Goal: Information Seeking & Learning: Check status

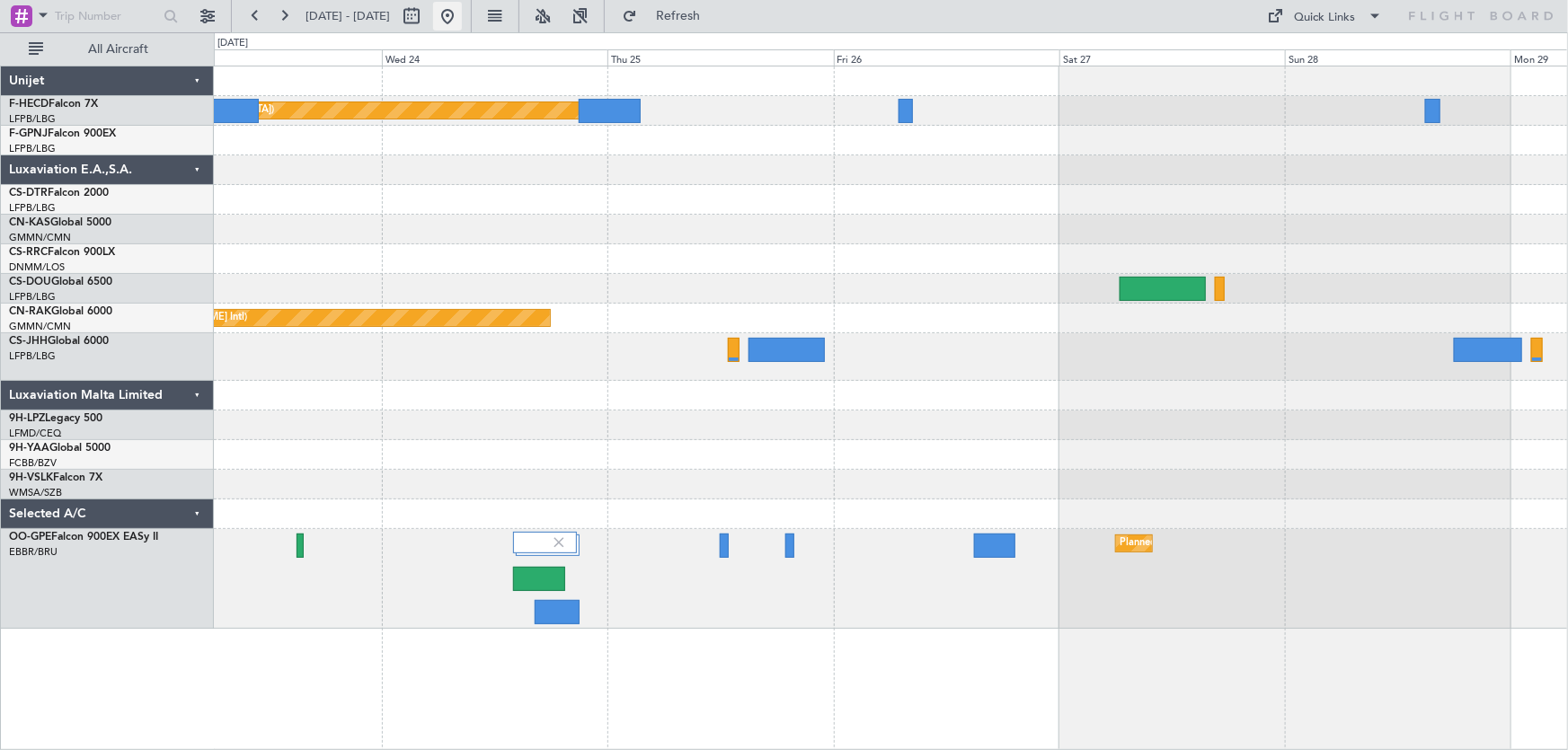
click at [462, 17] on button at bounding box center [448, 16] width 29 height 29
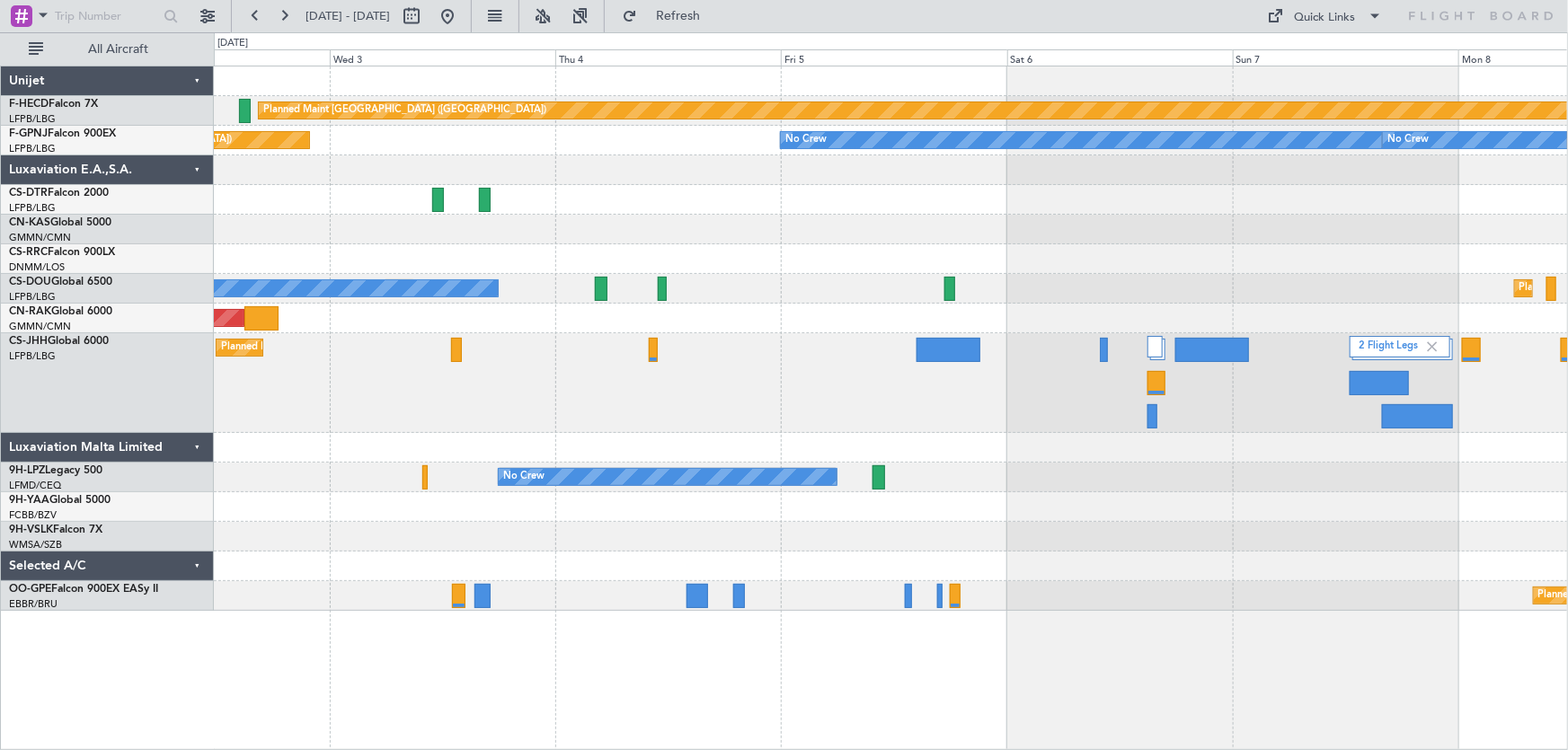
click at [621, 425] on div "Planned Maint [GEOGRAPHIC_DATA] ([GEOGRAPHIC_DATA]) 2 Flight Legs KRNO 21:22 Z …" at bounding box center [891, 384] width 1354 height 100
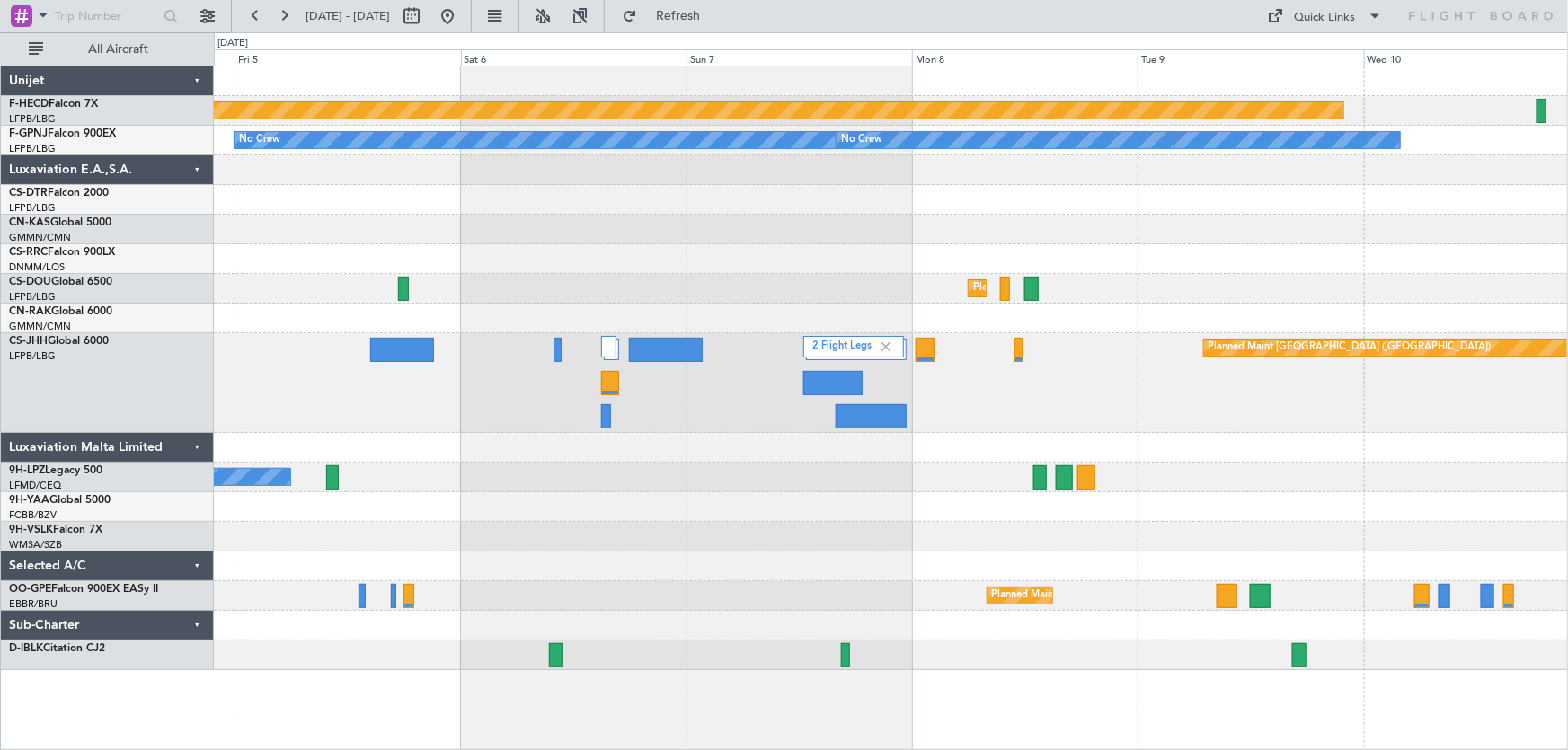
click at [644, 497] on div "Planned Maint [GEOGRAPHIC_DATA] ([GEOGRAPHIC_DATA]) UGTB 18:15 Z RJTT 04:00 Z N…" at bounding box center [891, 368] width 1354 height 604
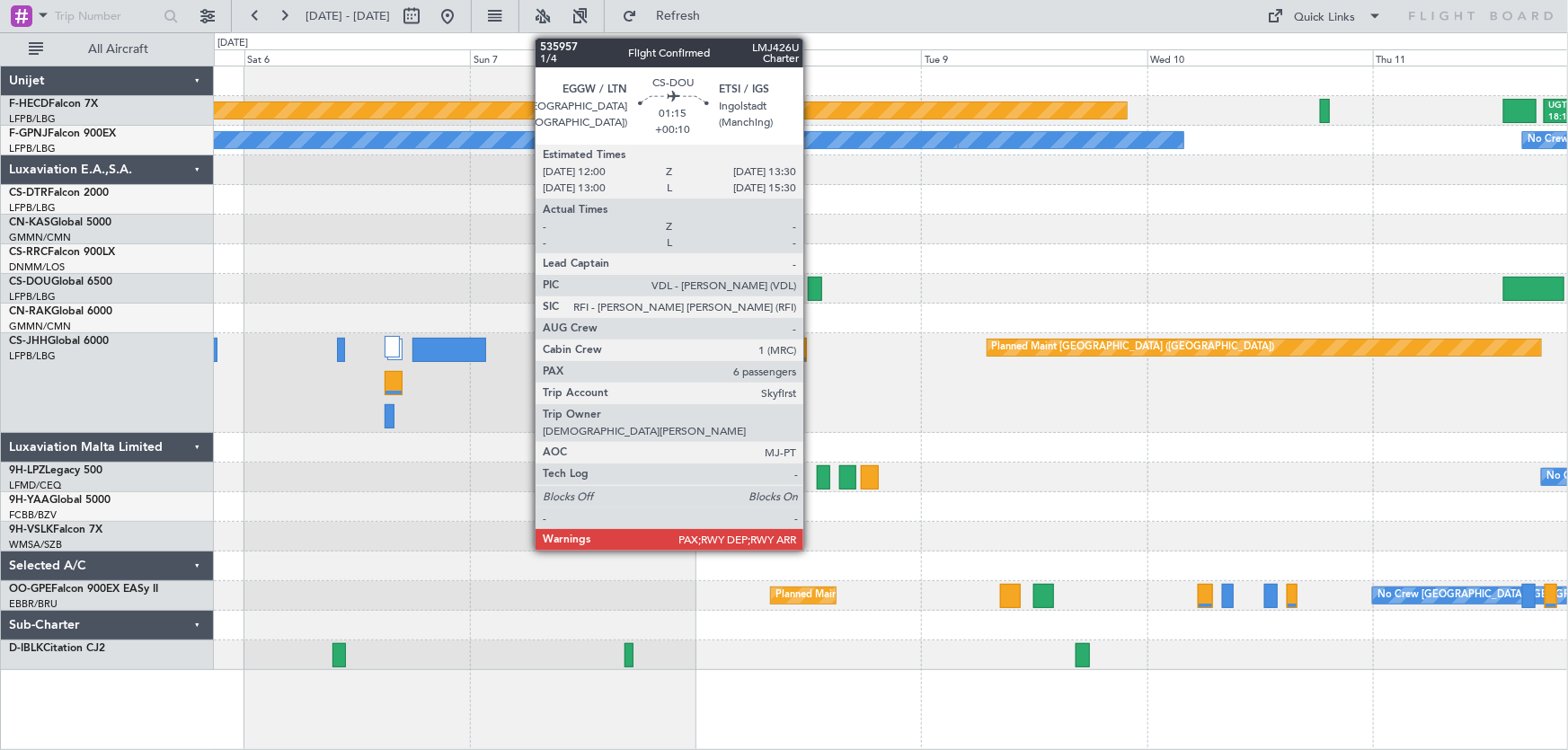
click at [811, 288] on div at bounding box center [814, 289] width 14 height 24
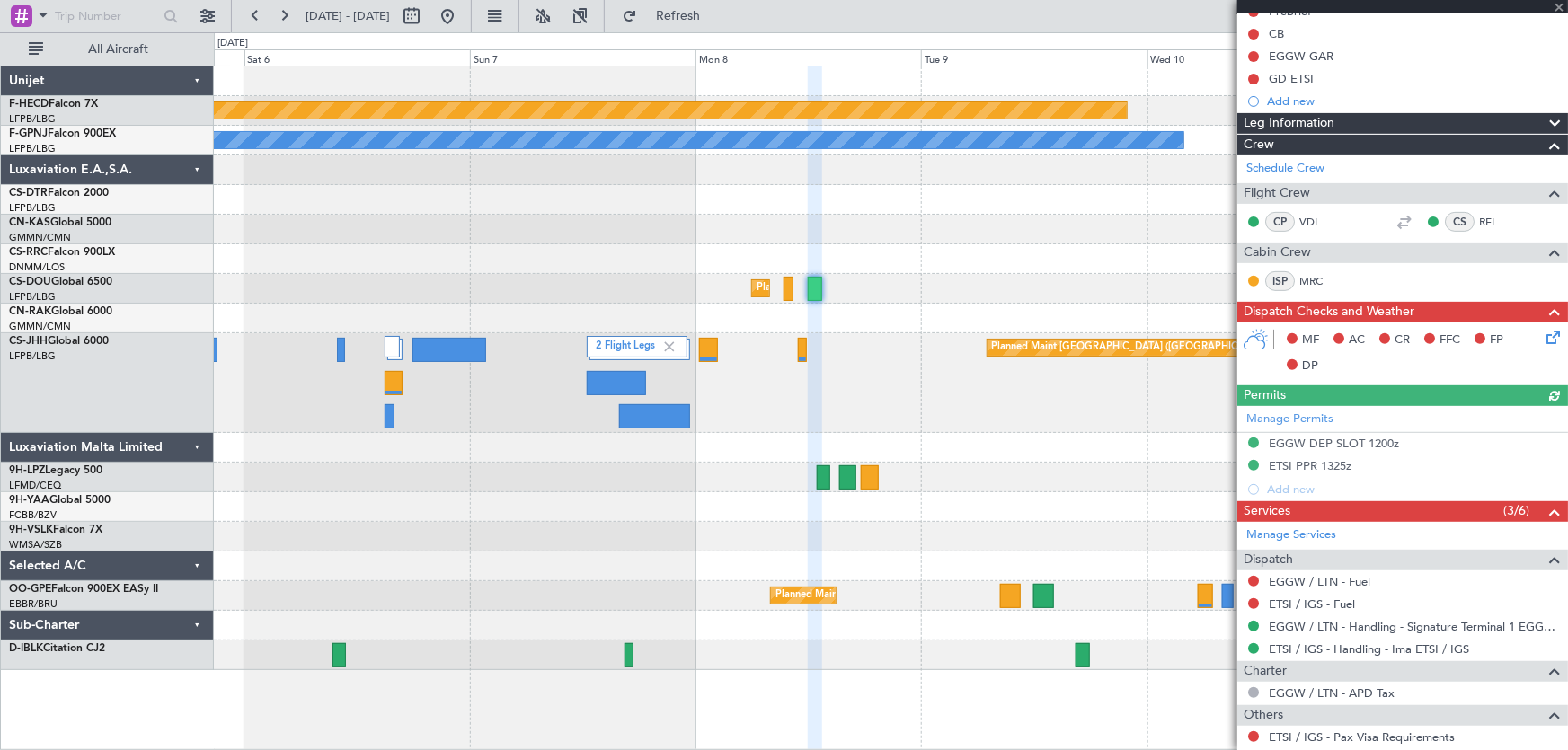
scroll to position [163, 0]
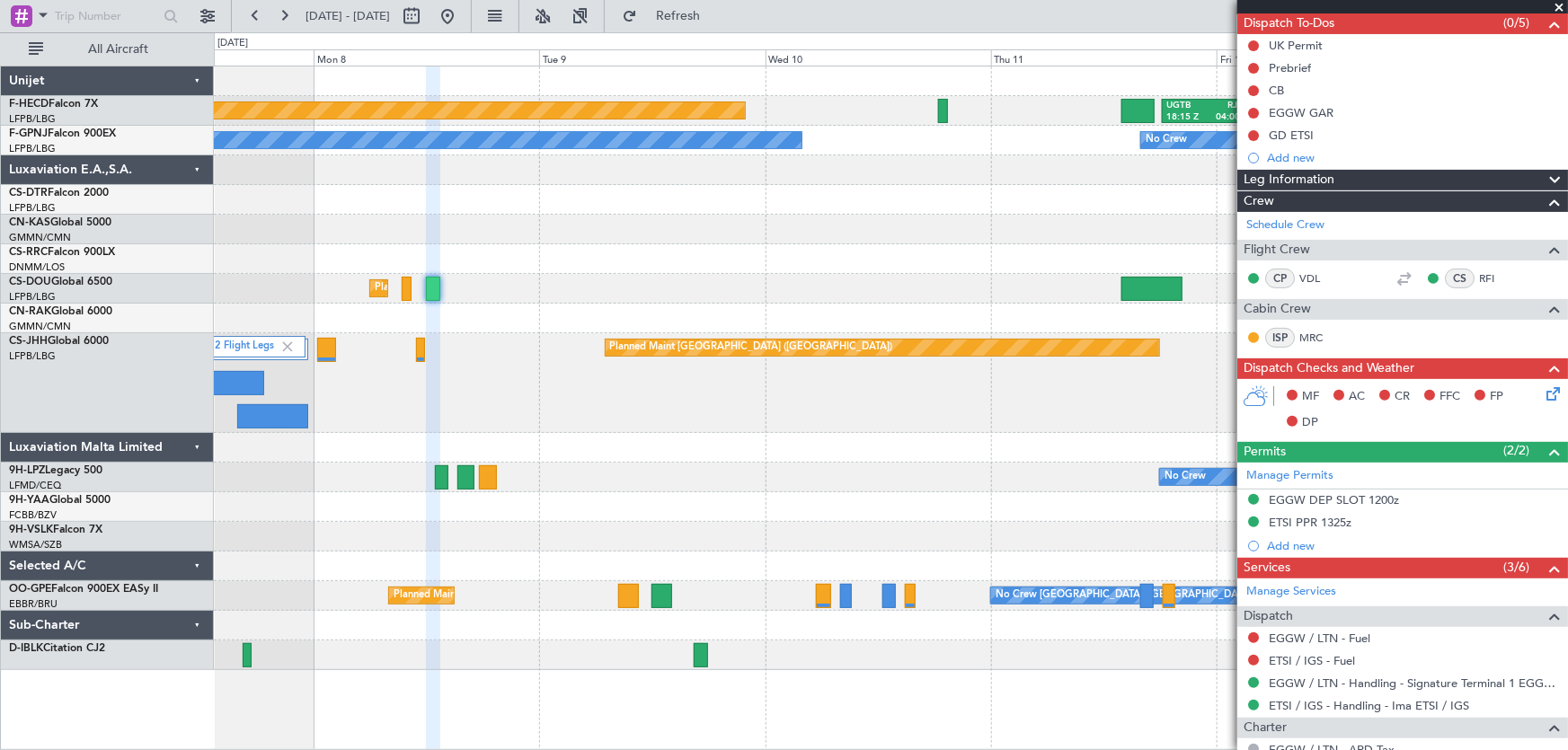
click at [645, 362] on div "Planned Maint [GEOGRAPHIC_DATA] ([GEOGRAPHIC_DATA]) UGTB 18:15 Z RJTT 04:00 Z N…" at bounding box center [891, 368] width 1354 height 604
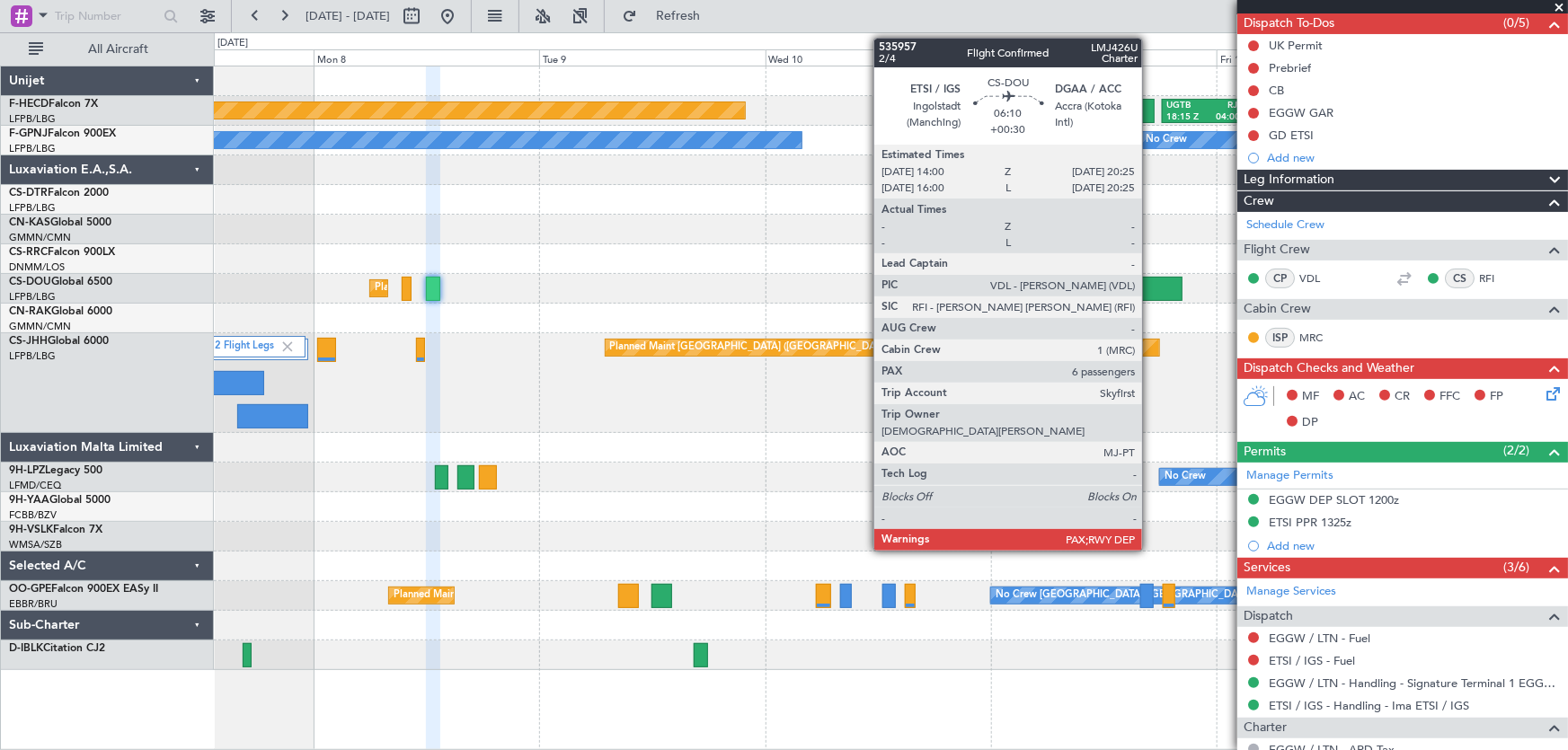
click at [1150, 280] on div at bounding box center [1152, 289] width 61 height 24
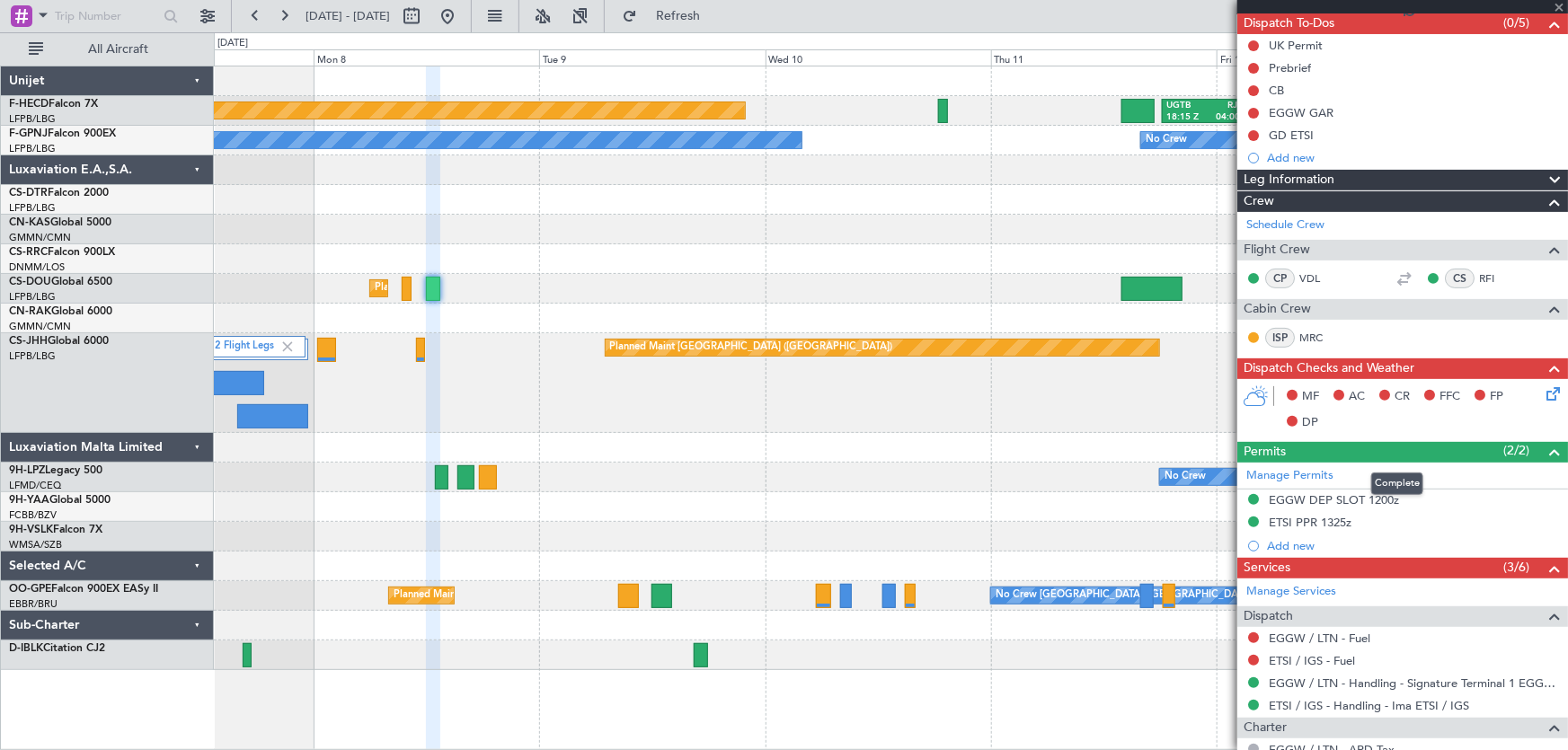
type input "+00:30"
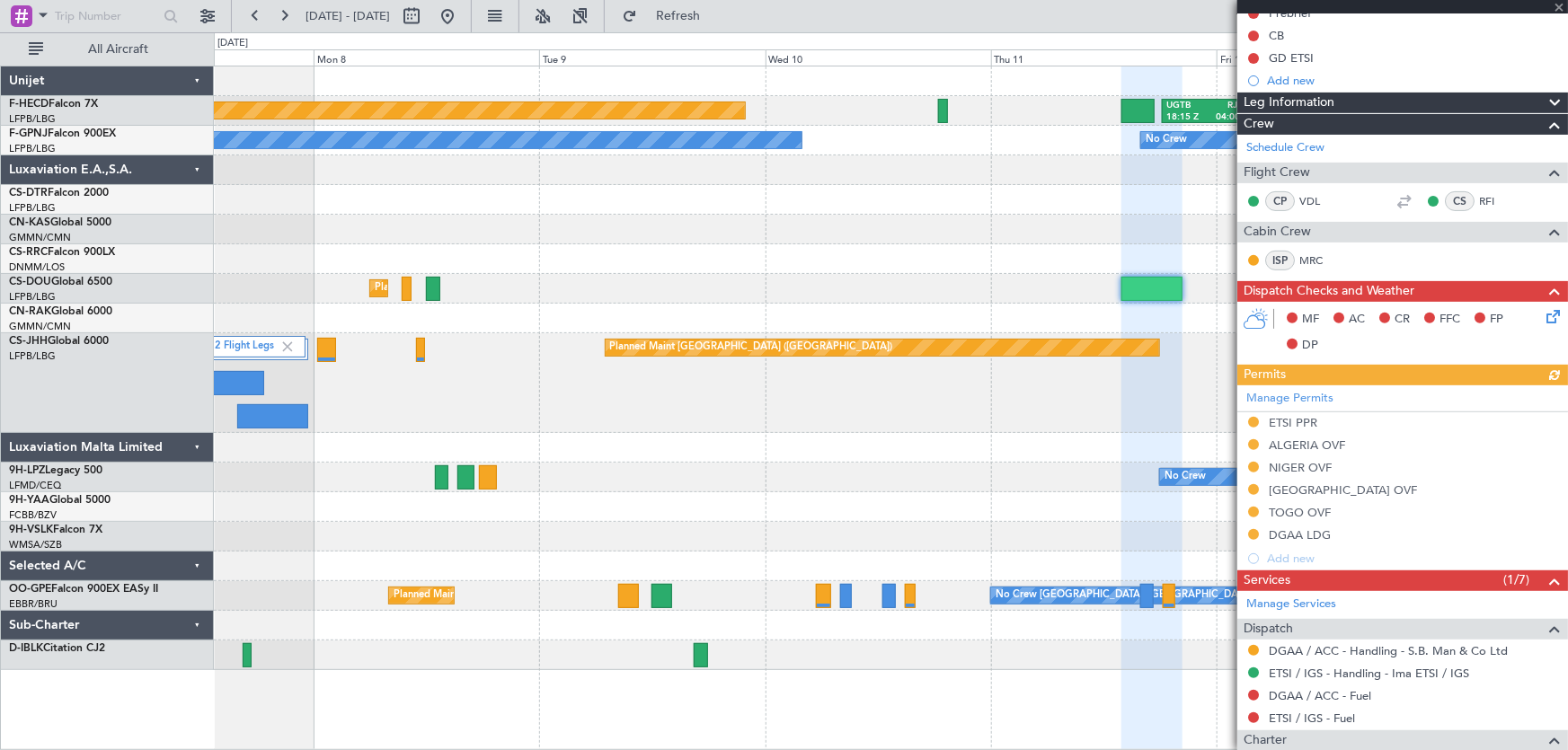
scroll to position [326, 0]
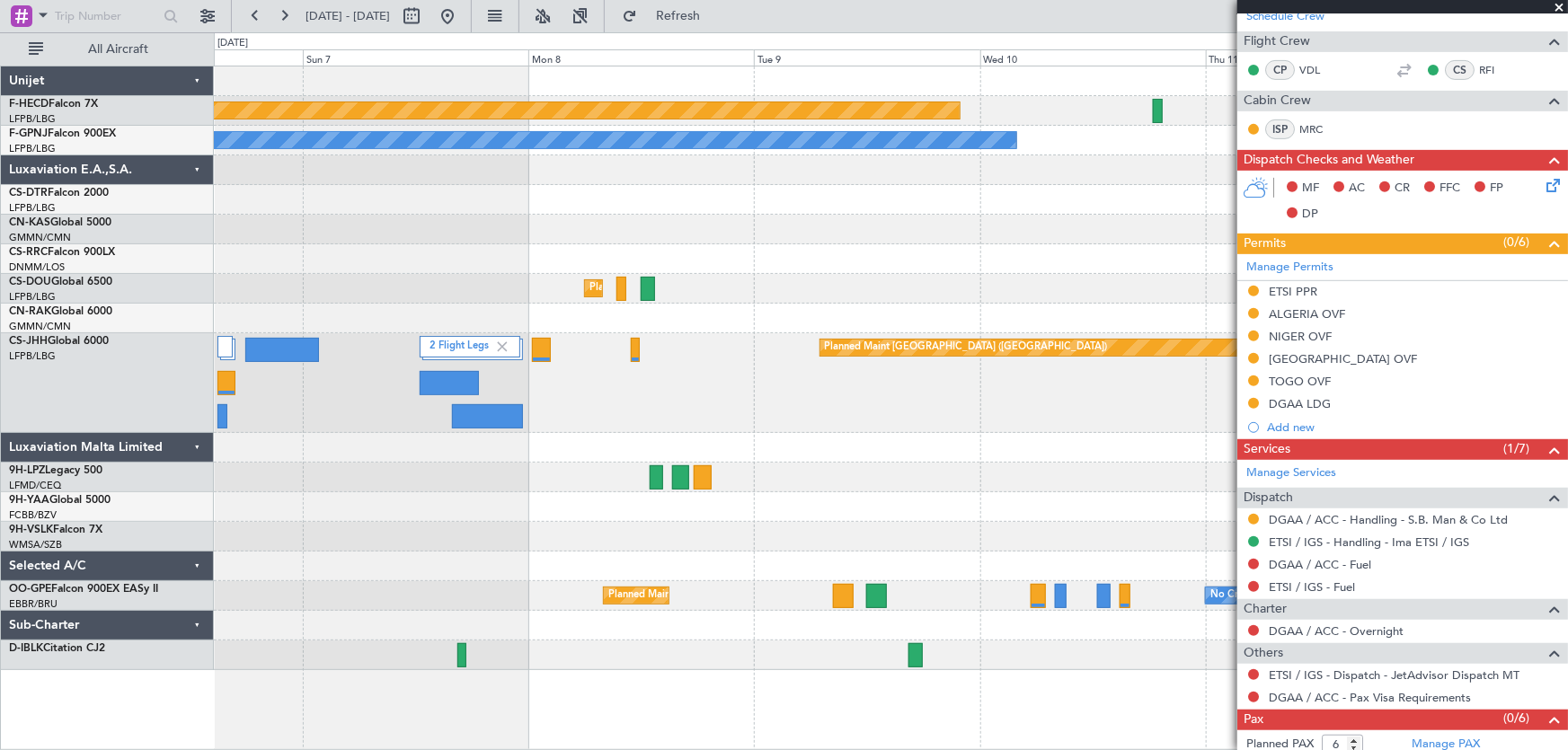
click at [947, 466] on div "No Crew No Crew" at bounding box center [891, 478] width 1354 height 30
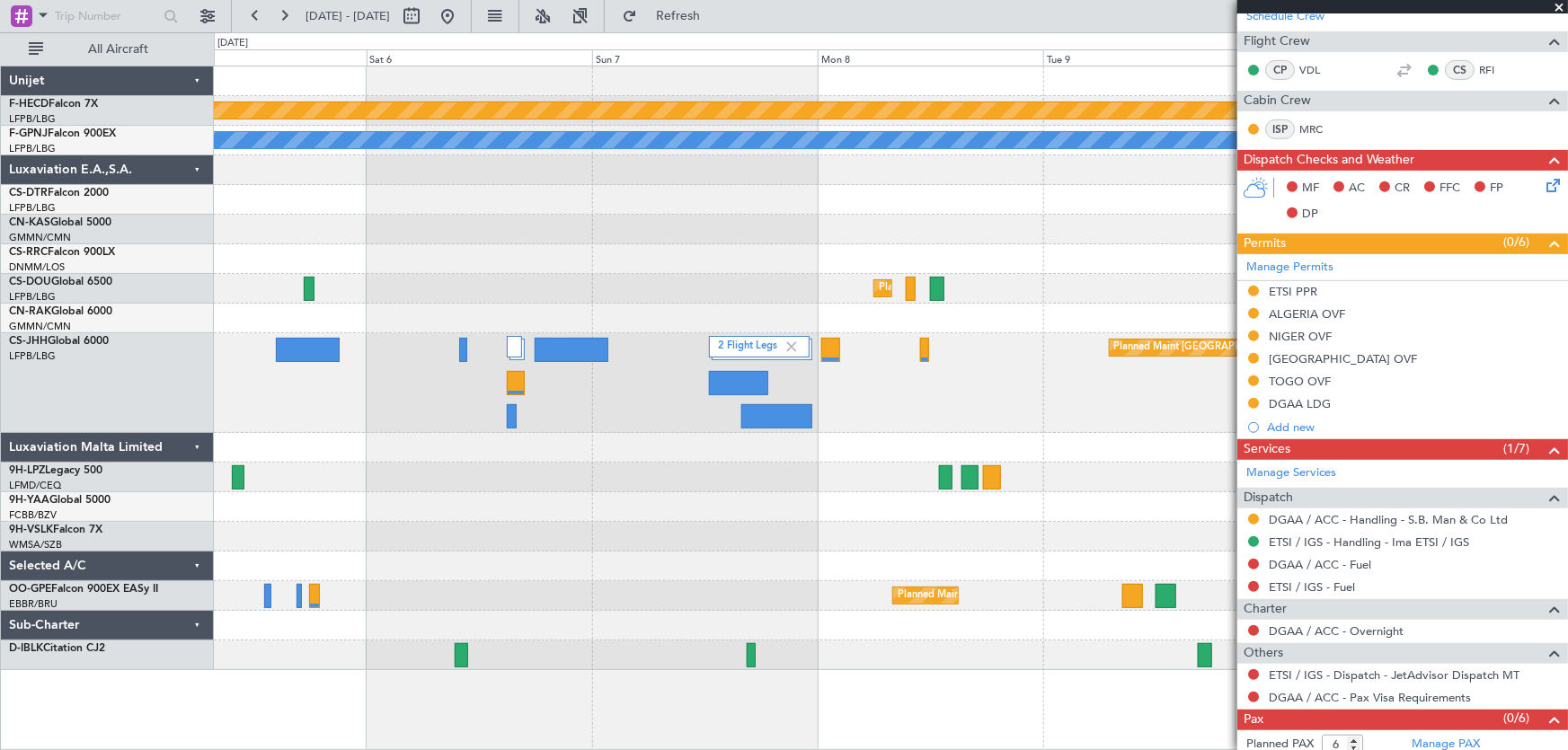
click at [1021, 448] on div at bounding box center [891, 448] width 1354 height 30
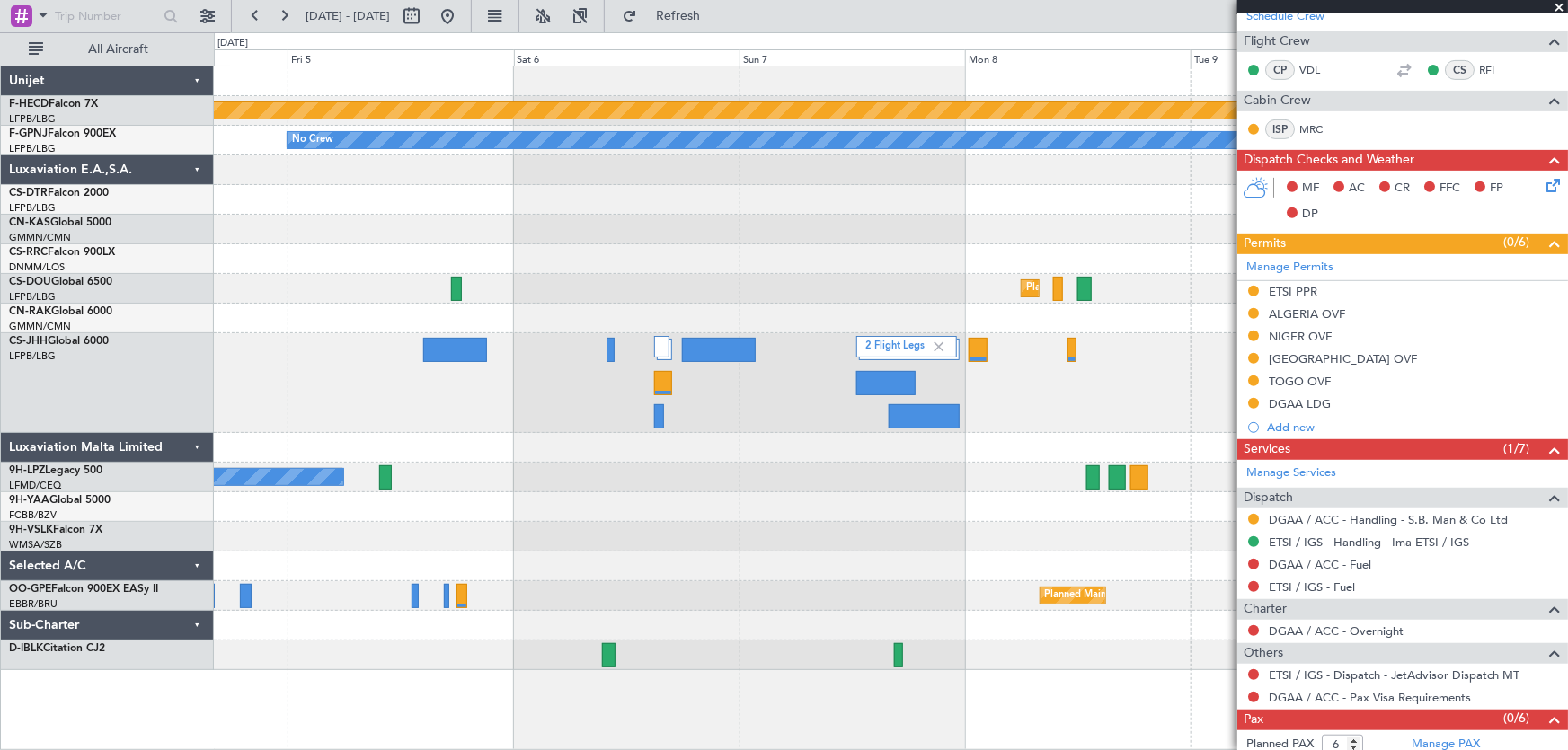
click at [665, 466] on div "No Crew No Crew" at bounding box center [891, 478] width 1354 height 30
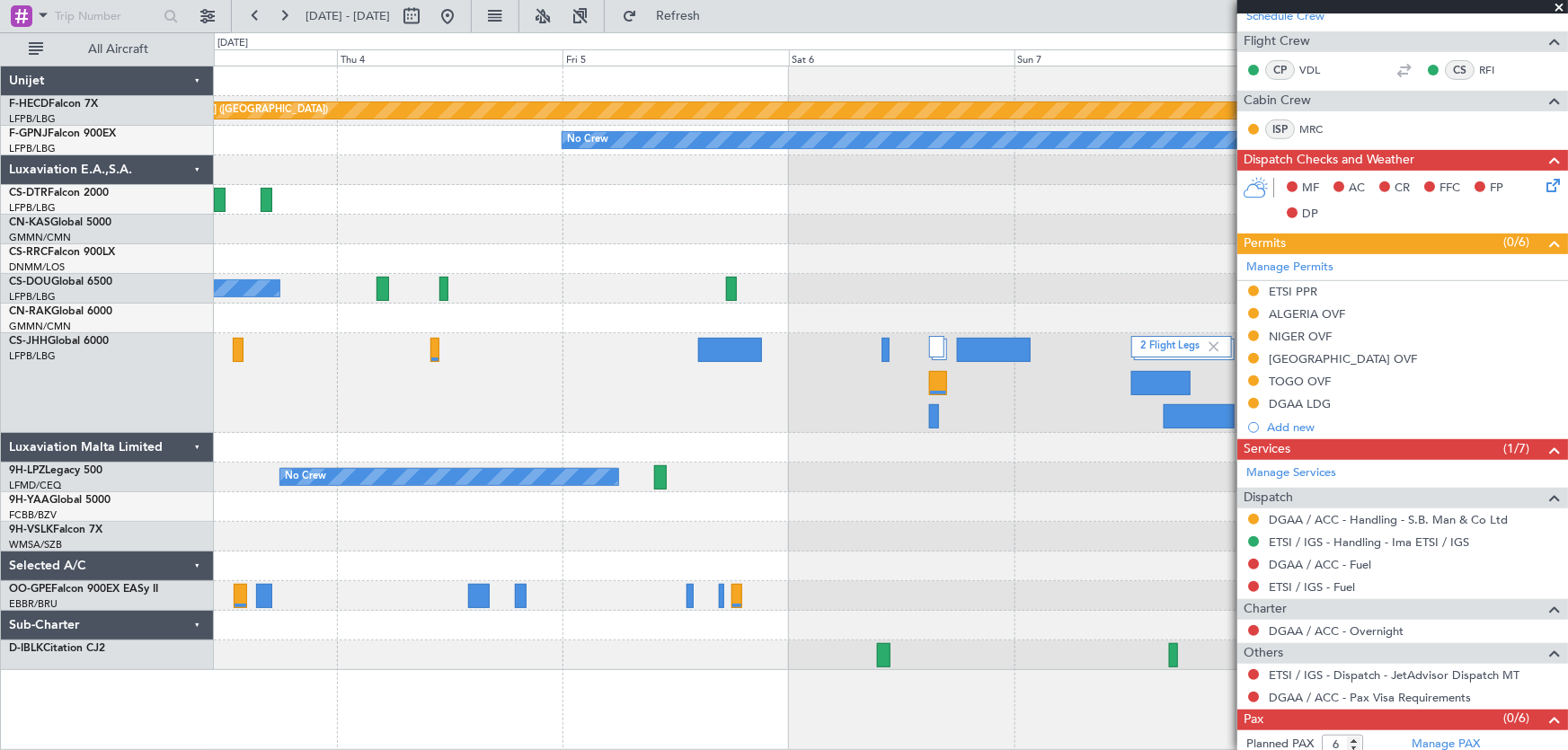
click at [881, 504] on div at bounding box center [891, 507] width 1354 height 30
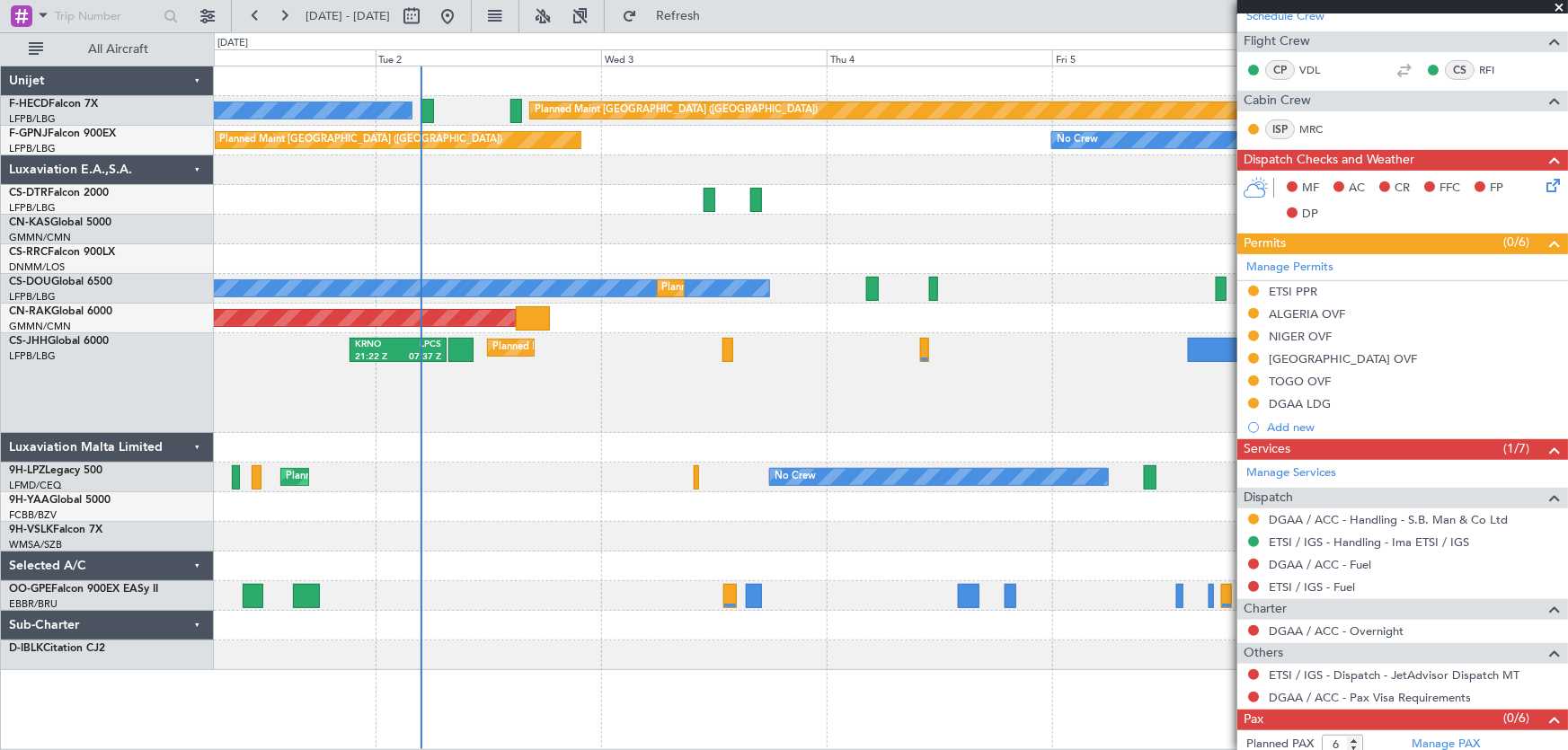
click at [1063, 546] on div at bounding box center [891, 536] width 1354 height 30
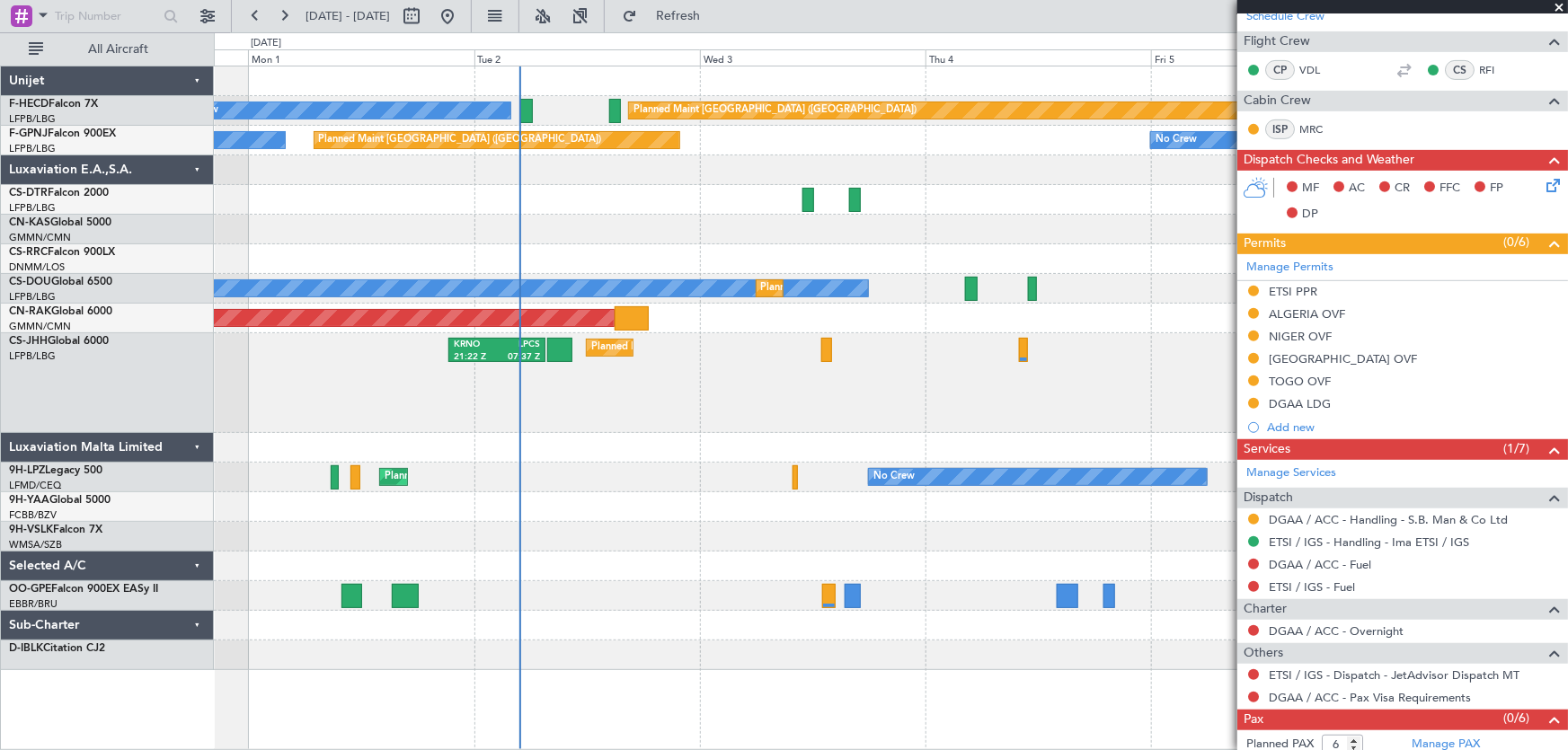
click at [997, 573] on div at bounding box center [891, 566] width 1354 height 30
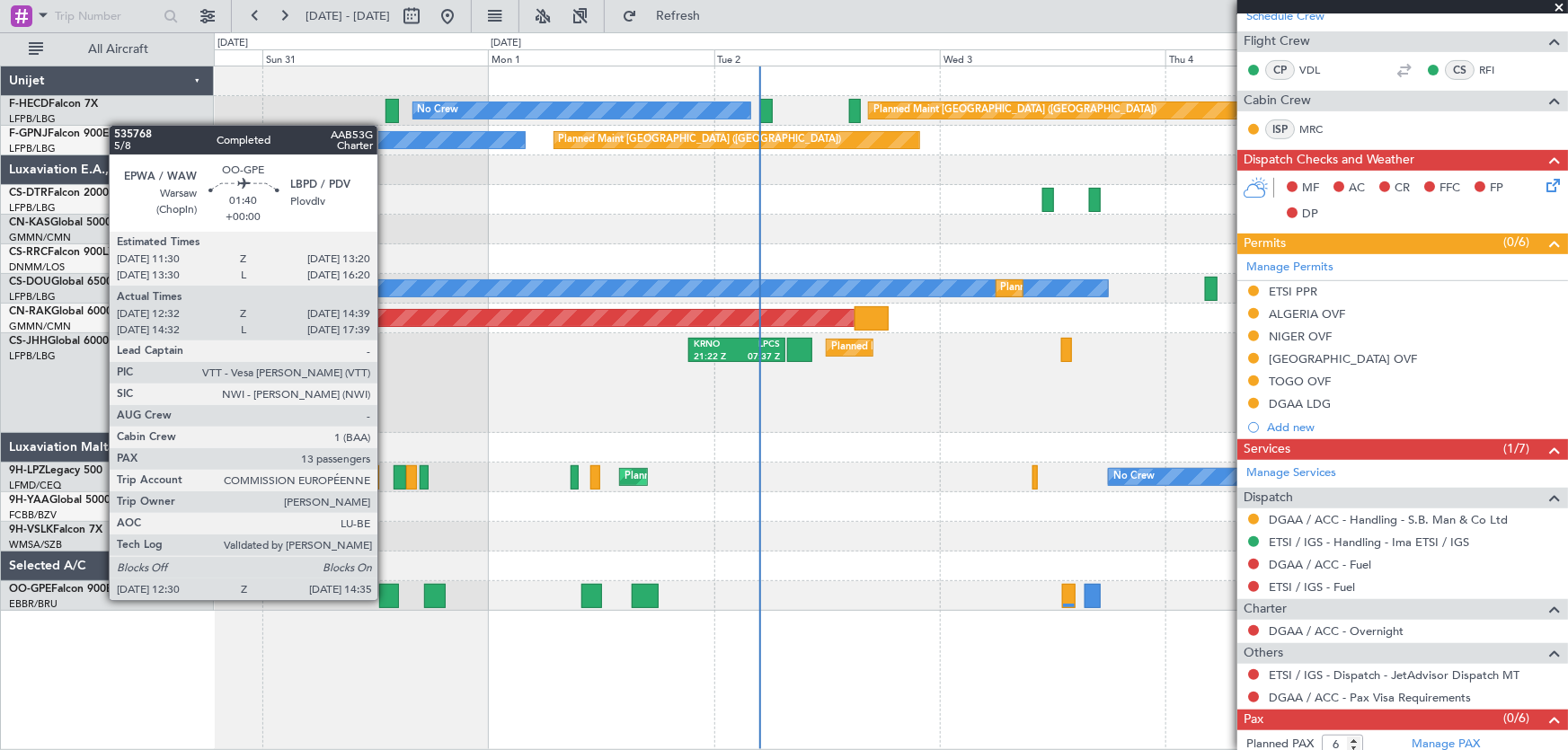
click at [386, 598] on div at bounding box center [388, 596] width 20 height 24
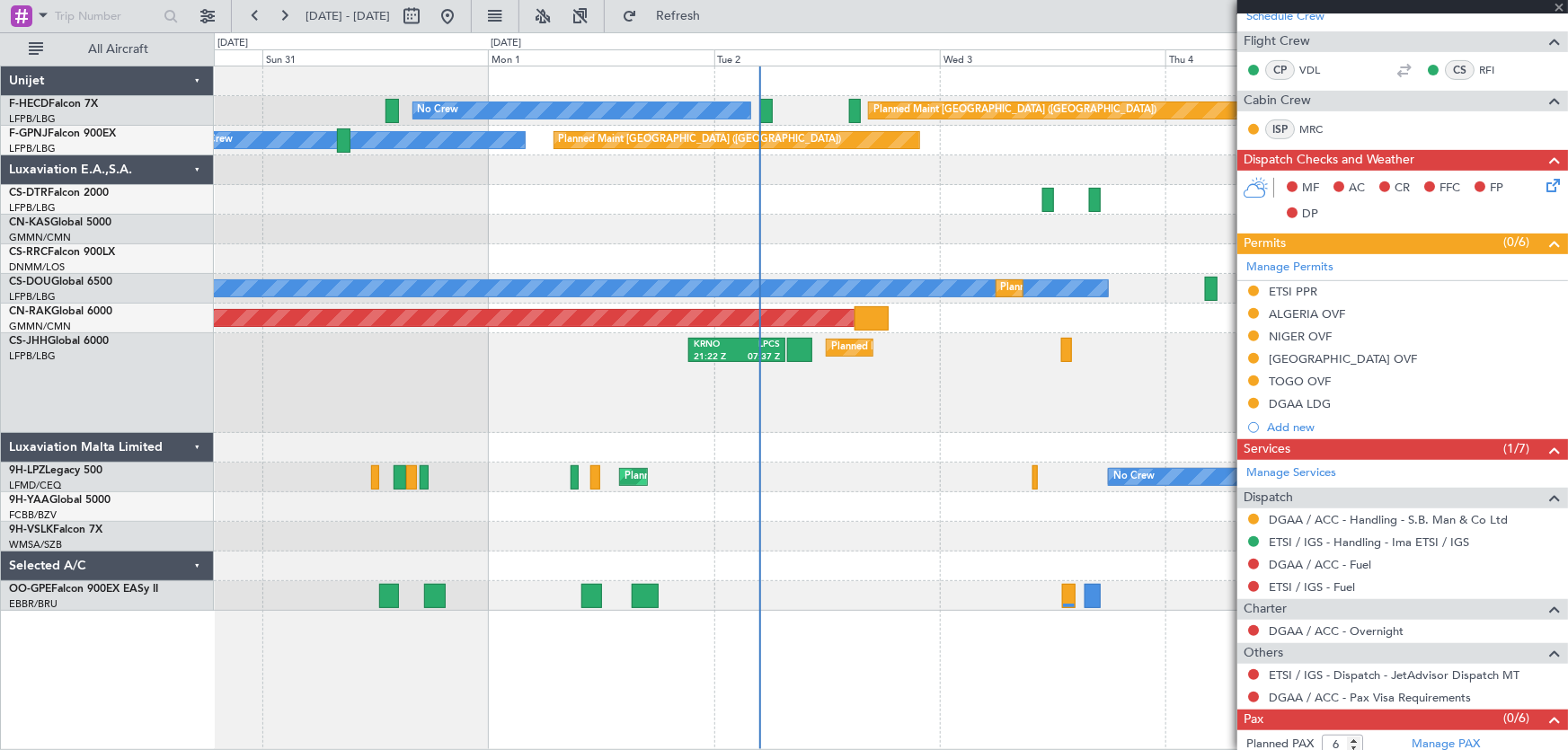
type input "12:37"
type input "14:34"
type input "13"
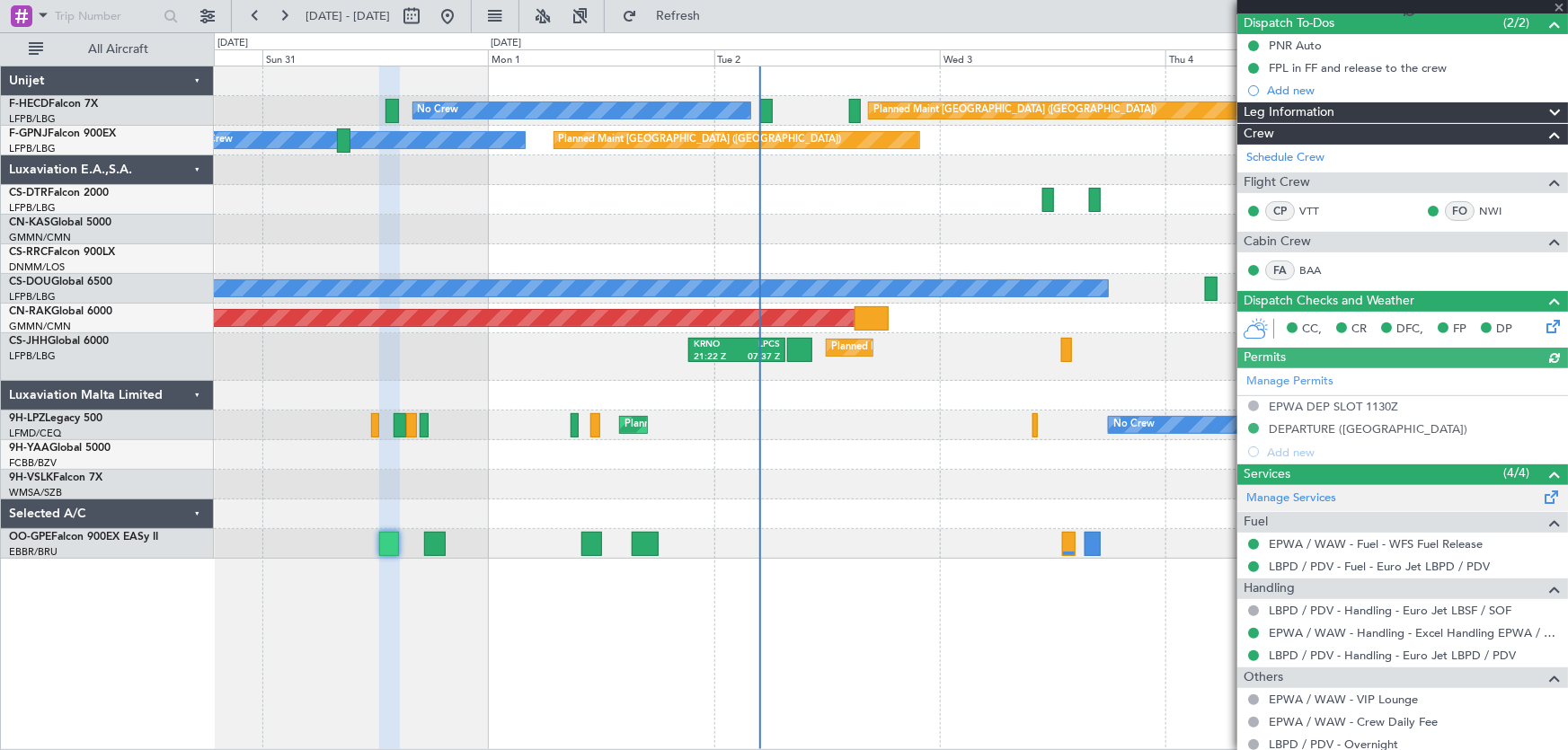
scroll to position [572, 0]
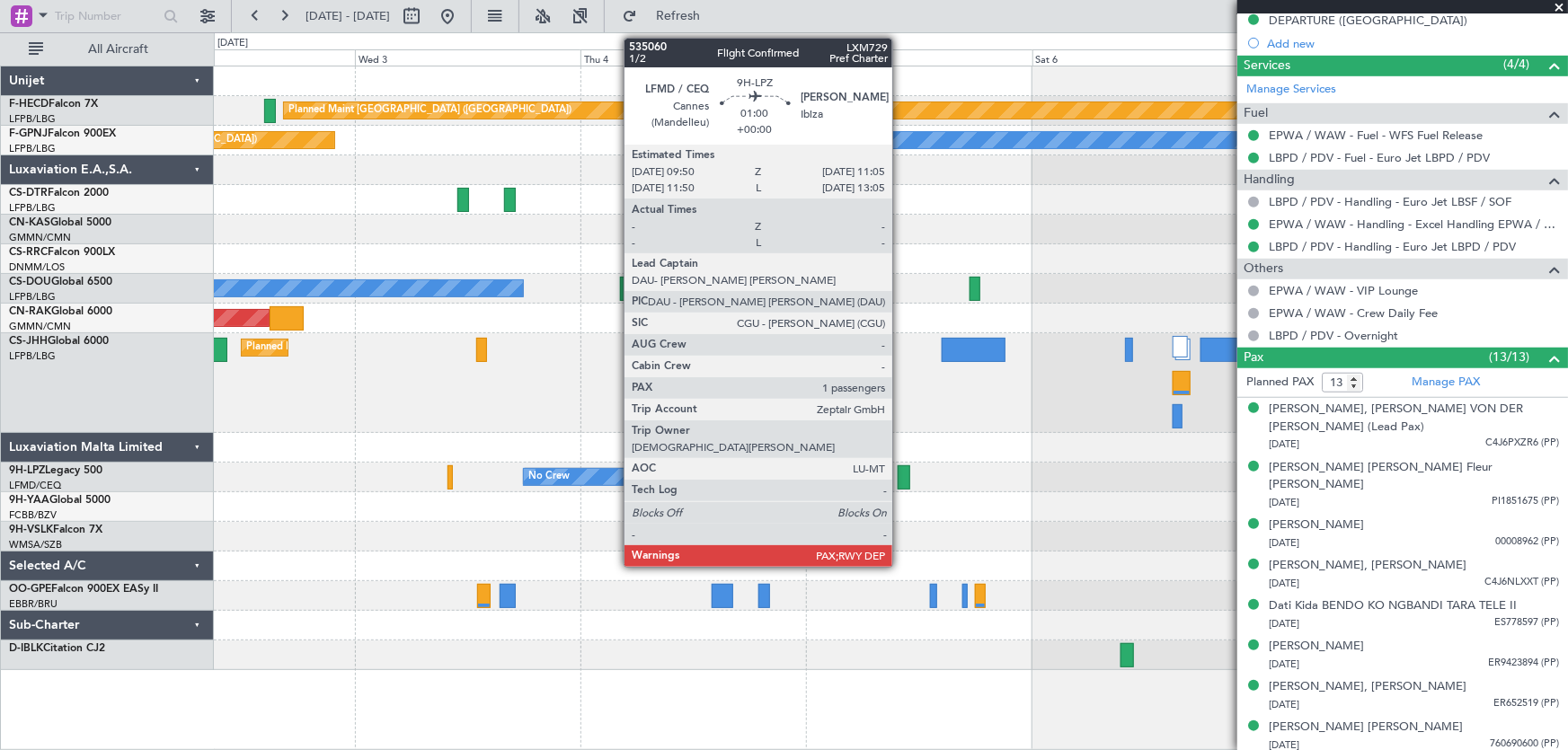
click at [901, 478] on div at bounding box center [903, 477] width 12 height 24
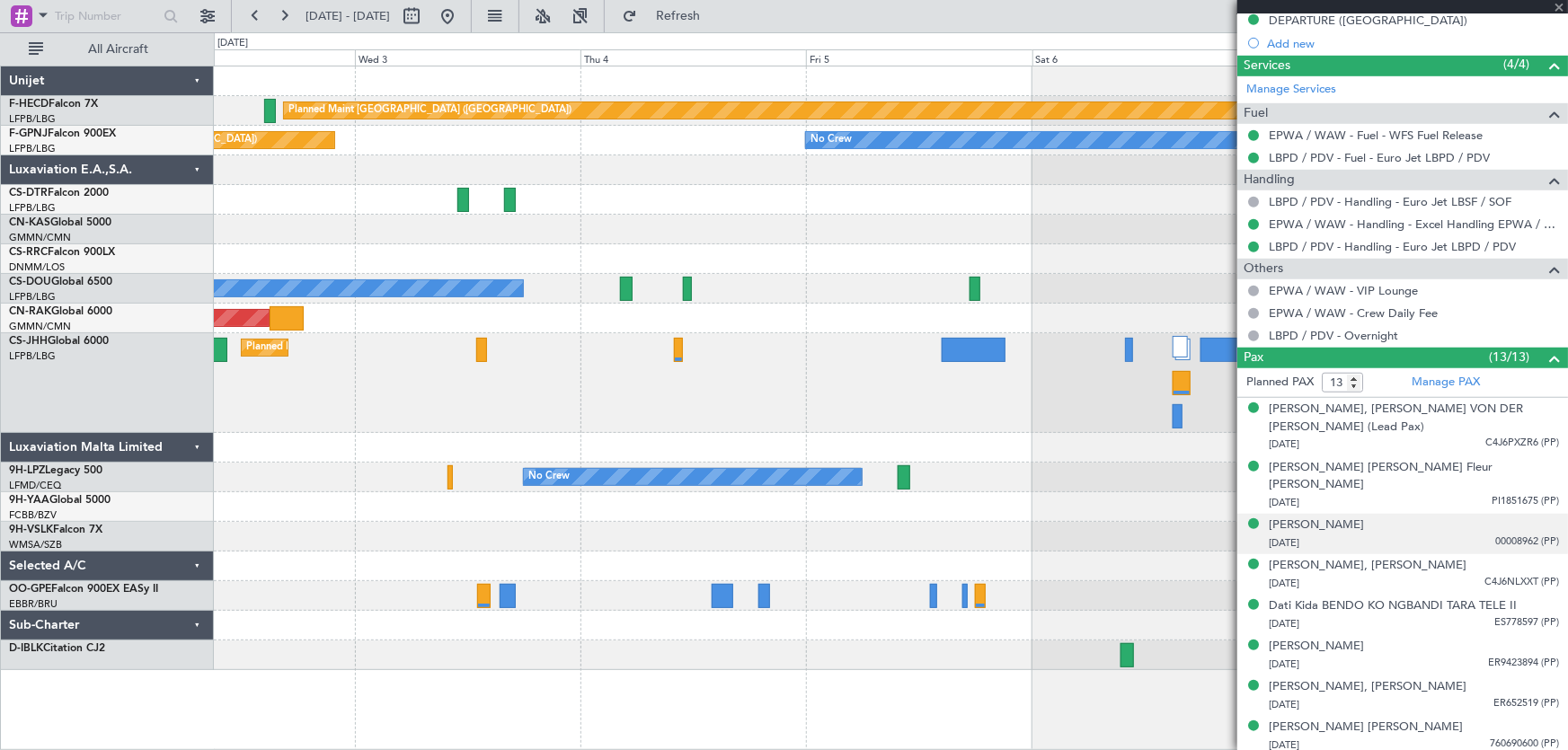
type input "1"
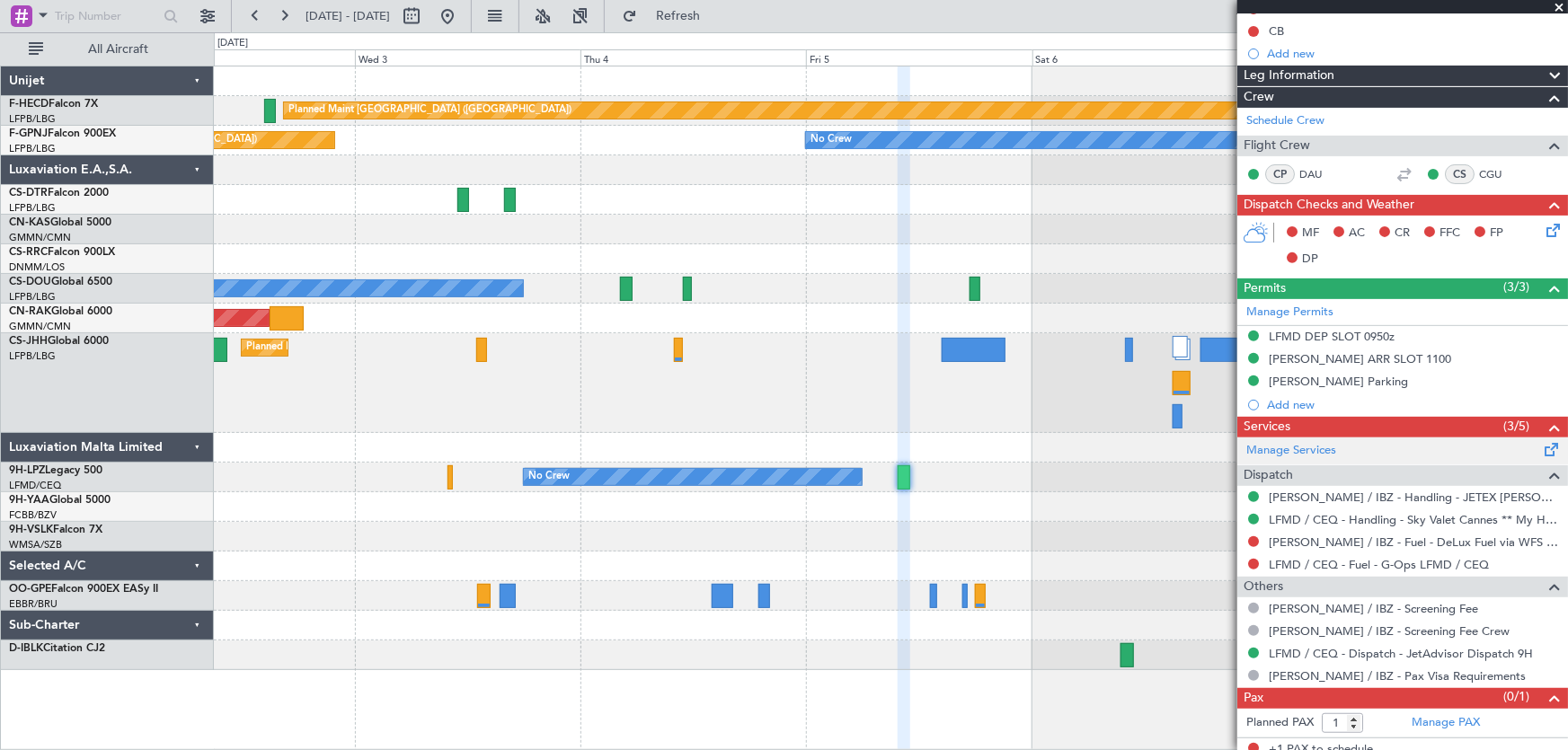
scroll to position [207, 0]
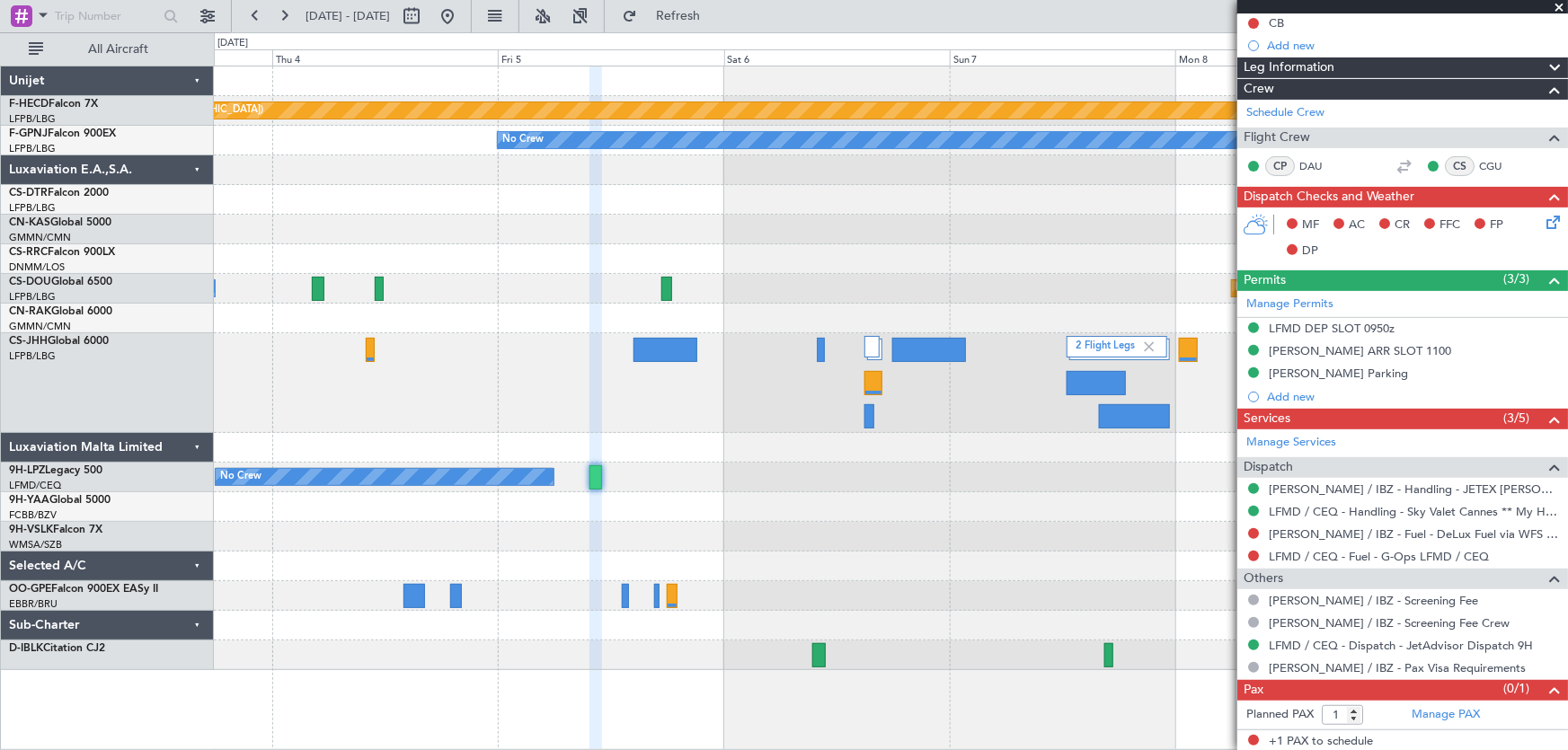
click at [390, 243] on div "Planned Maint Paris (Le Bourget) No Crew No Crew Planned Maint Paris (Le Bourge…" at bounding box center [891, 368] width 1354 height 604
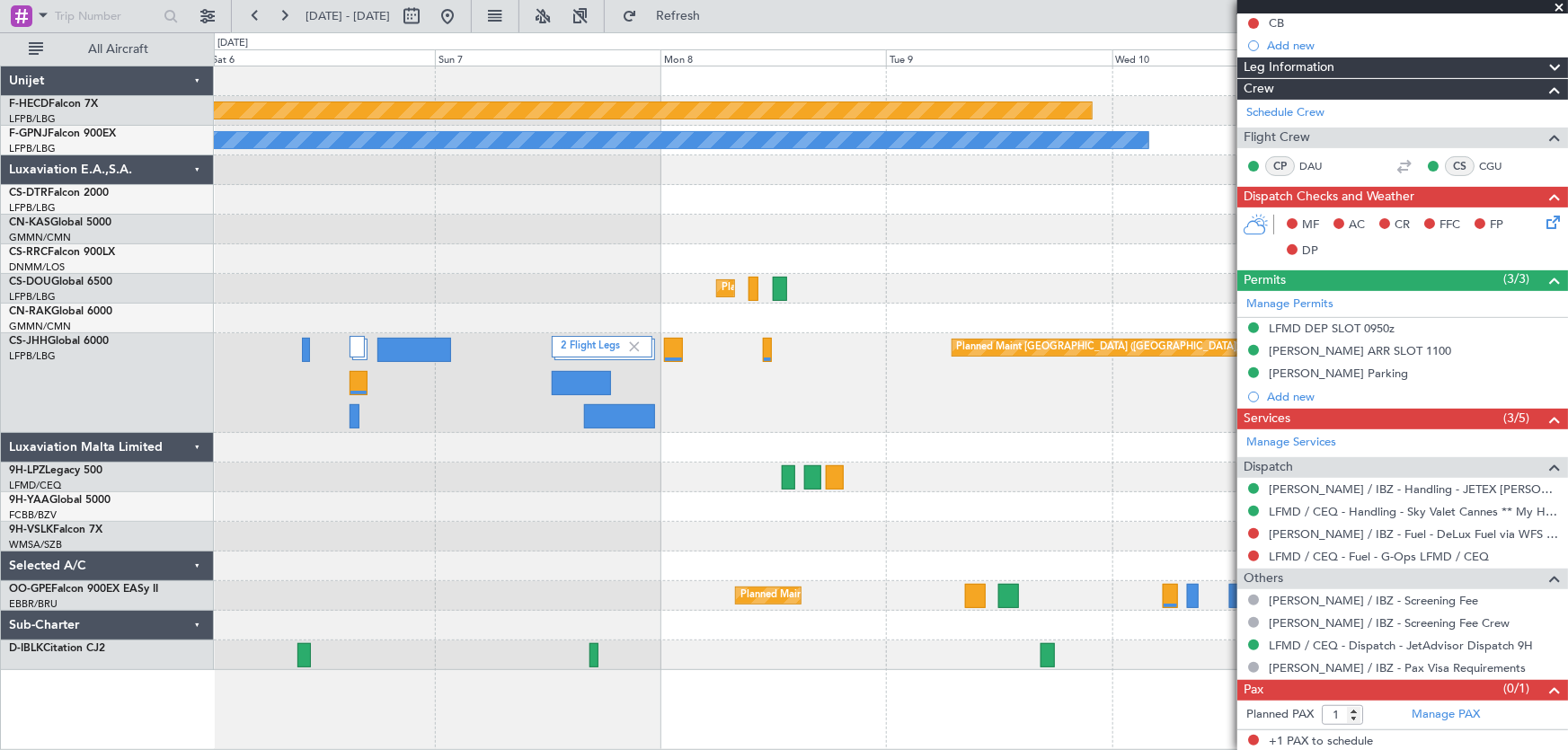
click at [430, 264] on div "Planned Maint Paris (Le Bourget) UGTB 18:15 Z RJTT 04:00 Z No Crew No Crew No C…" at bounding box center [891, 368] width 1354 height 604
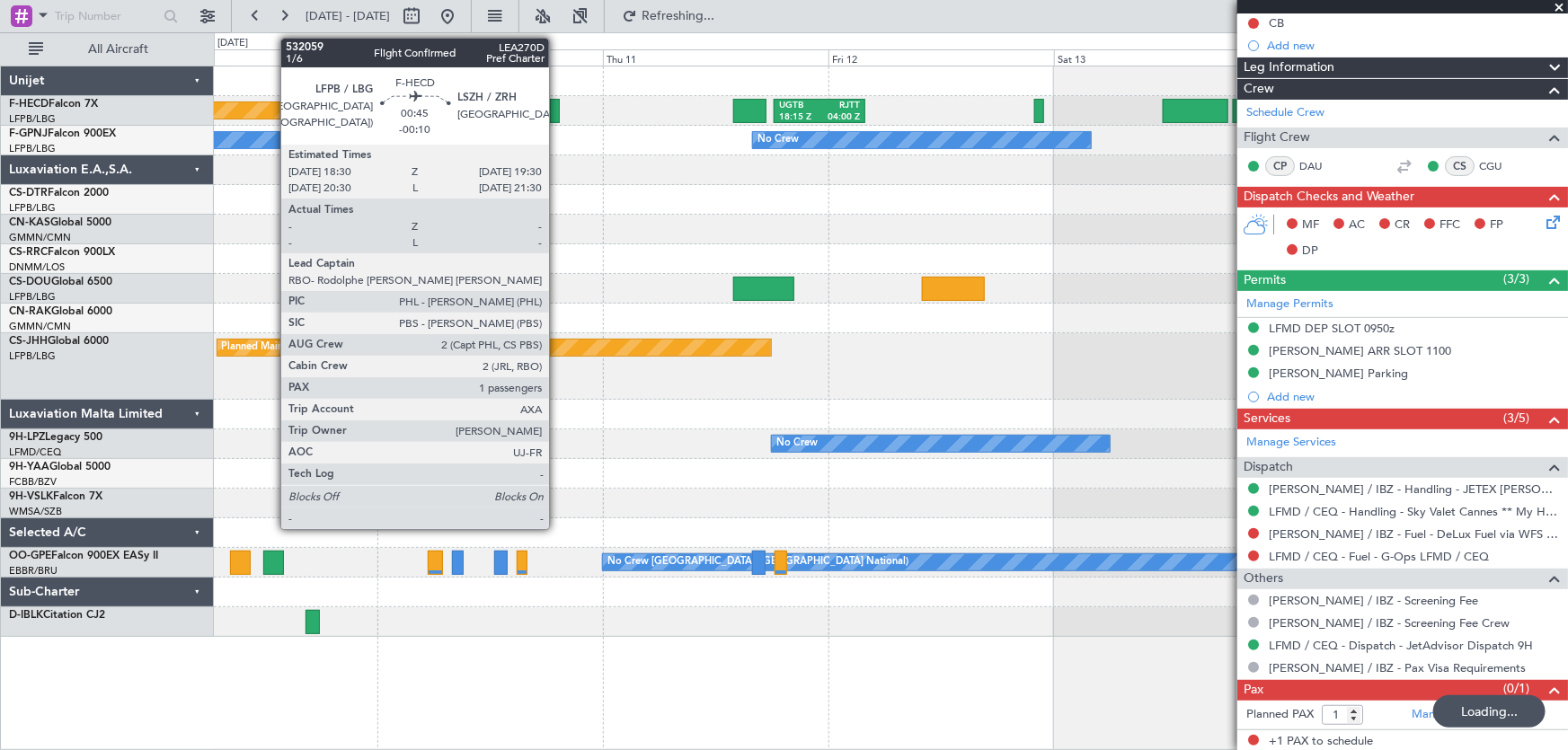
click at [557, 116] on div at bounding box center [554, 110] width 10 height 24
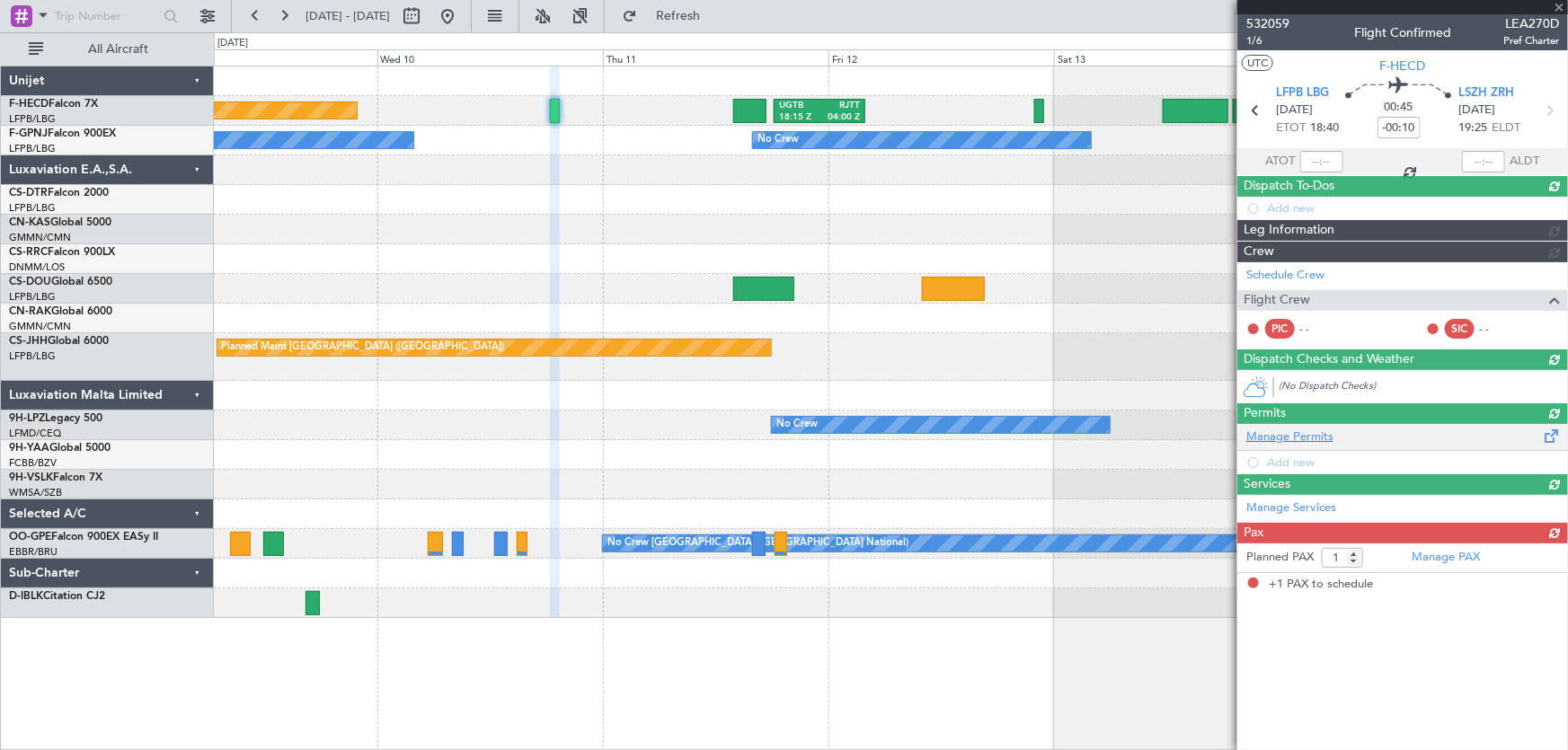
scroll to position [0, 0]
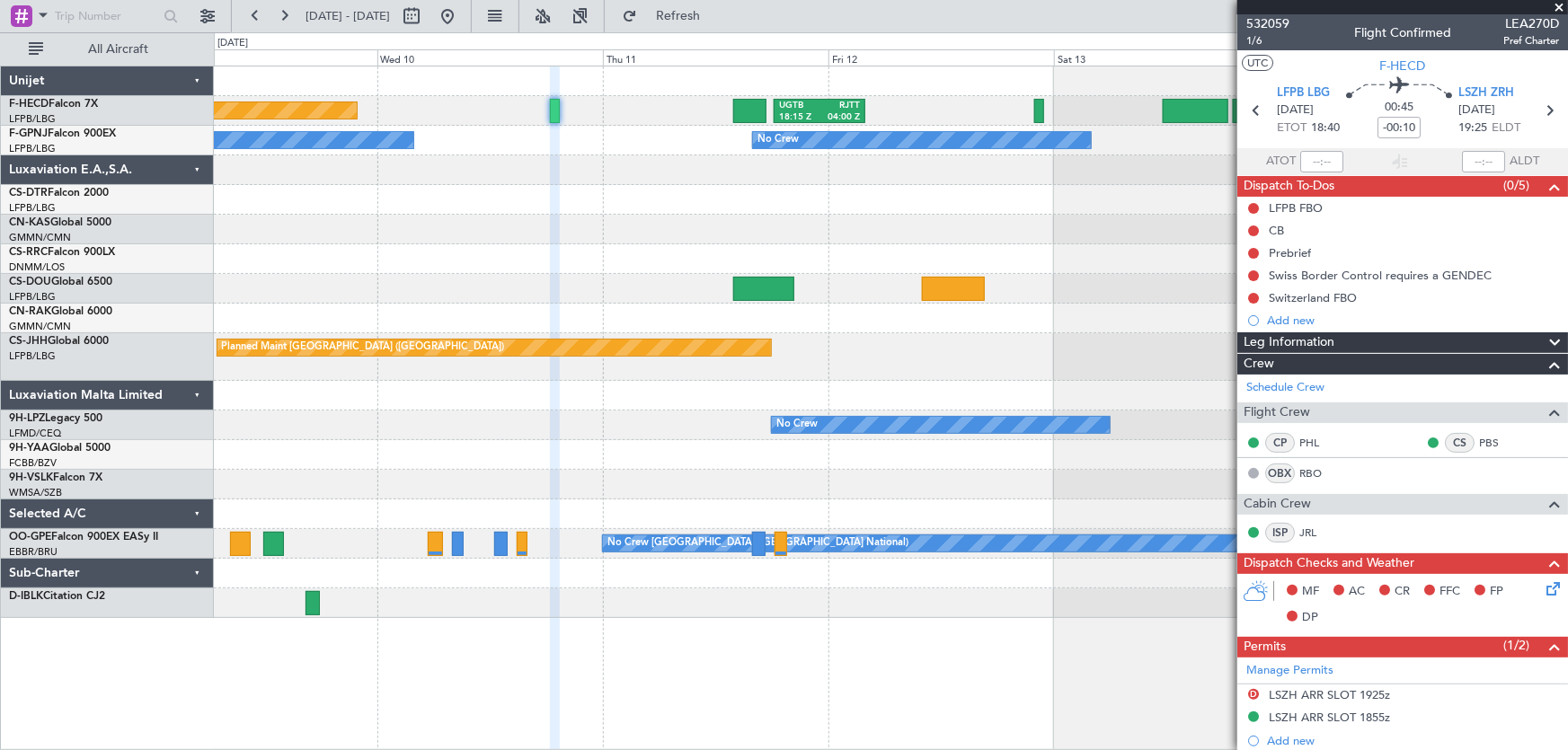
click at [736, 105] on div at bounding box center [750, 110] width 34 height 24
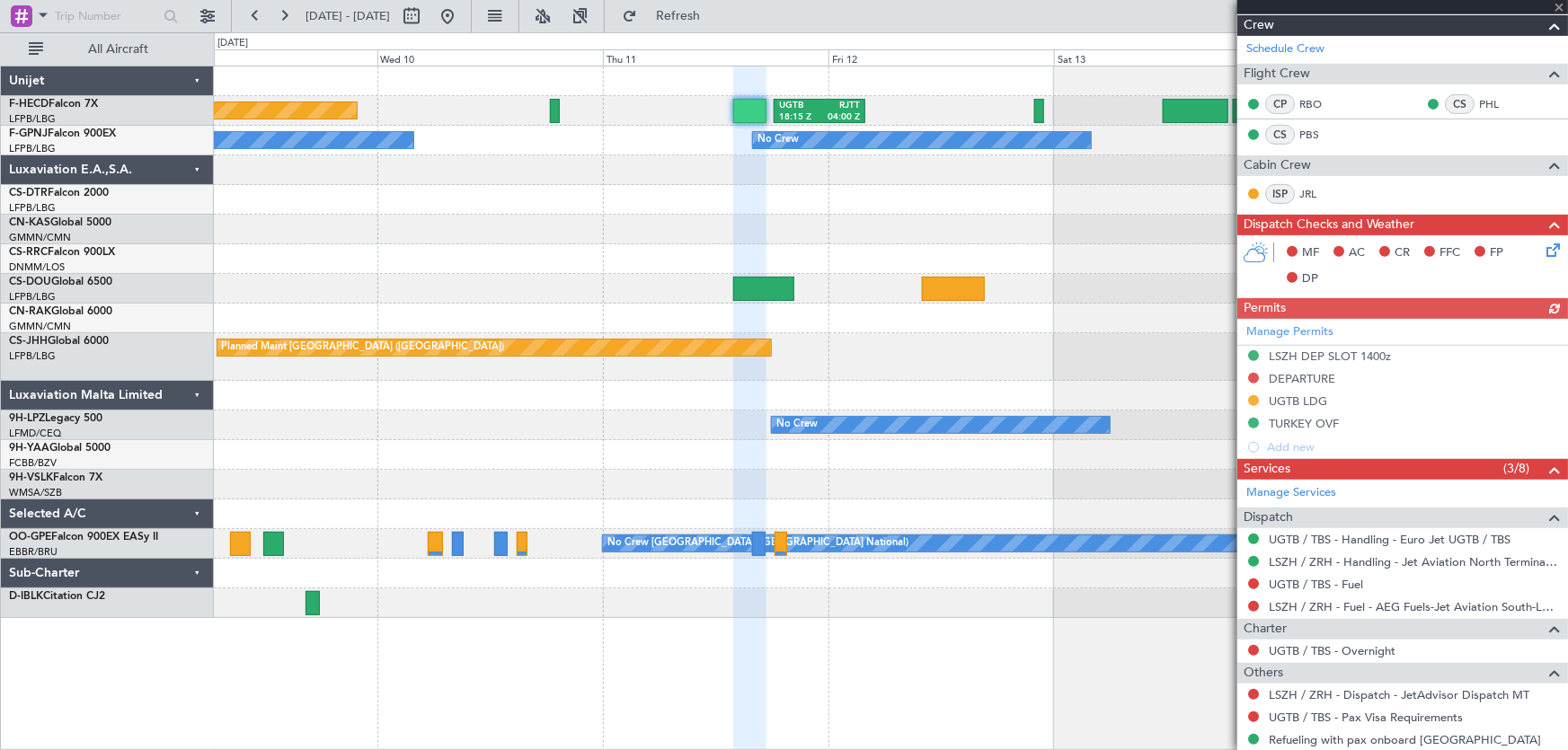
scroll to position [406, 0]
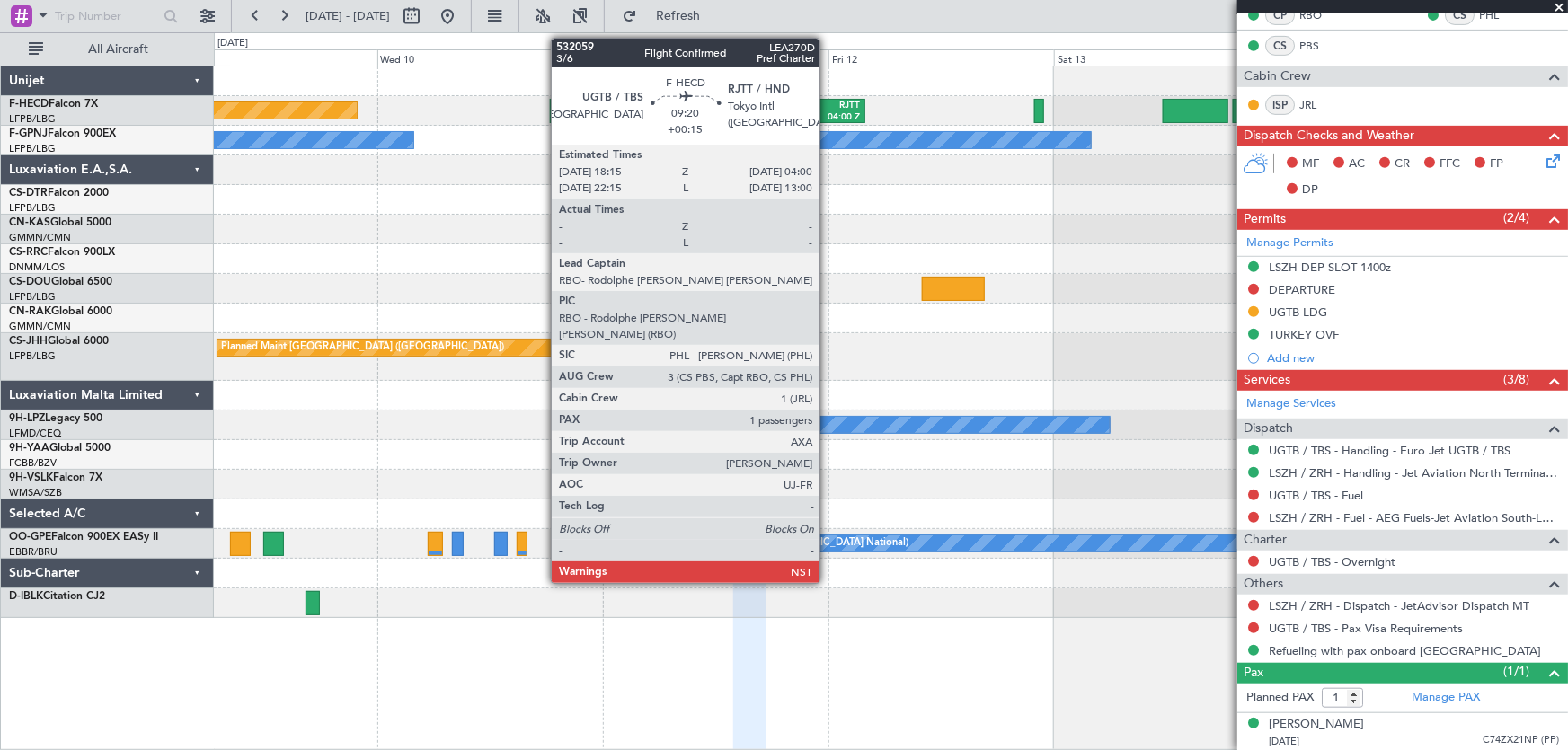
click at [828, 102] on div "RJTT" at bounding box center [840, 105] width 40 height 12
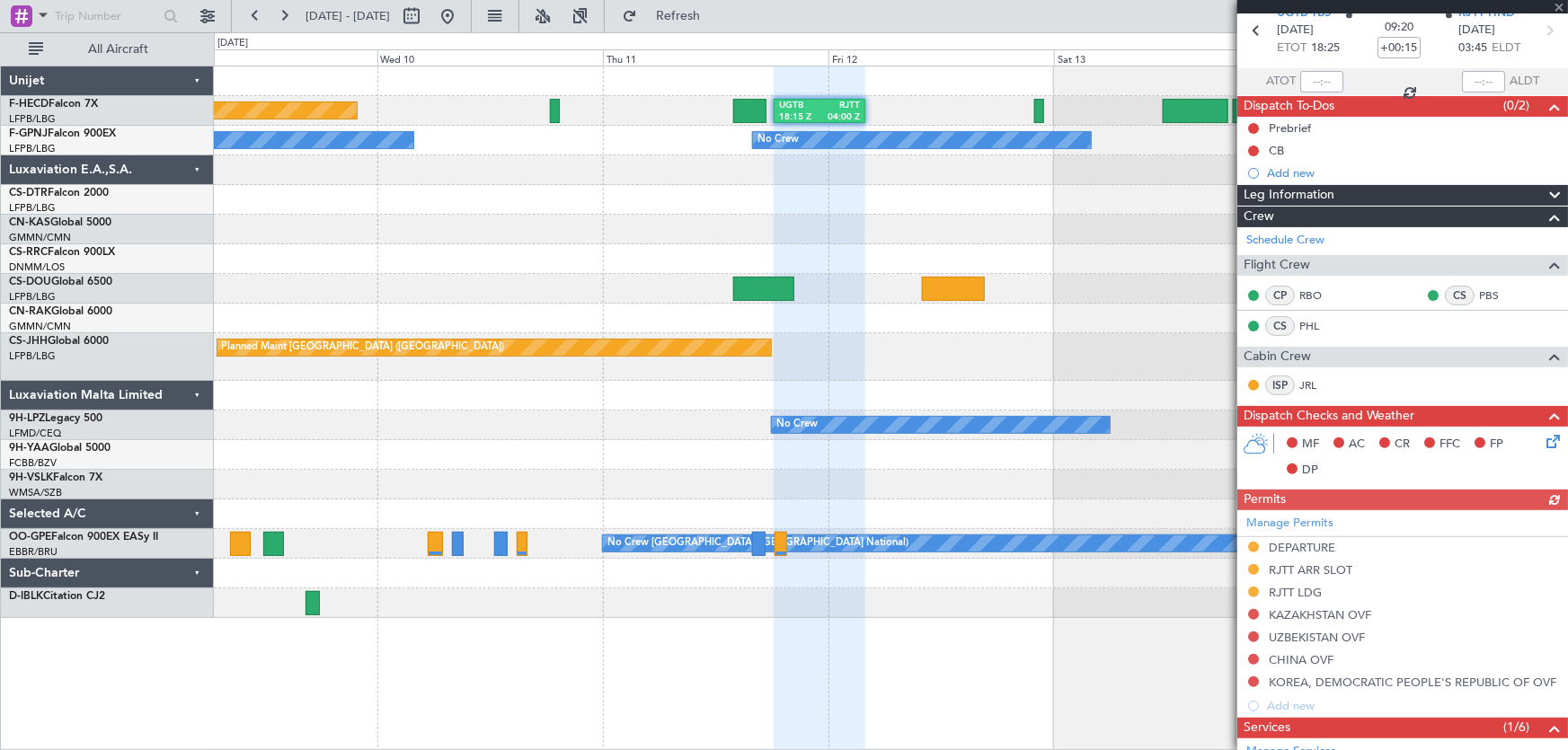
scroll to position [81, 0]
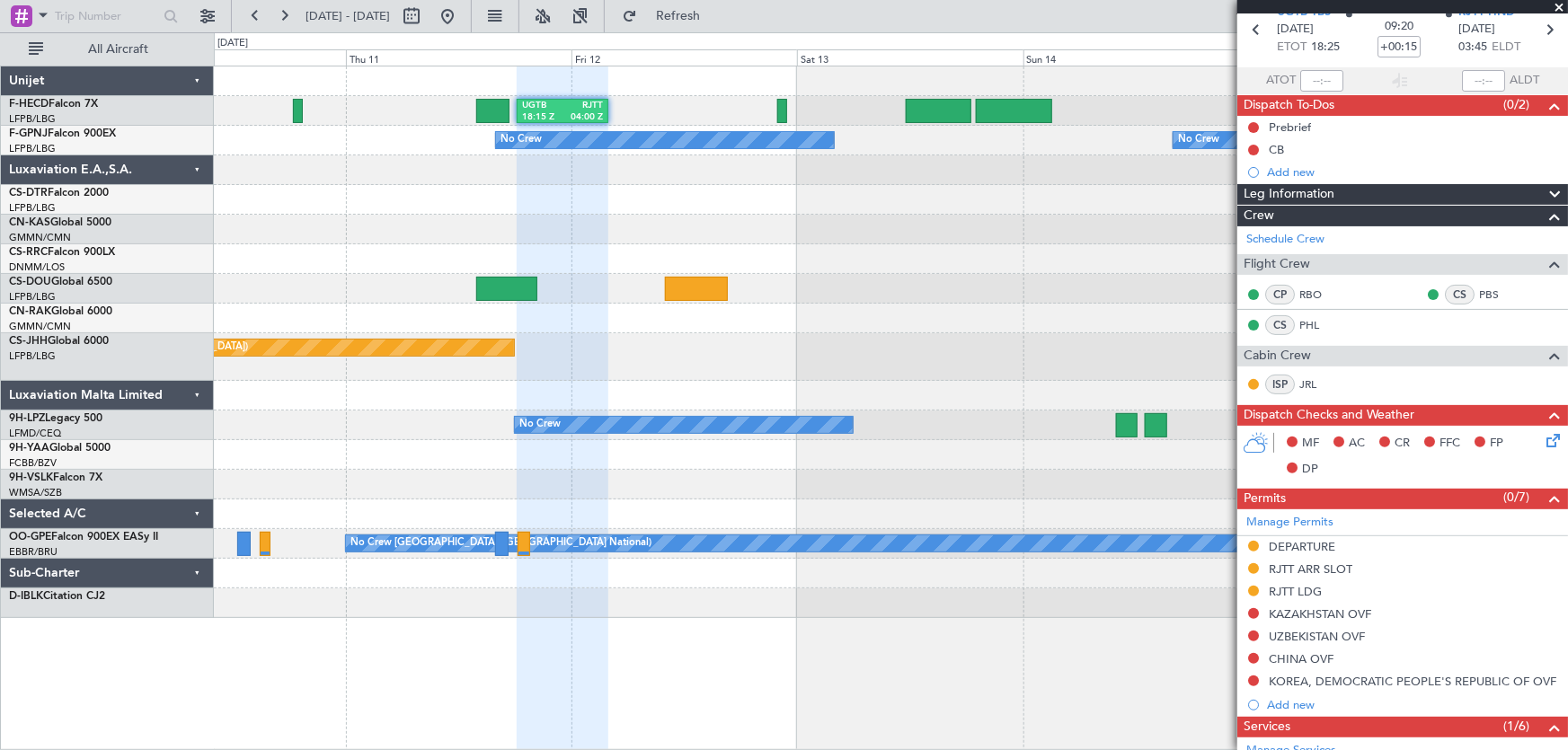
click at [657, 309] on div at bounding box center [891, 318] width 1354 height 30
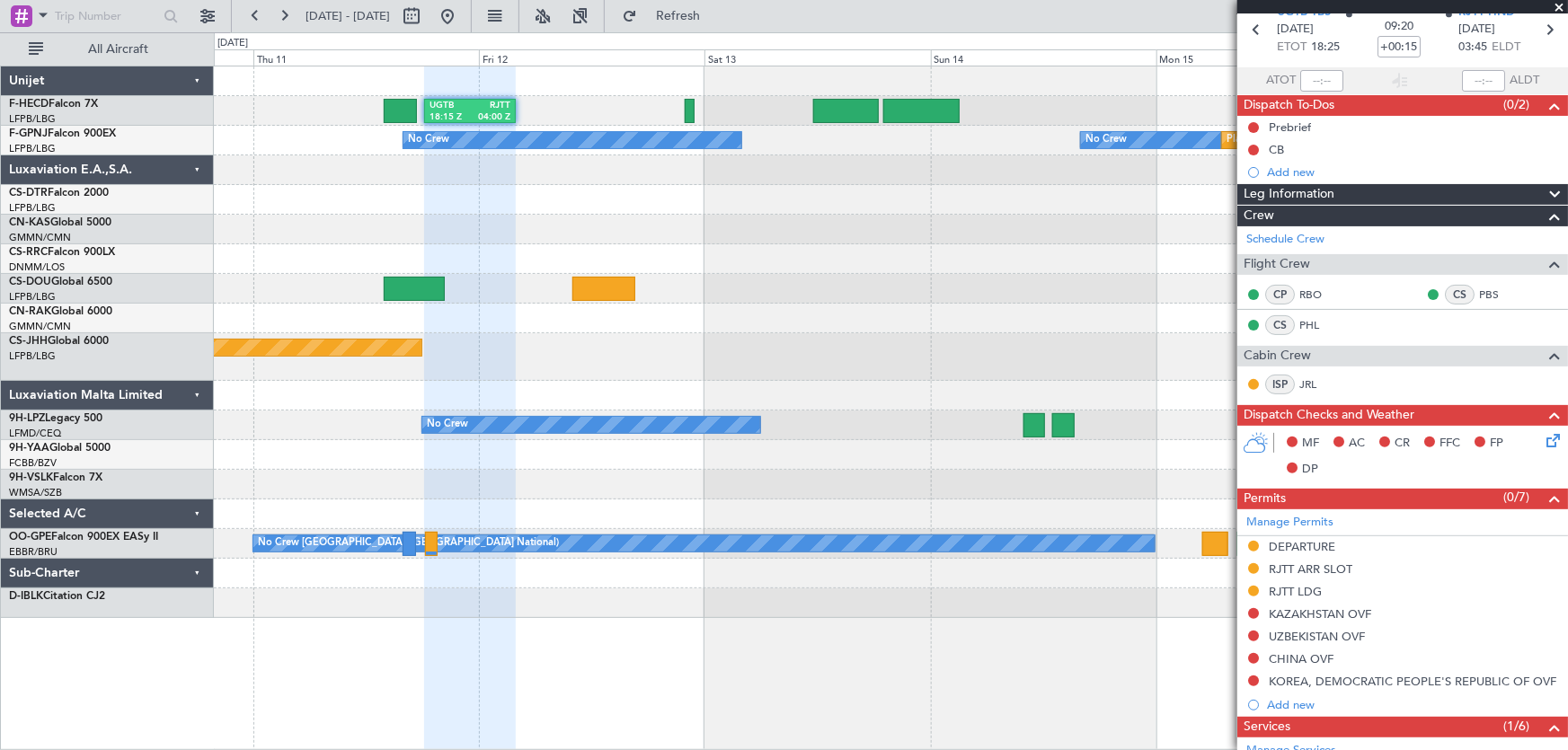
click at [468, 347] on div "UGTB 18:15 Z RJTT 04:00 Z EGGW 20:00 Z KSEA 05:15 Z Planned Maint Paris (Le Bou…" at bounding box center [891, 341] width 1354 height 551
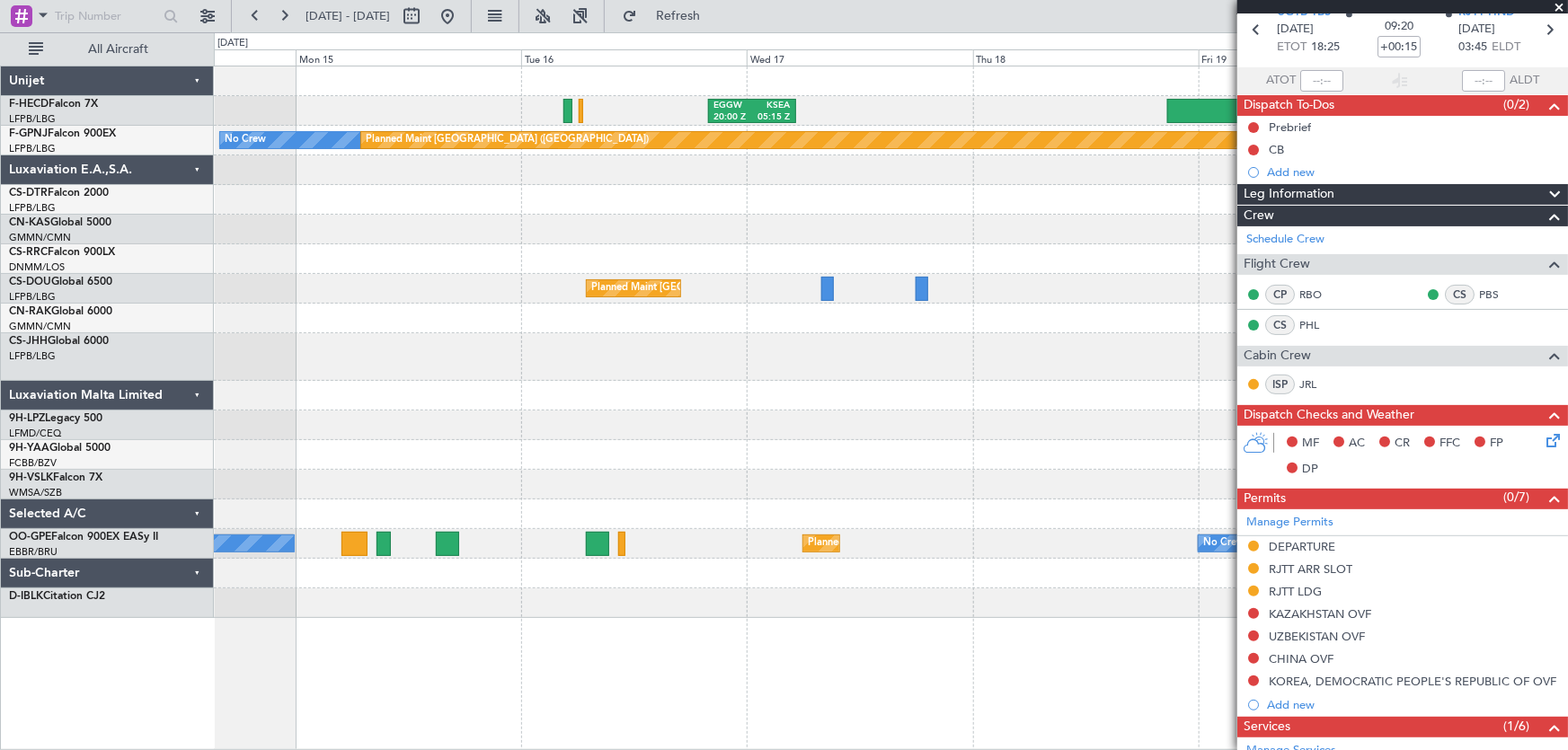
click at [432, 339] on div at bounding box center [891, 358] width 1354 height 48
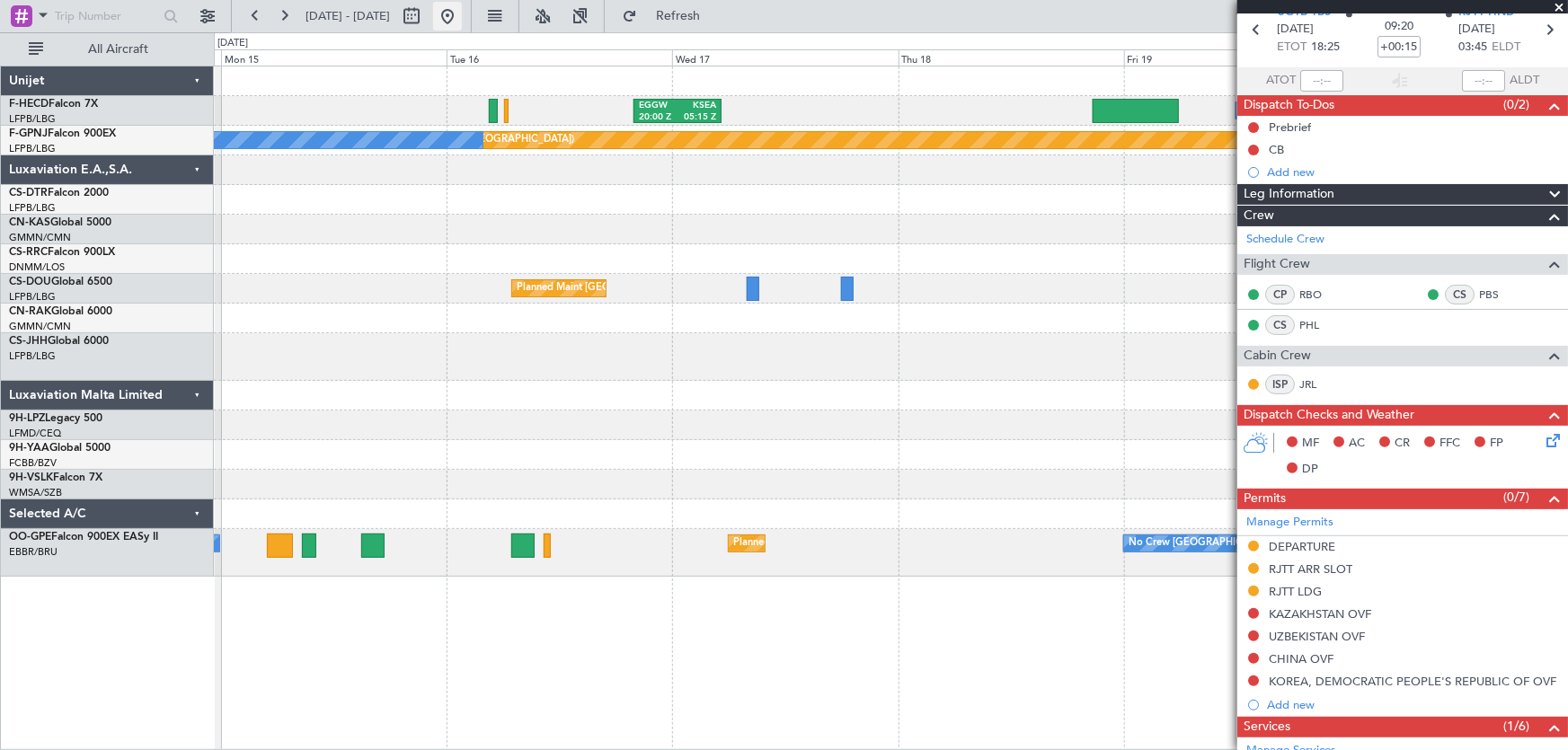
click at [462, 15] on button at bounding box center [448, 16] width 29 height 29
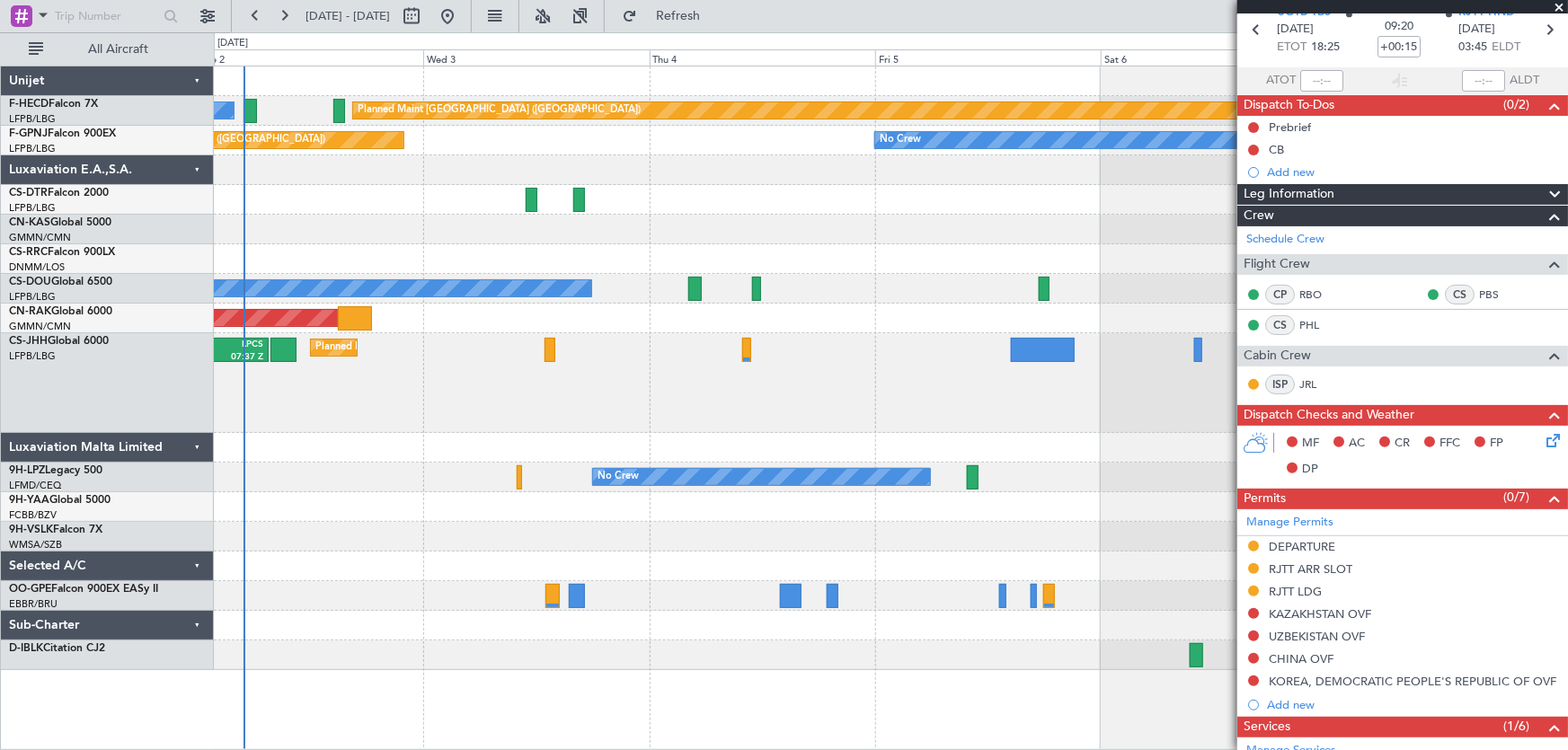
click at [214, 334] on div "Planned Maint Paris (Le Bourget) No Crew Planned Maint Paris (Le Bourget) No Cr…" at bounding box center [784, 391] width 1568 height 718
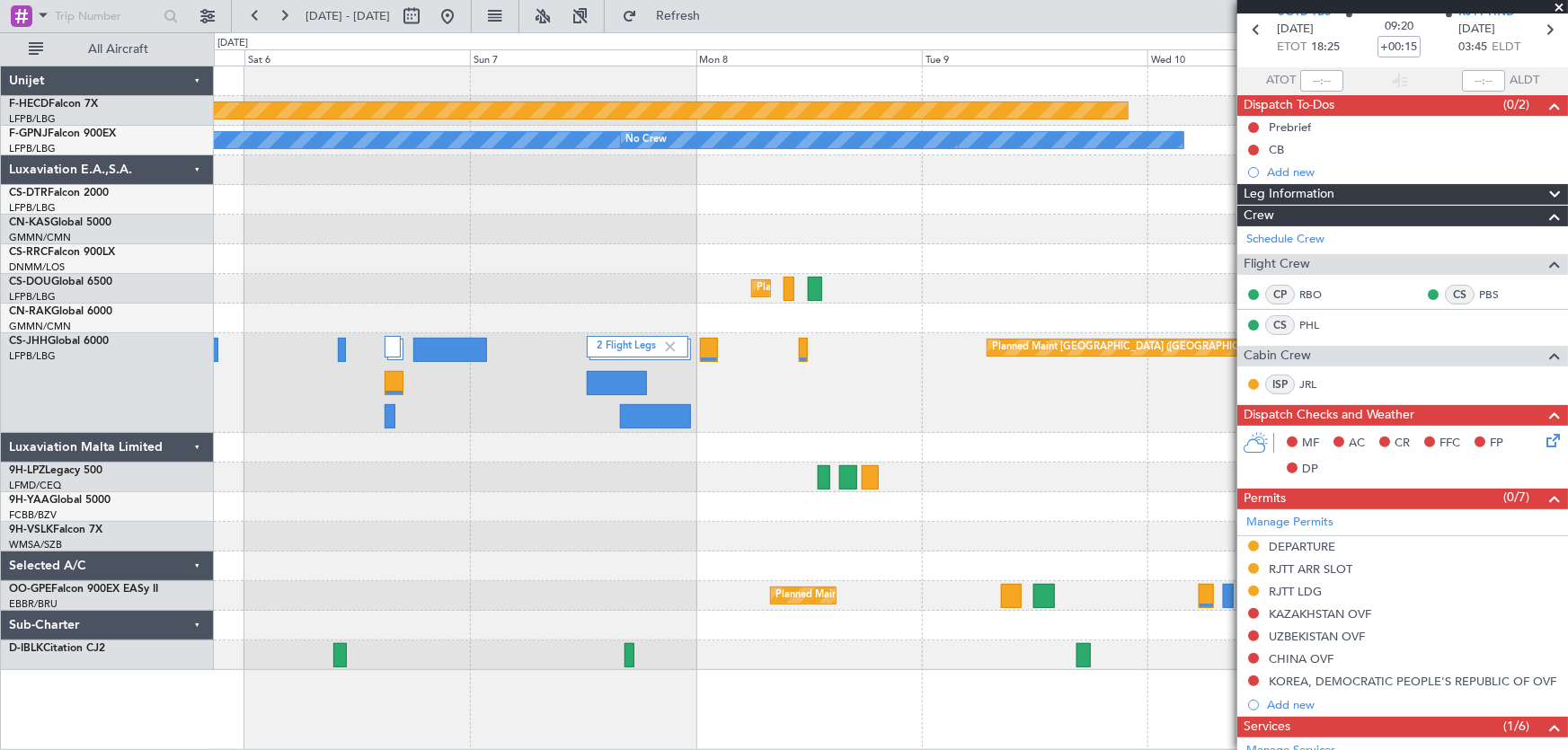
click at [206, 312] on div "Planned Maint Paris (Le Bourget) UGTB 18:15 Z RJTT 04:00 Z No Crew No Crew No C…" at bounding box center [784, 391] width 1568 height 718
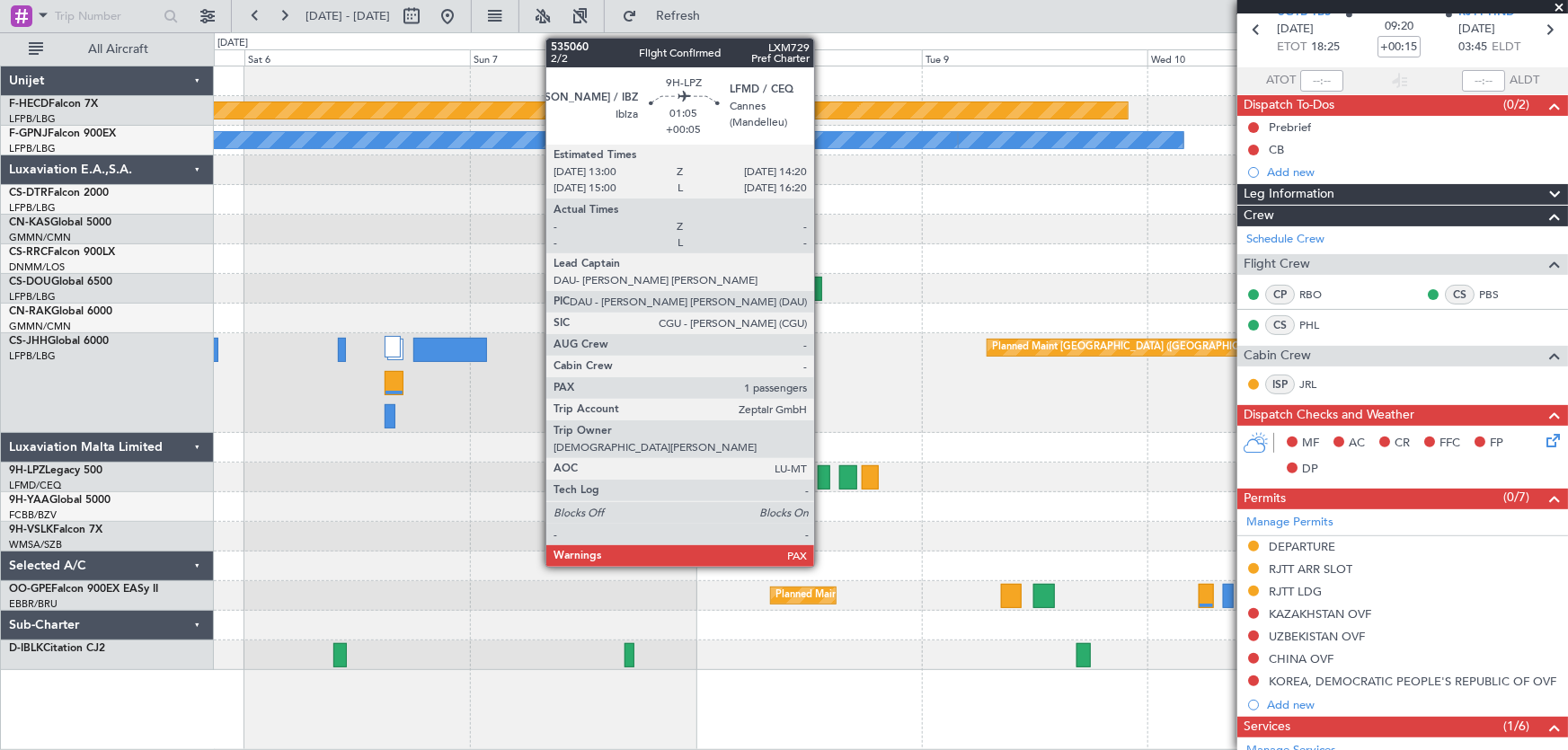
click at [822, 478] on div at bounding box center [824, 477] width 12 height 24
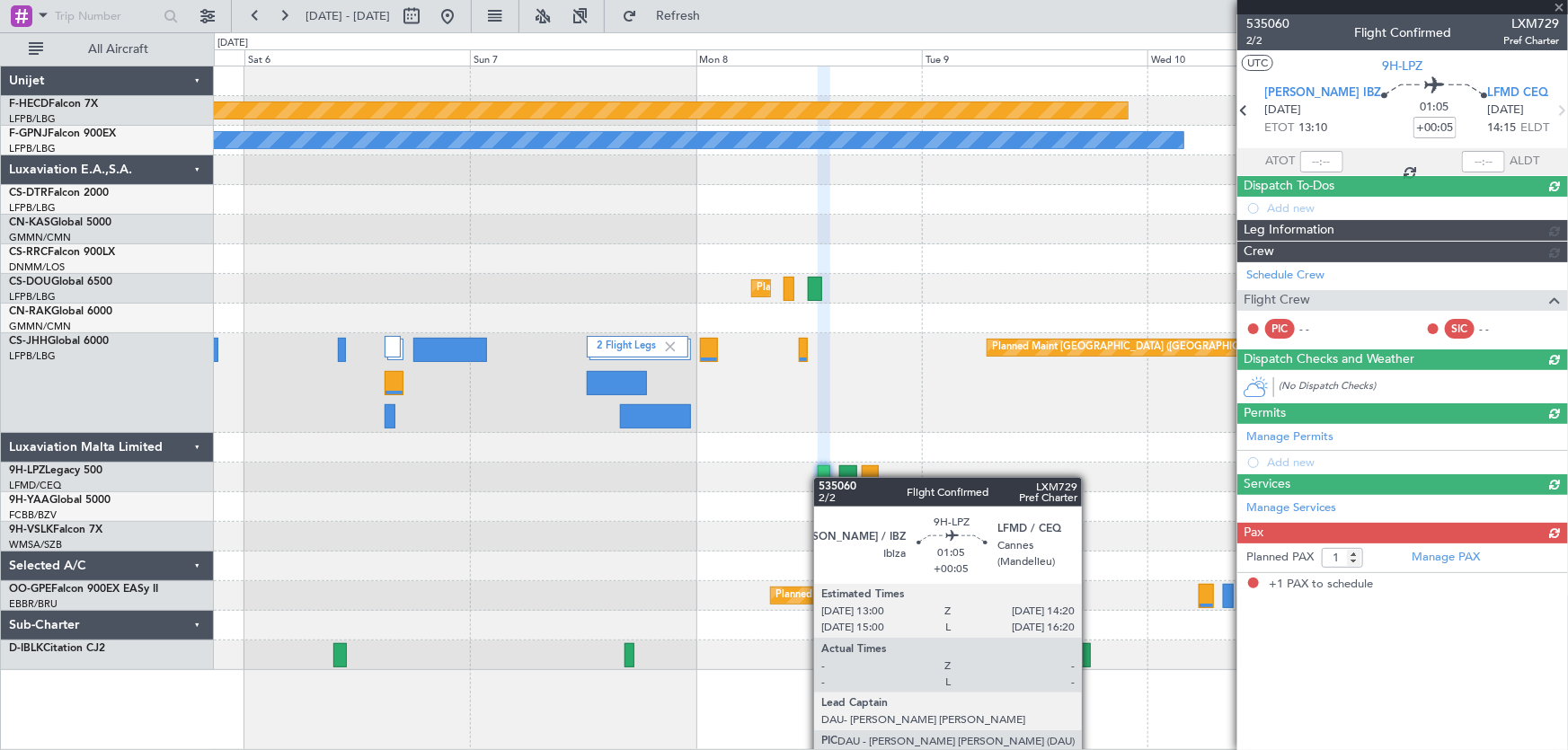
scroll to position [0, 0]
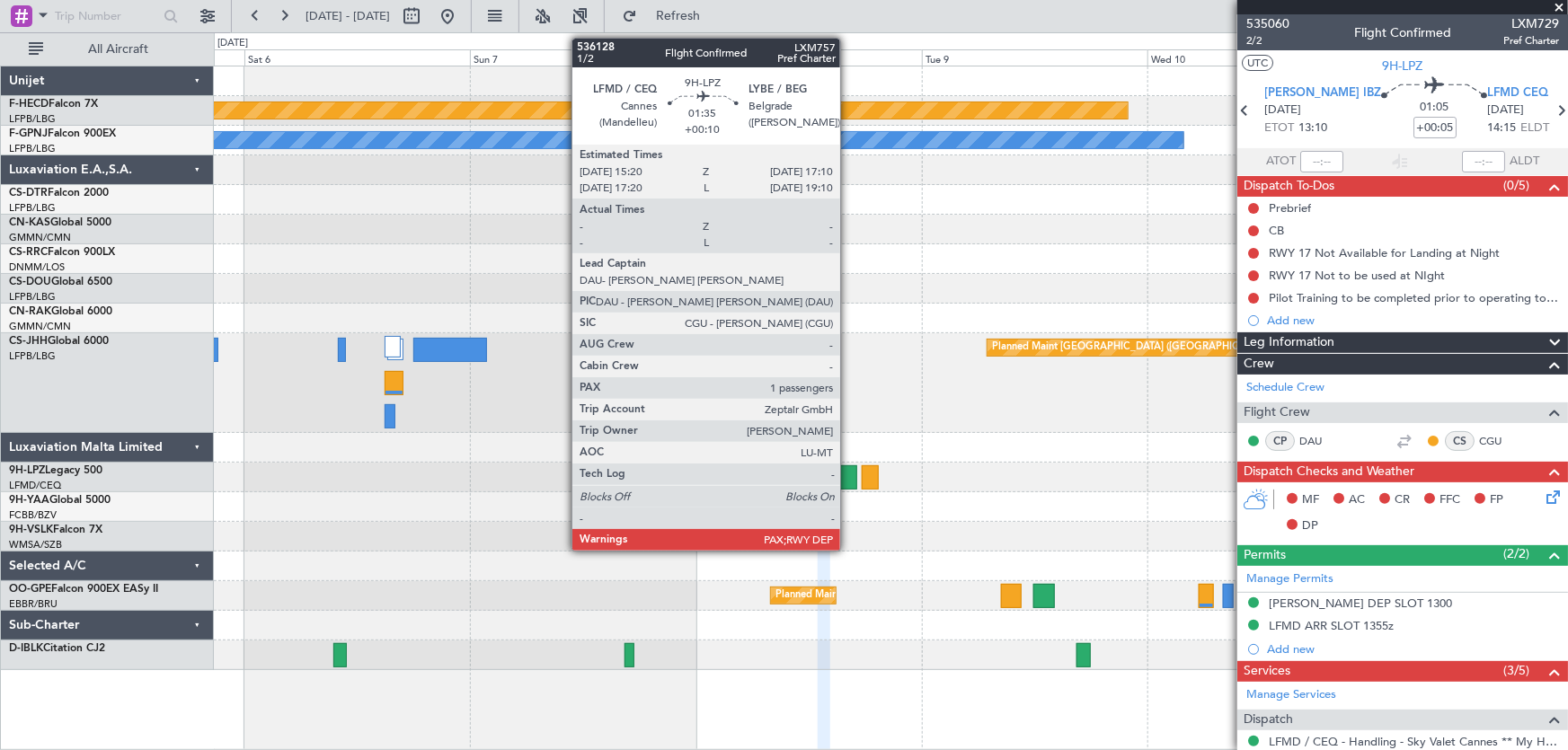
click at [849, 480] on div at bounding box center [848, 477] width 18 height 24
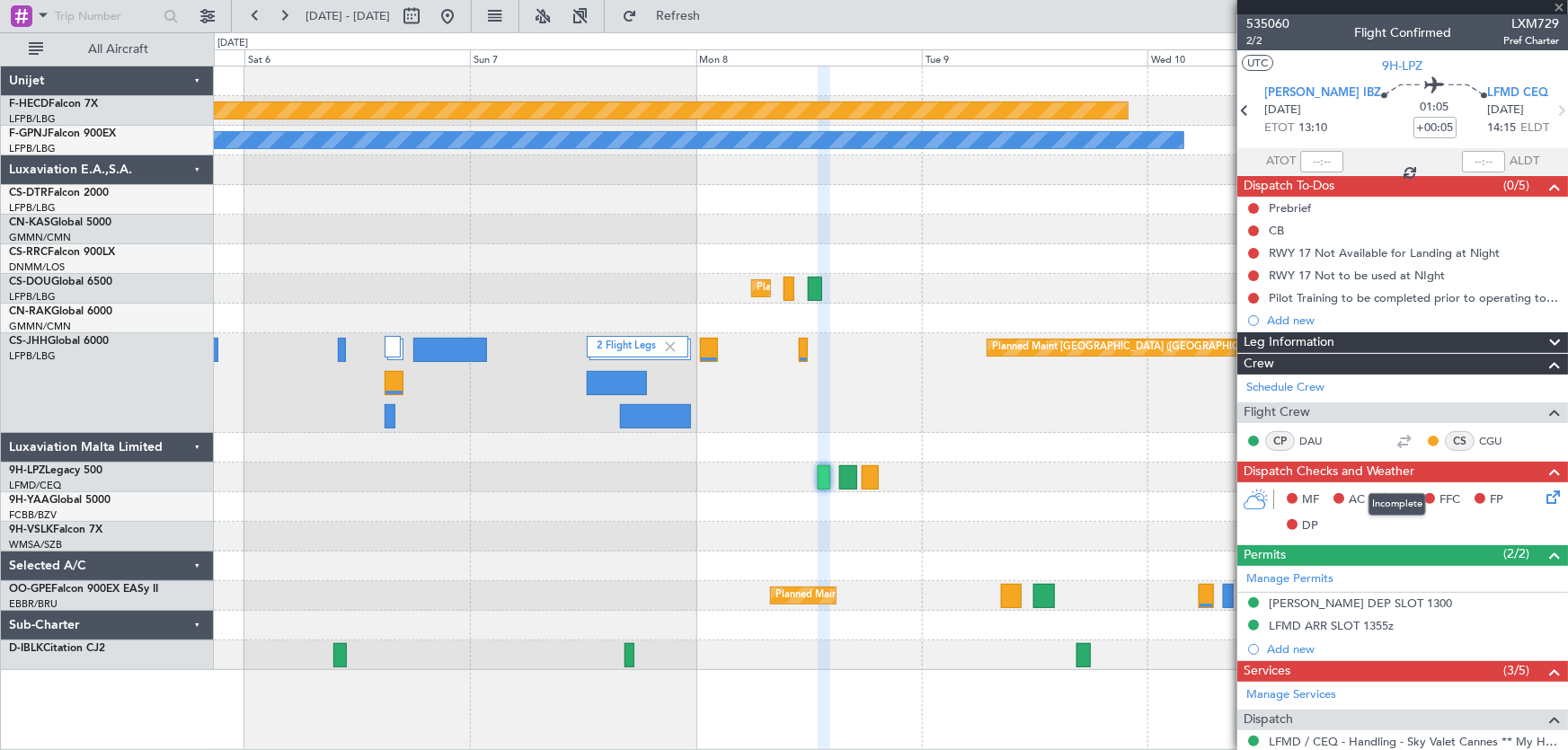
type input "+00:10"
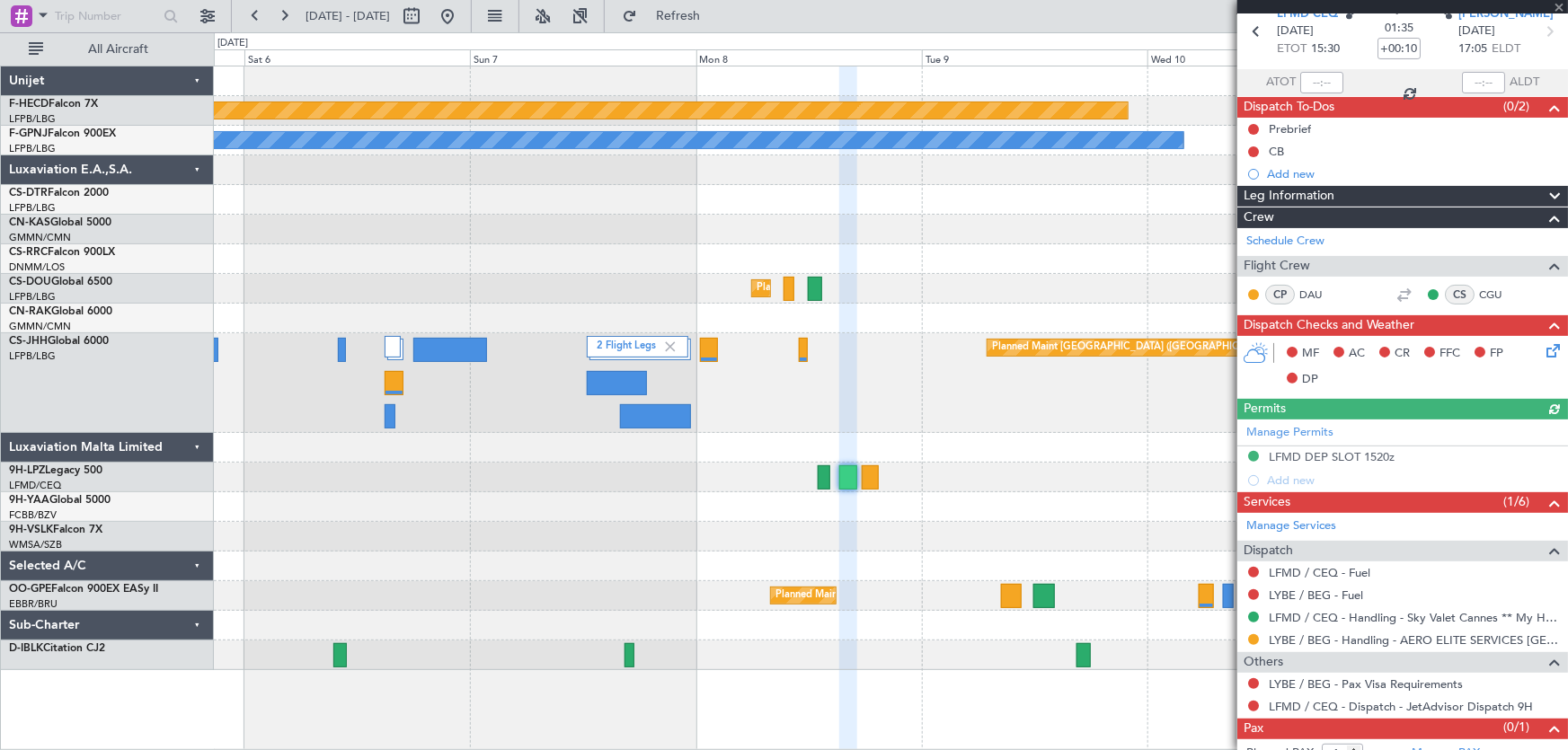
scroll to position [81, 0]
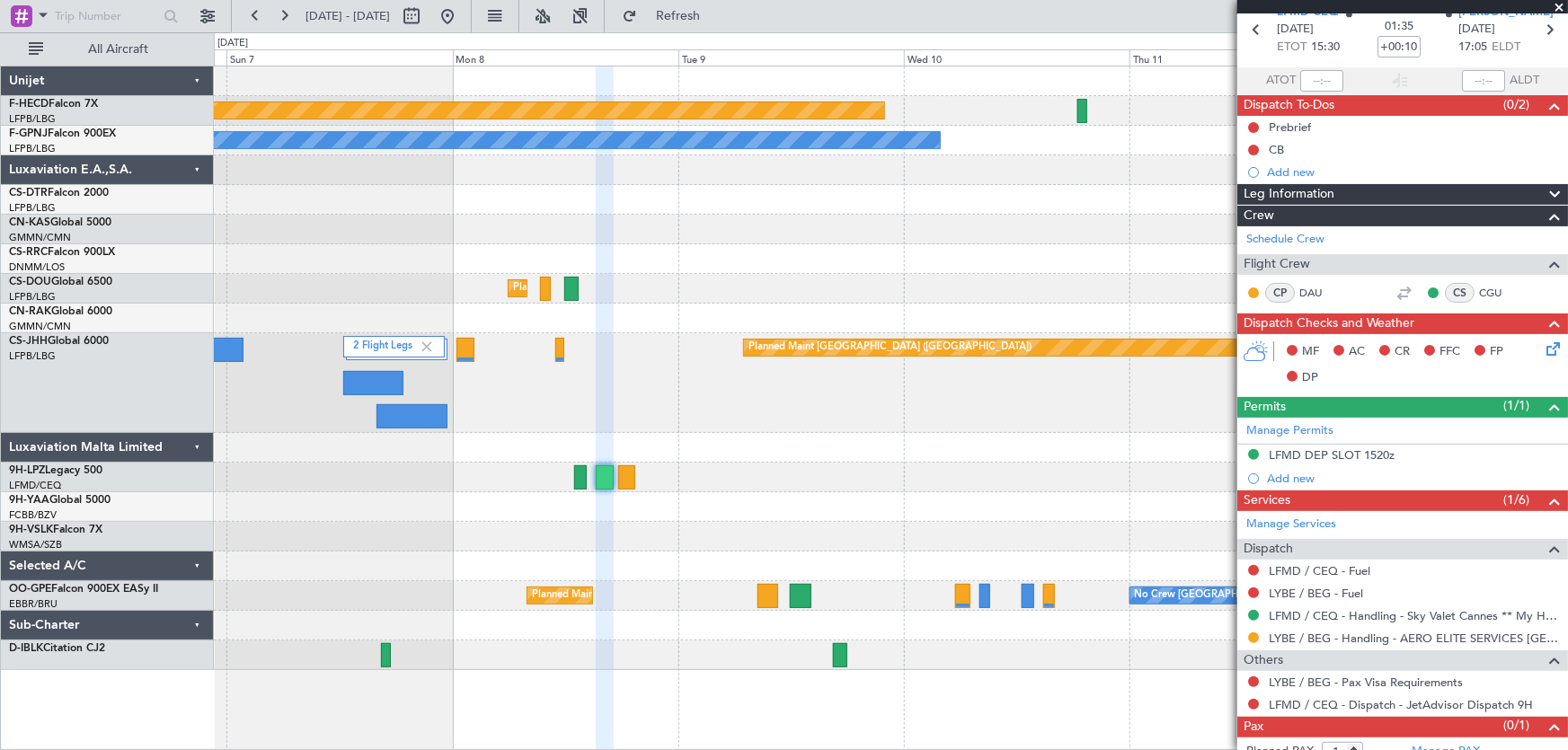
click at [363, 223] on div "Planned Maint Paris (Le Bourget) UGTB 18:15 Z RJTT 04:00 Z No Crew No Crew No C…" at bounding box center [891, 368] width 1354 height 604
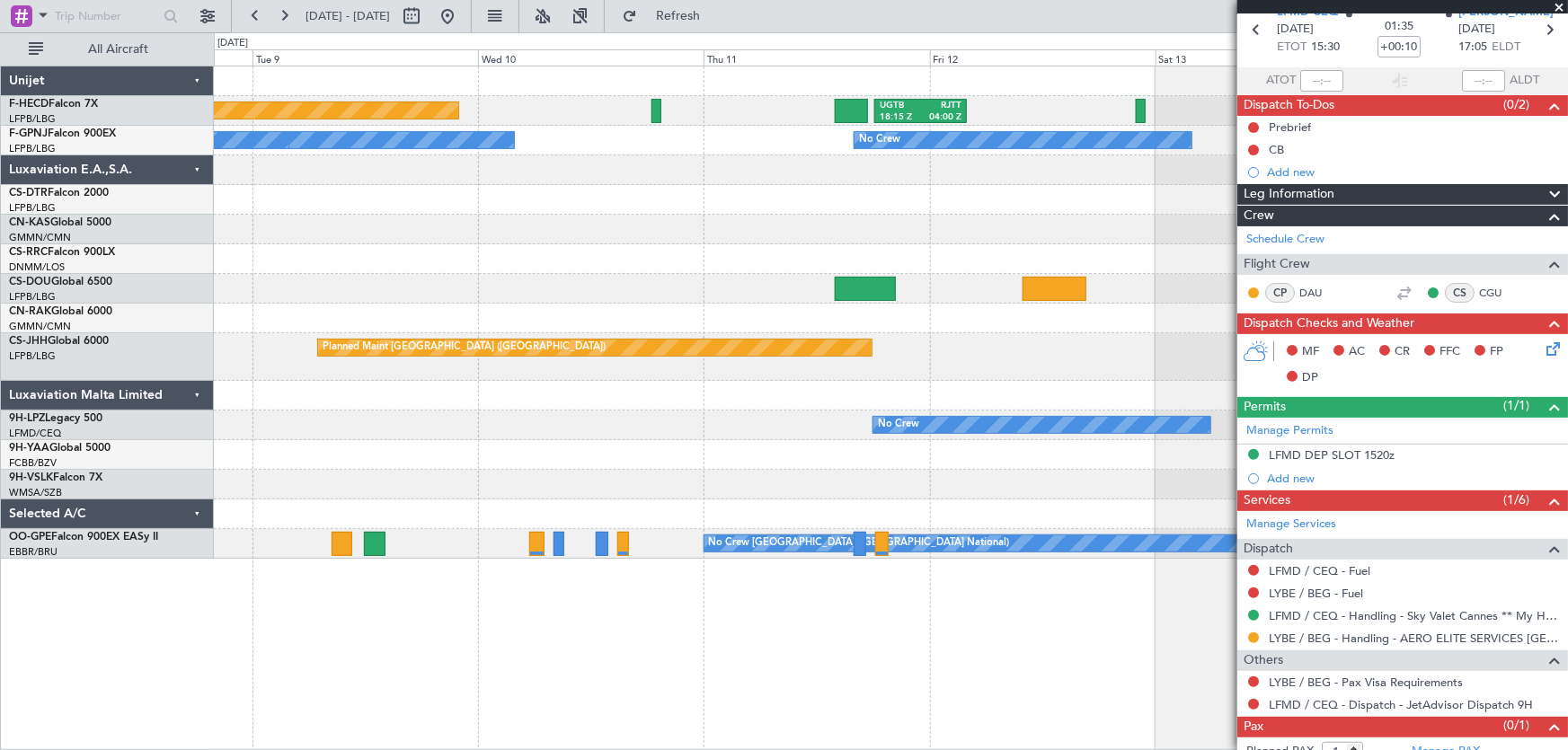
click at [822, 224] on div at bounding box center [891, 229] width 1354 height 30
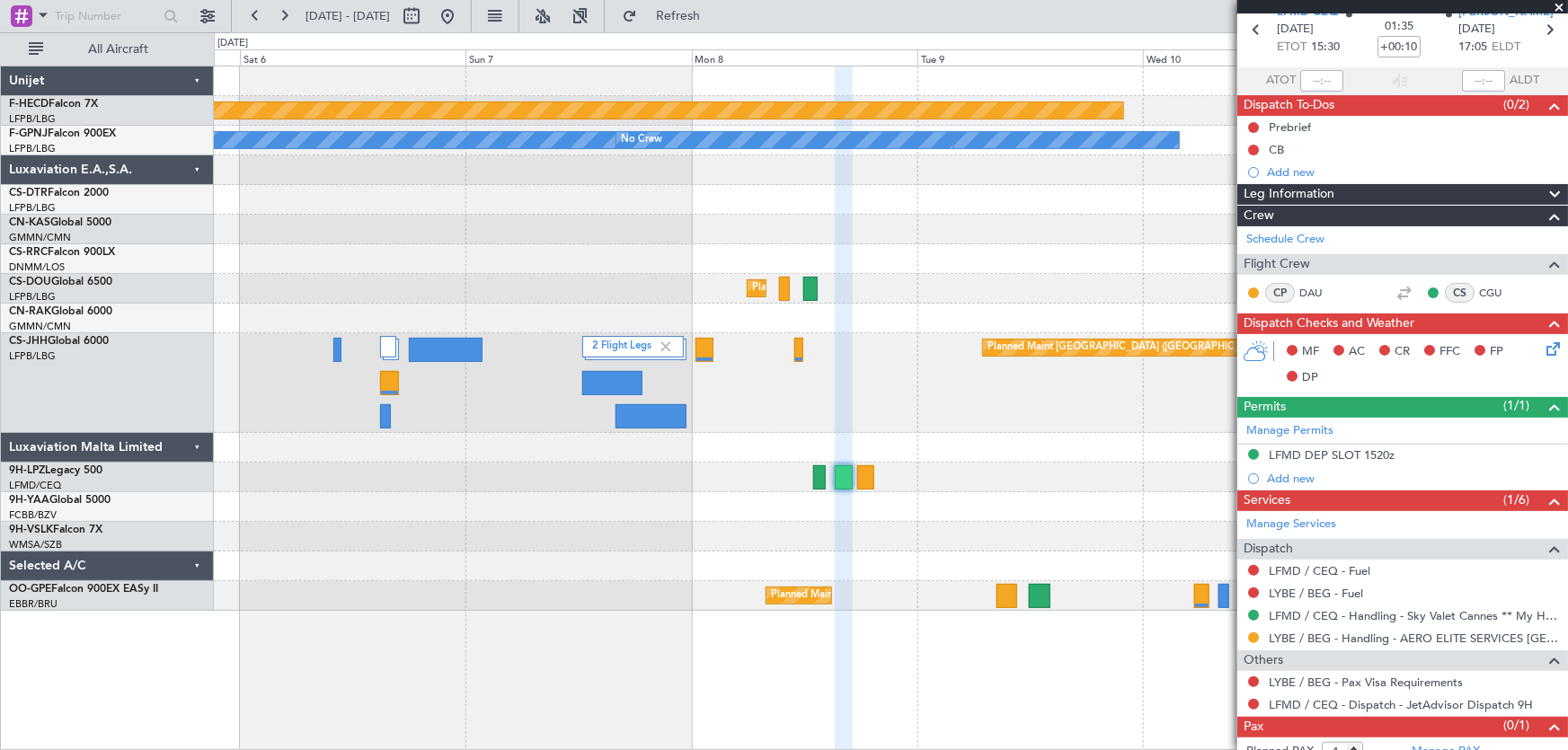
click at [657, 288] on div "Planned Maint Paris (Le Bourget) UGTB 18:15 Z RJTT 04:00 Z No Crew No Crew No C…" at bounding box center [891, 339] width 1354 height 545
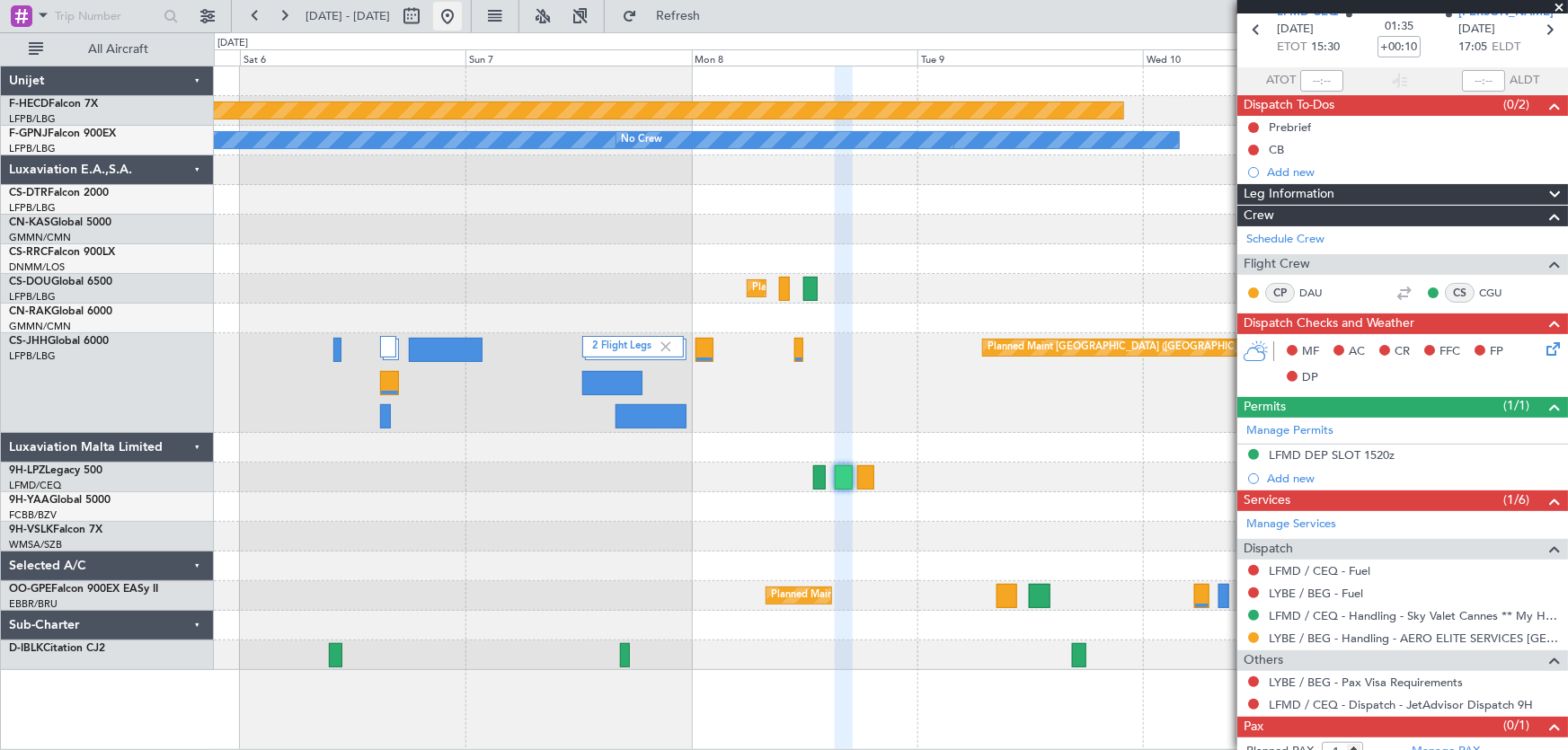
click at [462, 20] on button at bounding box center [448, 16] width 29 height 29
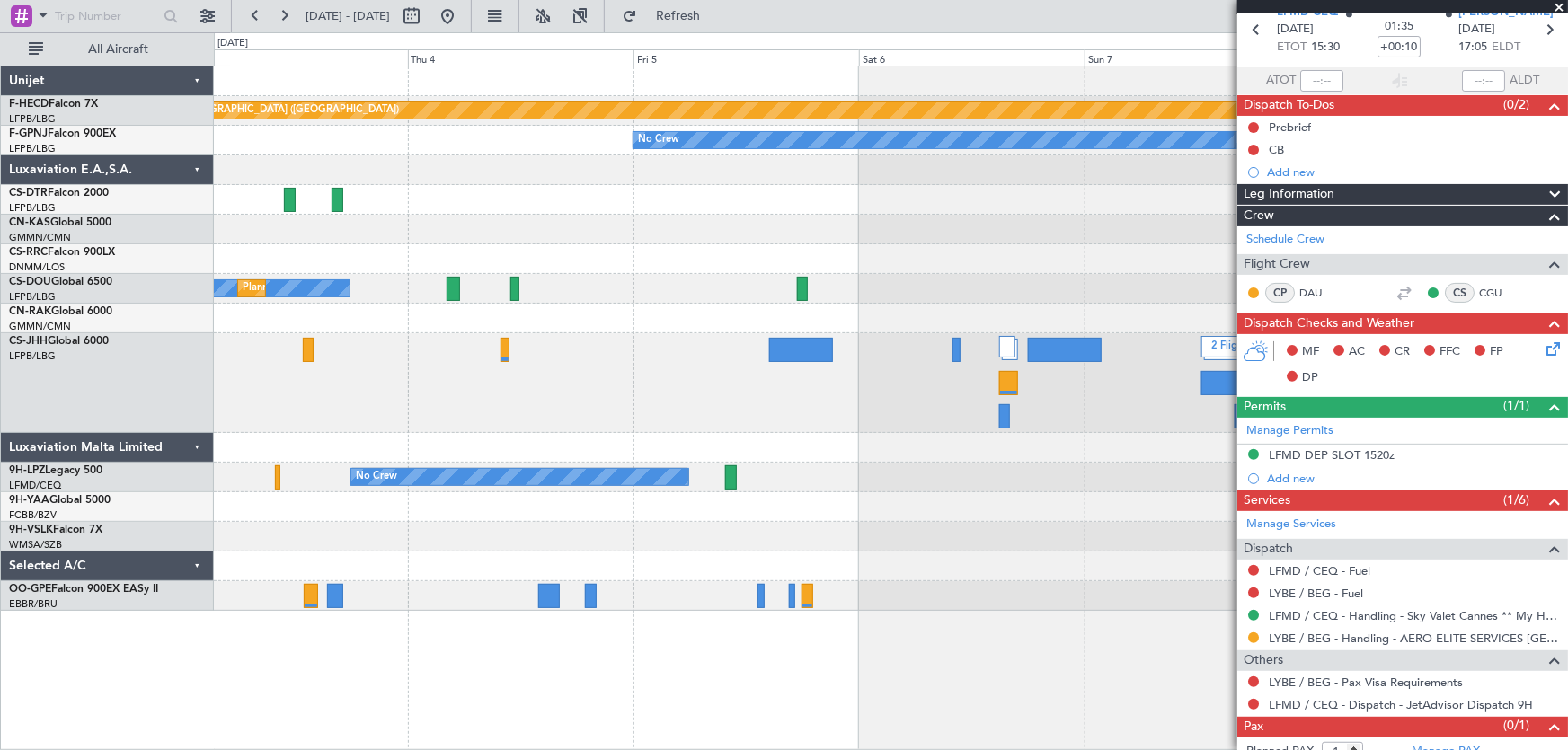
click at [360, 307] on div "Planned Maint Paris (Le Bourget) No Crew No Crew No Crew Planned Maint Paris (L…" at bounding box center [891, 339] width 1354 height 545
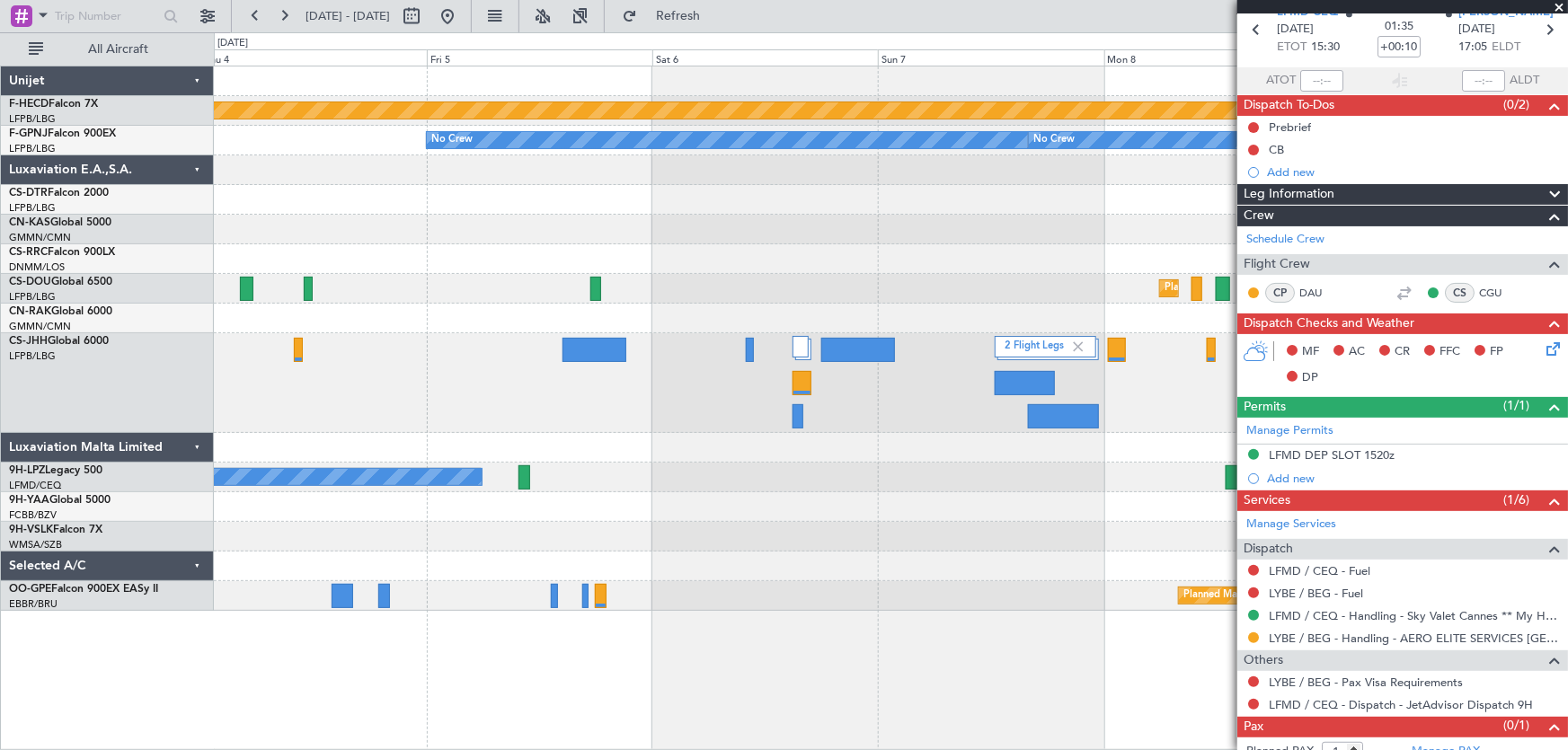
click at [182, 292] on div "Planned Maint Paris (Le Bourget) No Crew No Crew Planned Maint Paris (Le Bourge…" at bounding box center [784, 391] width 1568 height 718
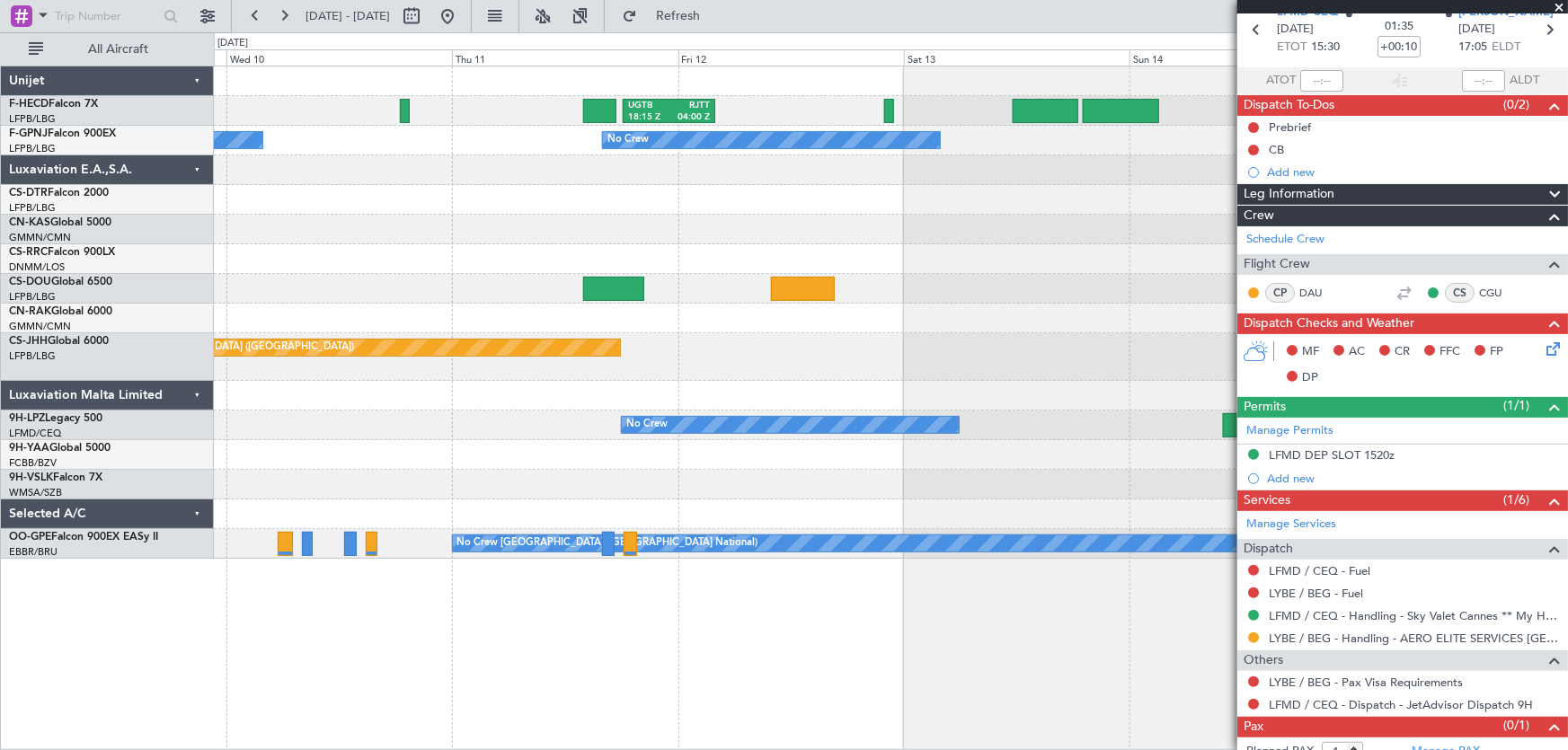
click at [853, 206] on div at bounding box center [891, 199] width 1354 height 30
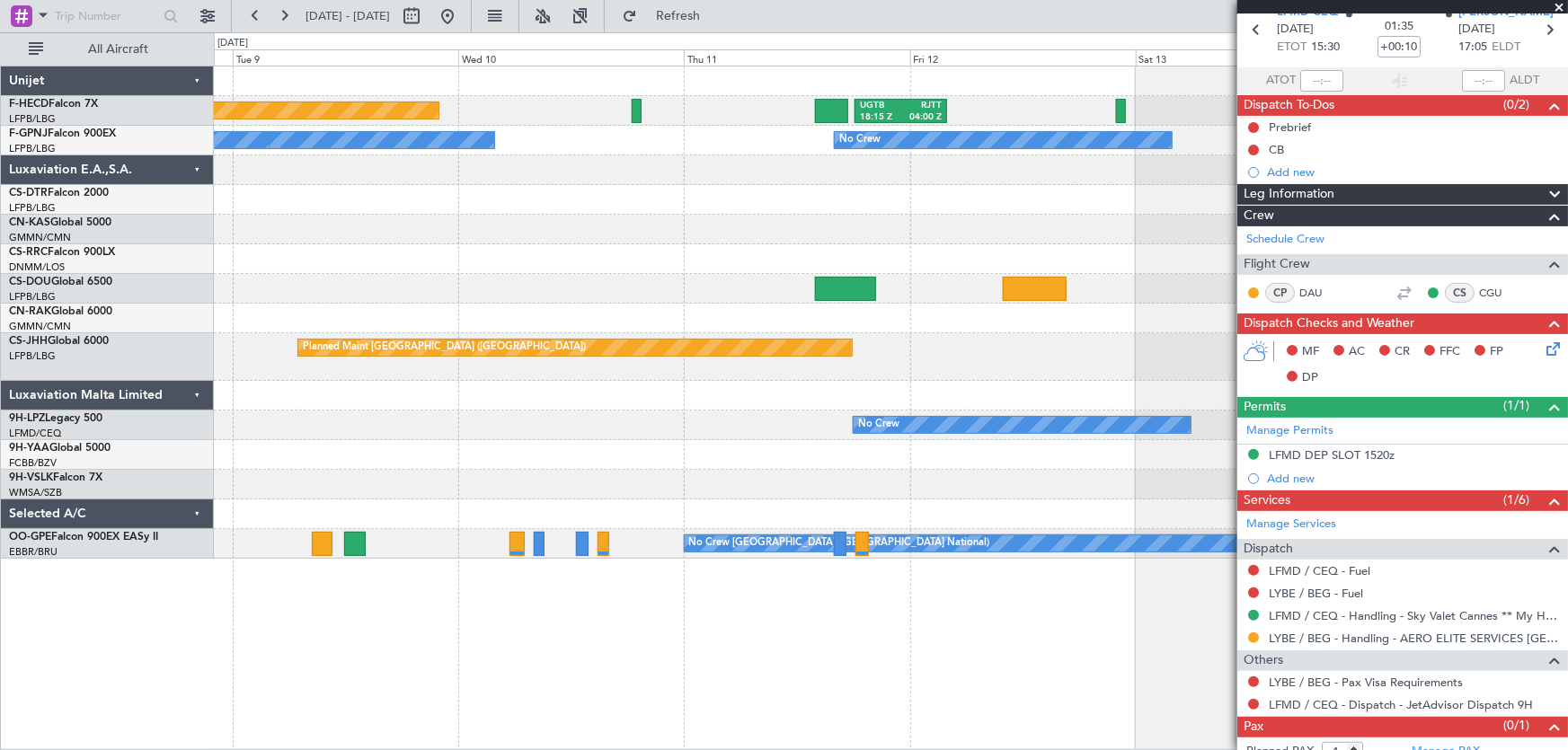
click at [767, 220] on div "UGTB 18:15 Z RJTT 04:00 Z Planned Maint Paris (Le Bourget) No Crew No Crew No C…" at bounding box center [891, 313] width 1354 height 493
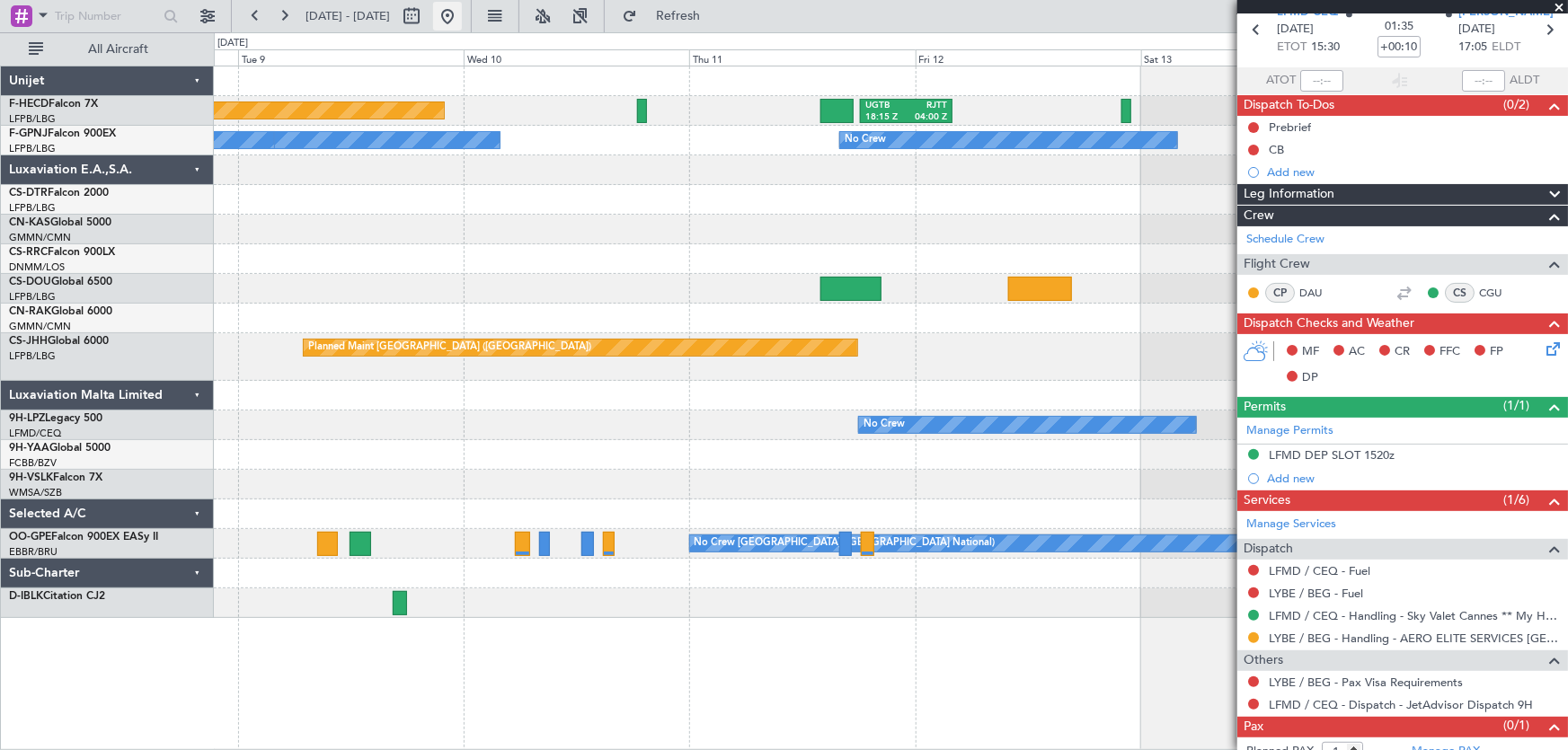
click at [462, 18] on button at bounding box center [448, 16] width 29 height 29
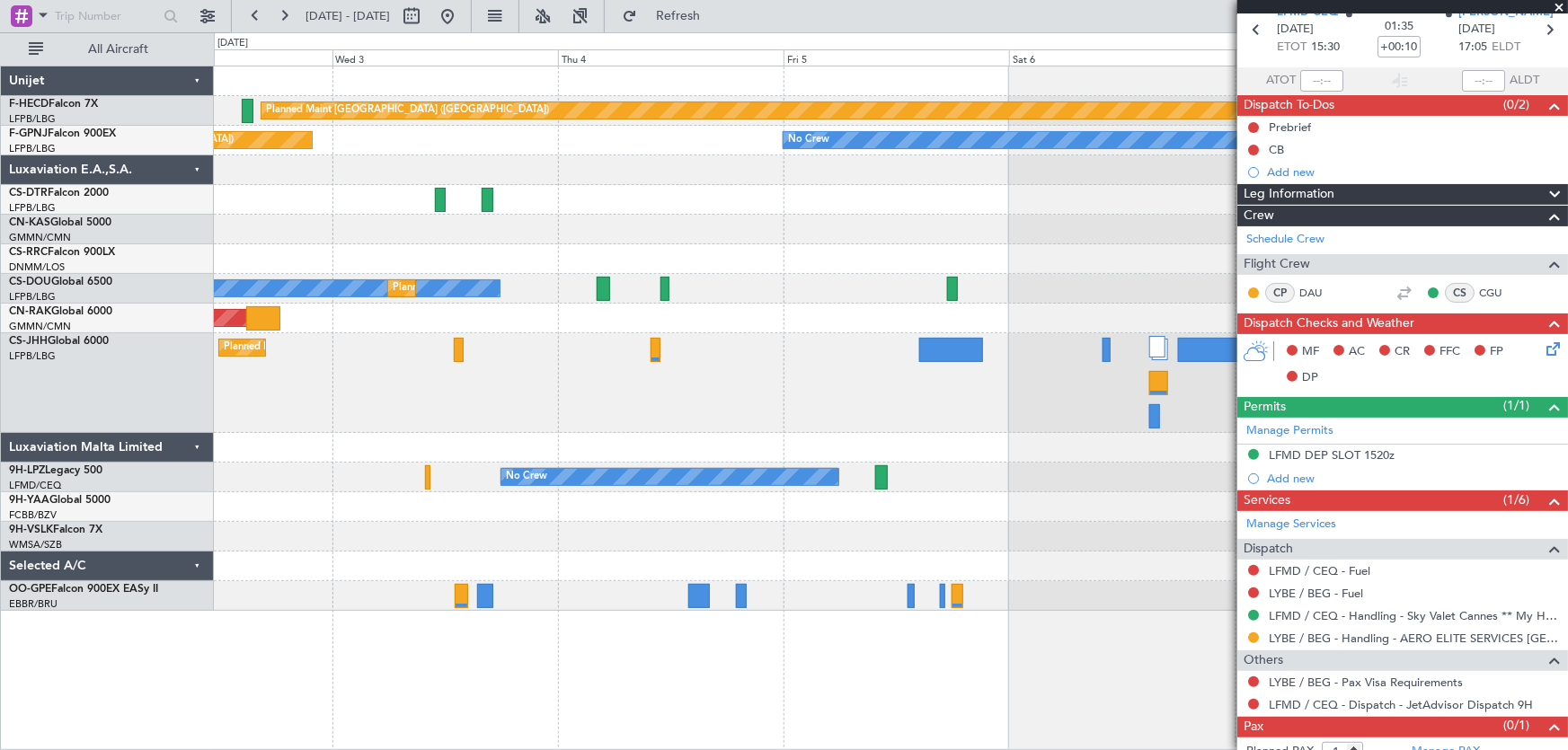
click at [799, 234] on div "Planned Maint Paris (Le Bourget) No Crew No Crew No Crew Planned Maint Paris (L…" at bounding box center [891, 339] width 1354 height 545
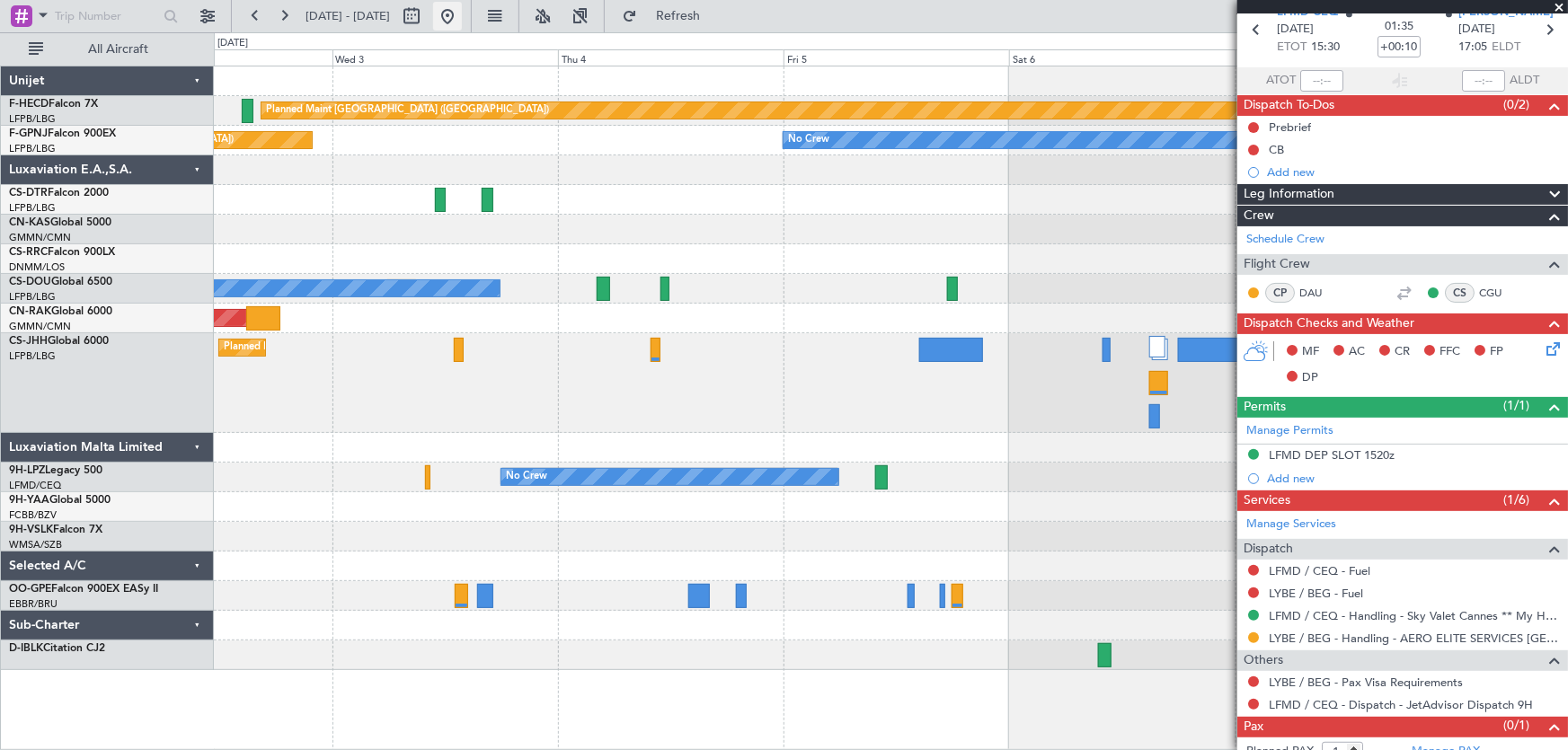
click at [462, 24] on button at bounding box center [448, 16] width 29 height 29
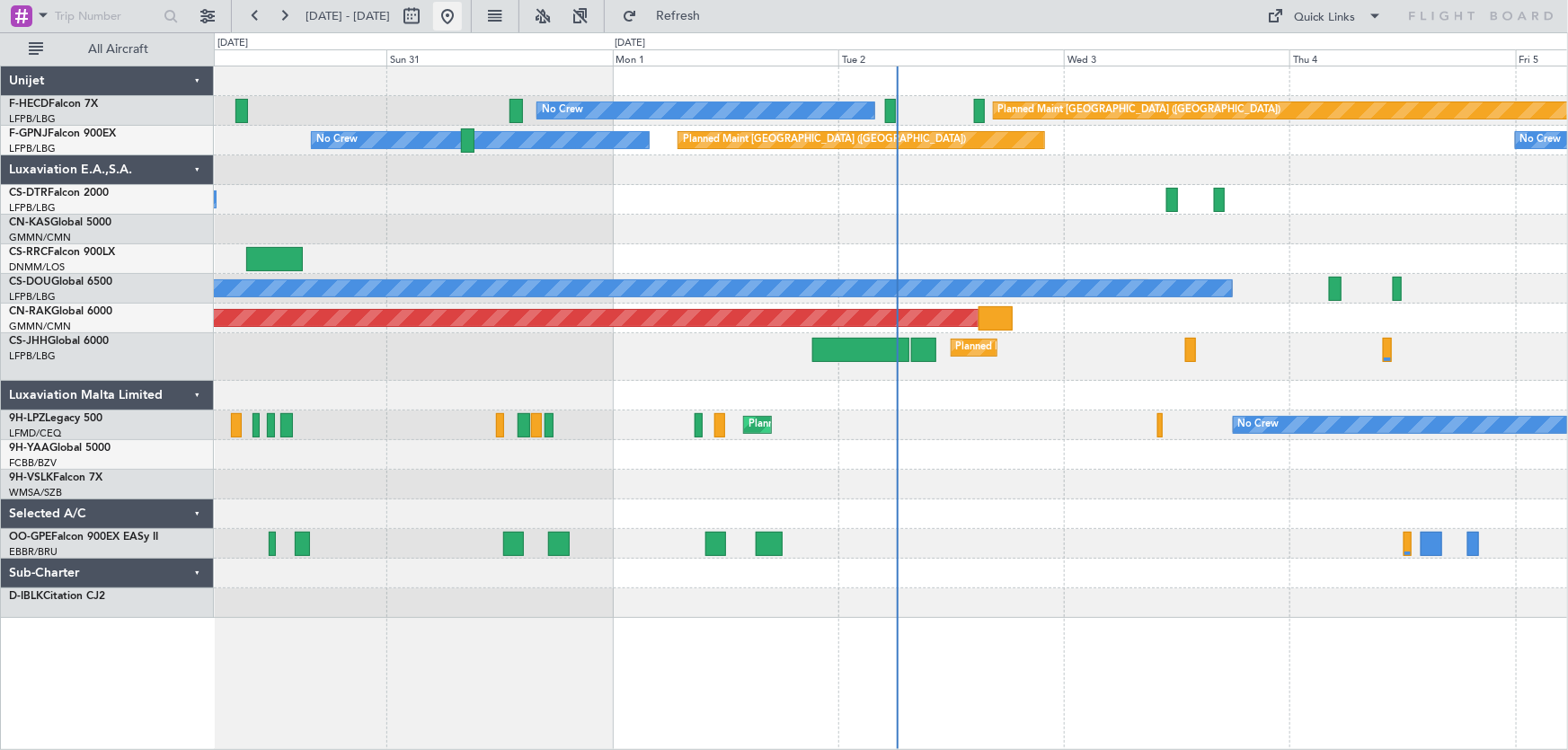
click at [462, 26] on button at bounding box center [448, 16] width 29 height 29
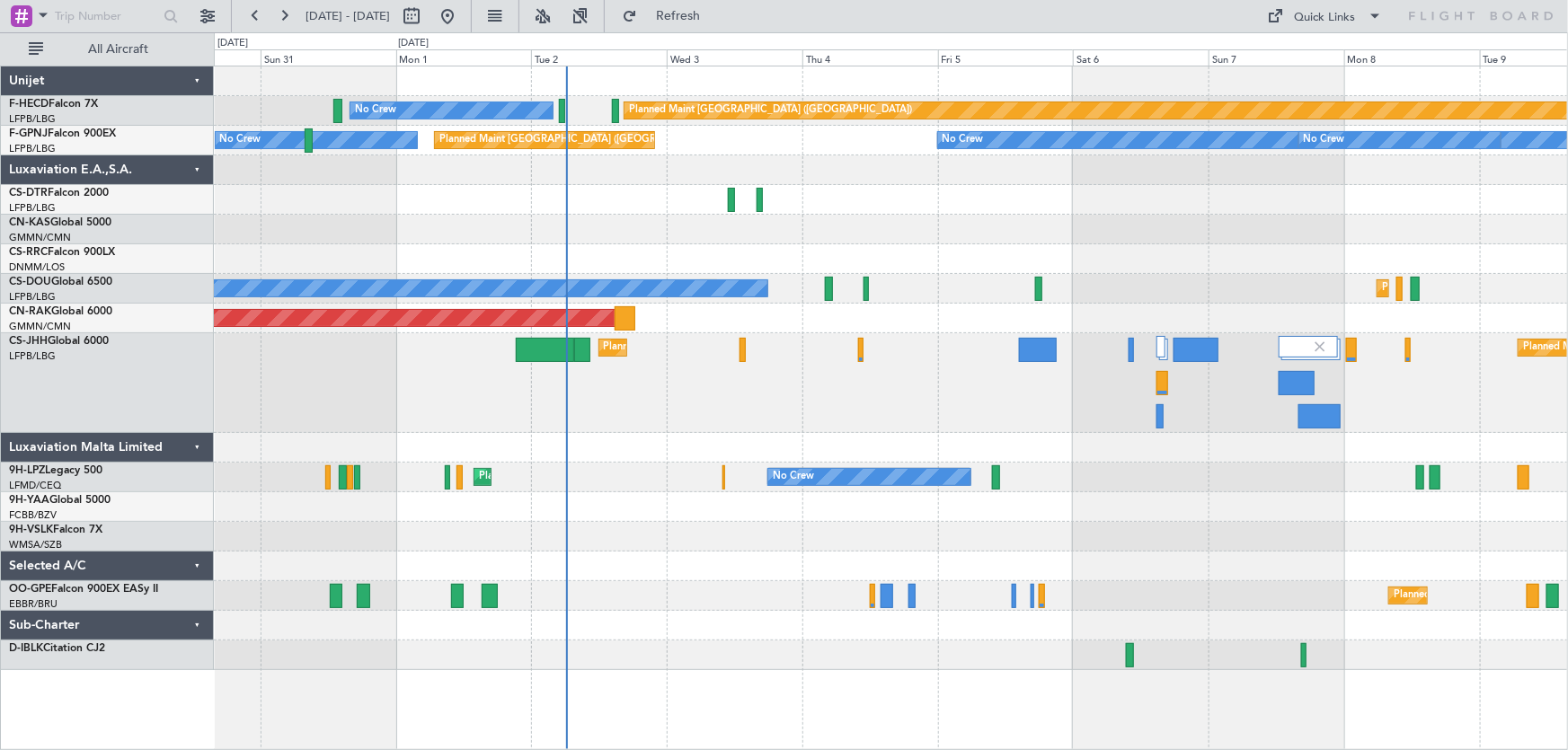
click at [732, 248] on div "Planned Maint Paris (Le Bourget) No Crew No Crew Planned Maint Paris (Le Bourge…" at bounding box center [891, 368] width 1354 height 604
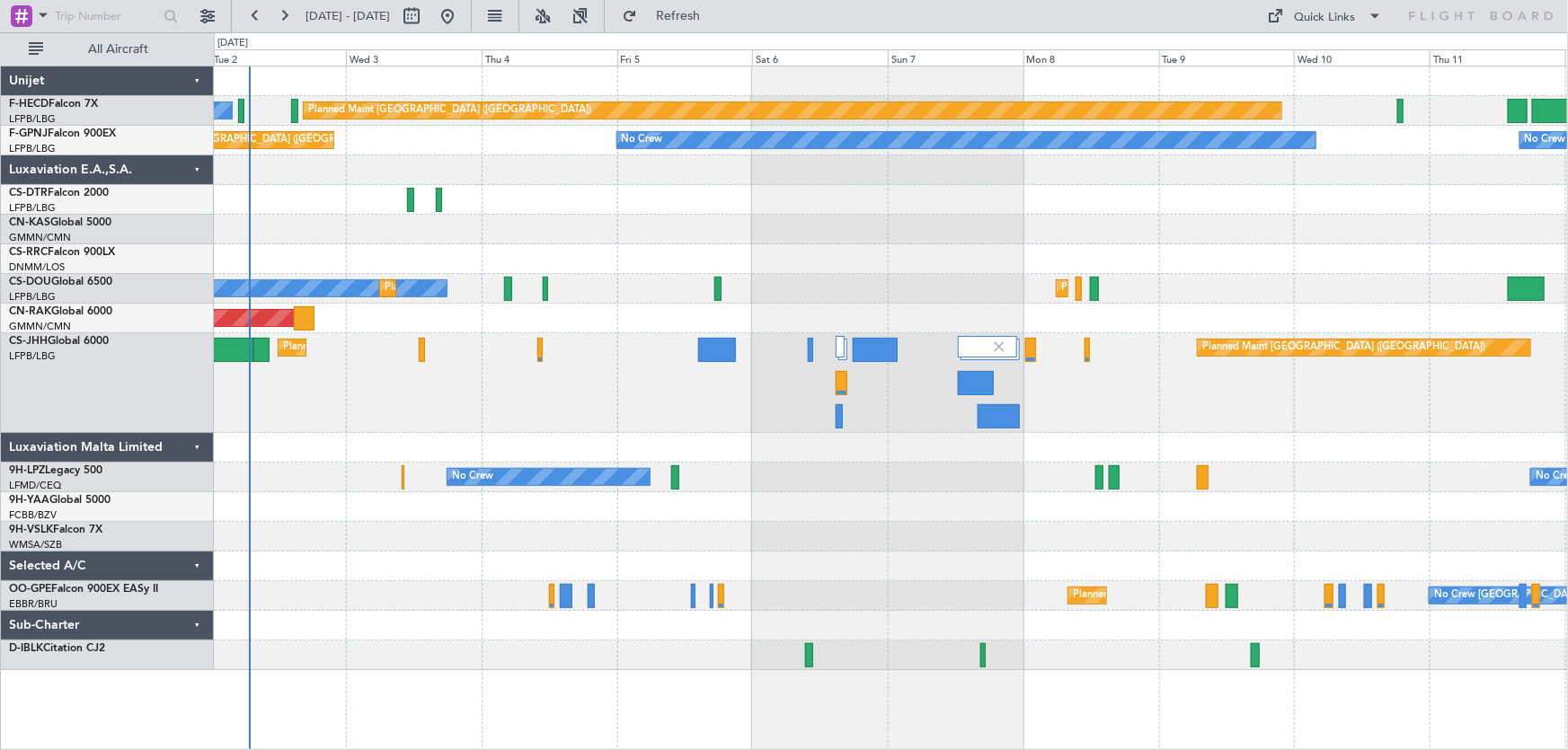
click at [621, 284] on div "Planned Maint Paris (Le Bourget) No Crew No Crew No Crew Planned Maint Paris (L…" at bounding box center [891, 368] width 1354 height 604
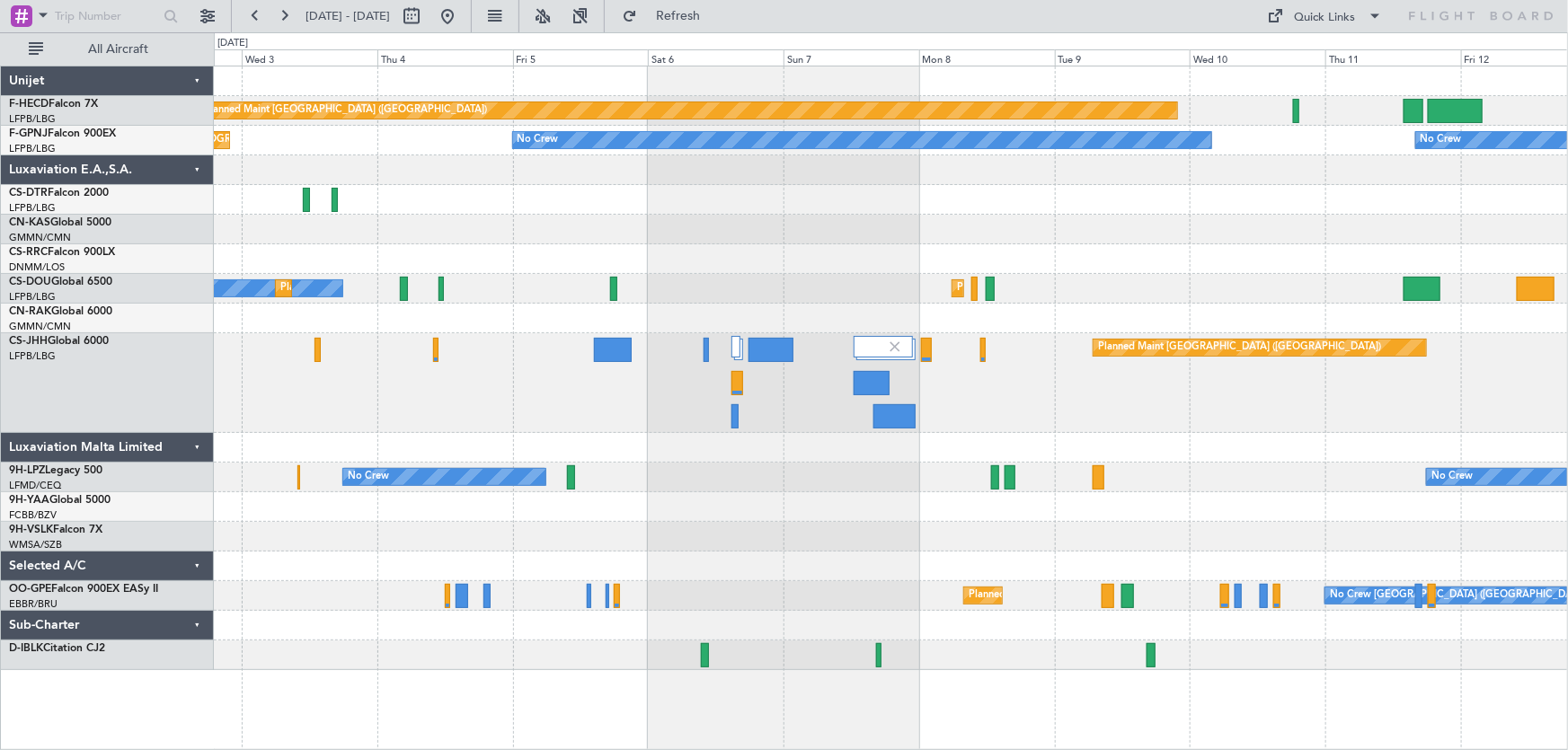
click at [568, 274] on div "Planned Maint Paris (Le Bourget) No Crew No Crew No Crew Planned Maint Paris (L…" at bounding box center [891, 368] width 1354 height 604
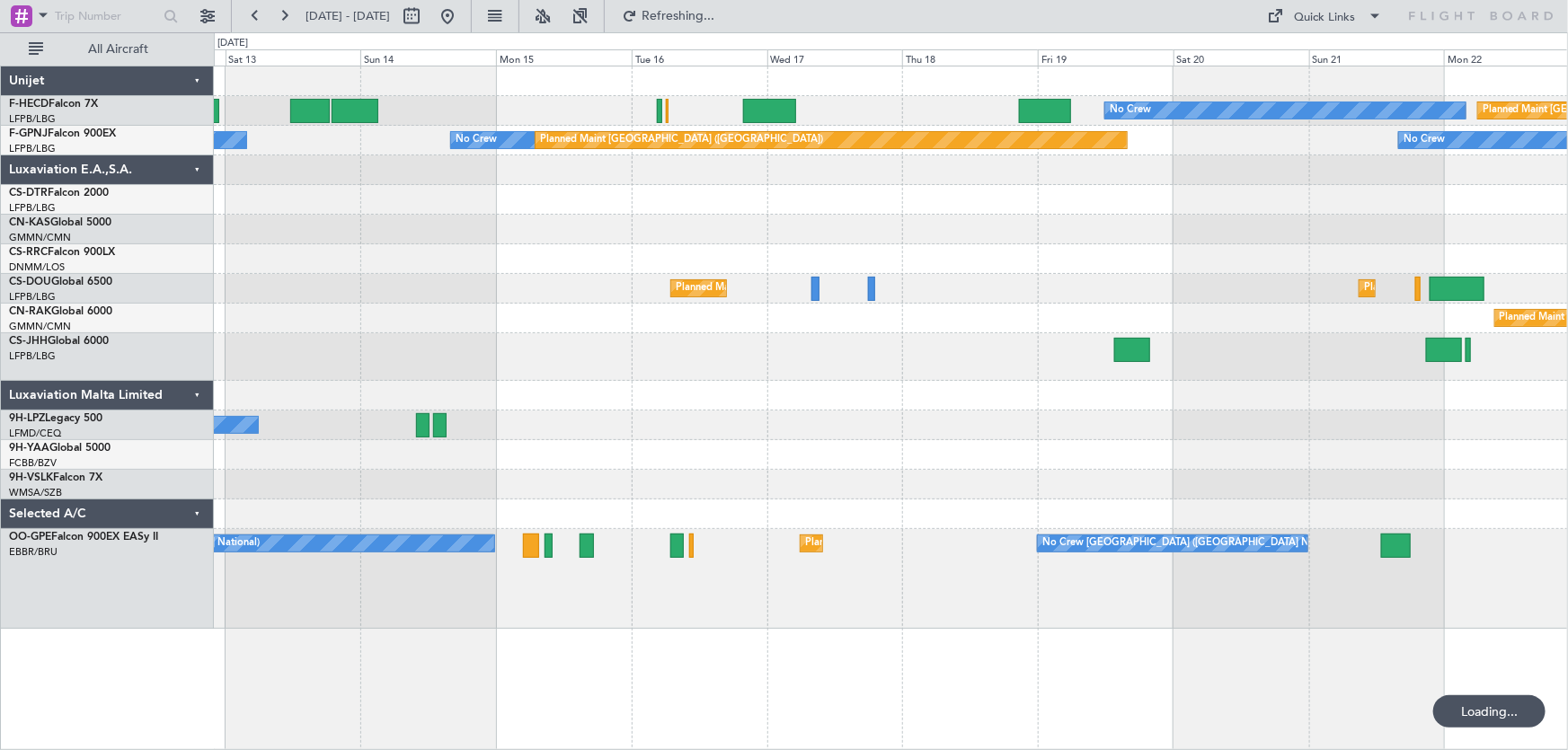
click at [1072, 231] on div at bounding box center [891, 229] width 1354 height 30
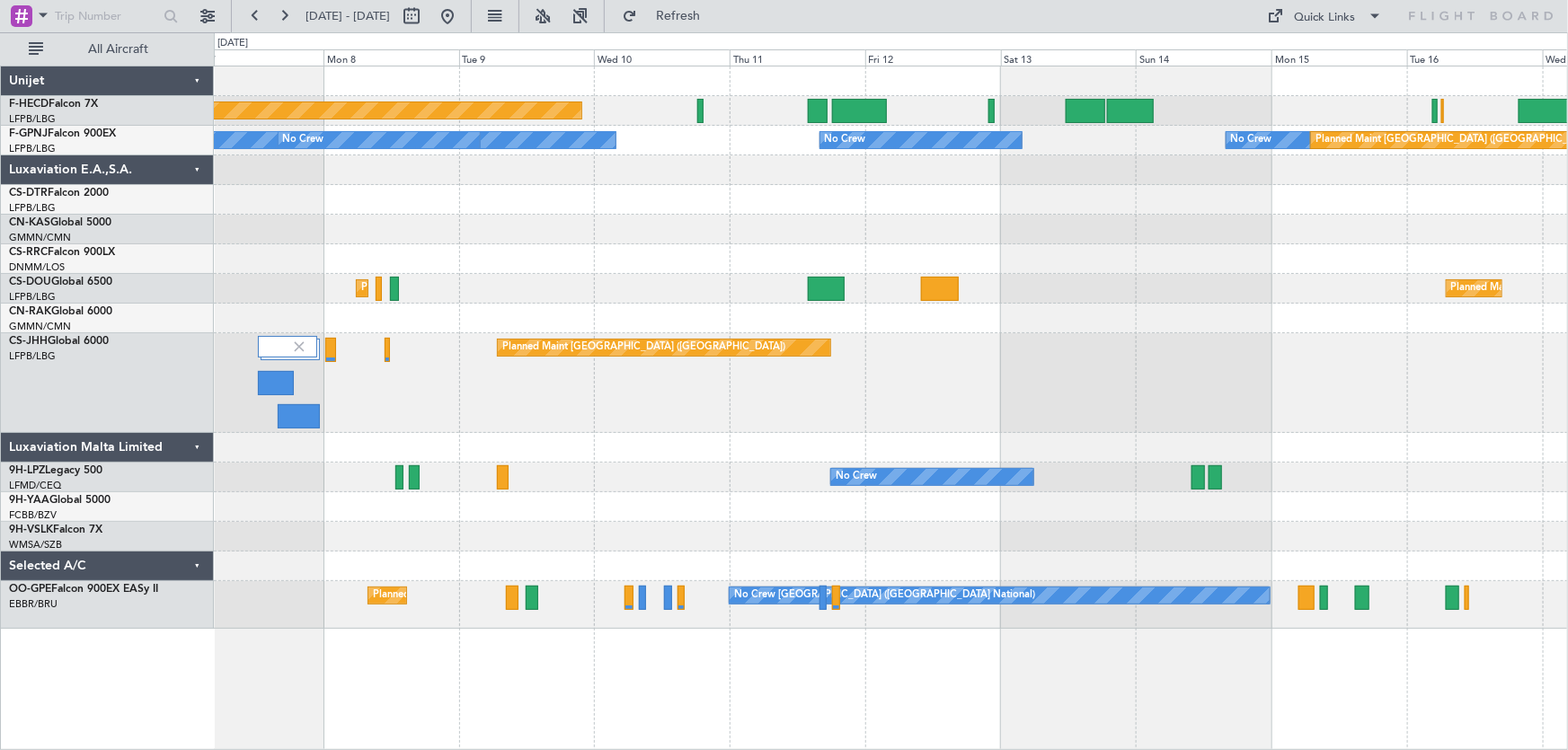
click at [574, 261] on div at bounding box center [891, 259] width 1354 height 30
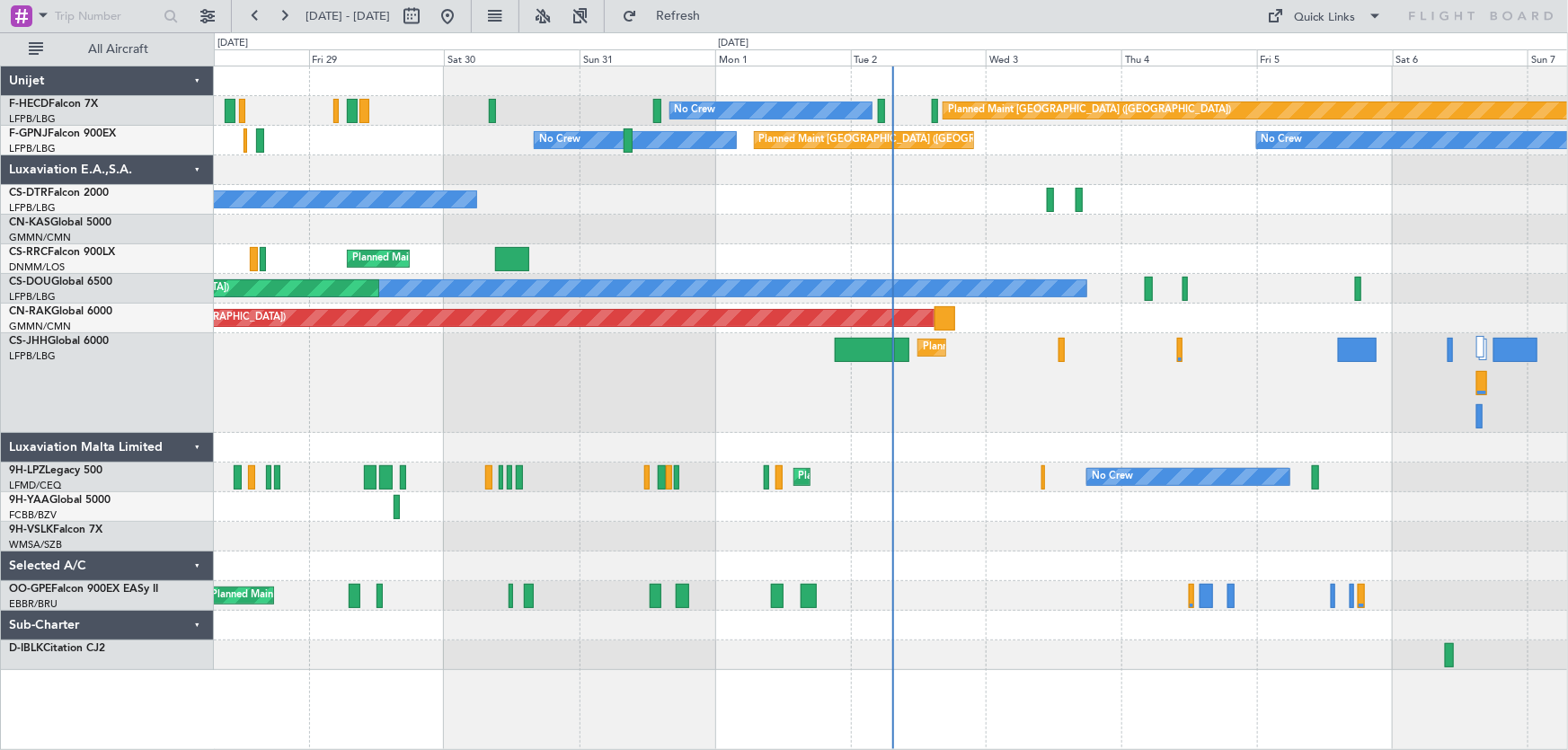
click at [697, 258] on div "Planned Maint [GEOGRAPHIC_DATA] ([GEOGRAPHIC_DATA]) No Crew No Crew Planned Mai…" at bounding box center [891, 368] width 1354 height 604
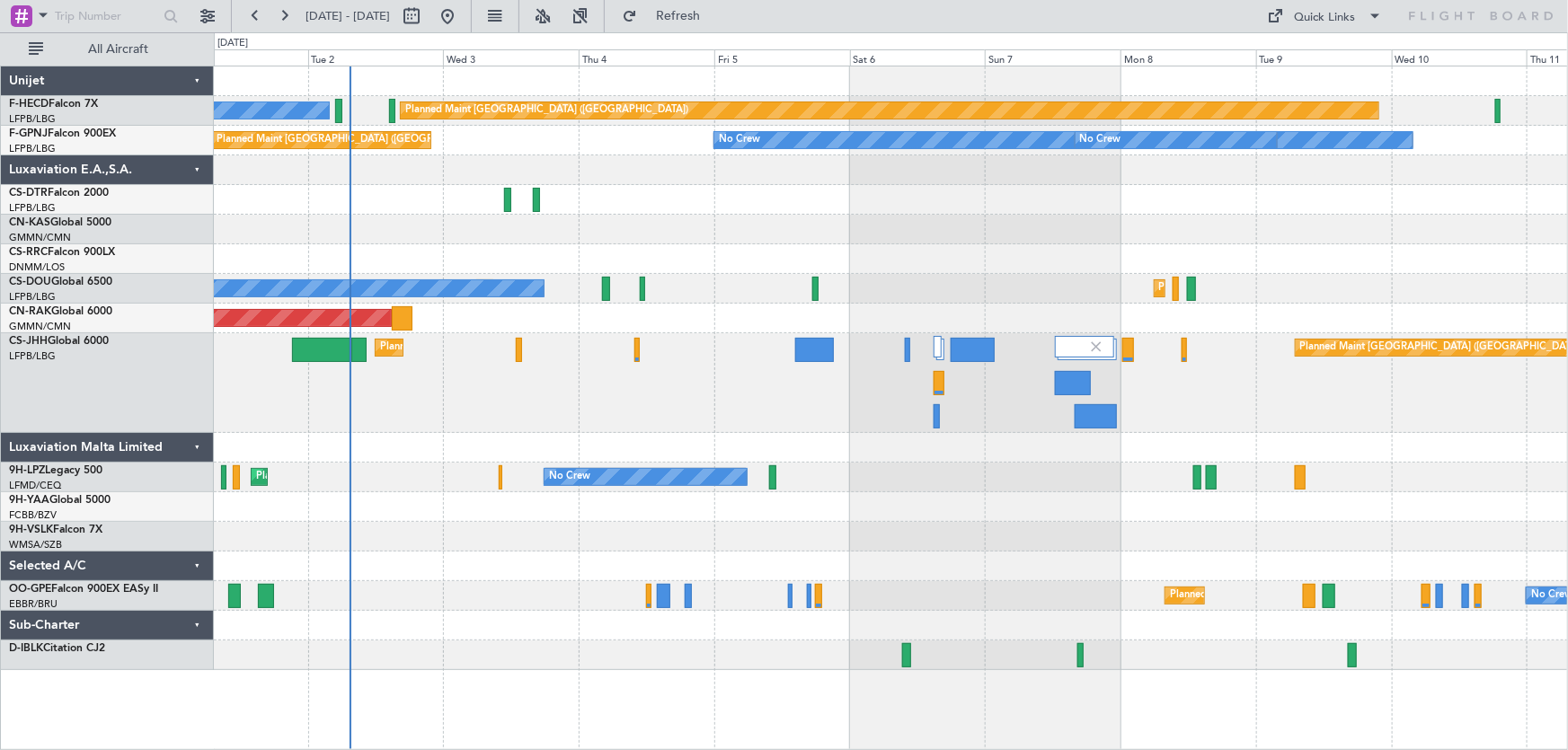
click at [568, 222] on div "Planned Maint Paris (Le Bourget) No Crew Planned Maint Paris (Le Bourget) No Cr…" at bounding box center [891, 368] width 1354 height 604
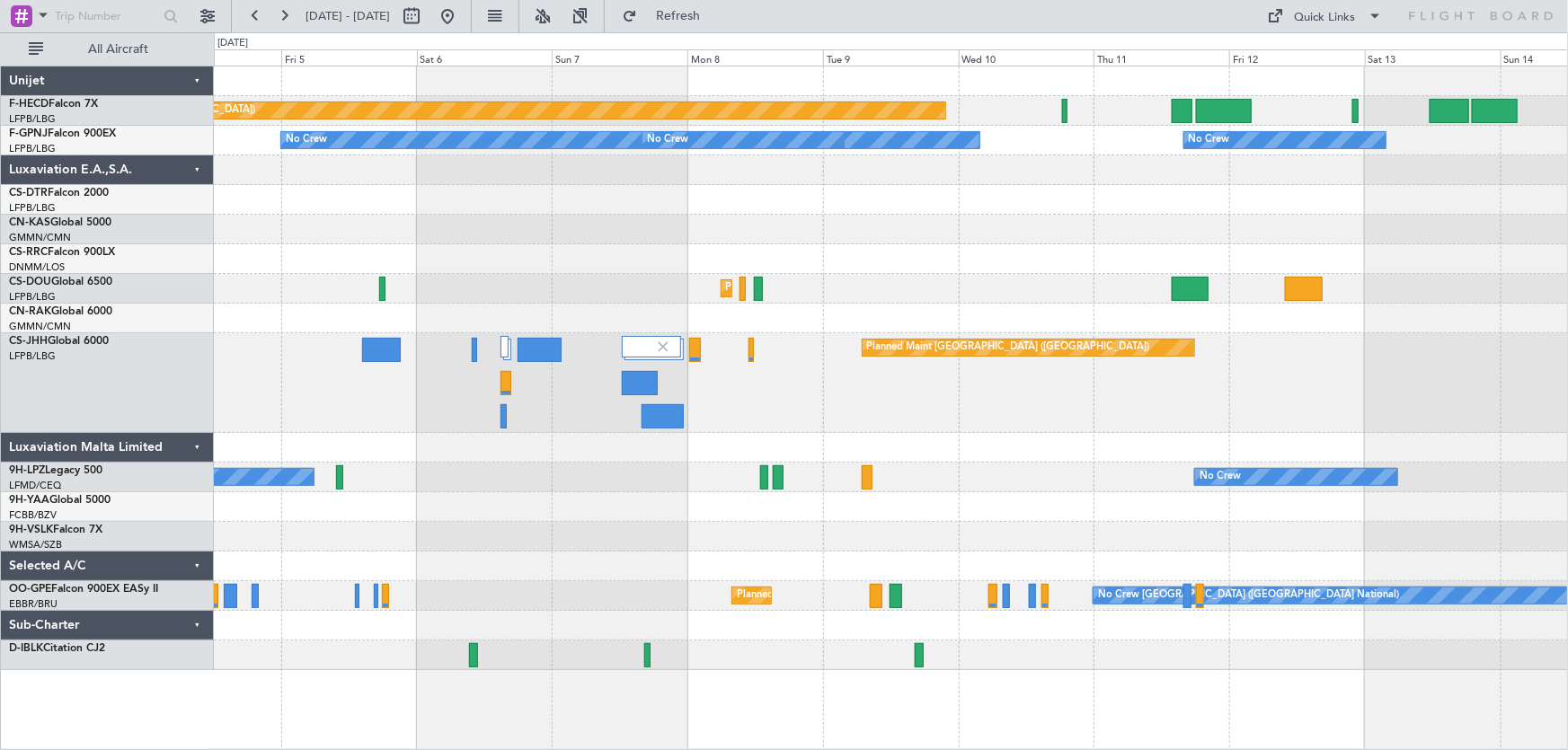
click at [670, 234] on div at bounding box center [891, 229] width 1354 height 30
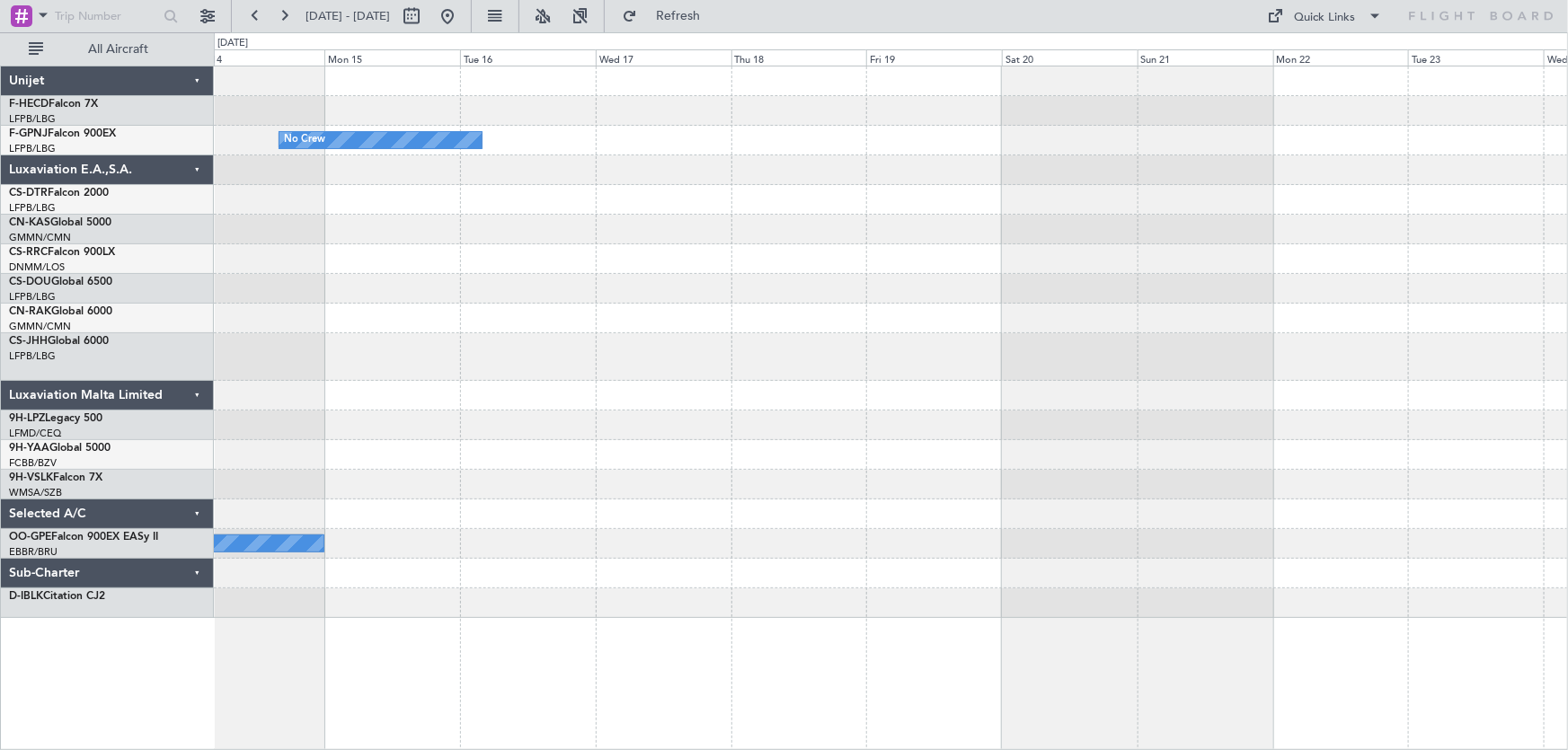
click at [750, 232] on div at bounding box center [891, 229] width 1354 height 30
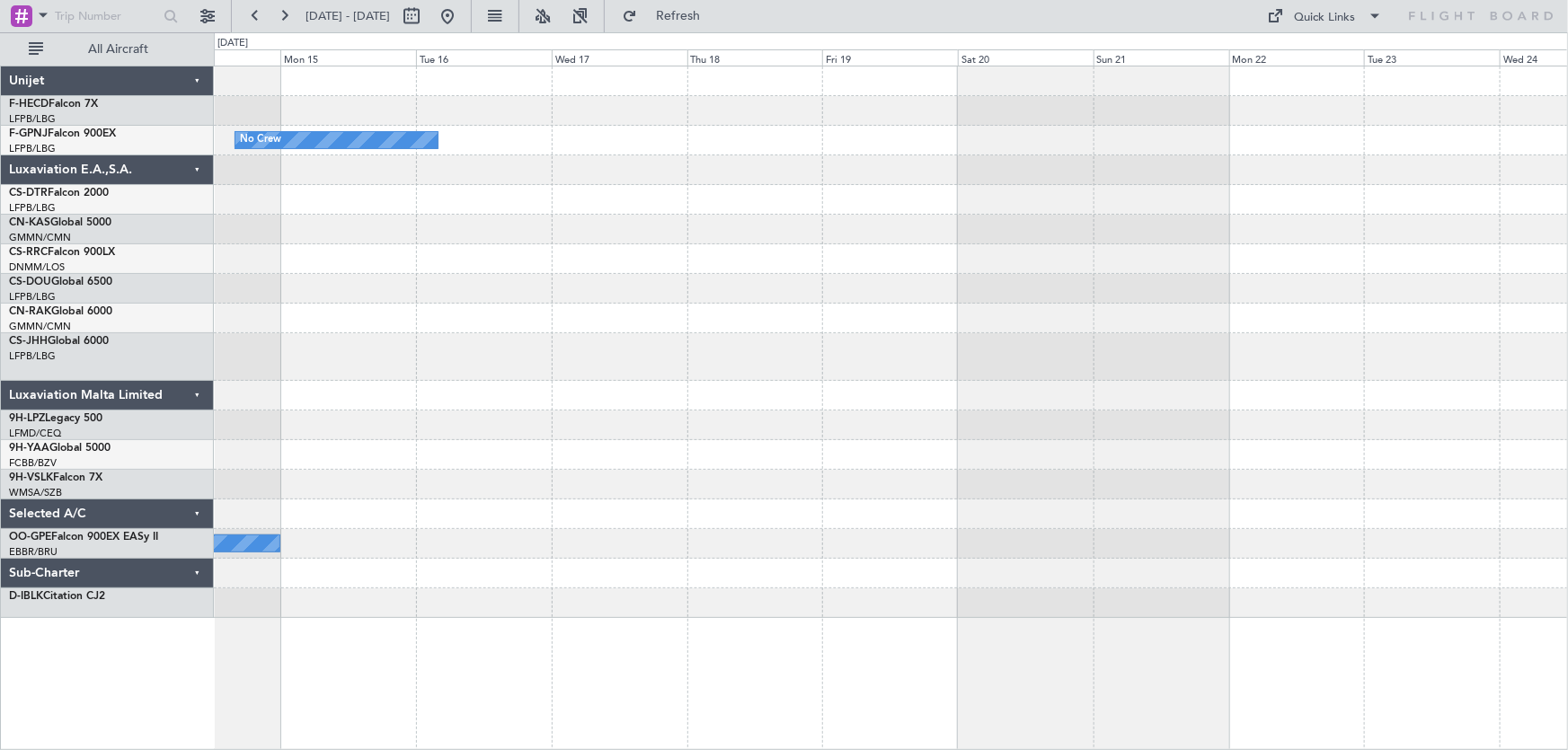
click at [658, 285] on div "No Crew No Crew No Crew No Crew Brussels (Brussels National)" at bounding box center [891, 341] width 1354 height 551
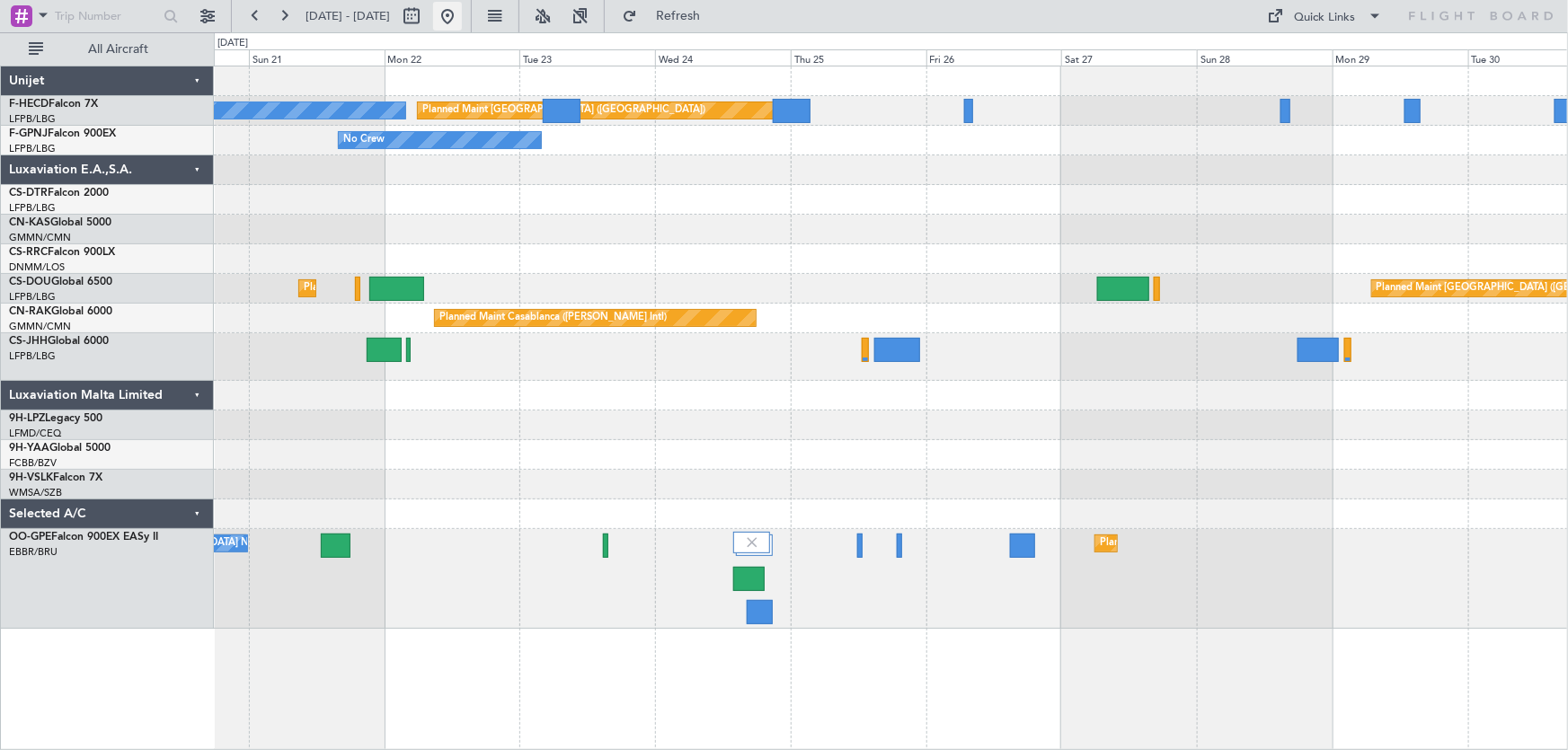
click at [462, 18] on button at bounding box center [448, 16] width 29 height 29
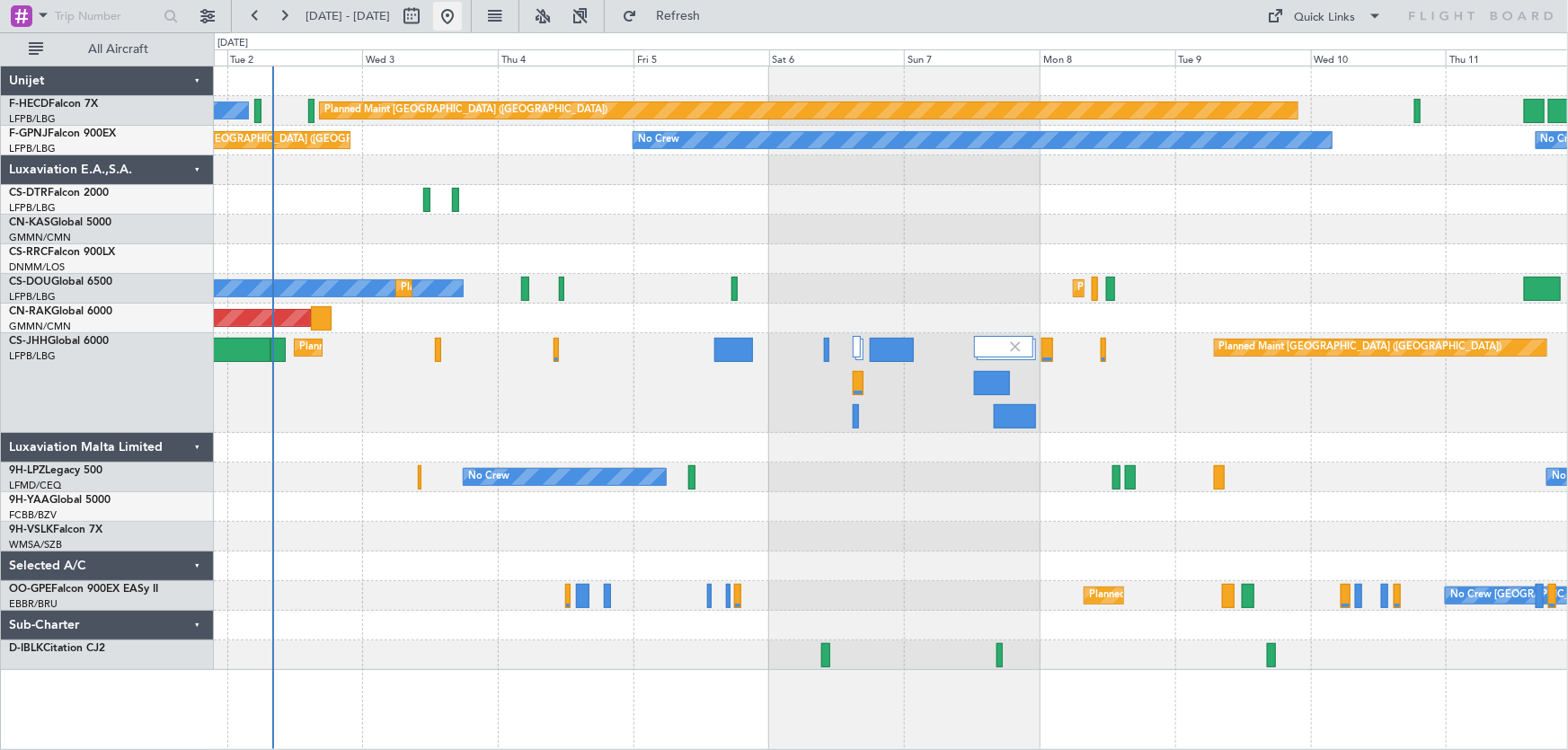
click at [462, 22] on button at bounding box center [448, 16] width 29 height 29
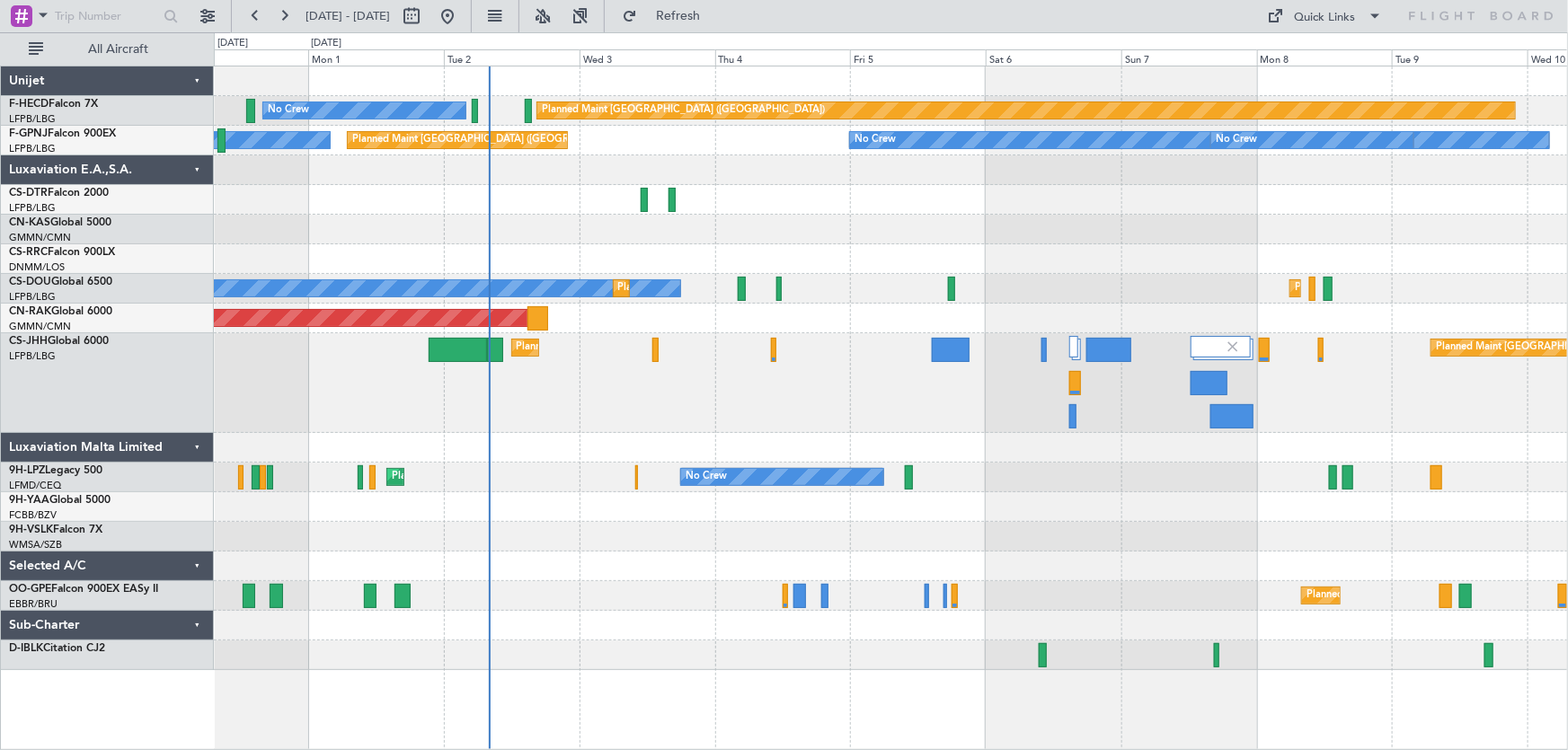
click at [631, 201] on div "Planned Maint Paris (Le Bourget) No Crew No Crew Planned Maint Paris (Le Bourge…" at bounding box center [891, 368] width 1354 height 604
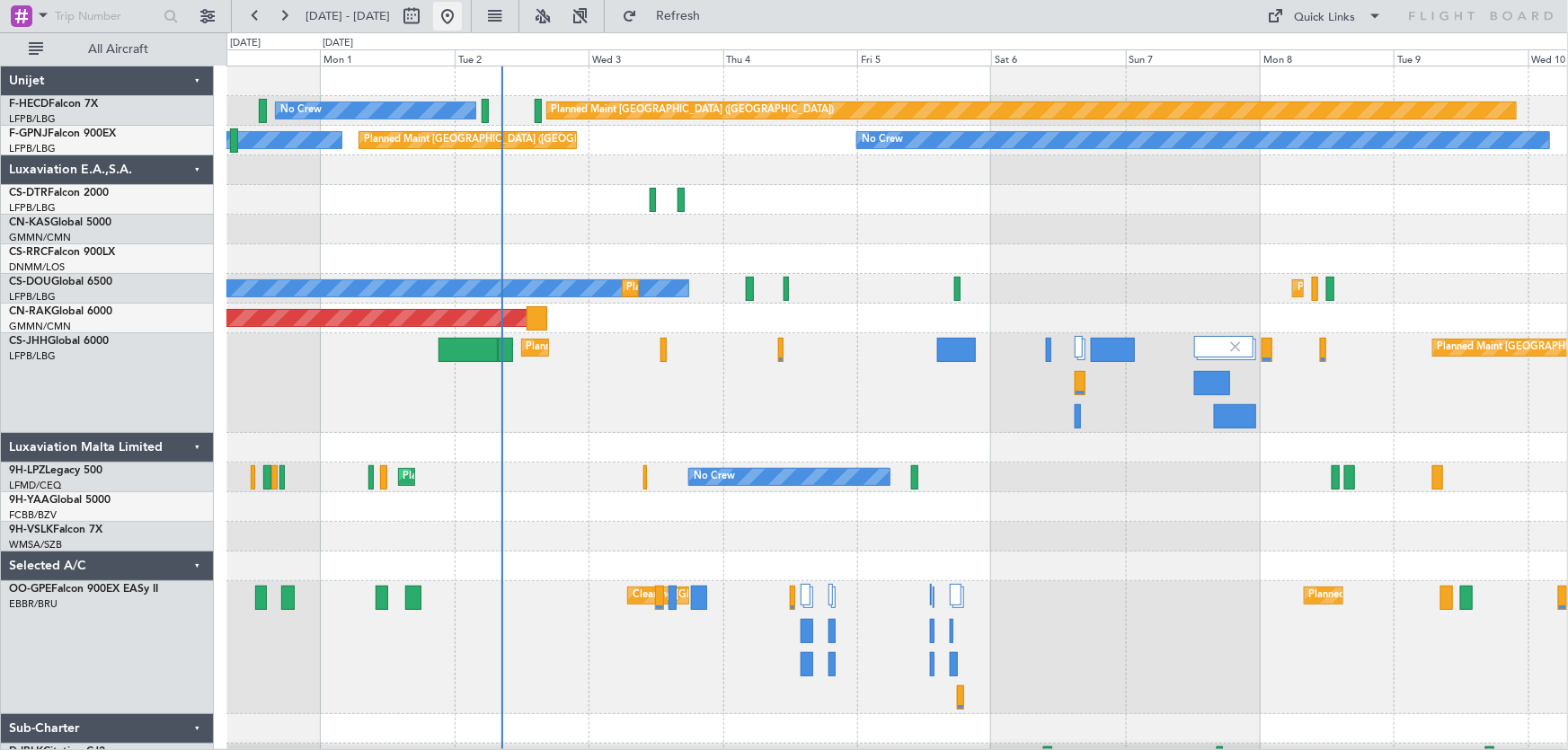
click at [462, 16] on button at bounding box center [448, 16] width 29 height 29
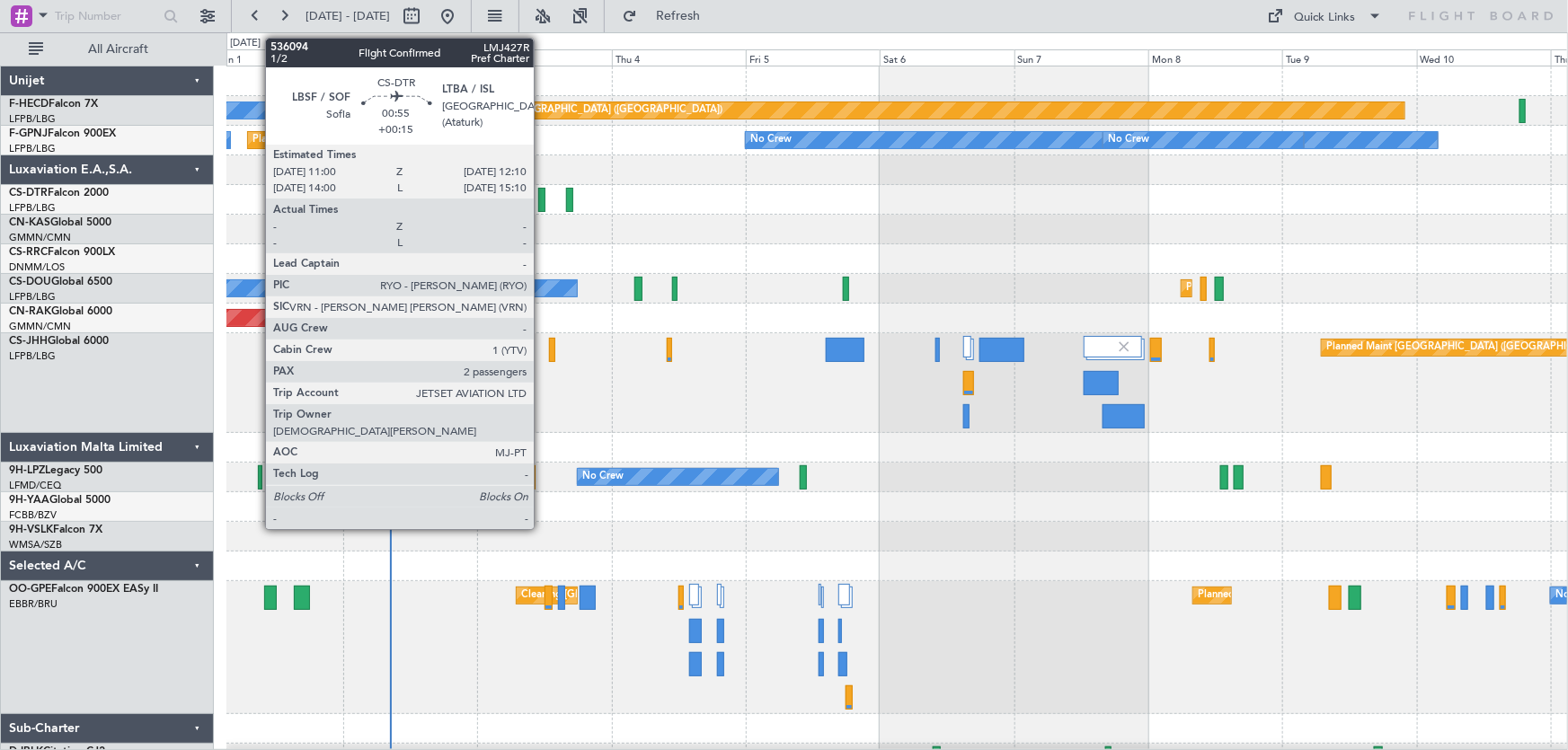
click at [542, 196] on div at bounding box center [541, 199] width 7 height 24
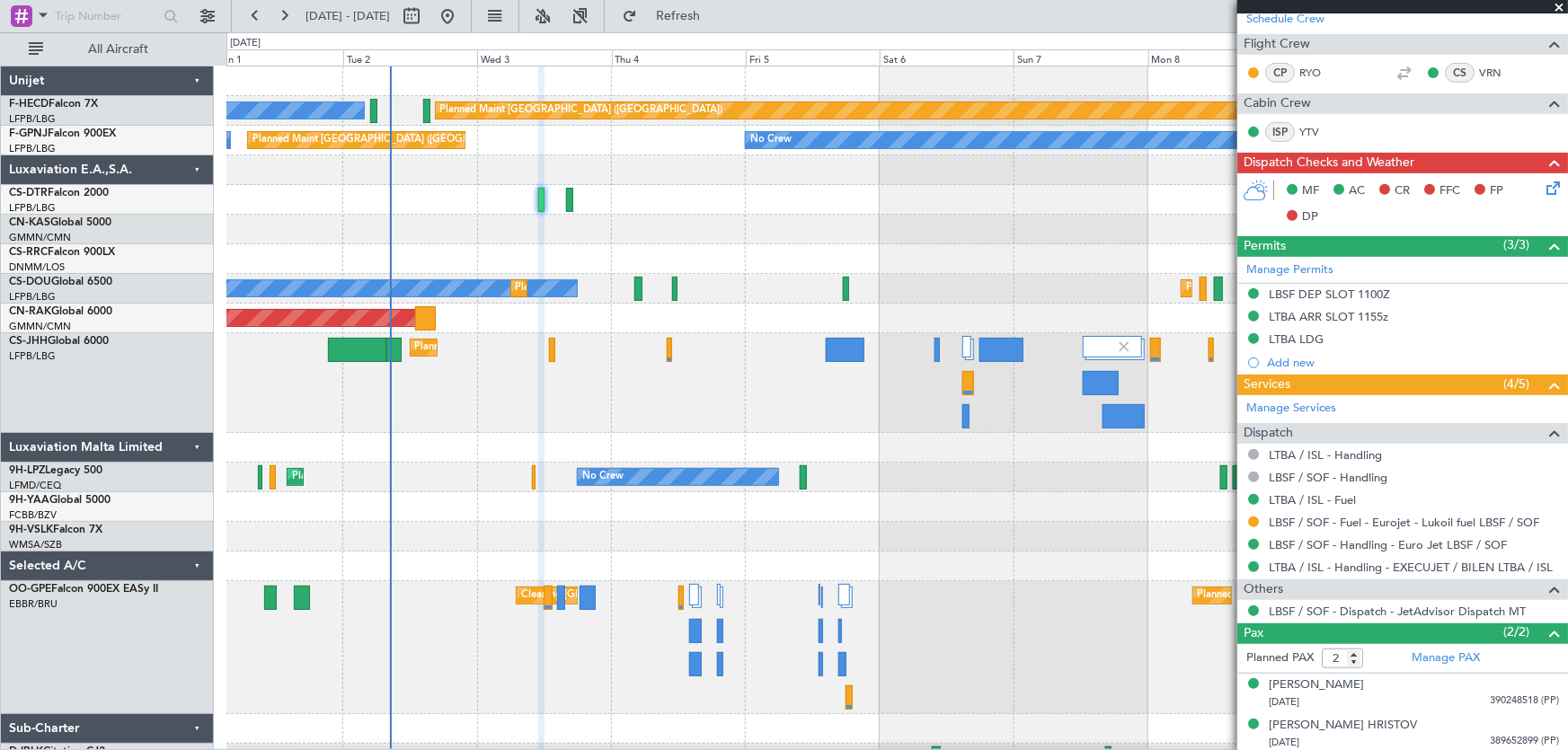
scroll to position [324, 0]
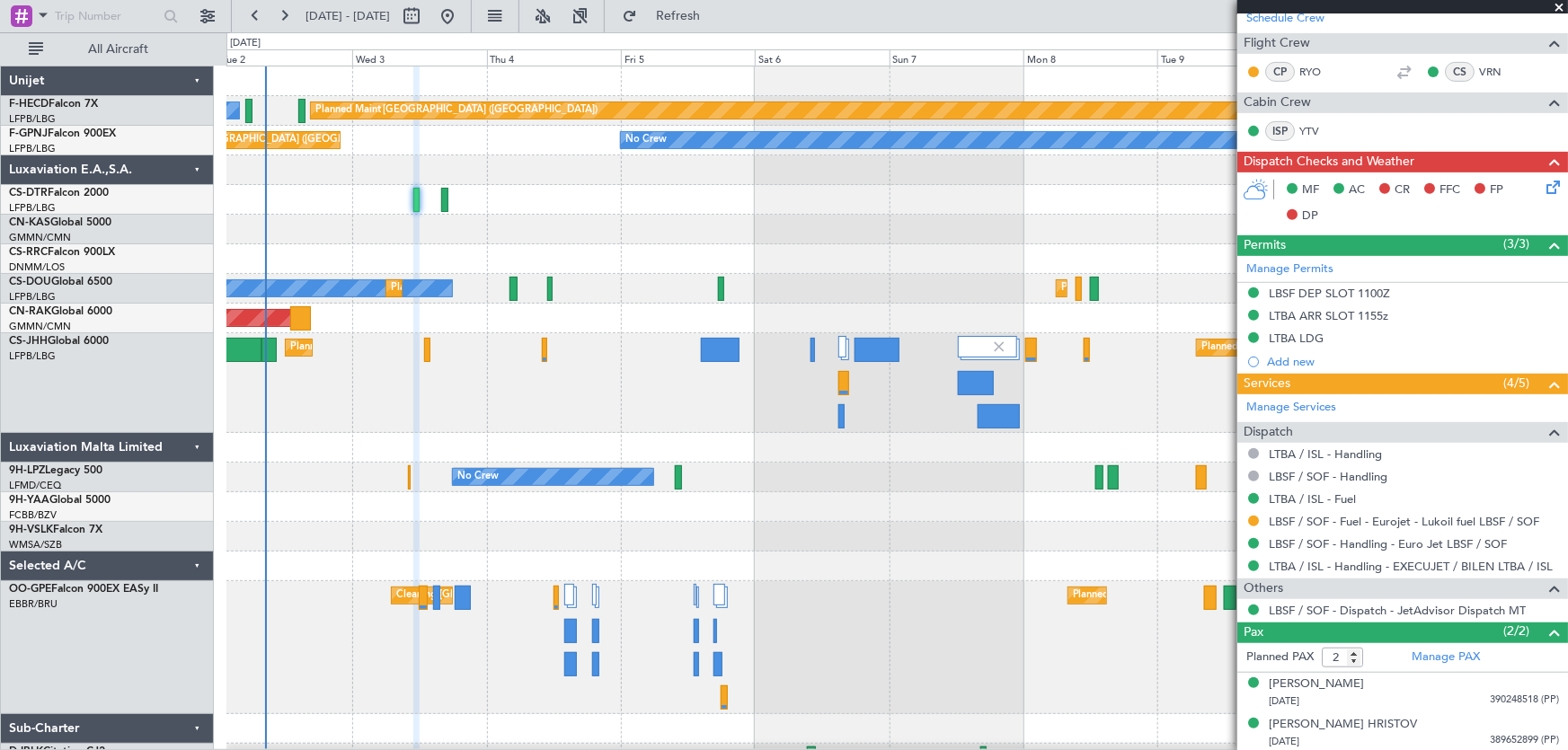
click at [491, 271] on div at bounding box center [897, 259] width 1342 height 30
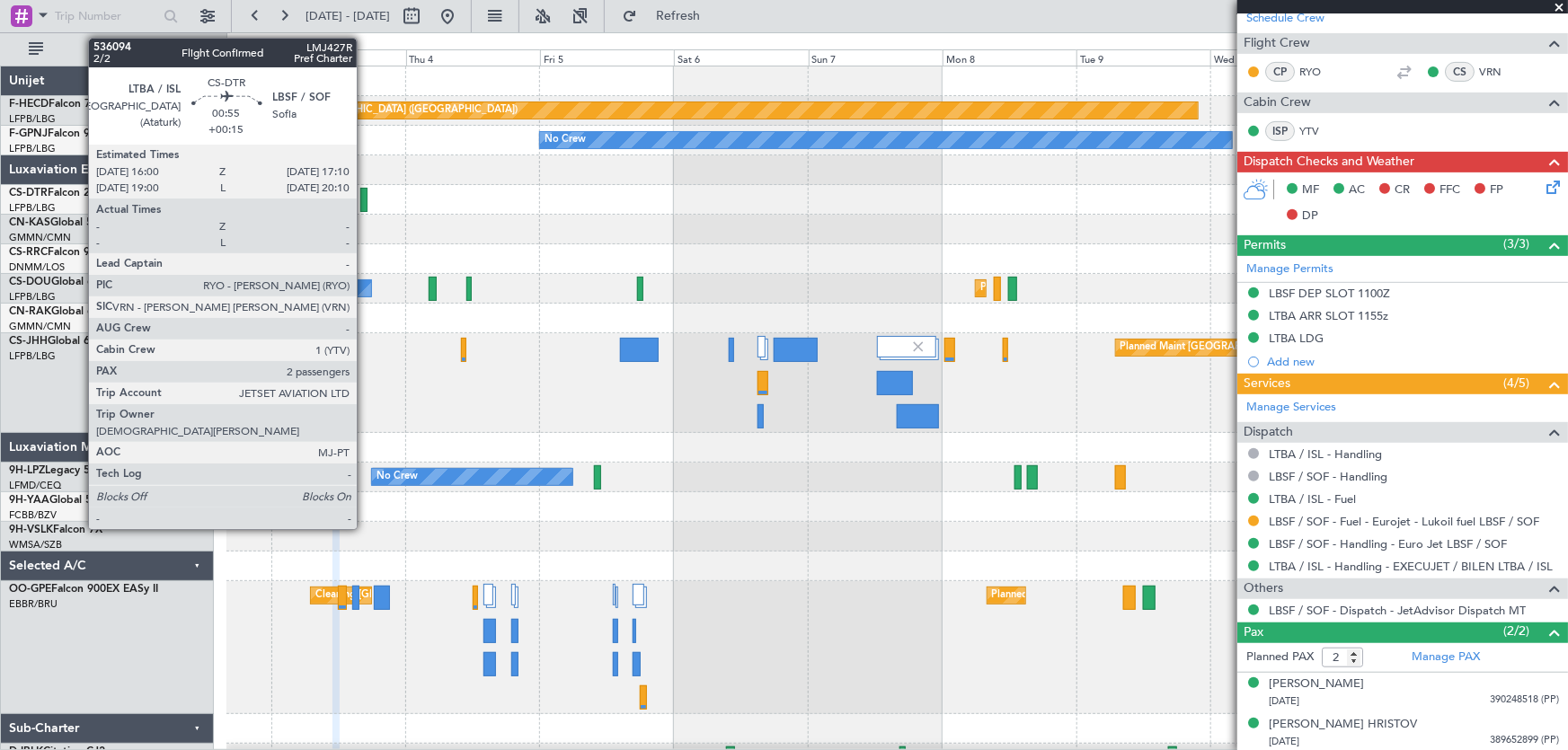
click at [364, 206] on div at bounding box center [363, 199] width 7 height 24
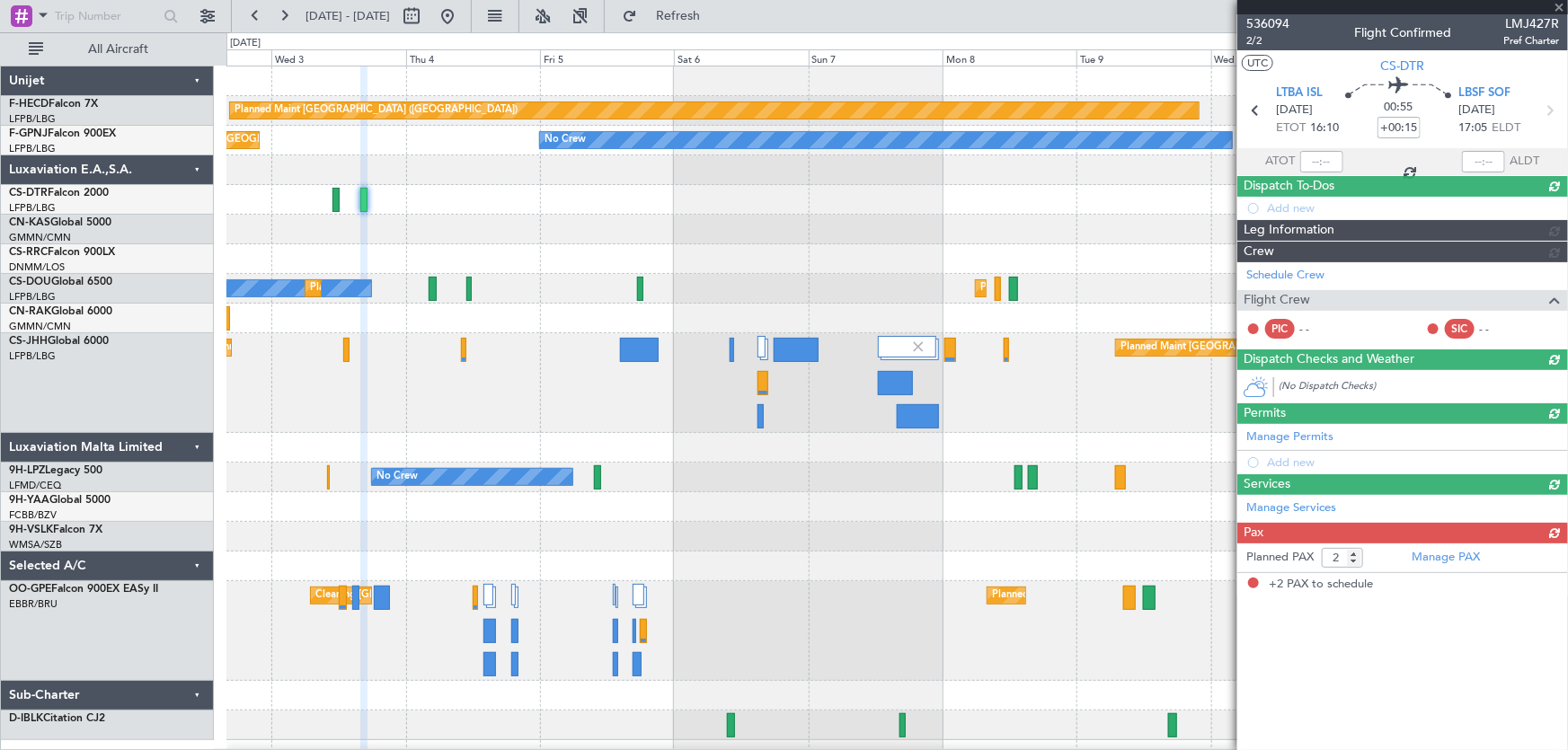
scroll to position [0, 0]
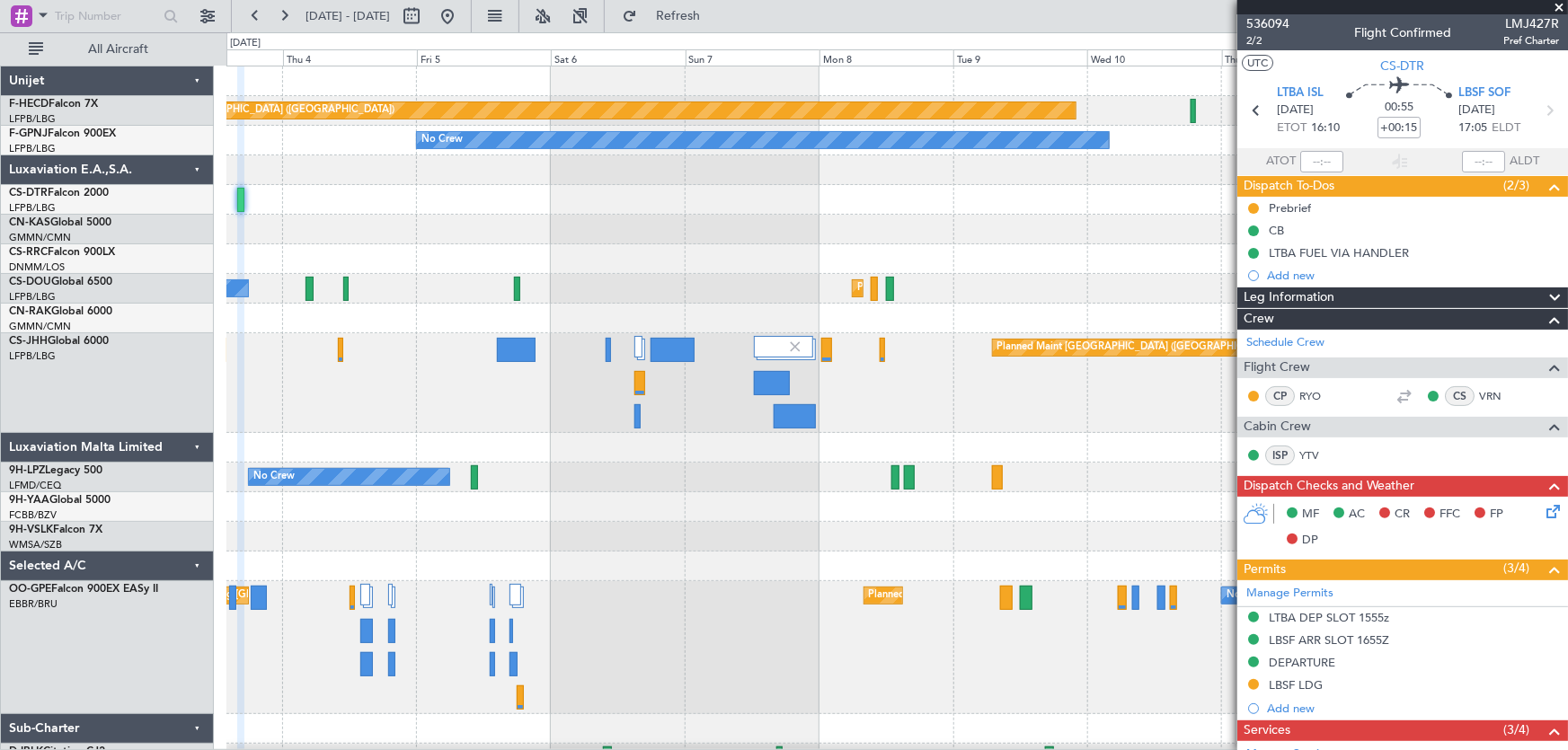
click at [886, 226] on div "Planned Maint Paris (Le Bourget) No Crew No Crew No Crew No Crew Planned Maint …" at bounding box center [897, 419] width 1341 height 707
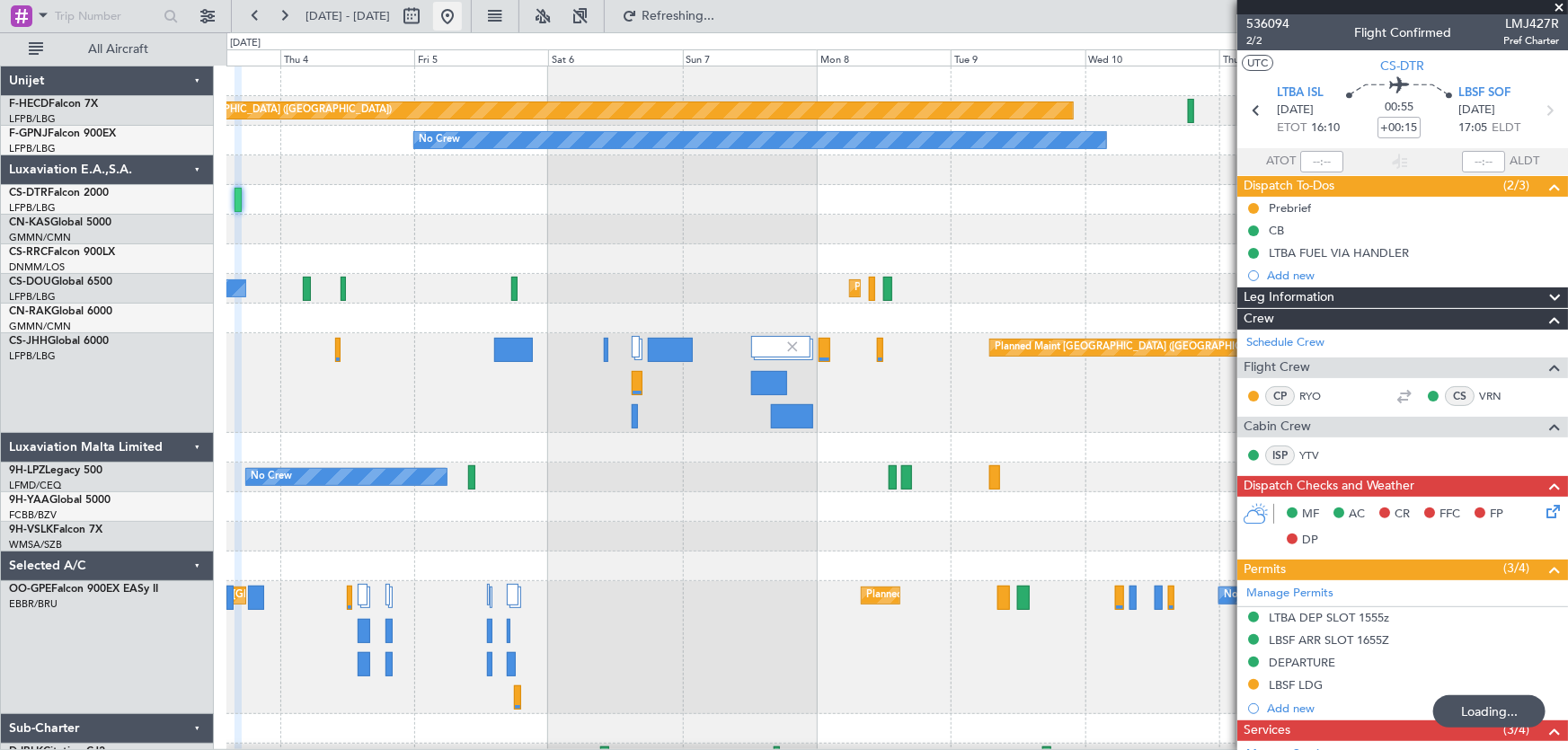
click at [462, 18] on button at bounding box center [448, 16] width 29 height 29
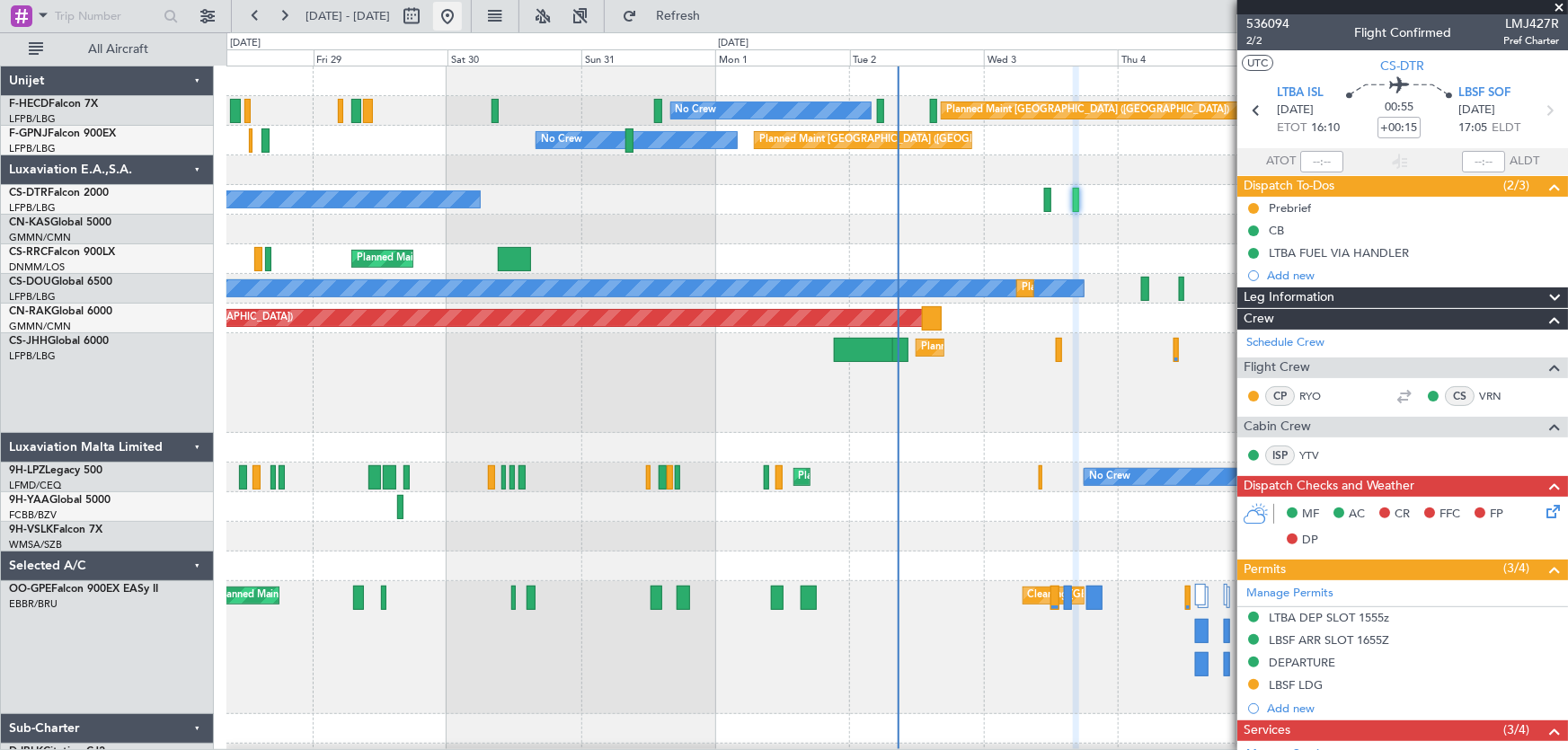
click at [462, 17] on button at bounding box center [448, 16] width 29 height 29
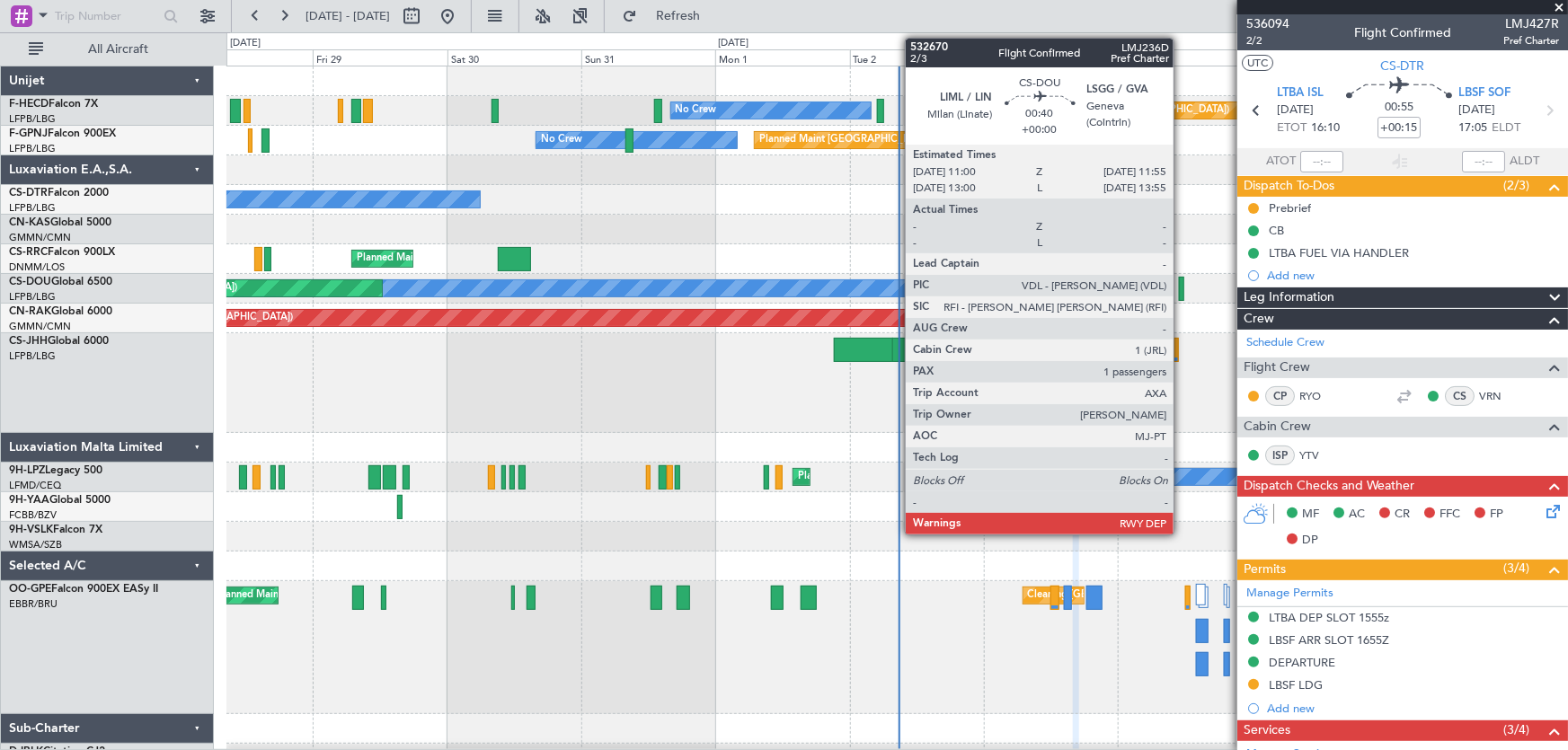
click at [1182, 287] on div at bounding box center [1182, 289] width 6 height 24
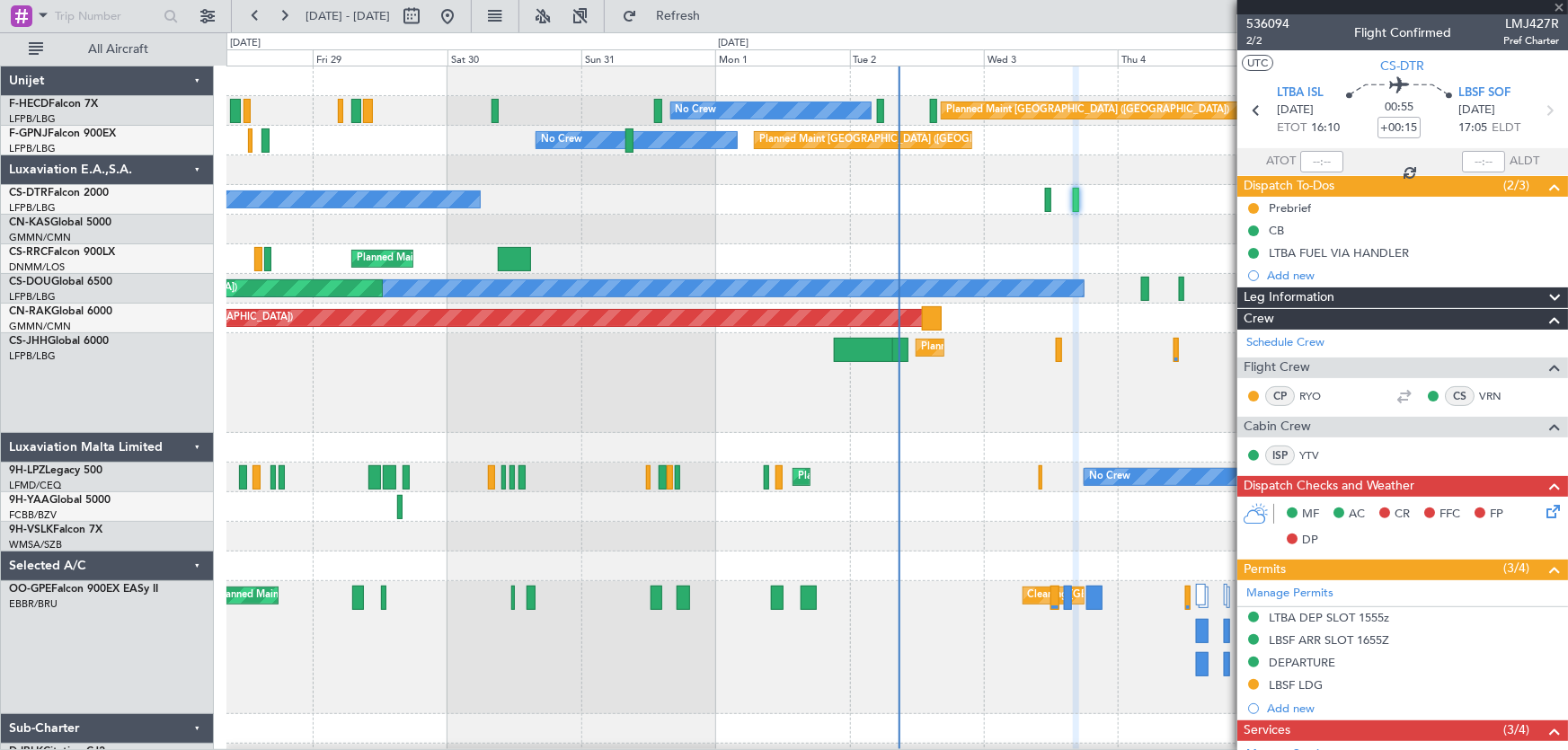
type input "1"
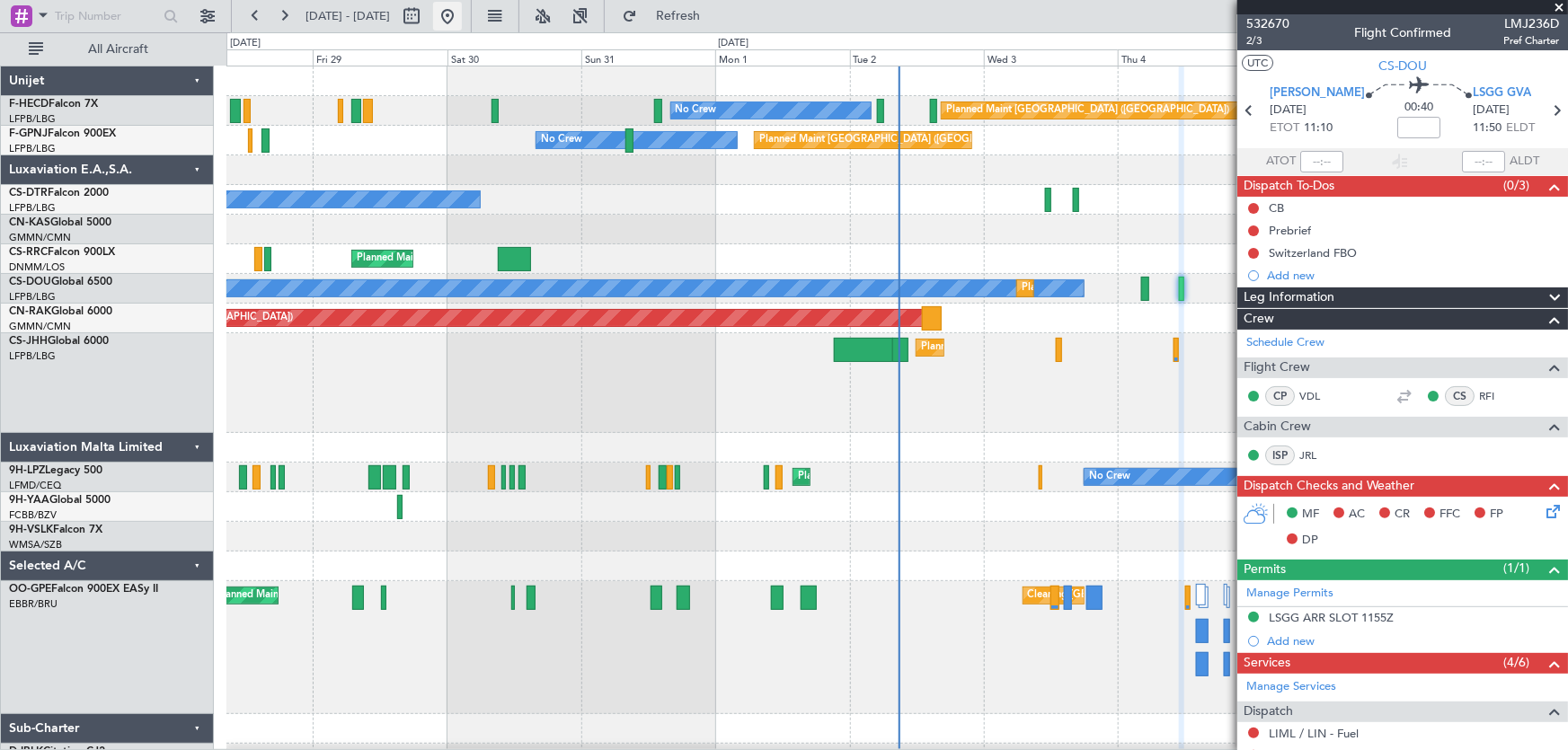
click at [462, 13] on button at bounding box center [448, 16] width 29 height 29
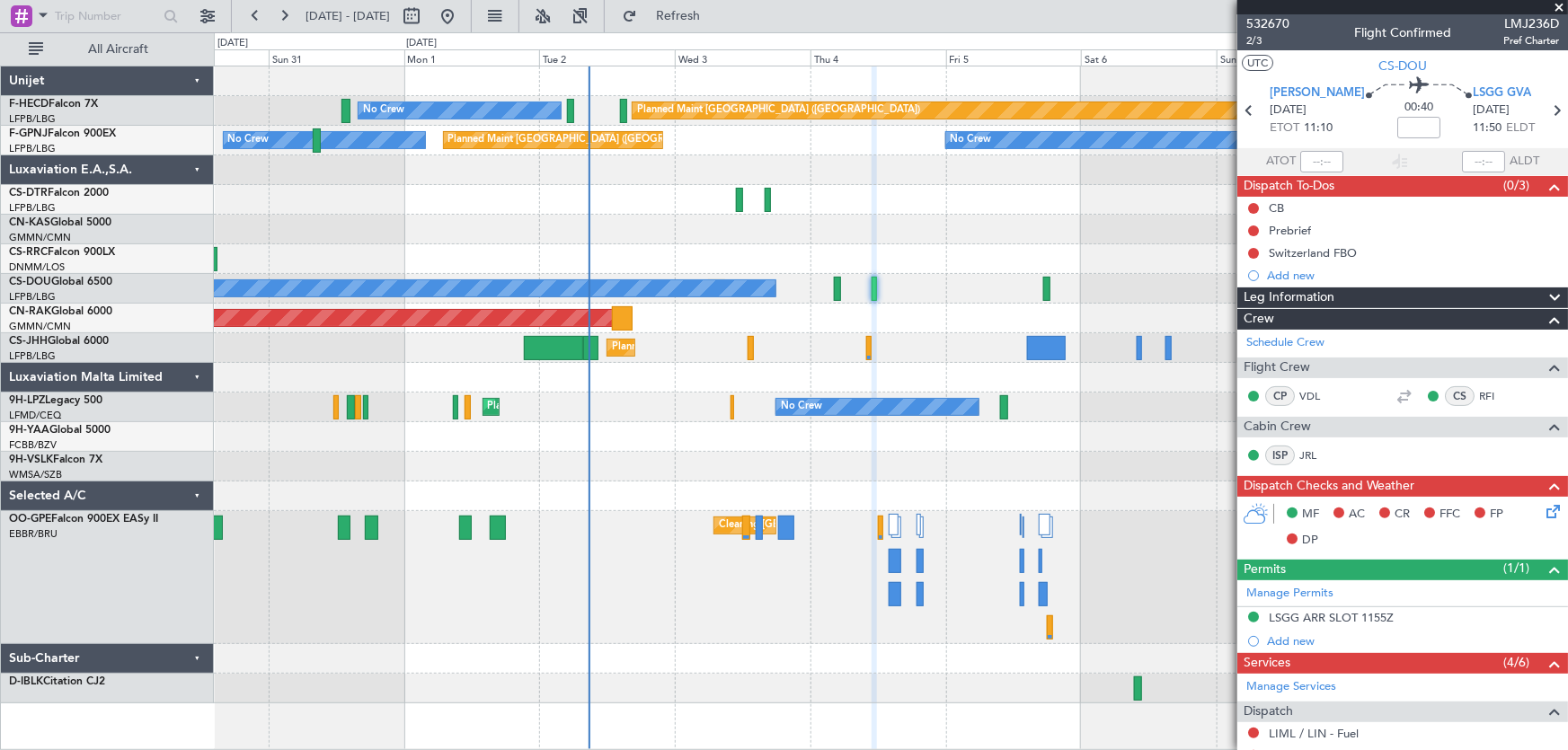
click at [664, 151] on div "Planned Maint Paris (Le Bourget) No Crew No Crew Planned Maint Paris (Le Bourge…" at bounding box center [891, 385] width 1354 height 637
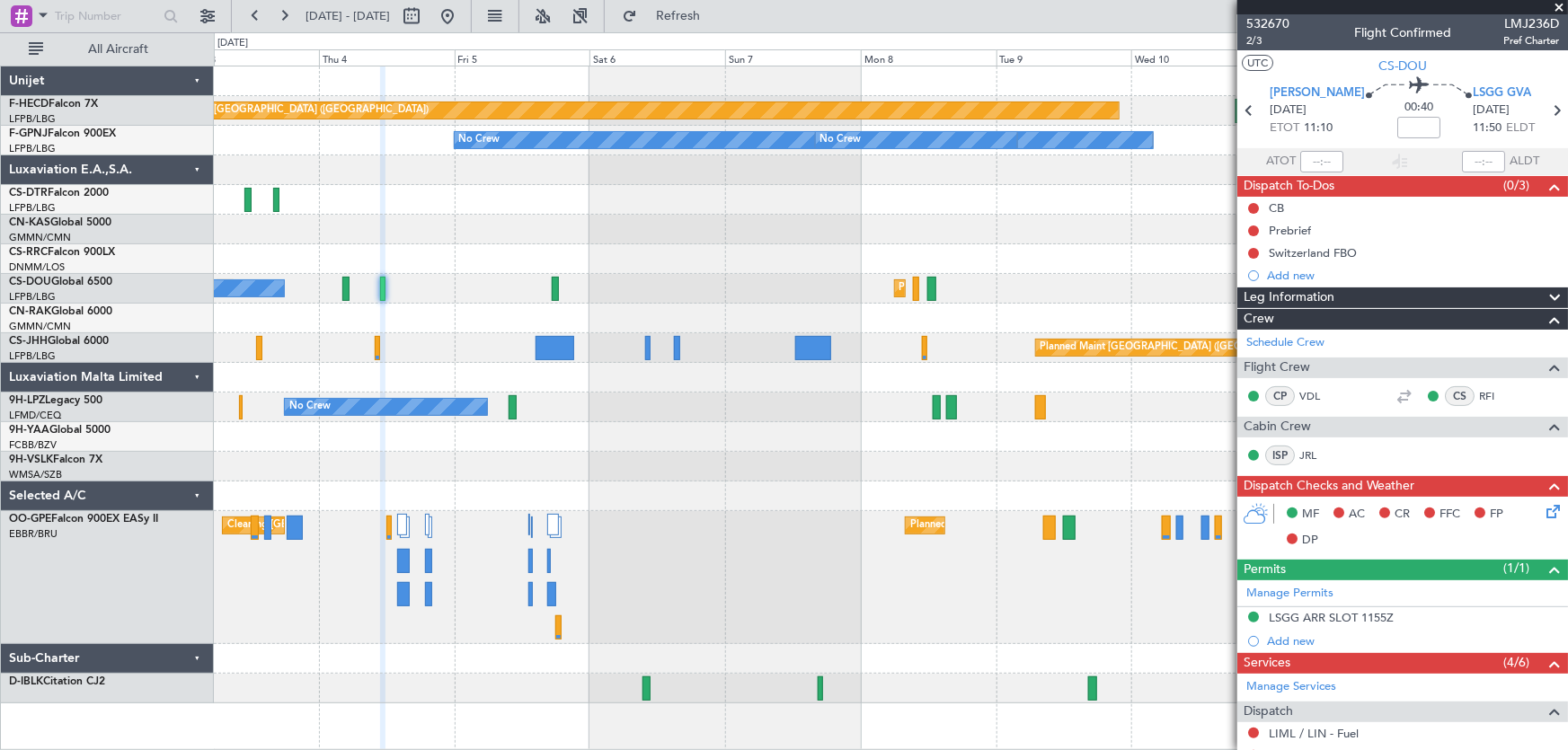
click at [329, 174] on div at bounding box center [891, 170] width 1354 height 30
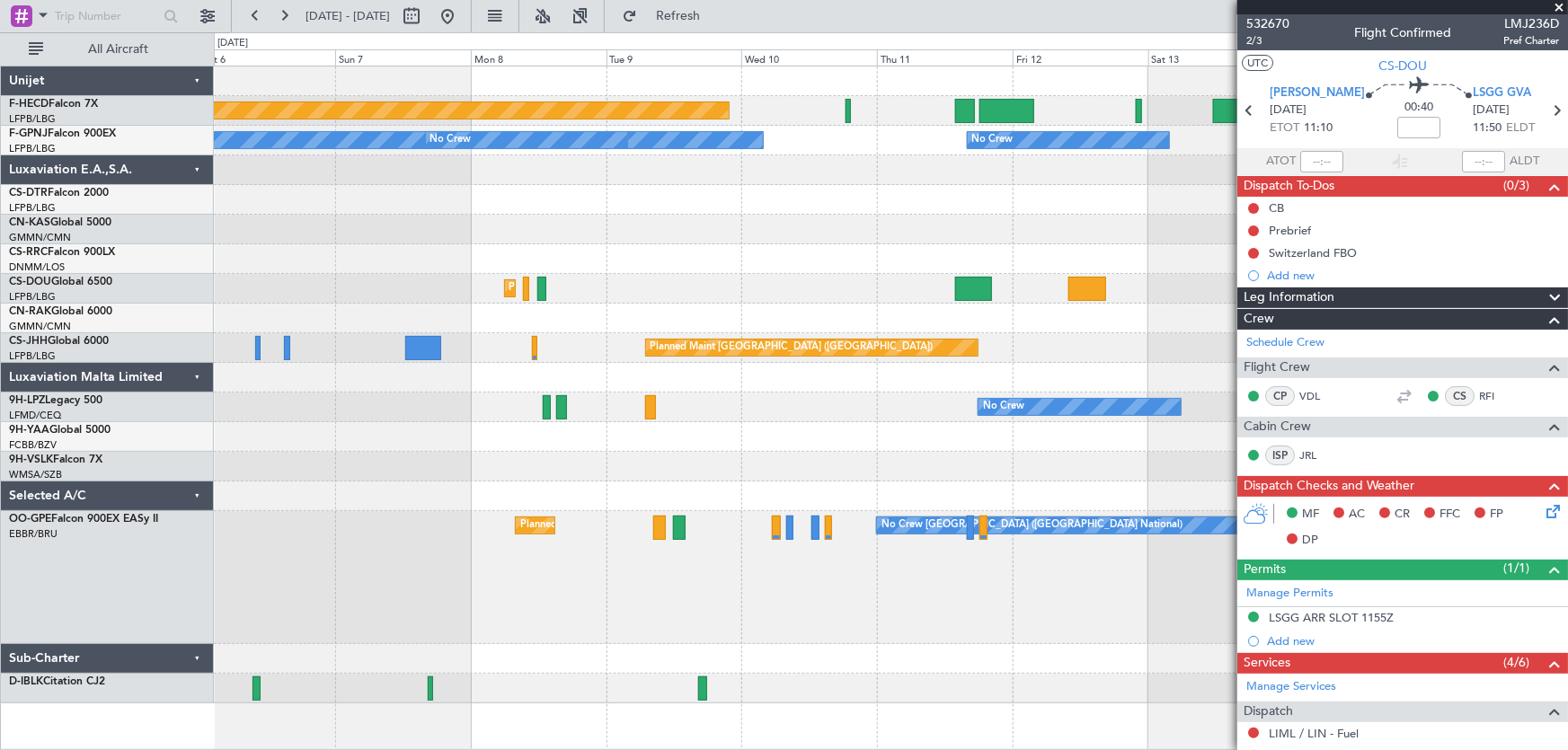
click at [360, 235] on div "Planned Maint Paris (Le Bourget) No Crew No Crew No Crew No Crew Planned Maint …" at bounding box center [891, 385] width 1354 height 637
click at [494, 242] on div at bounding box center [891, 229] width 1354 height 30
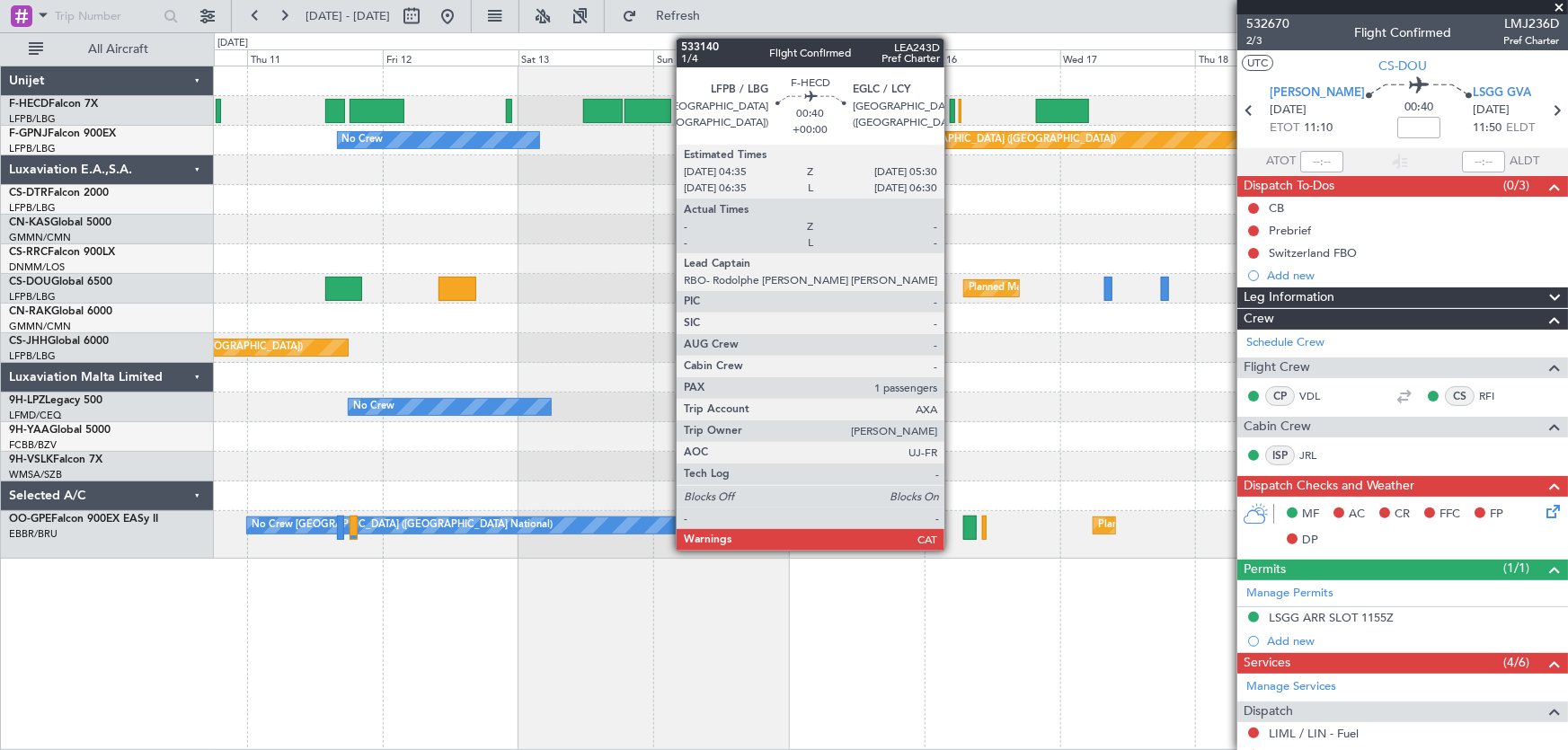
click at [952, 119] on div at bounding box center [952, 110] width 6 height 24
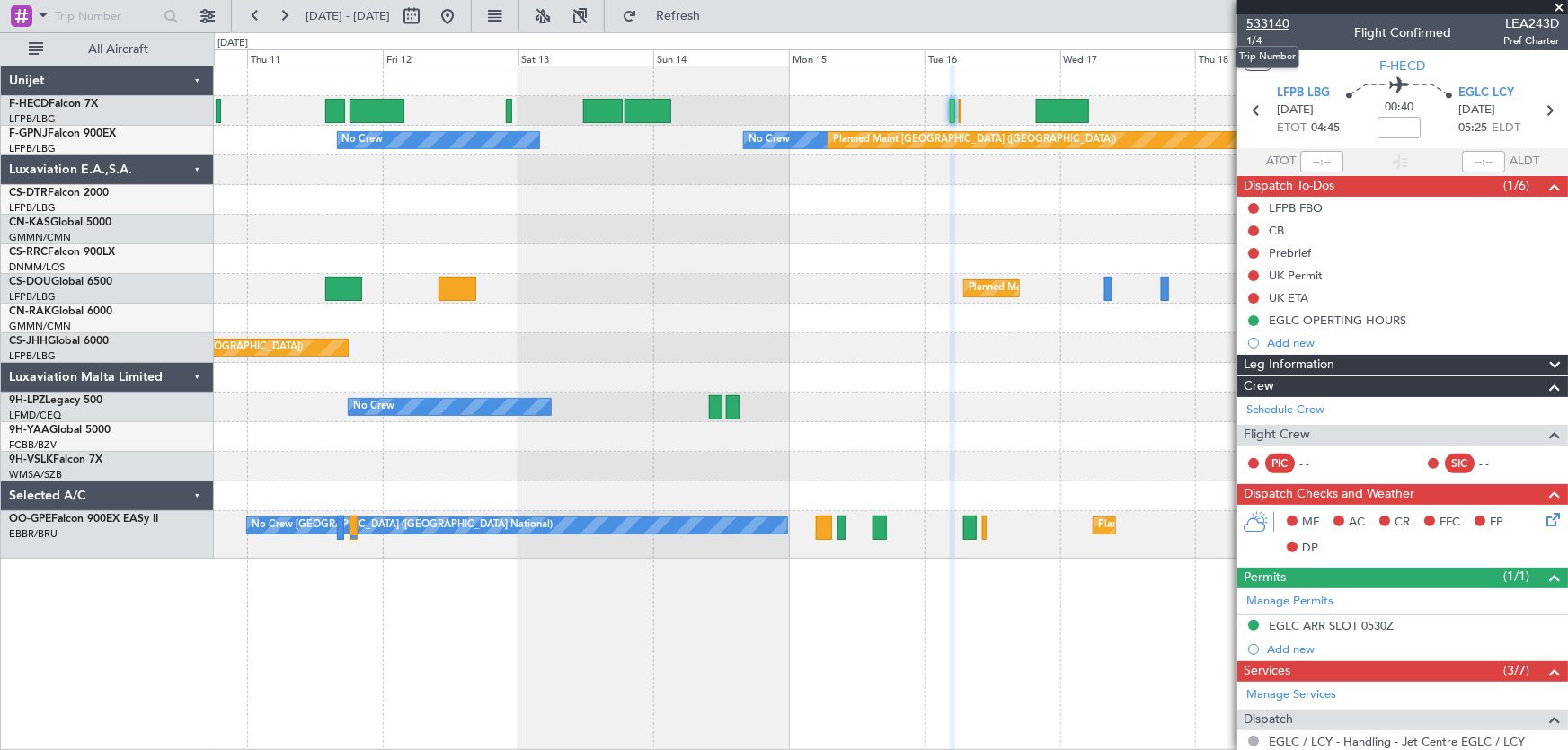
click at [1264, 21] on span "533140" at bounding box center [1268, 24] width 43 height 19
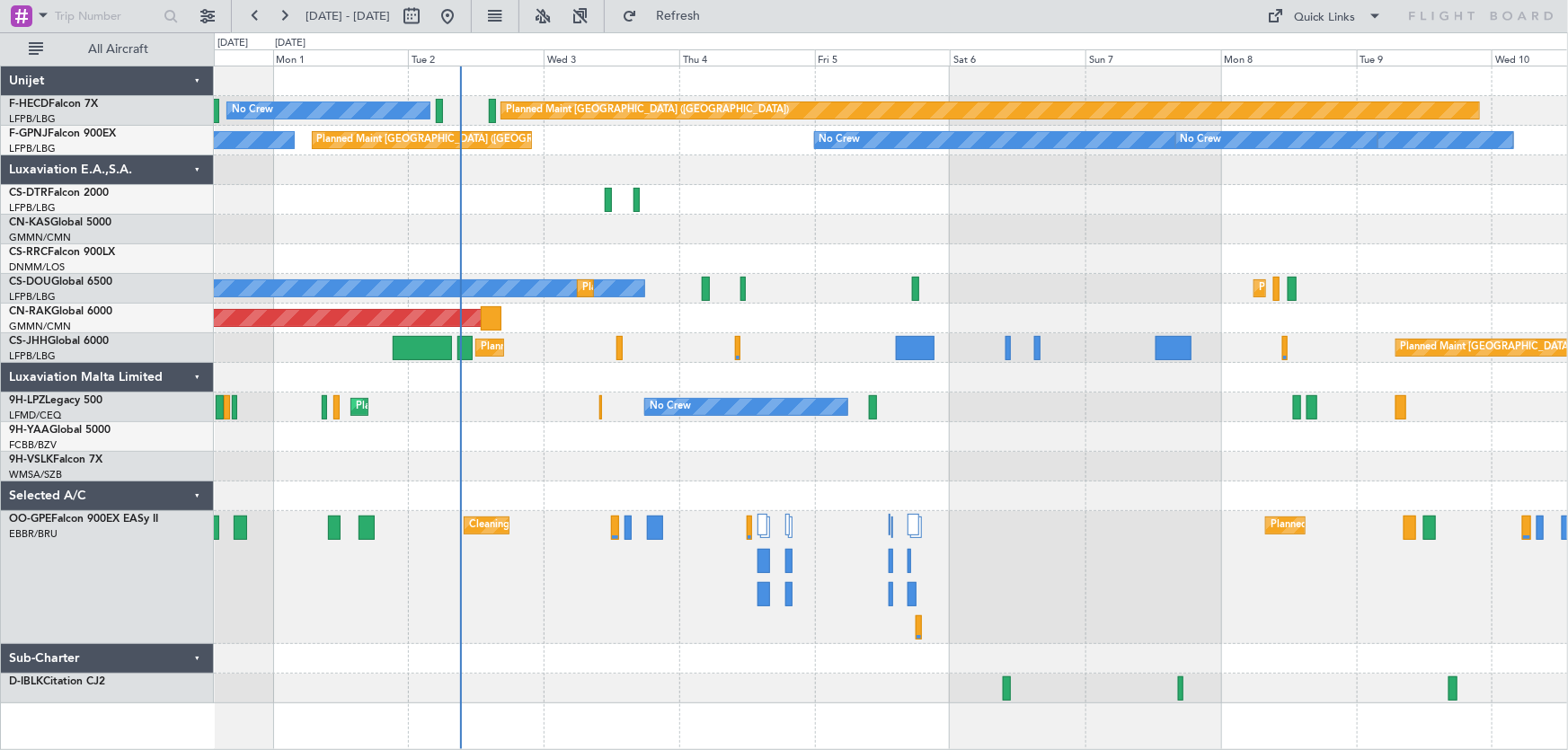
click at [821, 199] on div "Planned Maint Paris (Le Bourget) No Crew No Crew No Crew Planned Maint Paris (L…" at bounding box center [891, 385] width 1354 height 637
click at [695, 227] on div at bounding box center [891, 229] width 1354 height 30
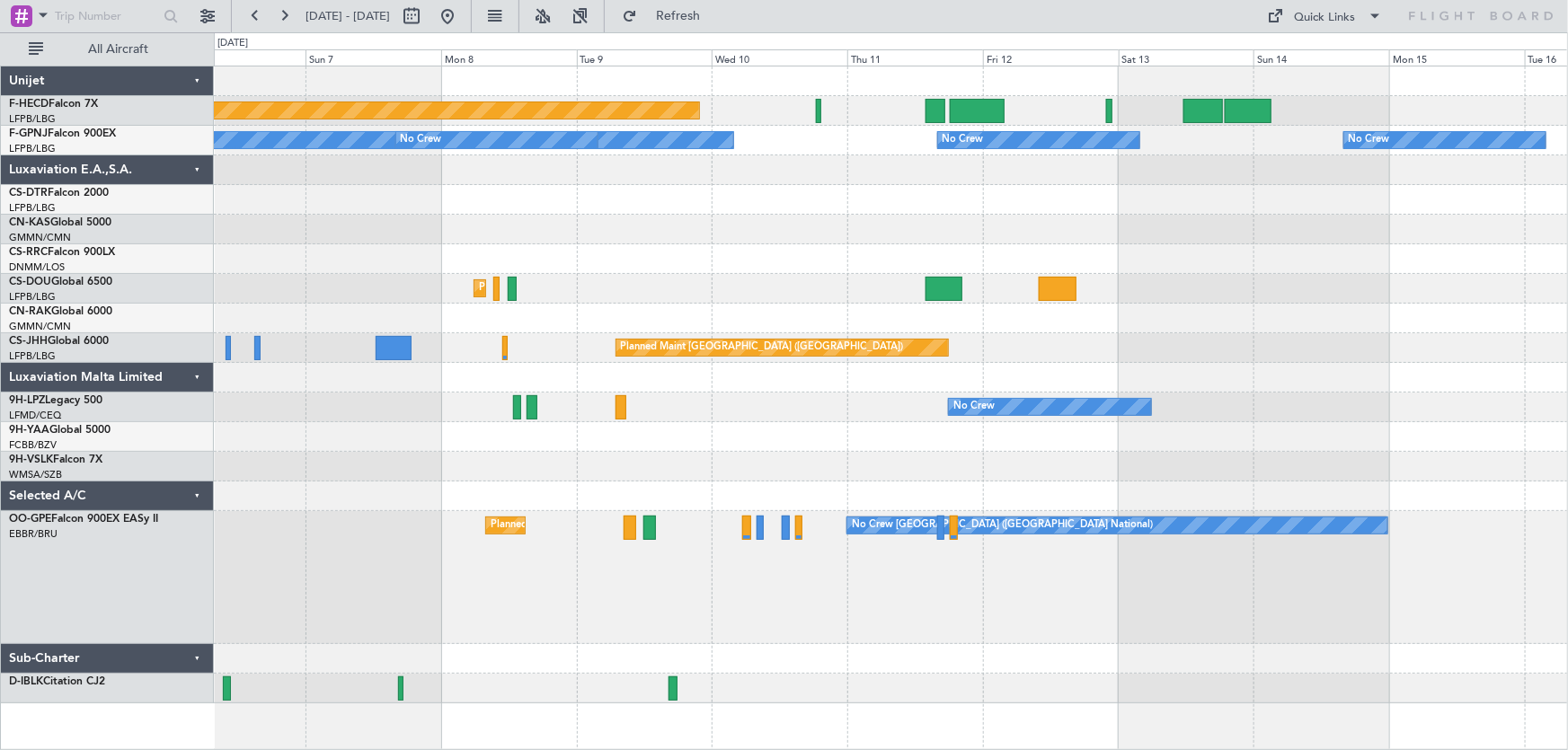
click at [692, 215] on div "Planned Maint Paris (Le Bourget) No Crew No Crew No Crew No Crew Planned Maint …" at bounding box center [891, 385] width 1354 height 637
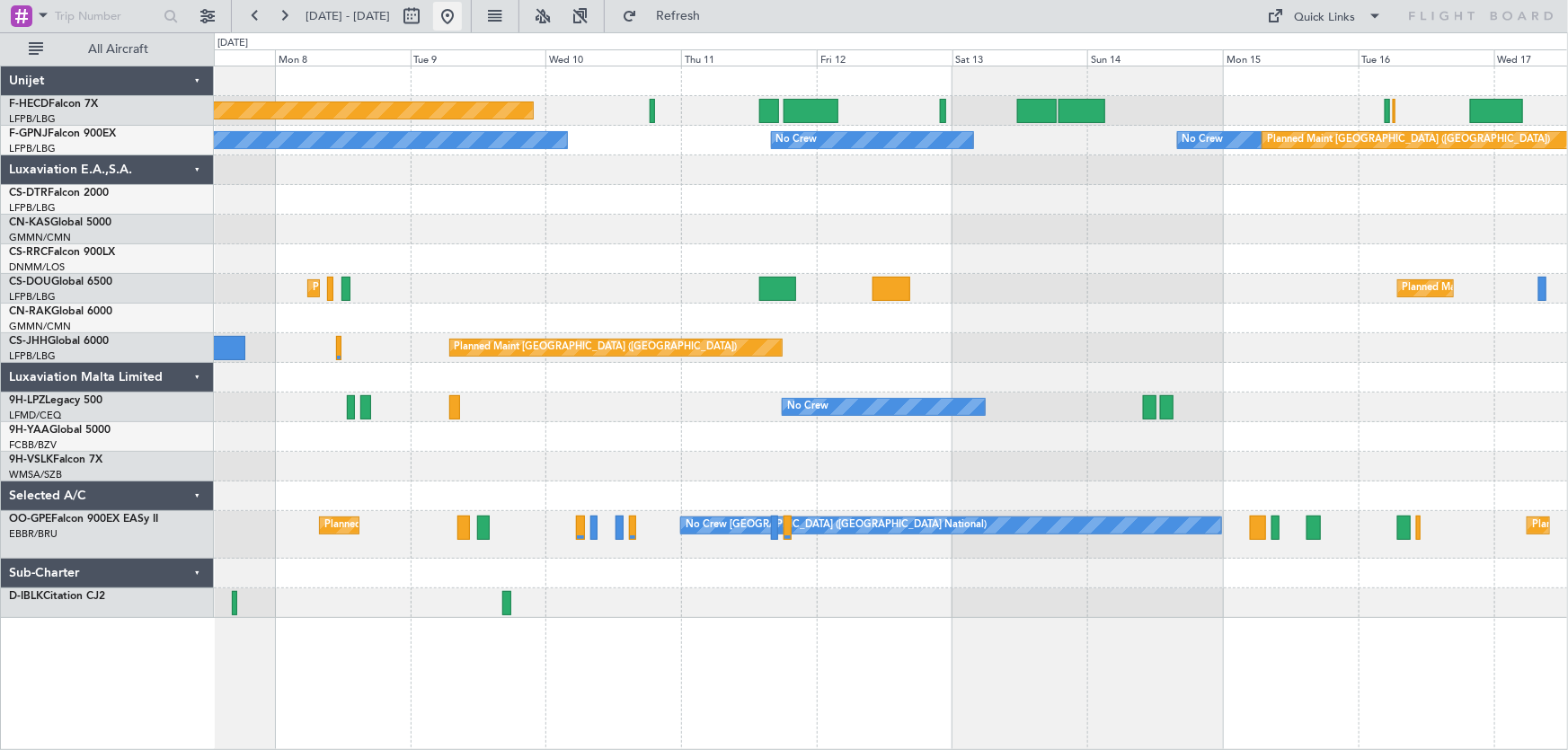
click at [462, 17] on button at bounding box center [448, 16] width 29 height 29
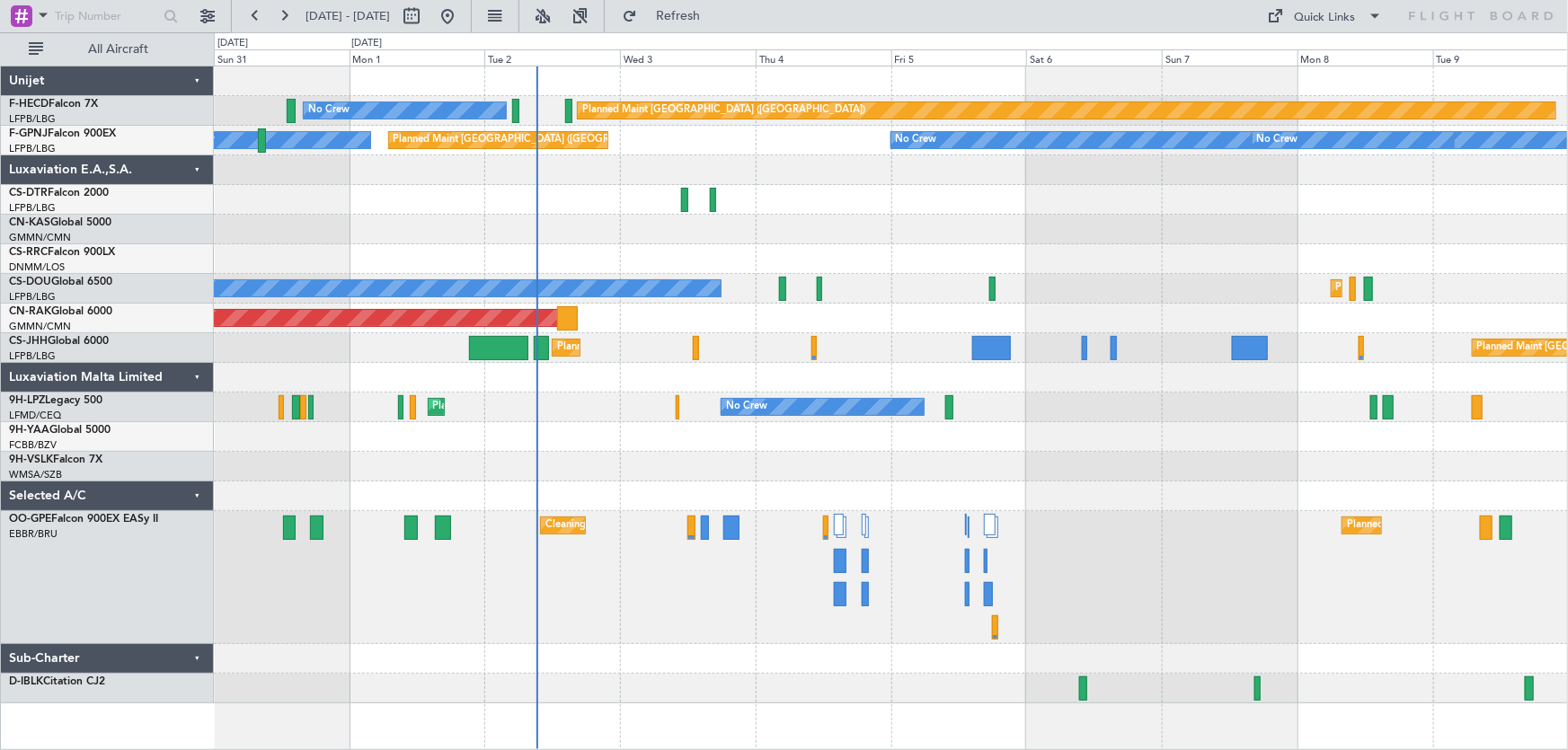
click at [712, 172] on div at bounding box center [891, 170] width 1354 height 30
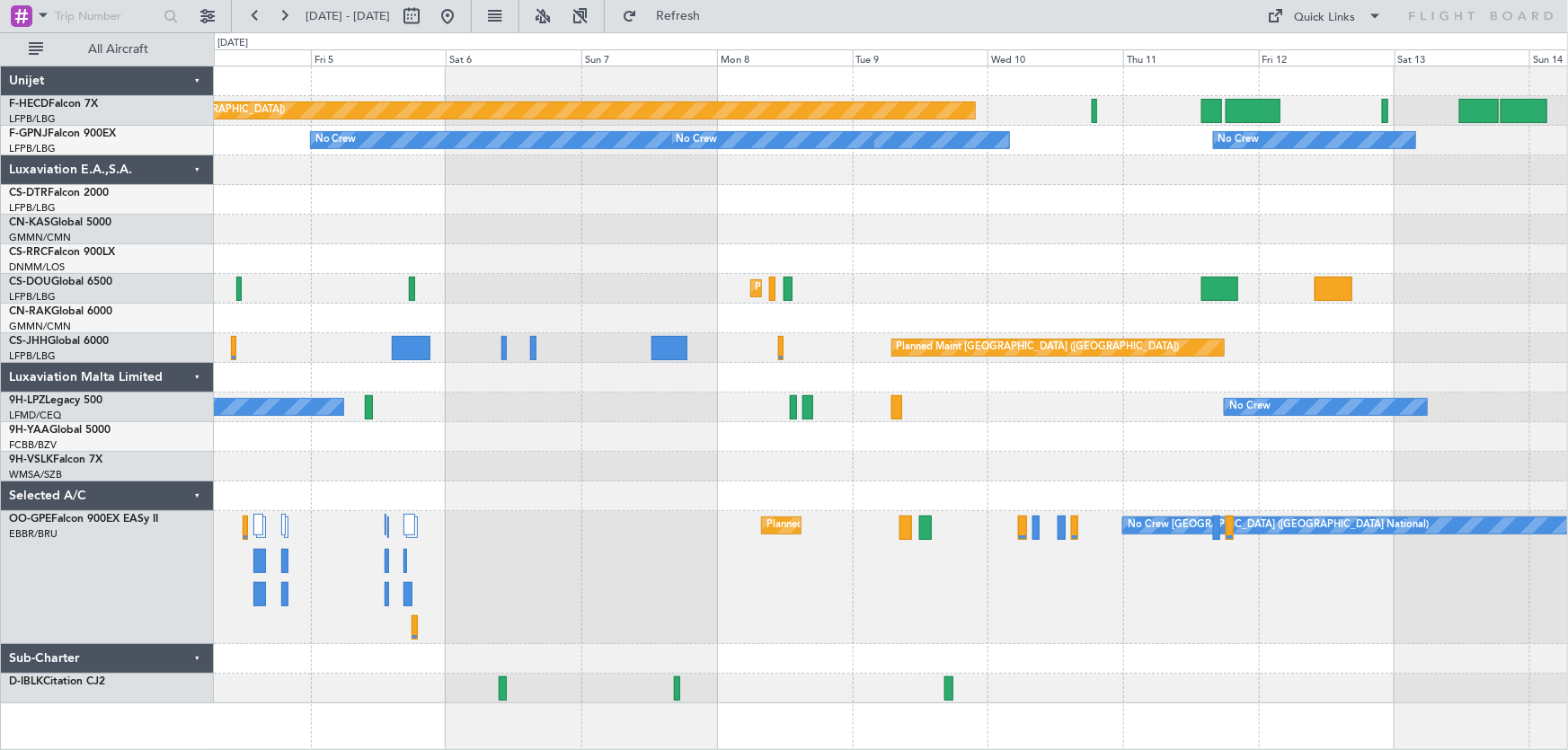
click at [740, 230] on div "Planned Maint Paris (Le Bourget) No Crew No Crew No Crew No Crew No Crew Planne…" at bounding box center [891, 385] width 1354 height 637
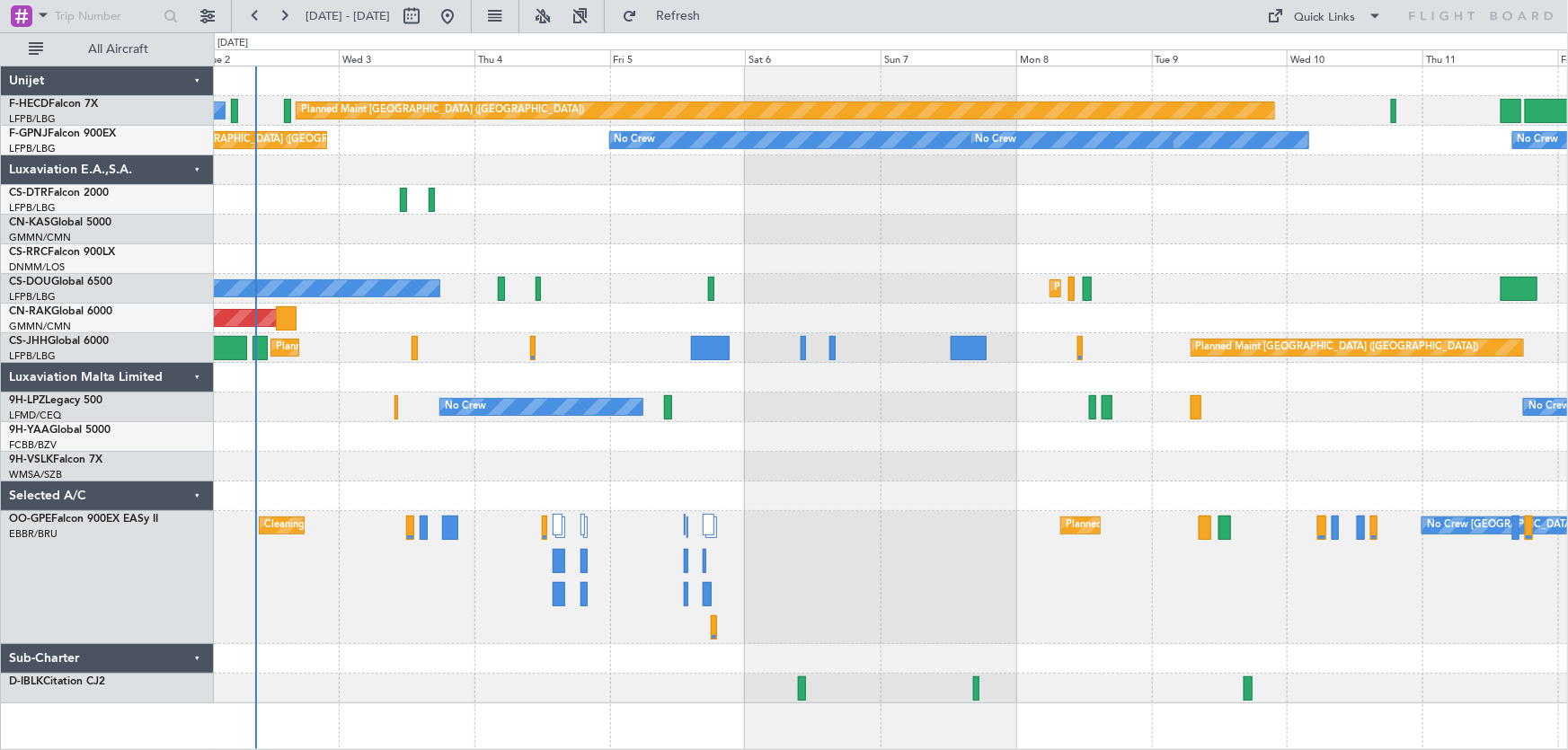
click at [1026, 254] on div "Planned Maint Paris (Le Bourget) No Crew No Crew No Crew No Crew Planned Maint …" at bounding box center [891, 385] width 1354 height 637
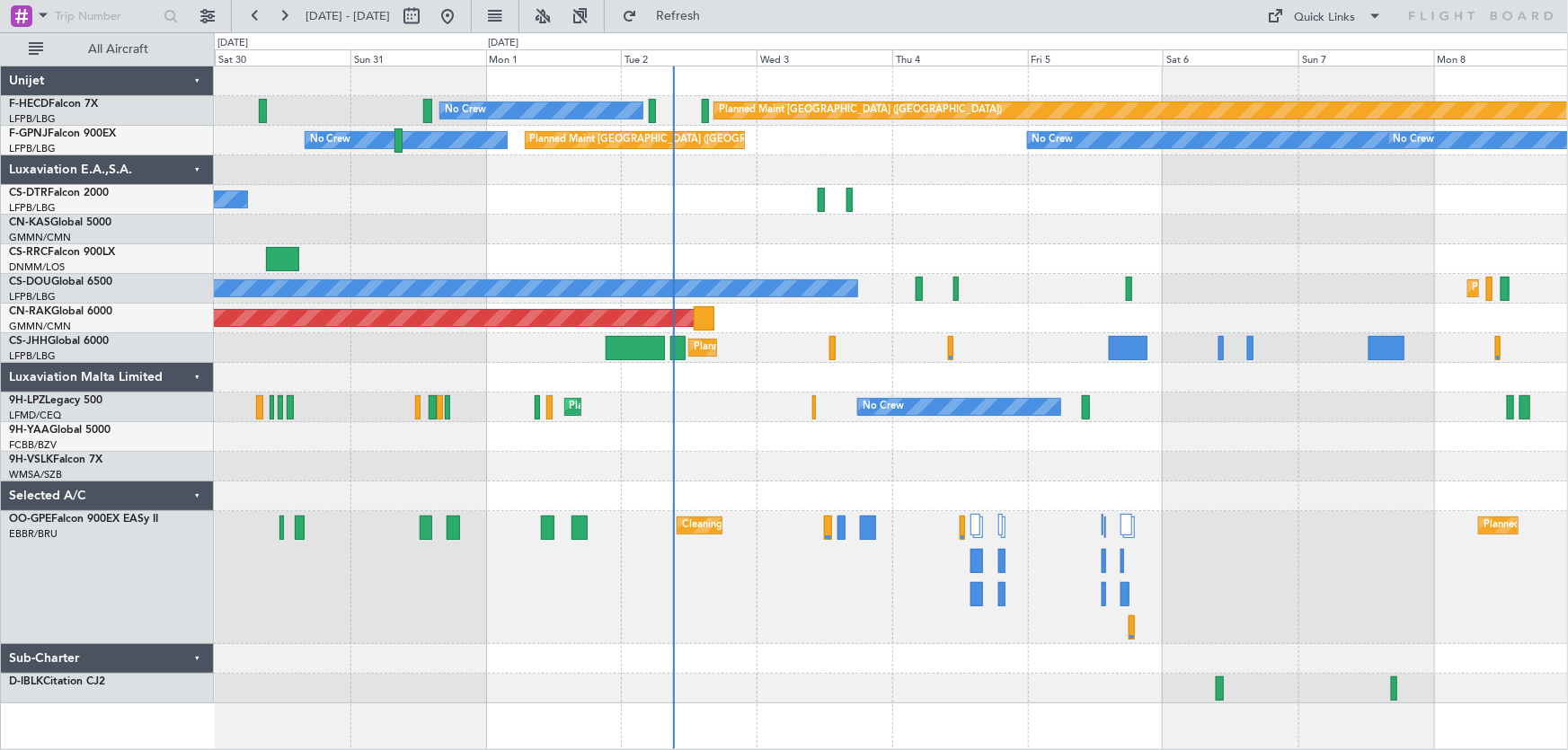
click at [804, 248] on div "Planned Maint Paris (Le Bourget) No Crew No Crew No Crew Planned Maint Paris (L…" at bounding box center [891, 385] width 1354 height 637
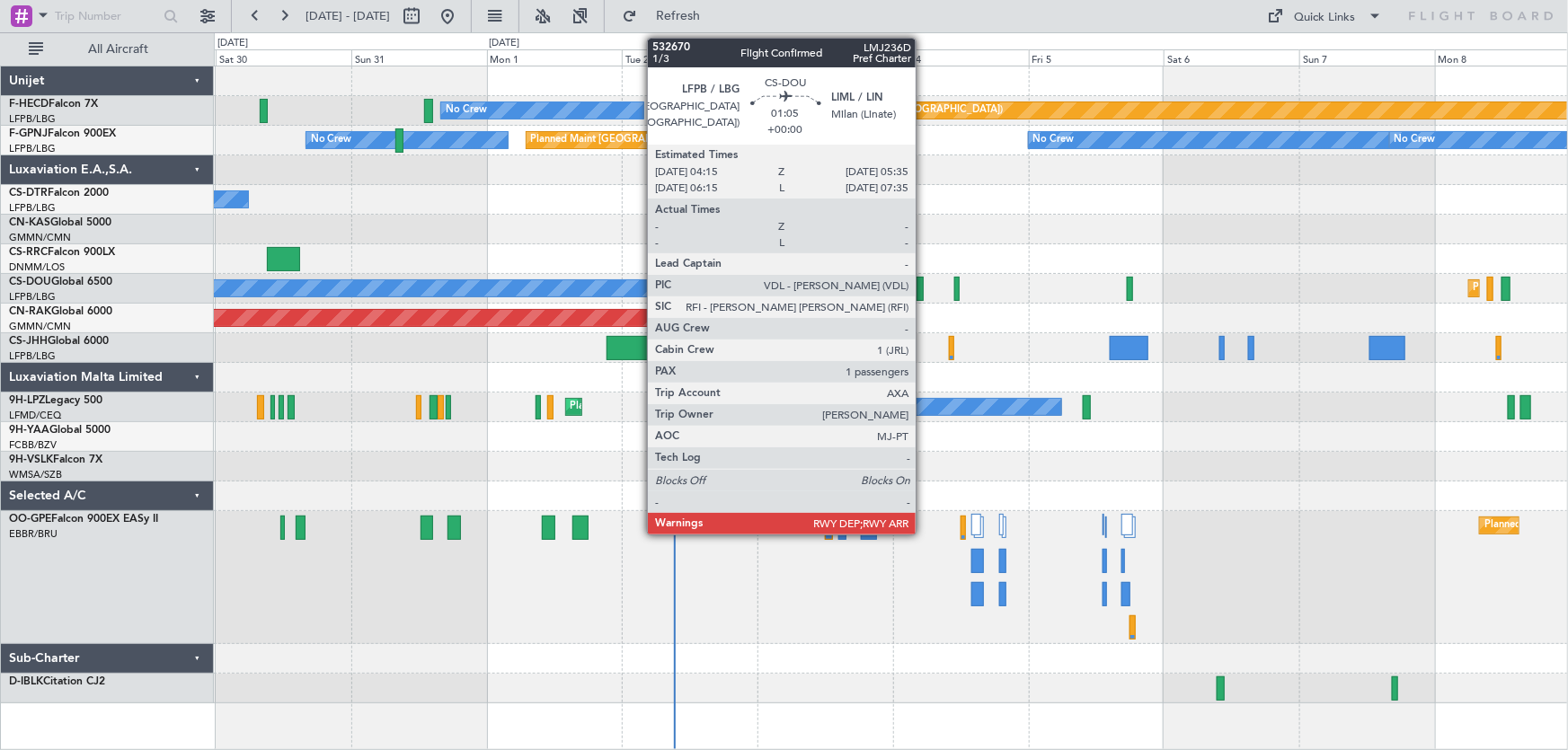
click at [924, 283] on div at bounding box center [921, 289] width 8 height 24
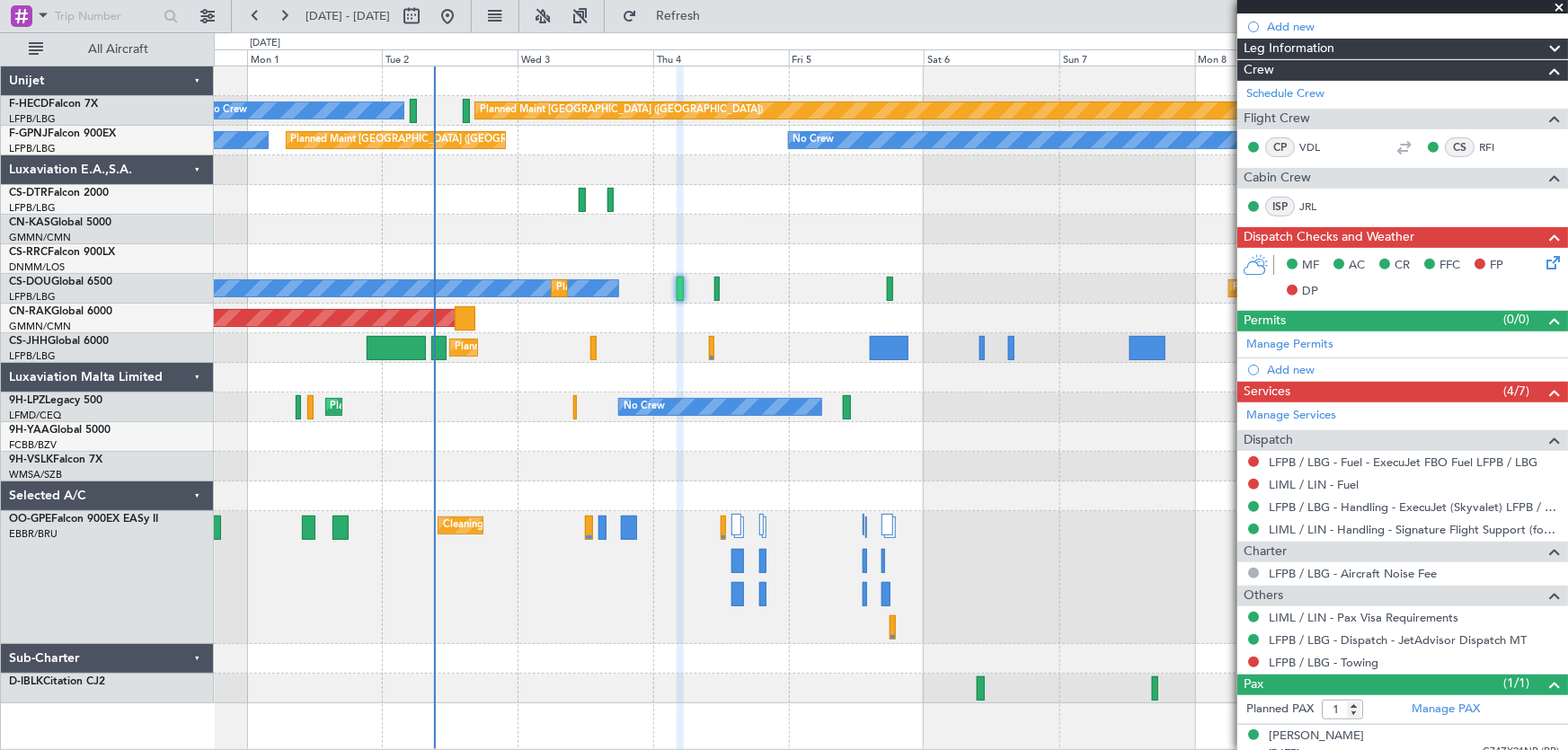
scroll to position [350, 0]
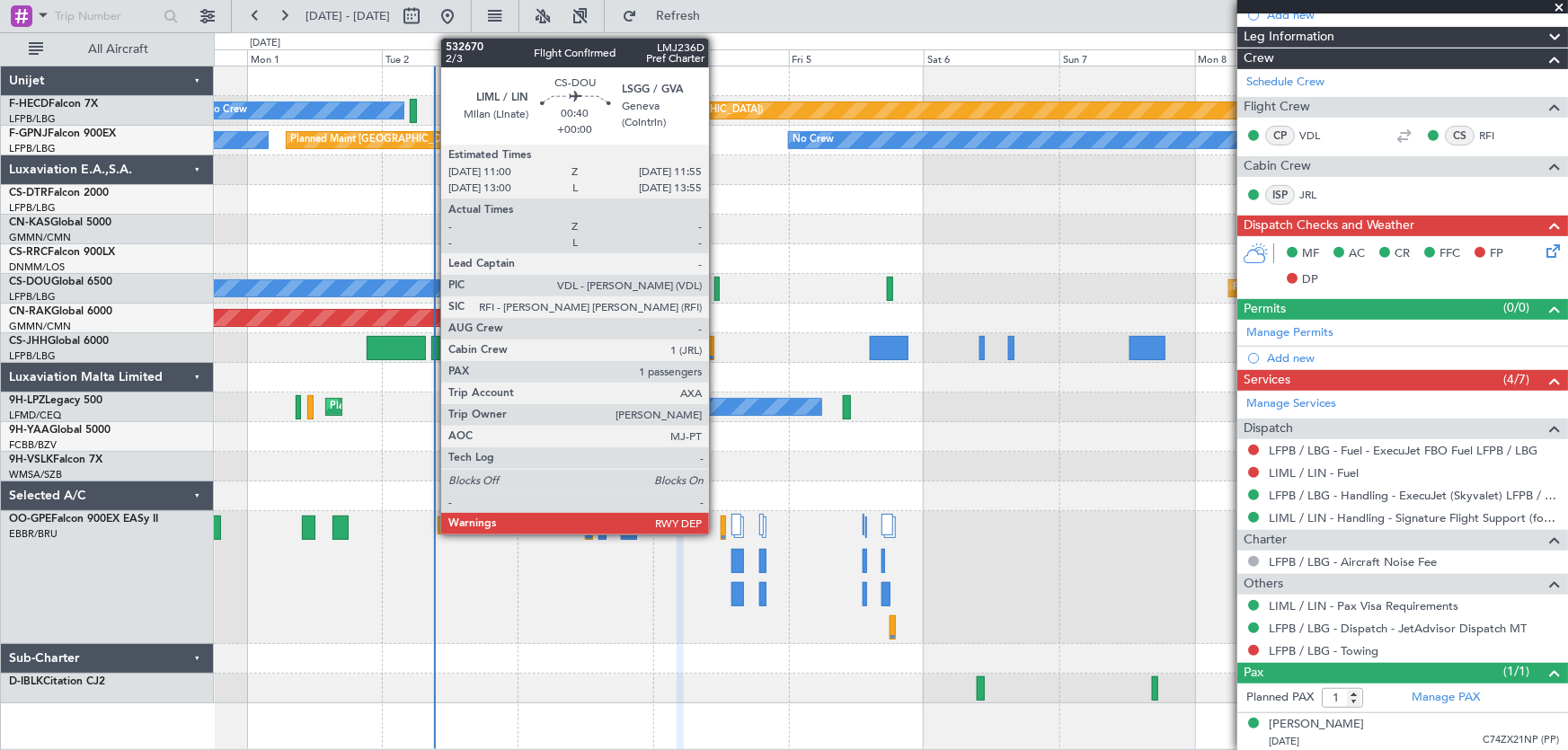
click at [717, 288] on div at bounding box center [717, 289] width 6 height 24
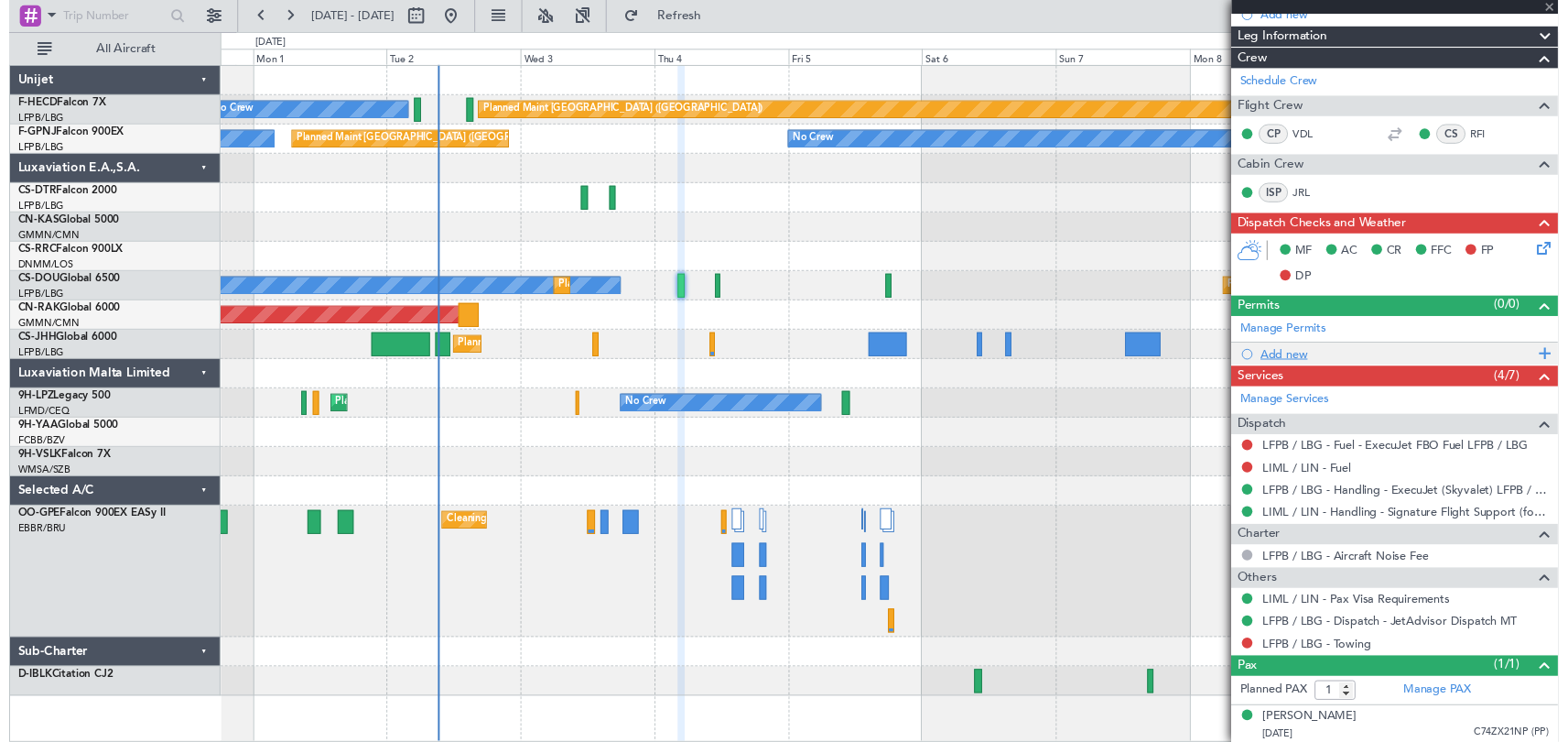
scroll to position [0, 0]
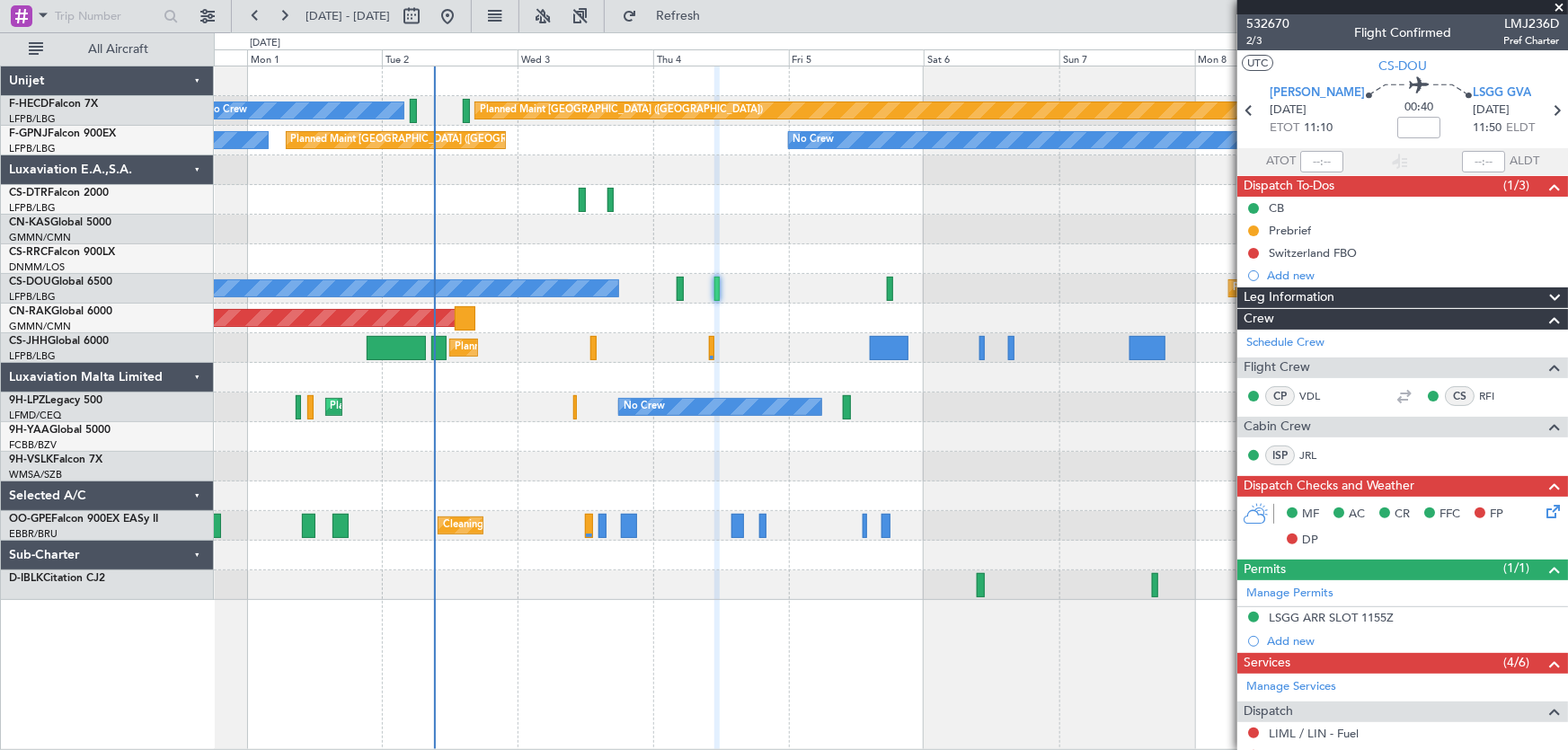
click at [389, 243] on div "Planned Maint Paris (Le Bourget) No Crew Planned Maint Paris (Le Bourget) No Cr…" at bounding box center [891, 333] width 1354 height 534
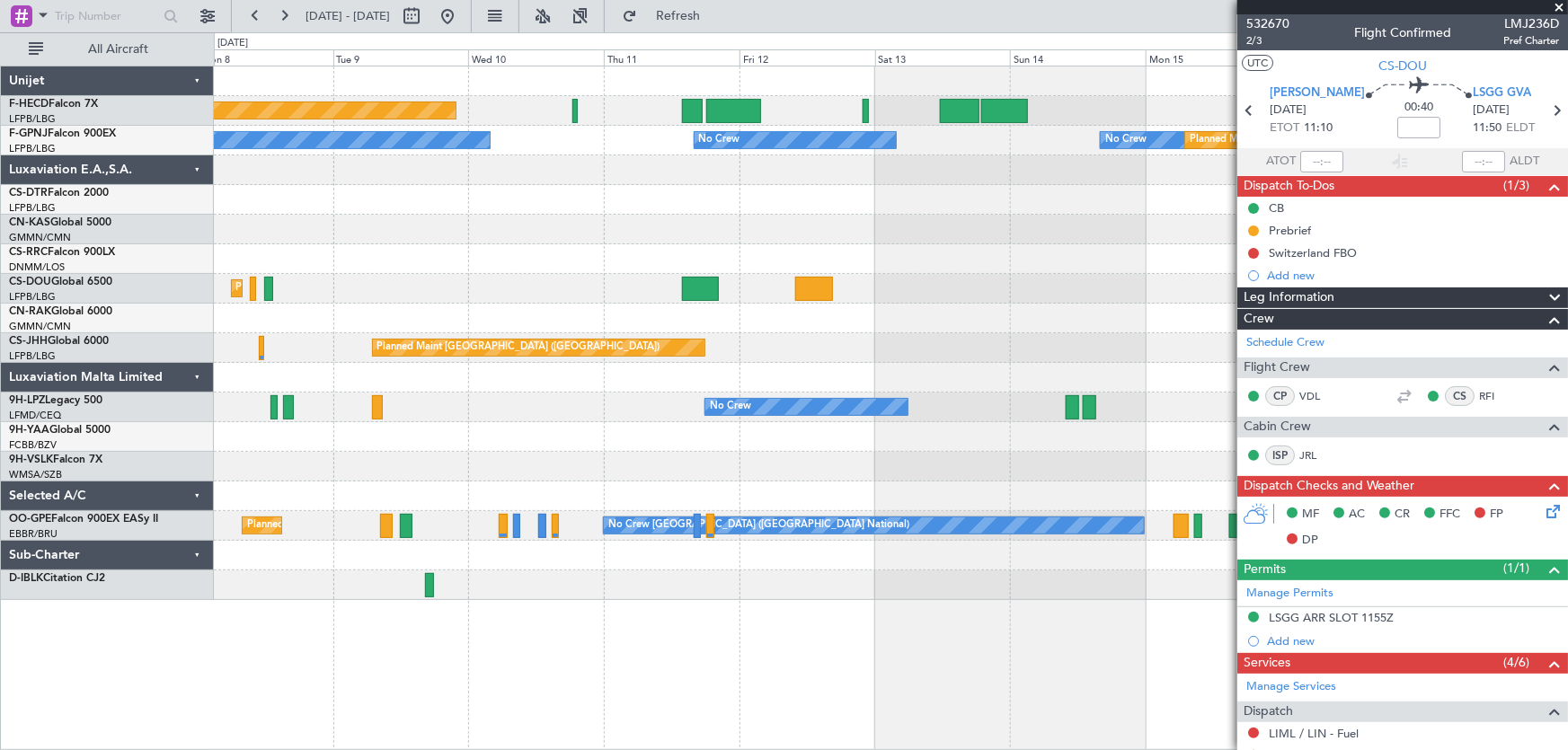
click at [524, 296] on div "Planned Maint Paris (Le Bourget) Planned Maint Paris (Le Bourget)" at bounding box center [891, 289] width 1354 height 30
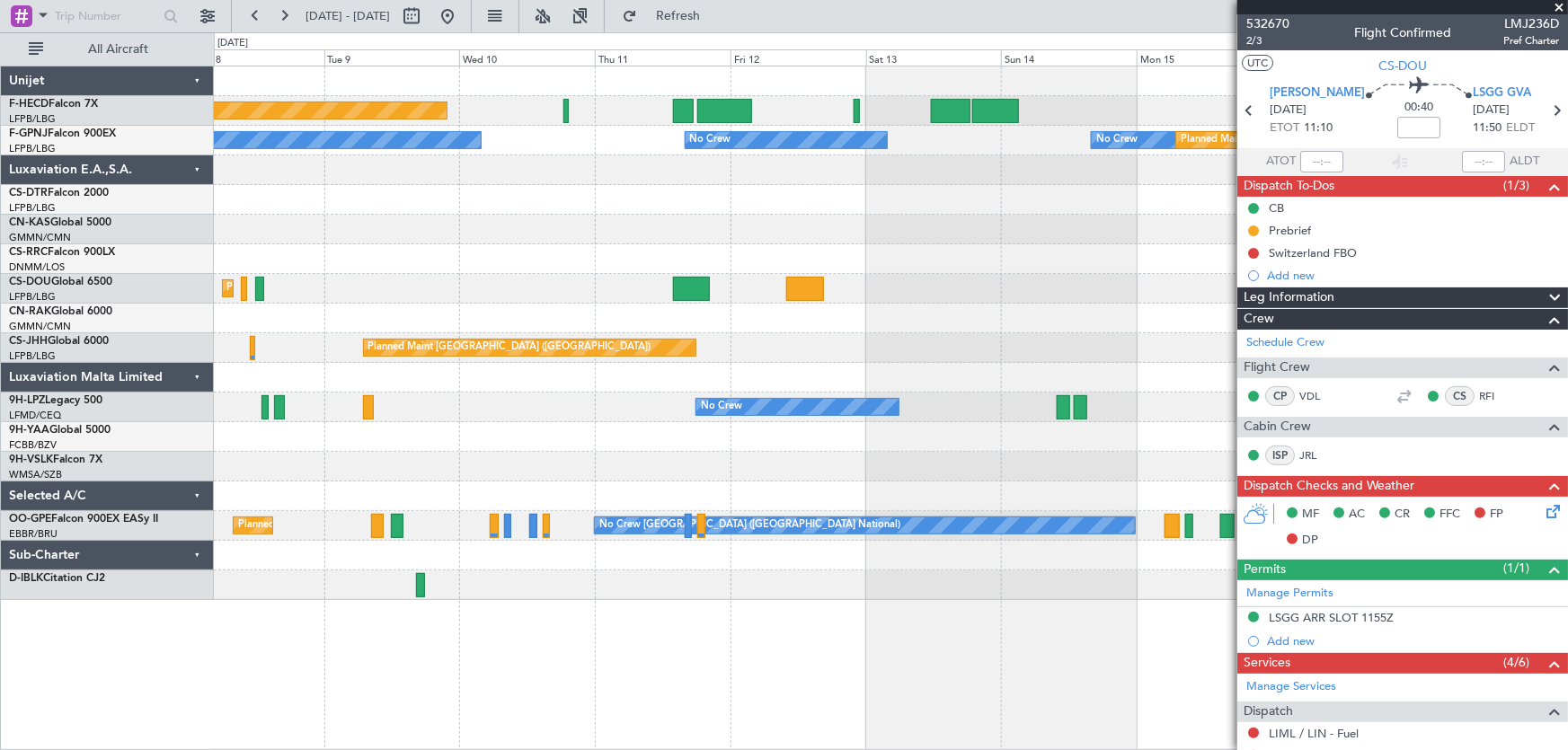
click at [656, 246] on div at bounding box center [891, 259] width 1354 height 30
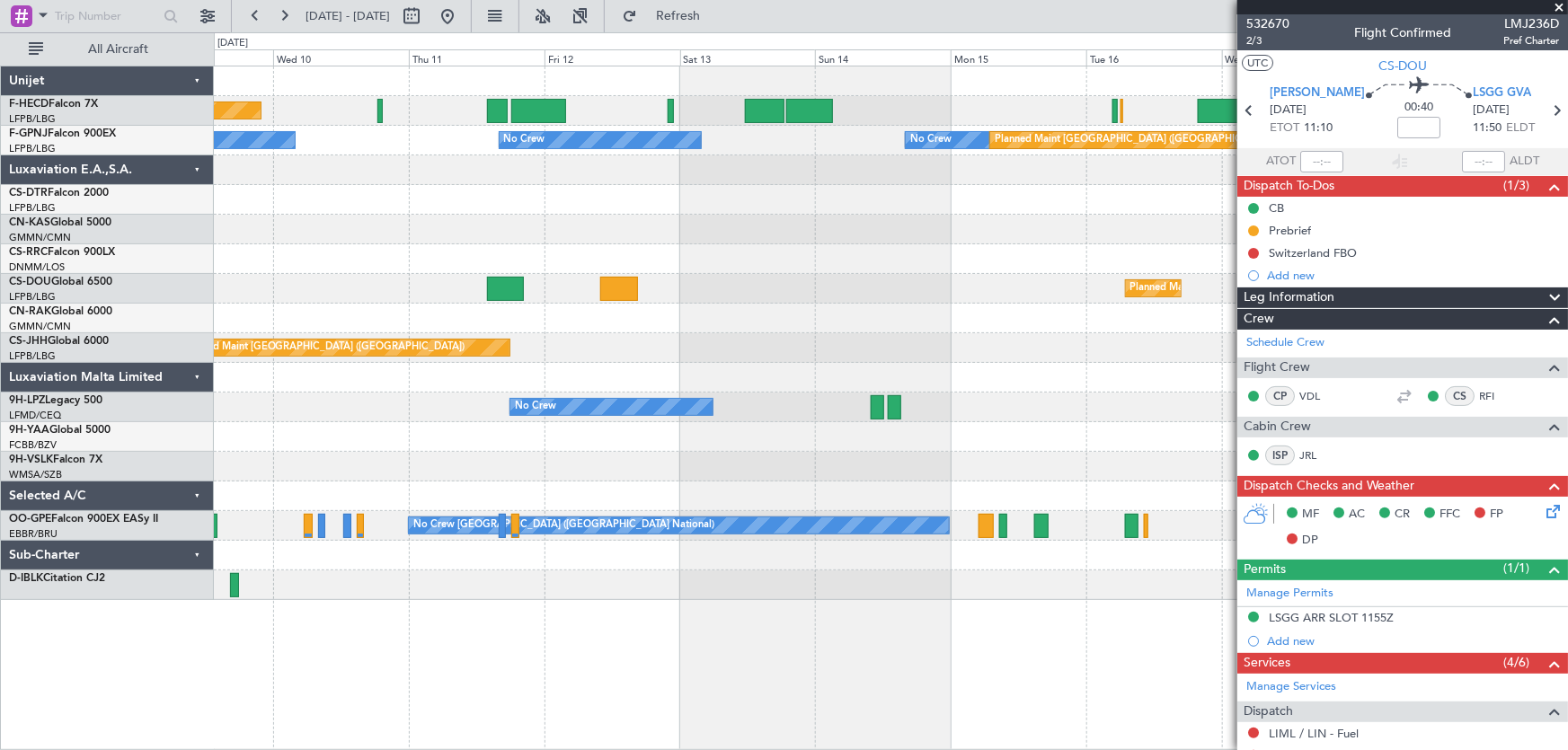
click at [672, 234] on div at bounding box center [891, 229] width 1354 height 30
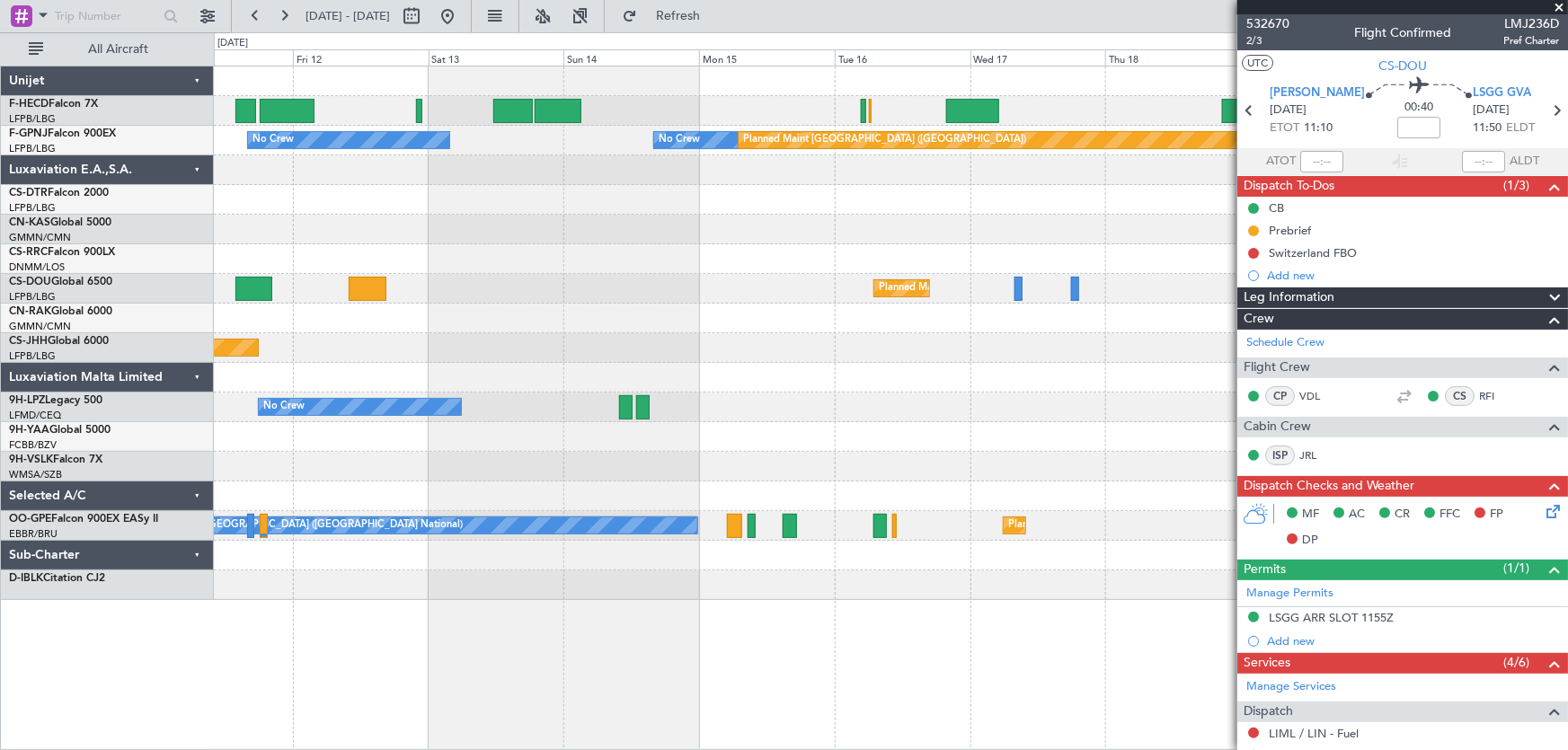
click at [646, 250] on div at bounding box center [891, 259] width 1354 height 30
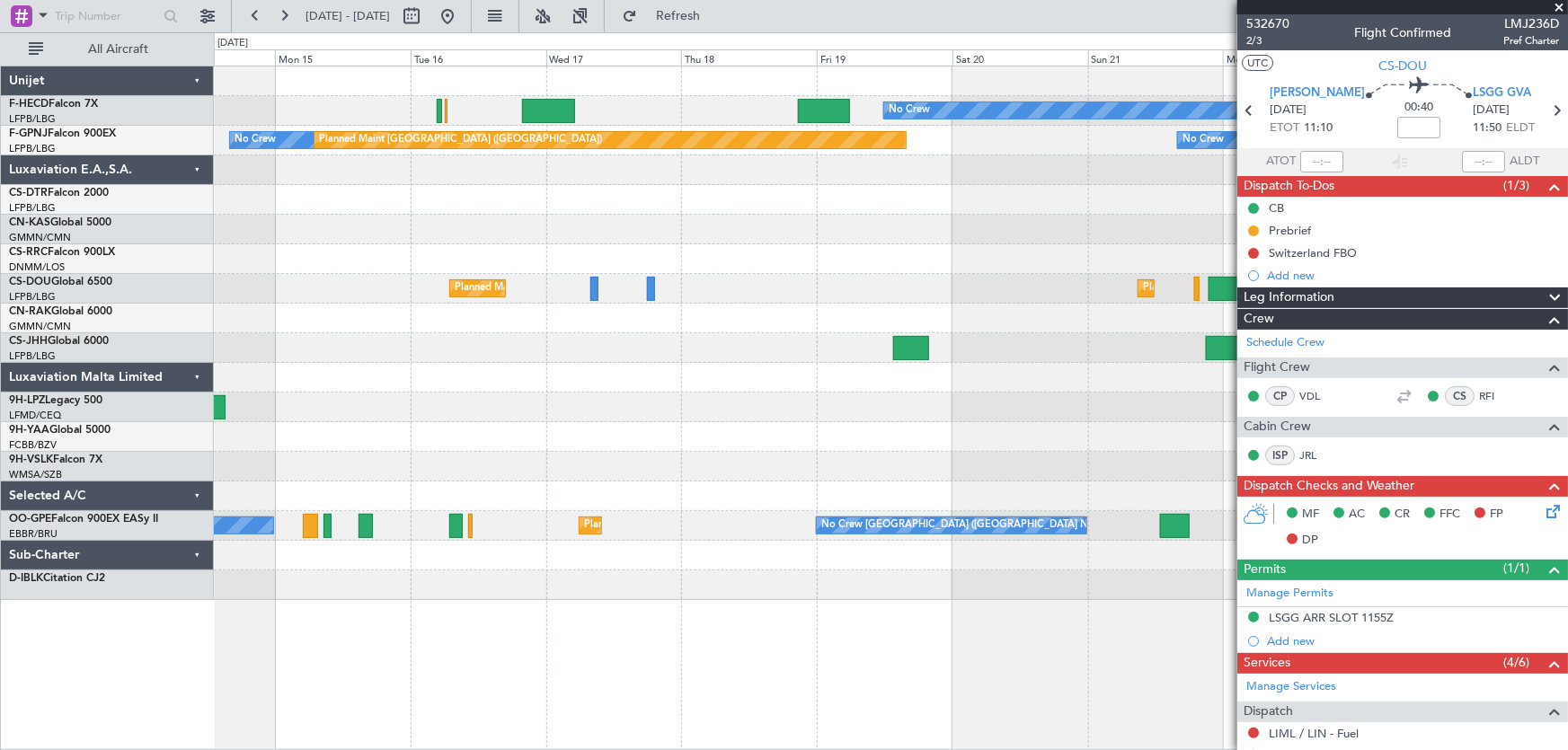
click at [576, 247] on div "No Crew Planned Maint Paris (Le Bourget) No Crew Planned Maint Paris (Le Bourge…" at bounding box center [891, 333] width 1354 height 534
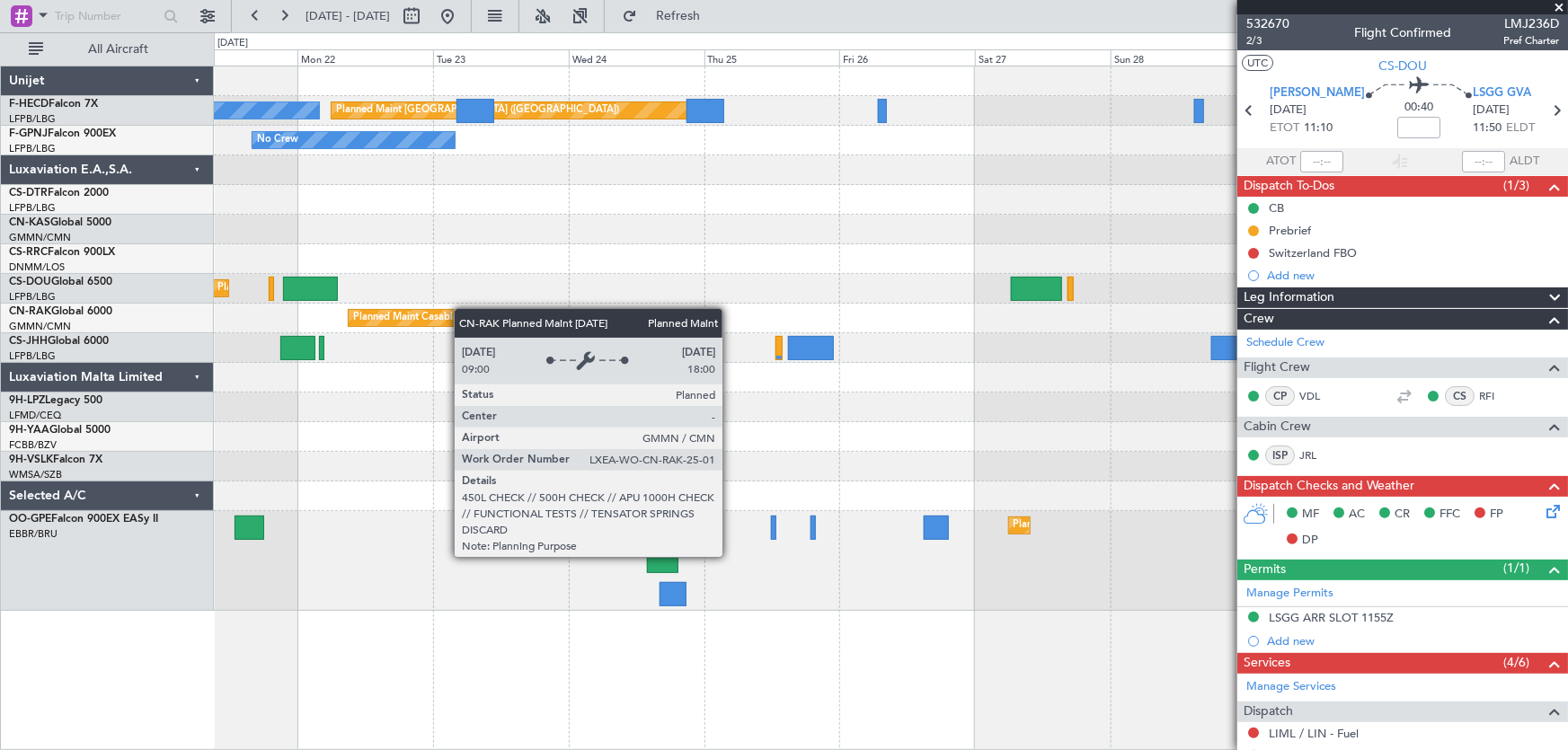
click at [431, 310] on div "Planned Maint Paris (Le Bourget) No Crew No Crew Planned Maint Paris (Le Bourge…" at bounding box center [891, 339] width 1354 height 545
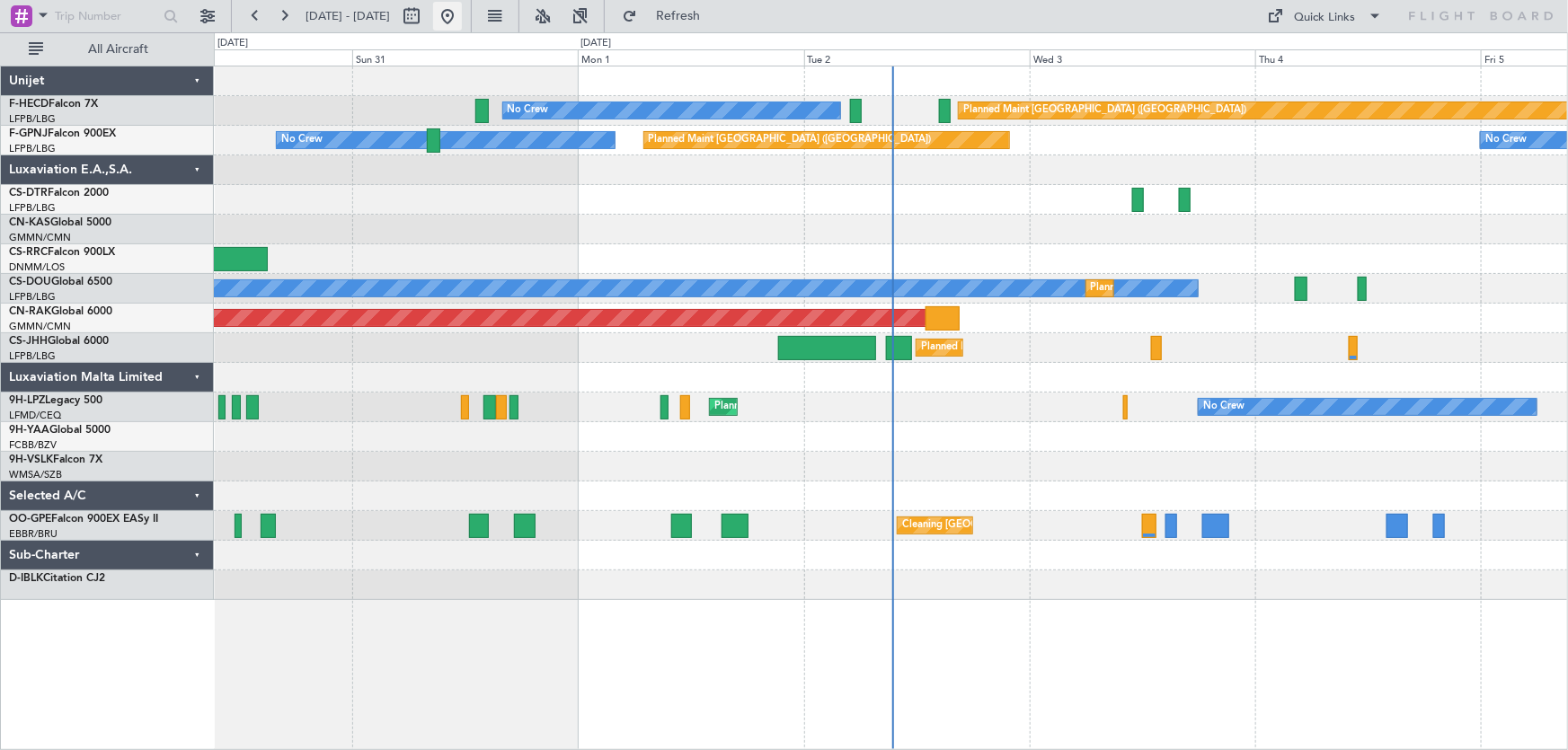
click at [462, 10] on button at bounding box center [448, 16] width 29 height 29
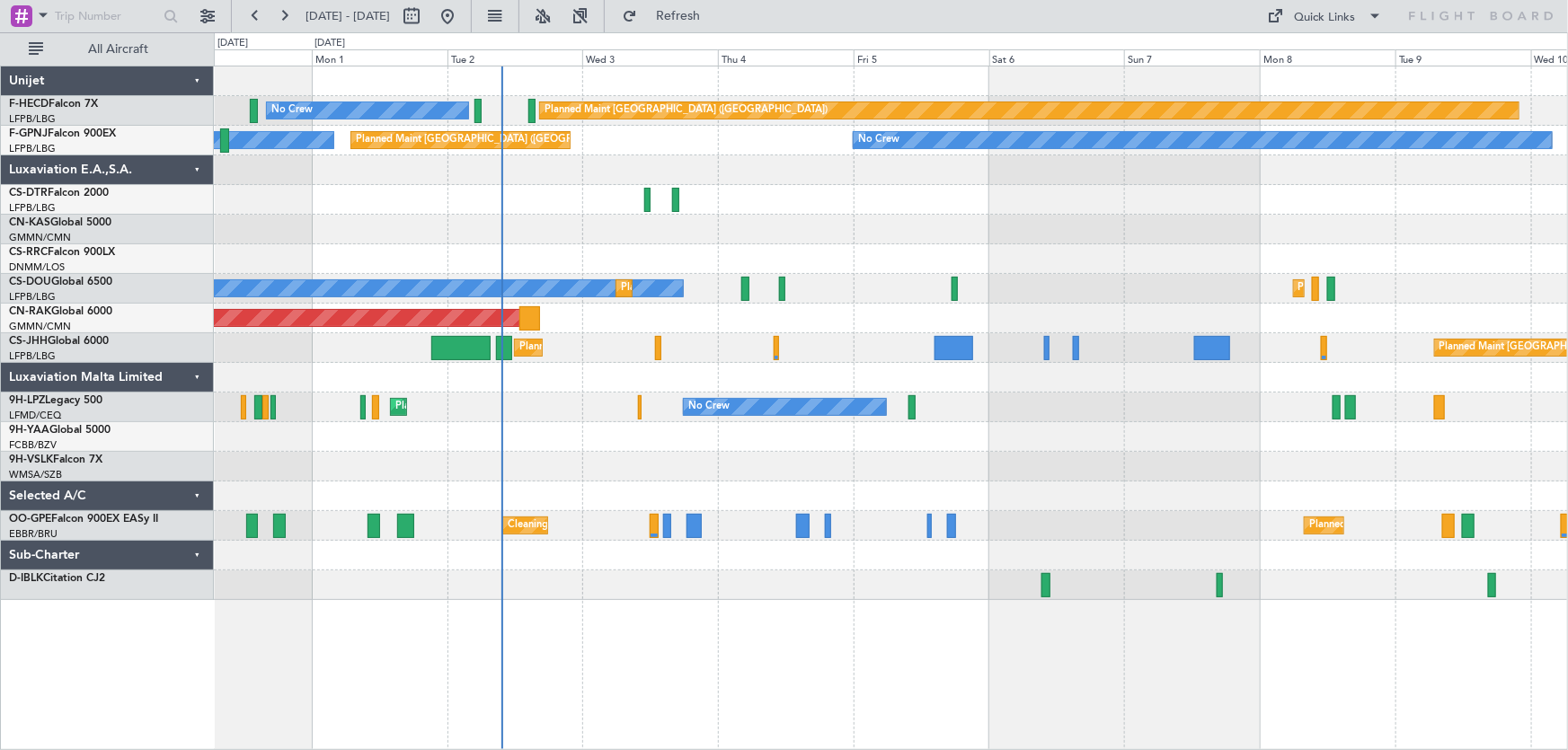
click at [737, 285] on div "Planned Maint [GEOGRAPHIC_DATA] ([GEOGRAPHIC_DATA]) No Crew Planned Maint [GEOG…" at bounding box center [891, 289] width 1354 height 30
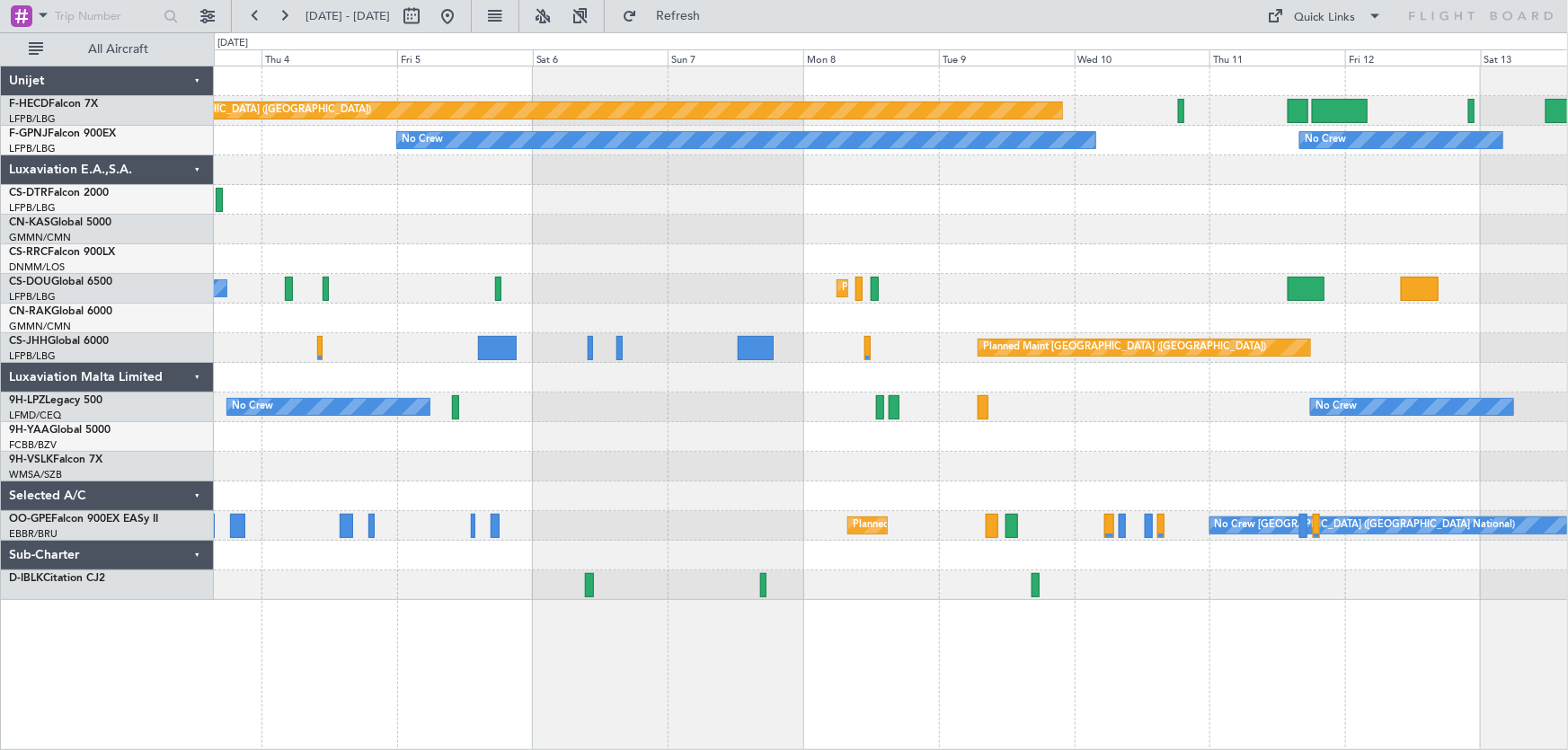
click at [550, 219] on div at bounding box center [891, 229] width 1354 height 30
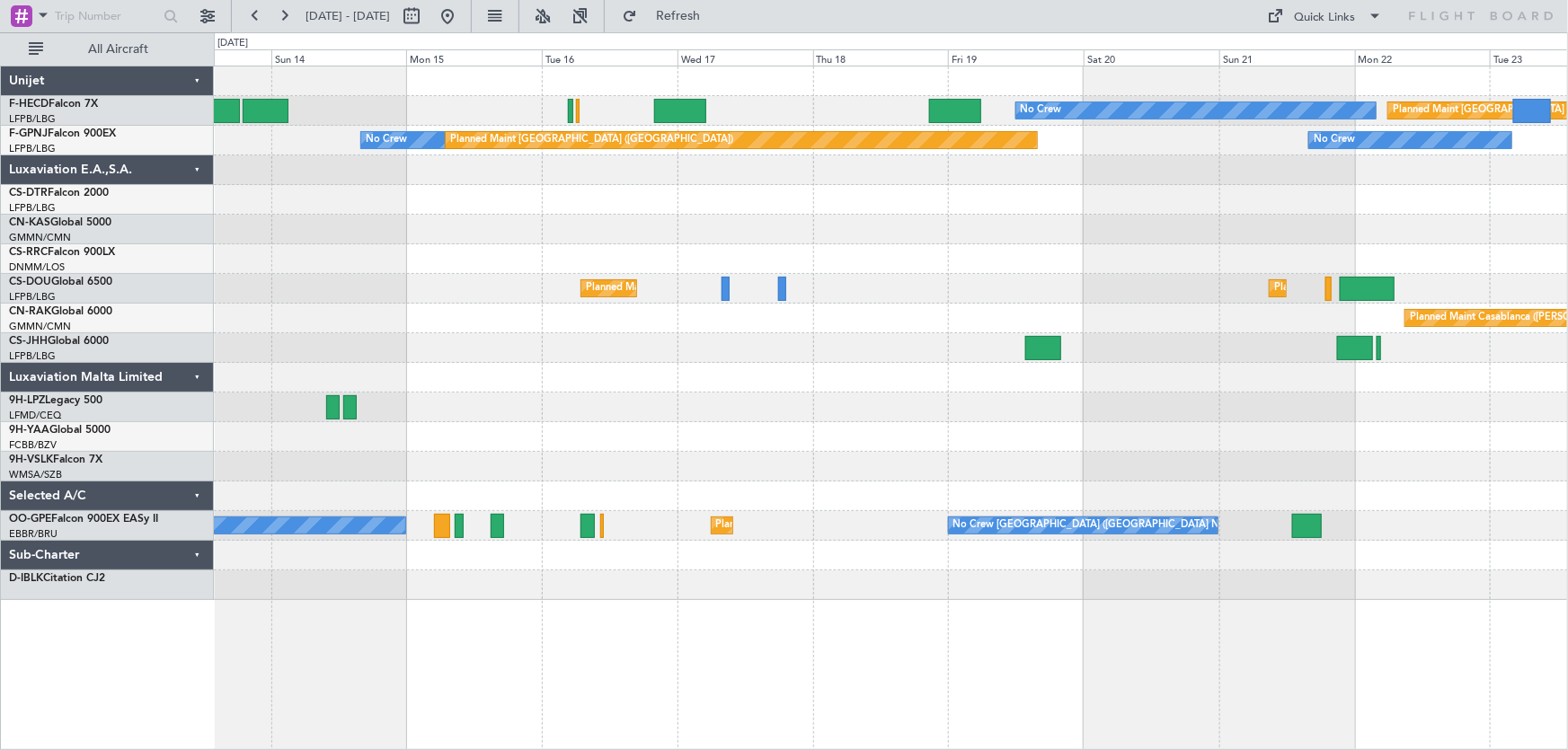
click at [641, 238] on div "No Crew Planned Maint [GEOGRAPHIC_DATA] ([GEOGRAPHIC_DATA]) No Crew Planned Mai…" at bounding box center [891, 333] width 1354 height 534
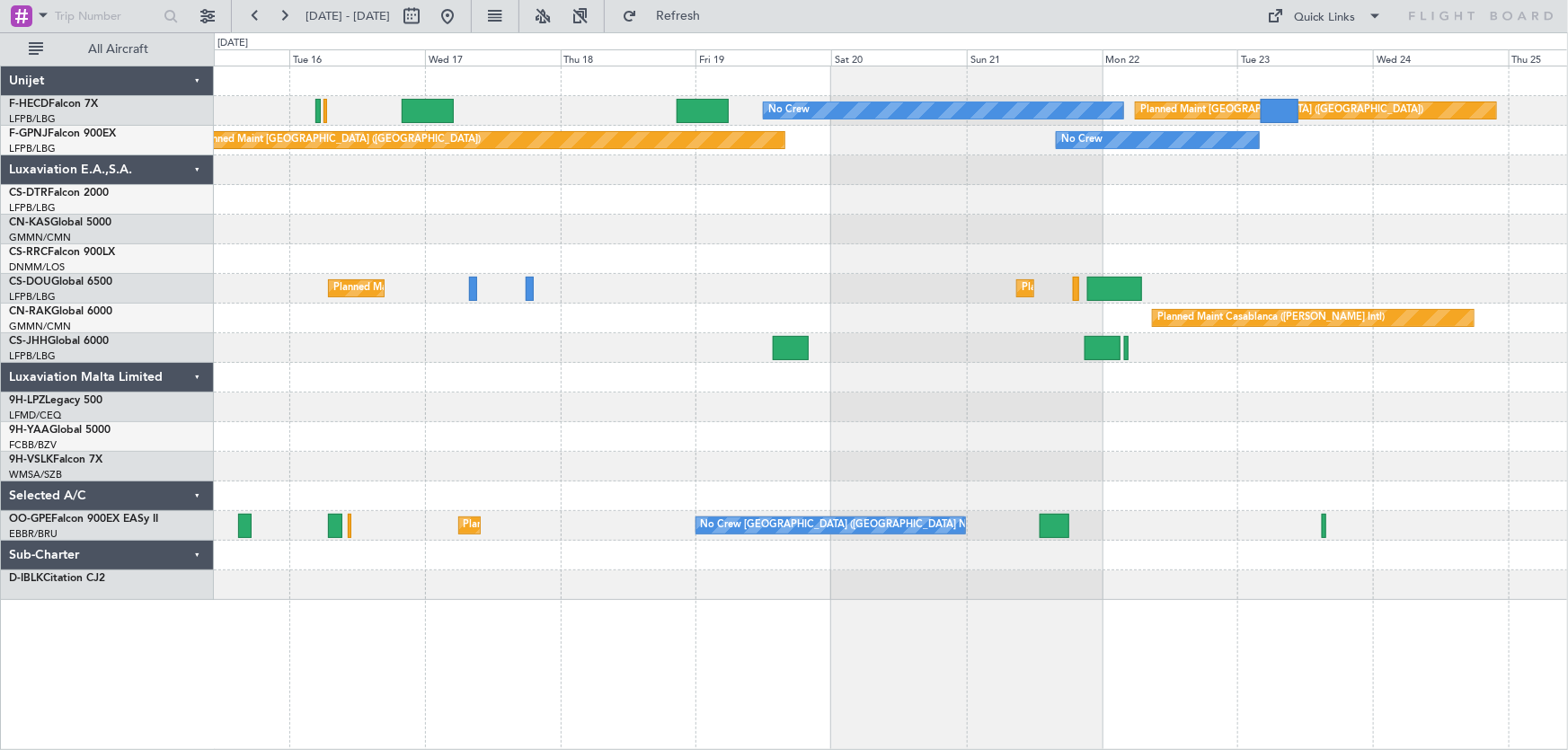
click at [815, 250] on div "No Crew Planned Maint [GEOGRAPHIC_DATA] ([GEOGRAPHIC_DATA]) No Crew Planned Mai…" at bounding box center [891, 333] width 1354 height 534
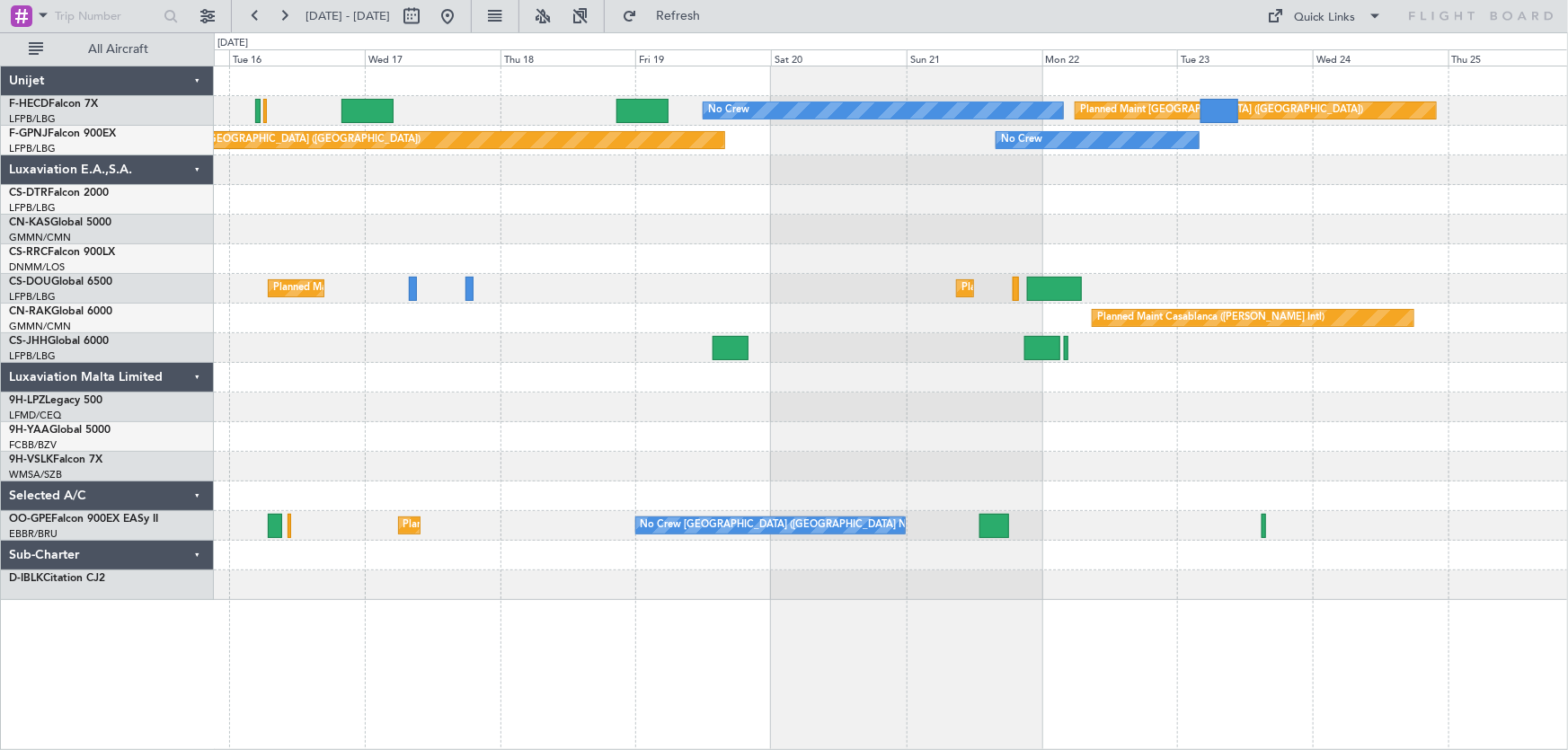
click at [966, 246] on div "No Crew Planned Maint [GEOGRAPHIC_DATA] ([GEOGRAPHIC_DATA]) No Crew Planned Mai…" at bounding box center [891, 333] width 1354 height 534
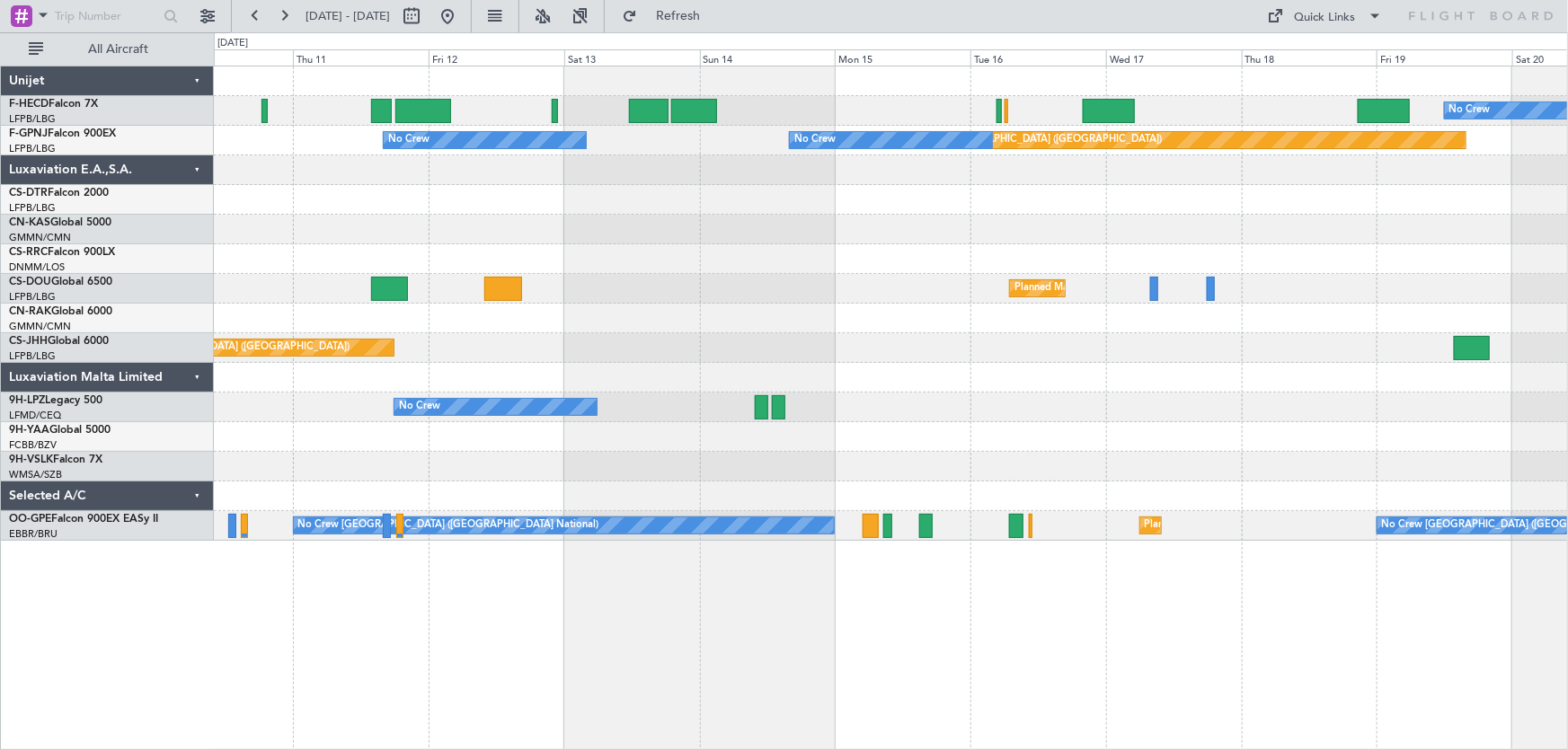
click at [1188, 266] on div at bounding box center [891, 259] width 1354 height 30
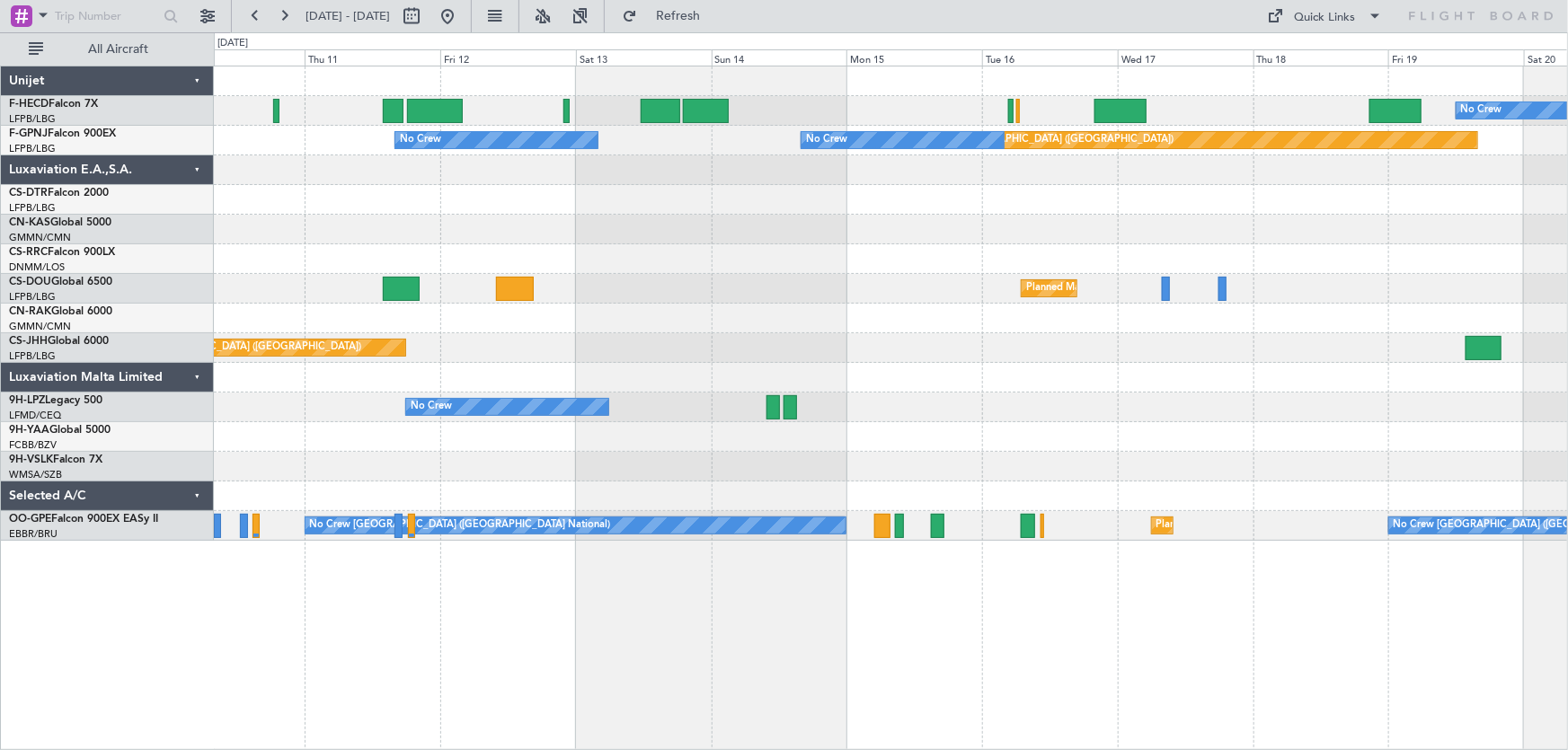
click at [1123, 264] on div "No Crew Planned Maint Paris (Le Bourget) Planned Maint Paris (Le Bourget) Plann…" at bounding box center [891, 303] width 1354 height 475
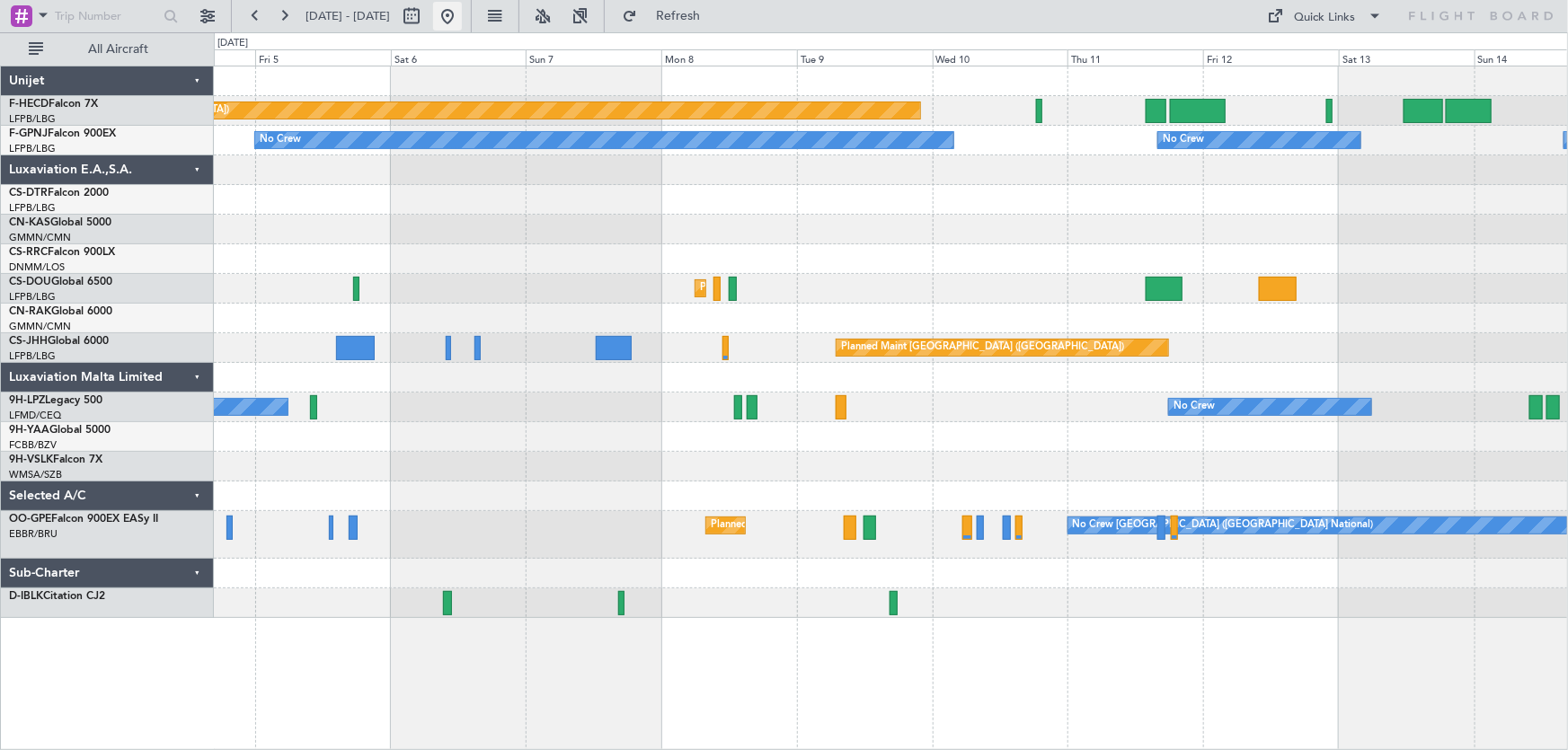
click at [462, 22] on button at bounding box center [448, 16] width 29 height 29
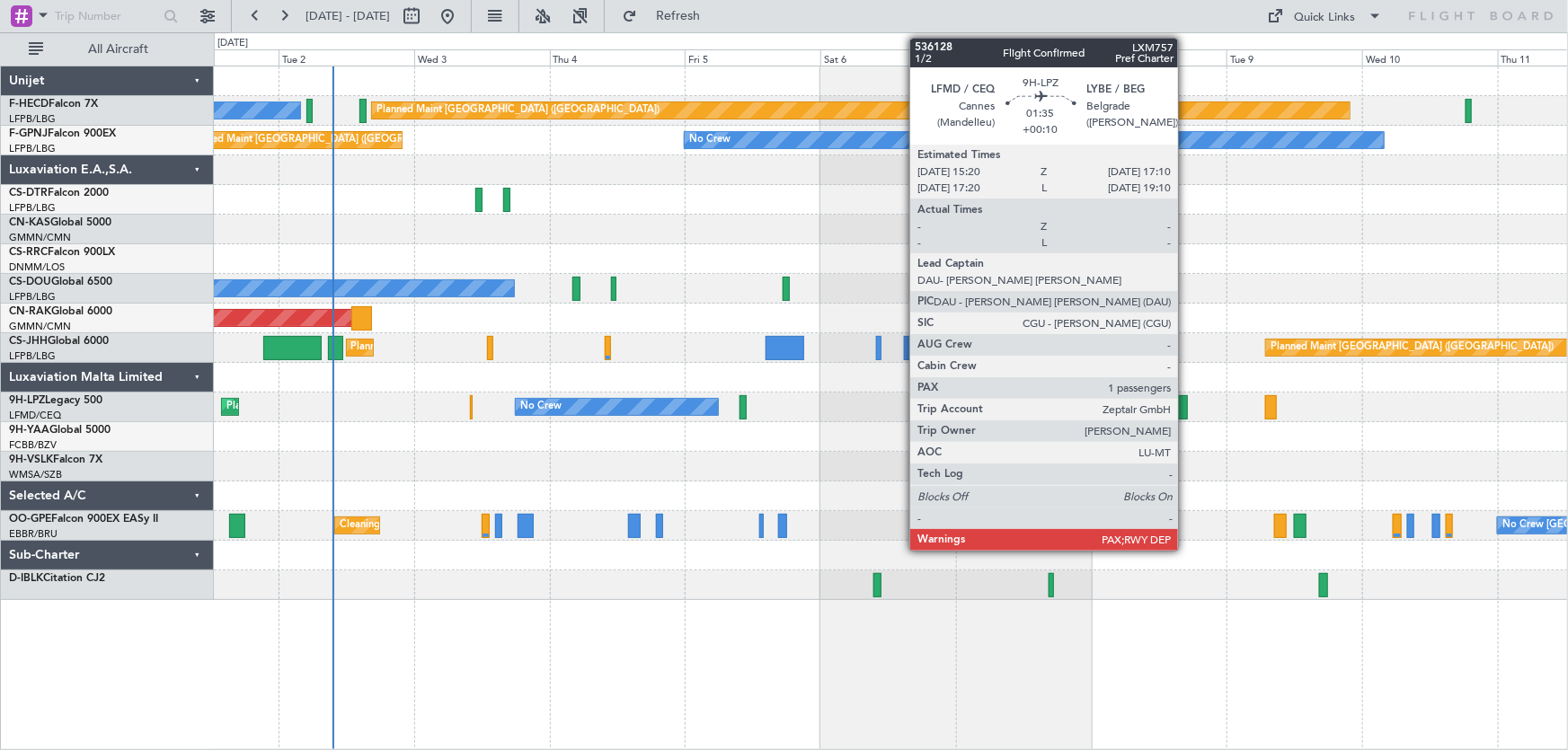
click at [1186, 414] on div at bounding box center [1182, 407] width 11 height 24
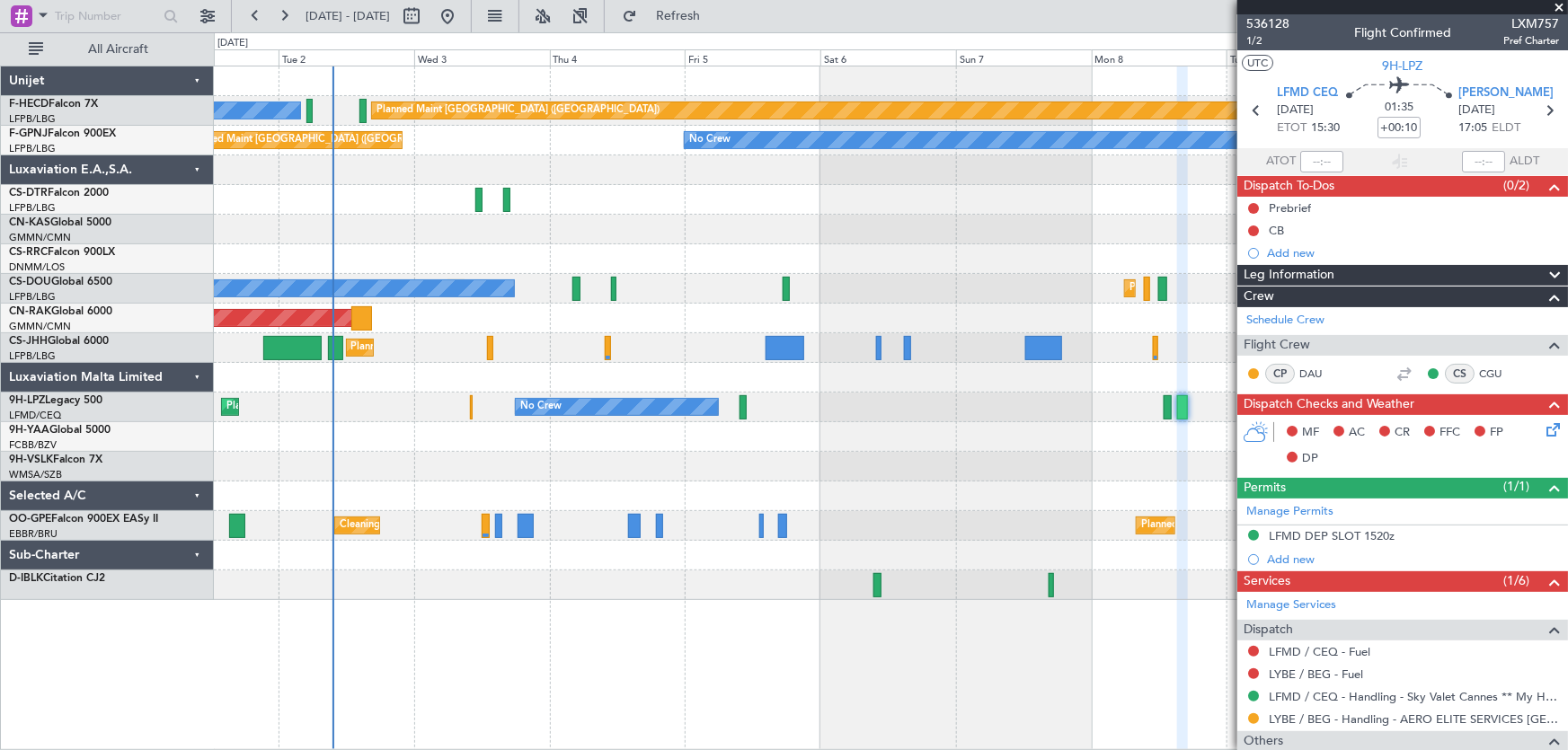
scroll to position [81, 0]
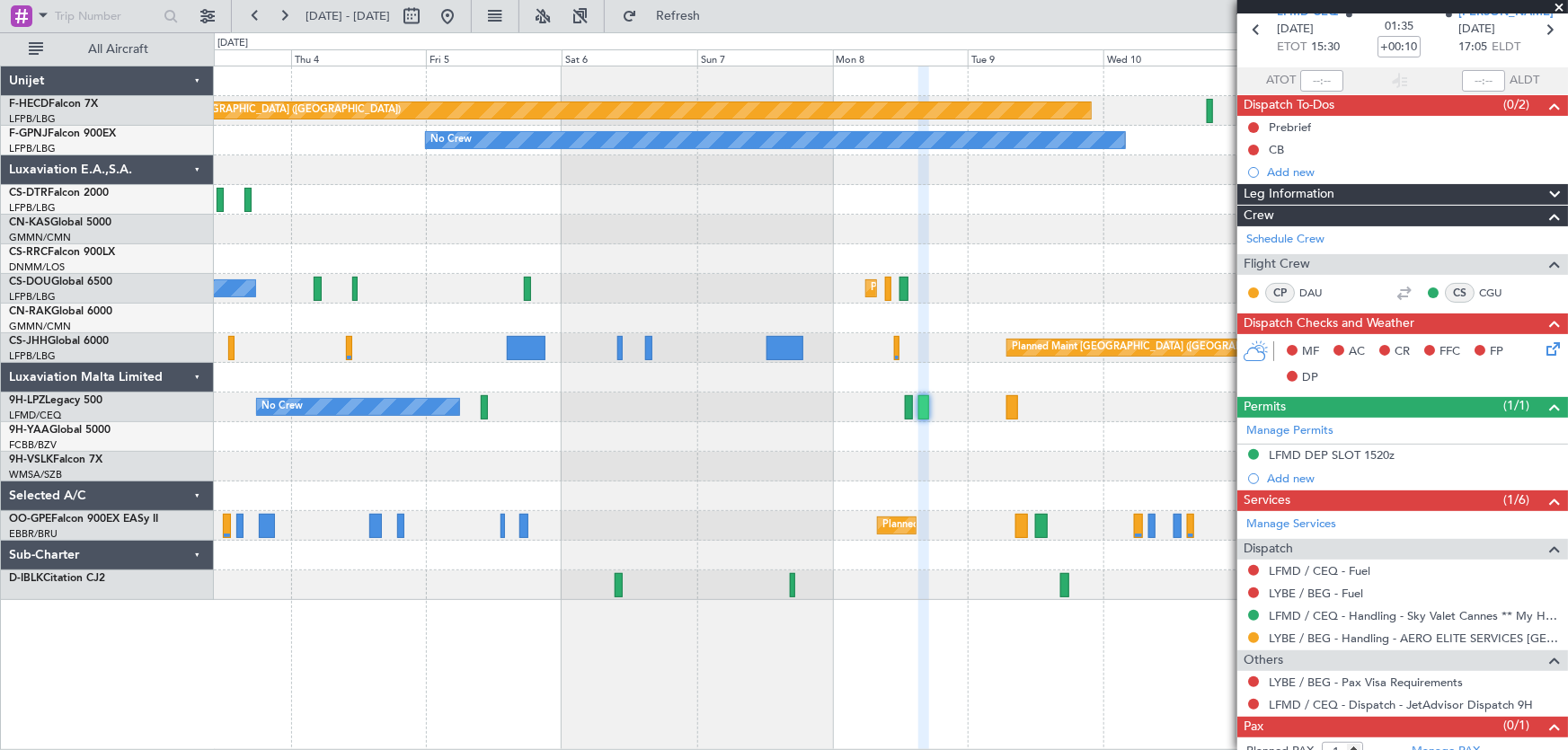
click at [728, 428] on div "Planned Maint Paris (Le Bourget) No Crew No Crew No Crew No Crew Planned Maint …" at bounding box center [891, 333] width 1354 height 534
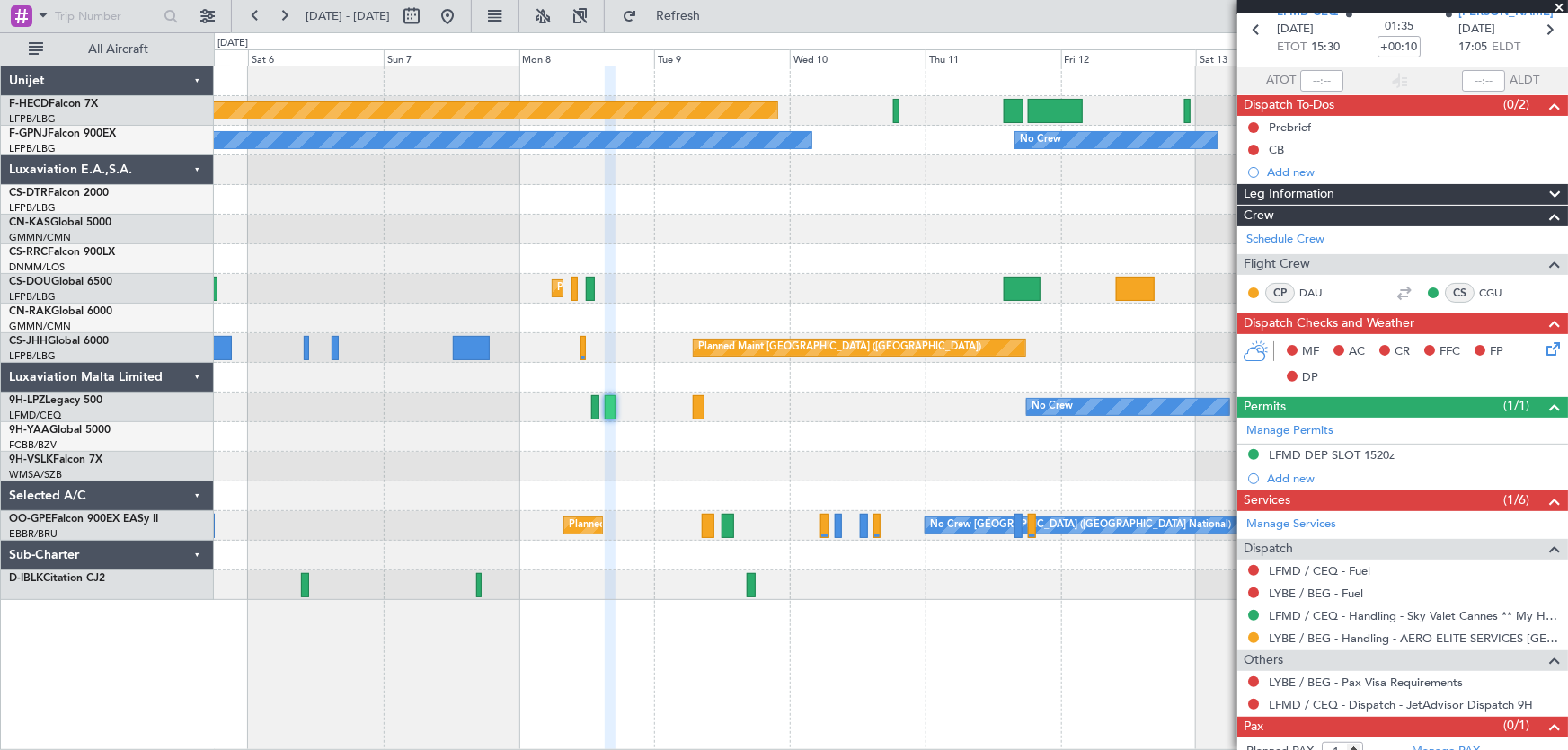
click at [757, 460] on div "Planned Maint Paris (Le Bourget) No Crew No Crew No Crew No Crew Planned Maint …" at bounding box center [891, 333] width 1354 height 534
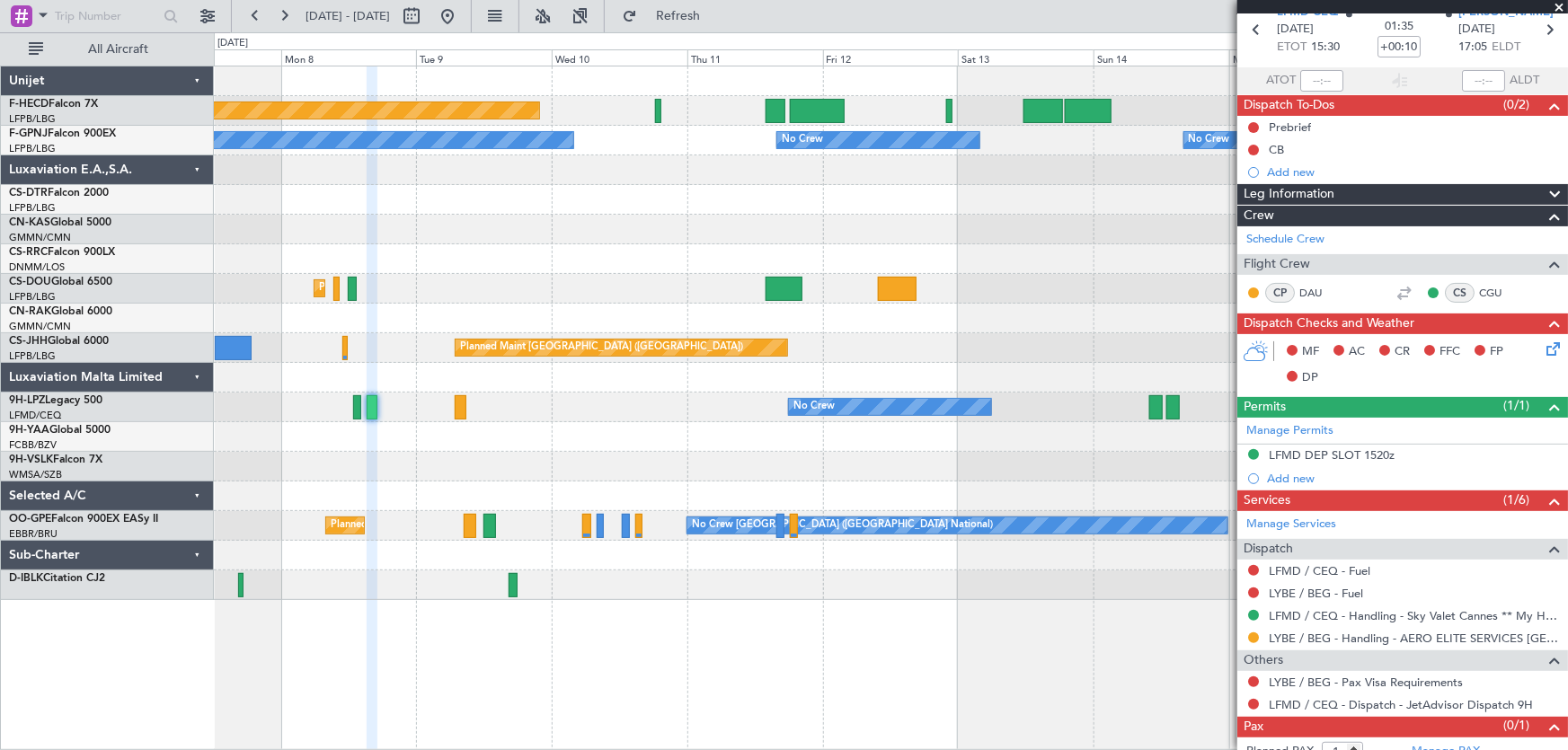
click at [666, 464] on div "Planned Maint Paris (Le Bourget) No Crew No Crew No Crew No Crew No Crew Planne…" at bounding box center [891, 333] width 1354 height 534
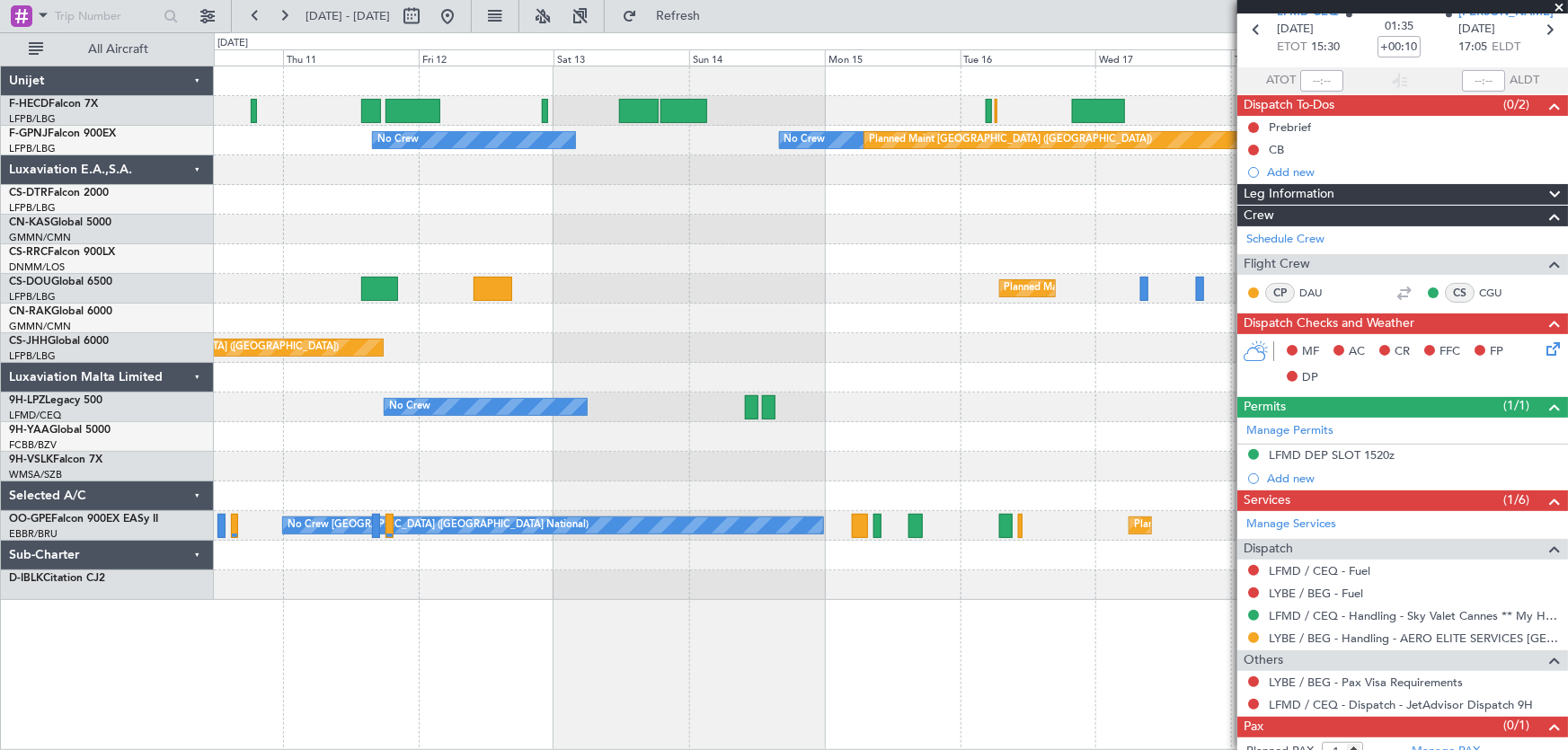
click at [792, 450] on div "No Crew Planned Maint Paris (Le Bourget) Planned Maint Paris (Le Bourget) No Cr…" at bounding box center [891, 333] width 1354 height 534
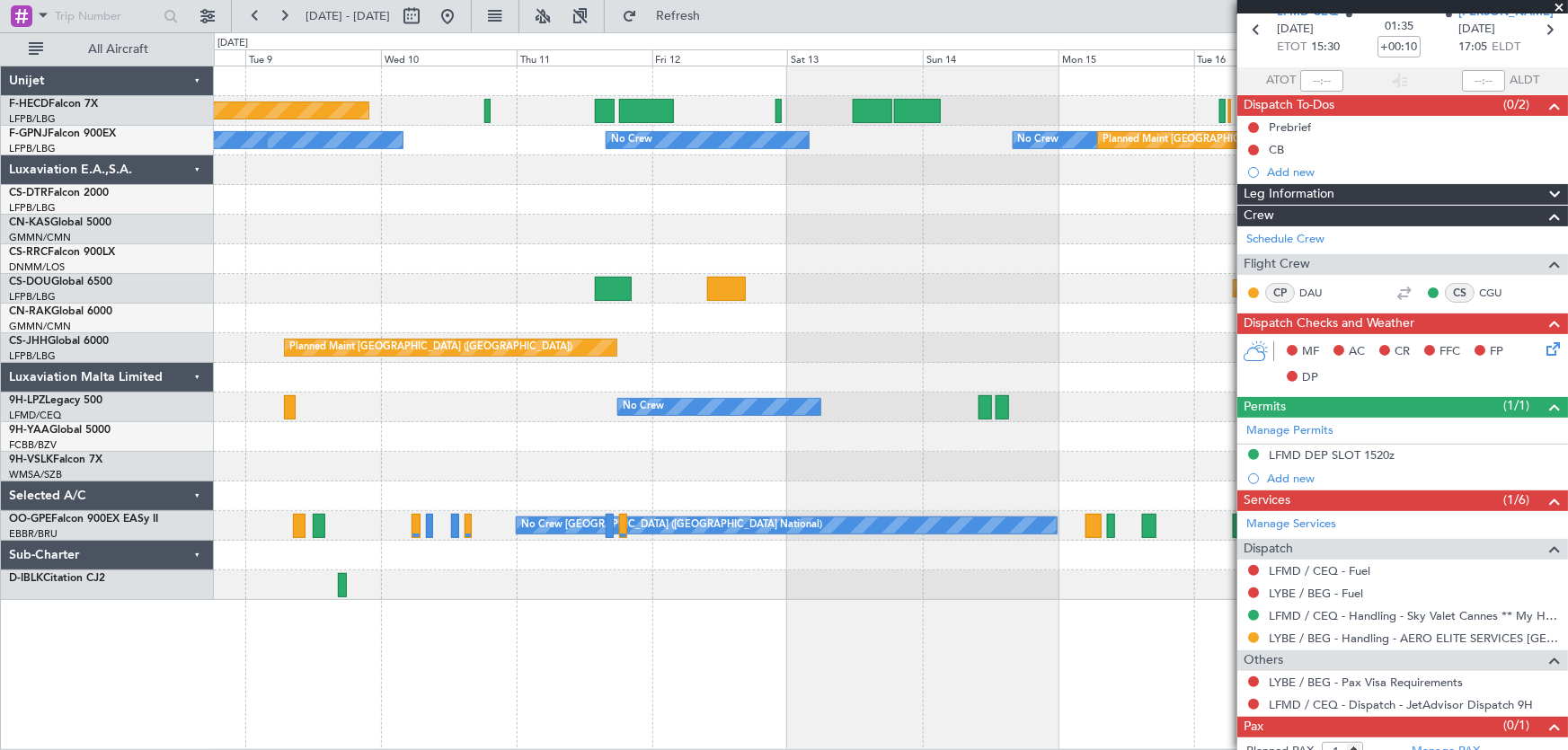
click at [1052, 435] on div "Planned Maint Paris (Le Bourget) No Crew No Crew No Crew Planned Maint Paris (L…" at bounding box center [891, 333] width 1354 height 534
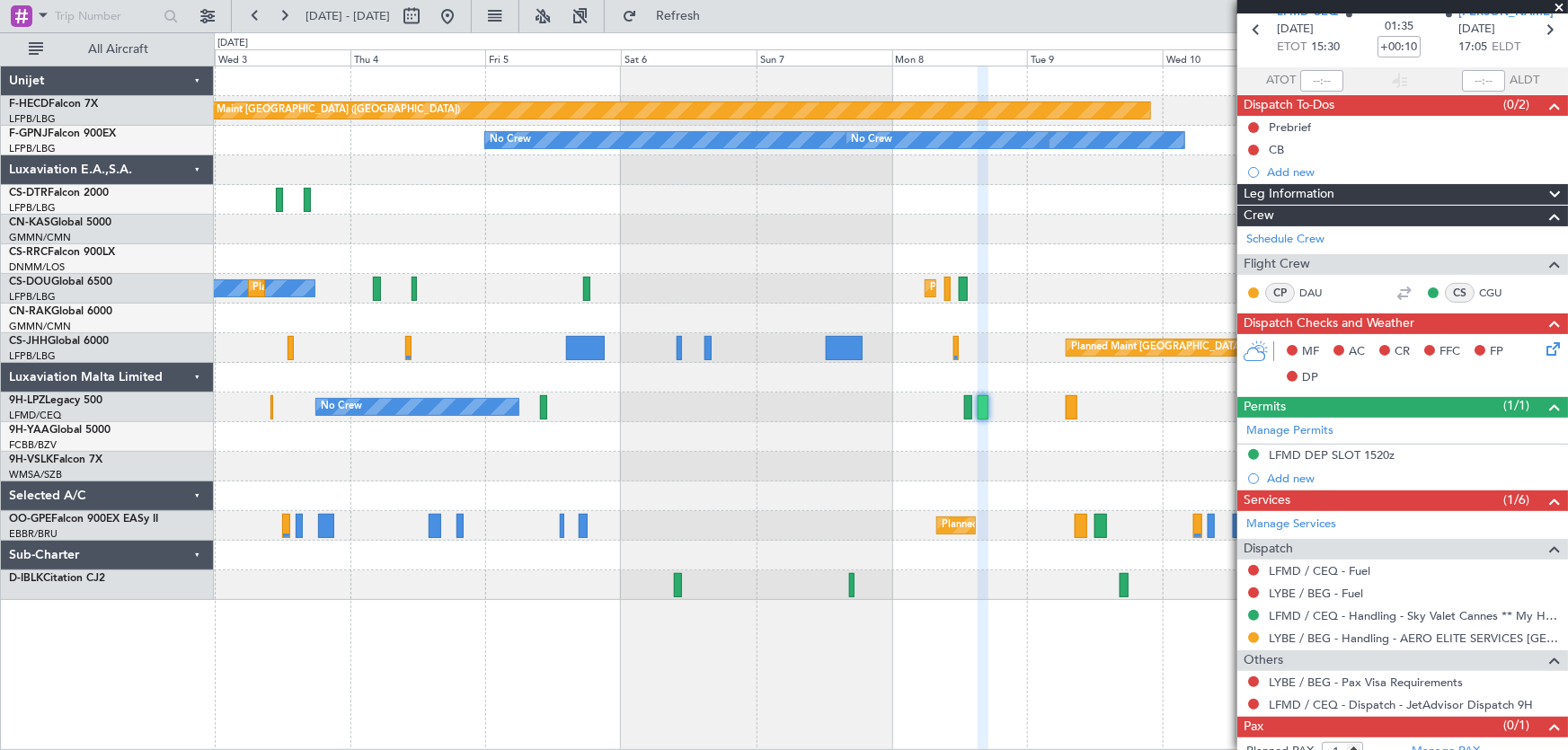
click at [1133, 453] on div "Planned Maint Paris (Le Bourget) No Crew No Crew No Crew No Crew Planned Maint …" at bounding box center [891, 333] width 1354 height 534
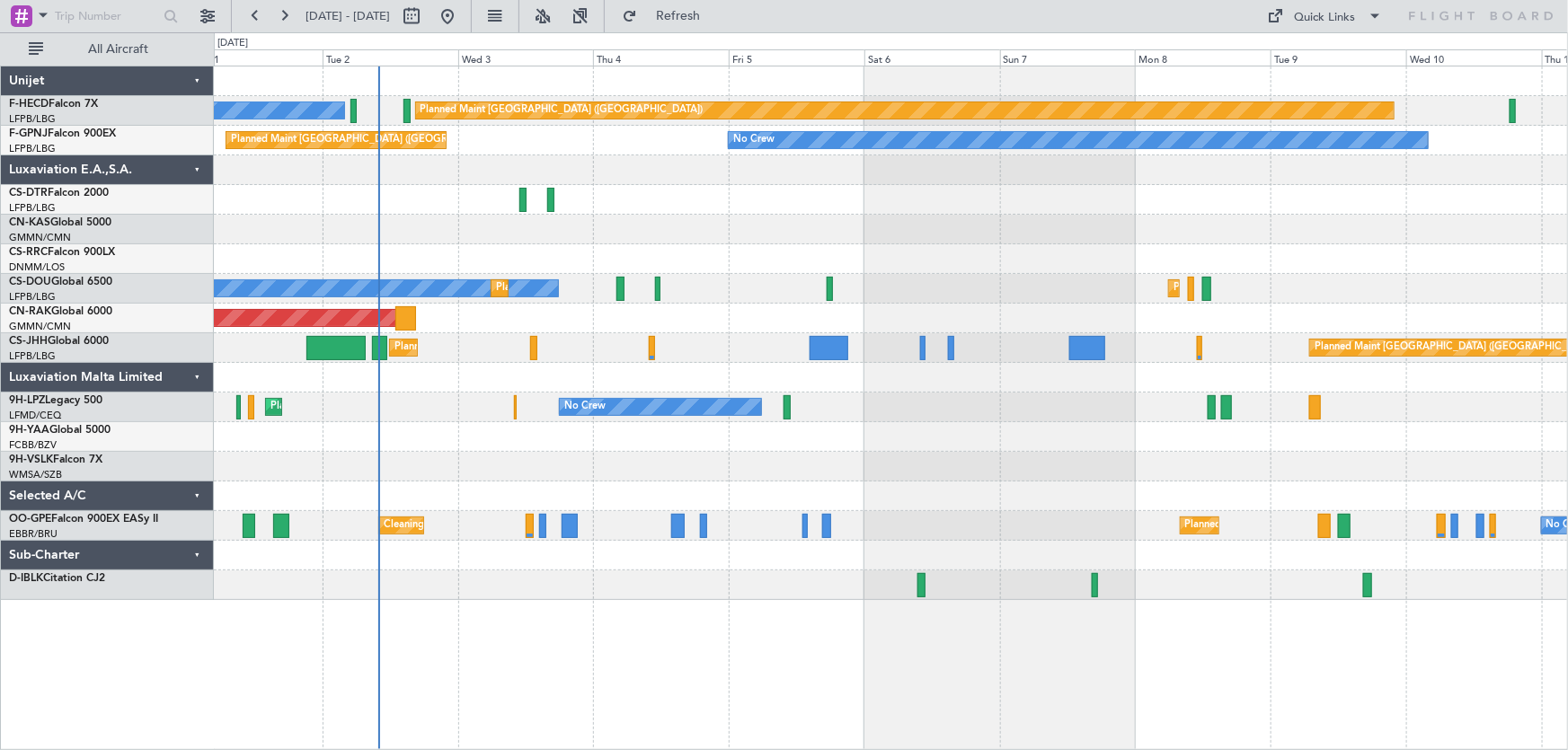
click at [741, 238] on div at bounding box center [891, 229] width 1354 height 30
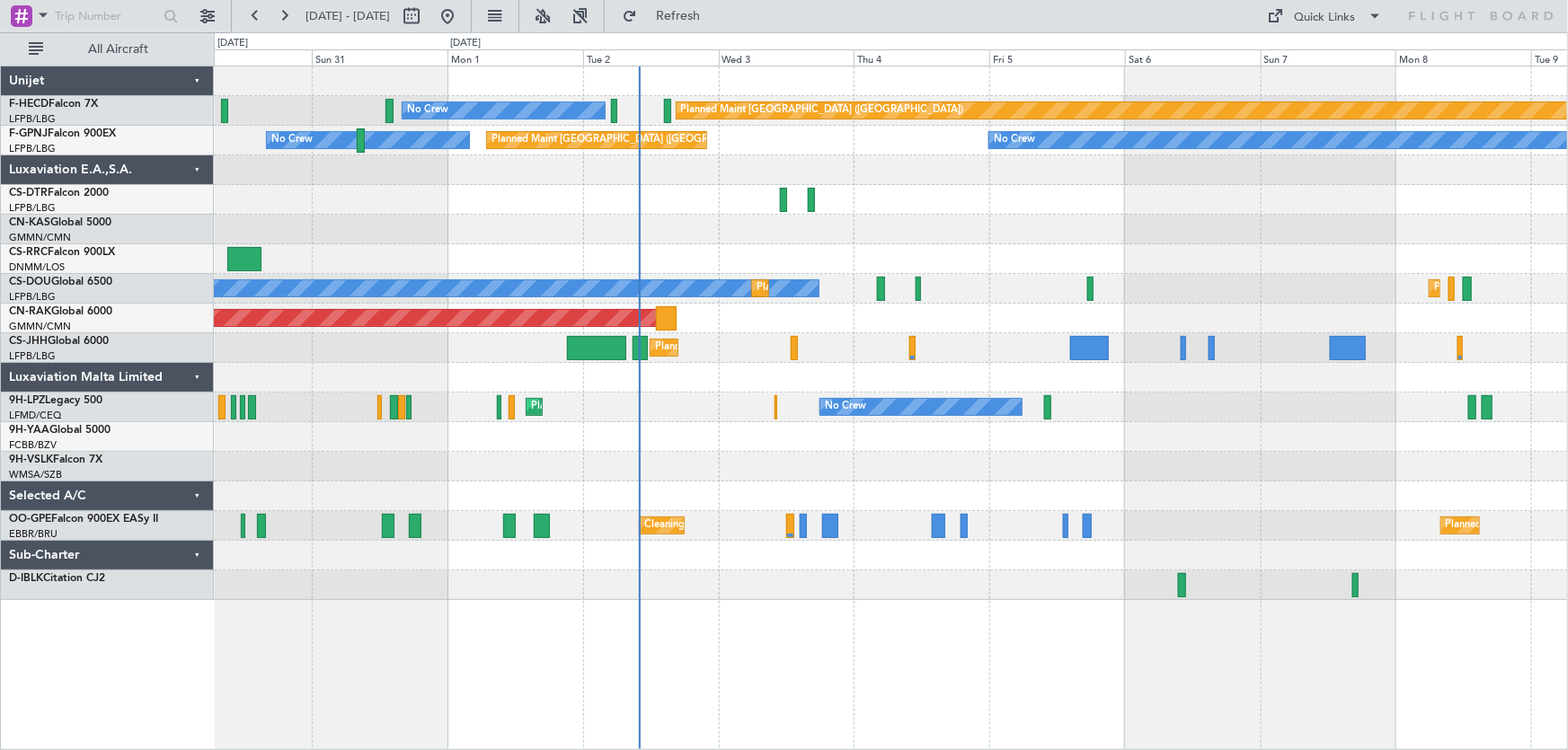
click at [884, 245] on div "Planned Maint [GEOGRAPHIC_DATA] ([GEOGRAPHIC_DATA]) No Crew No Crew No Crew Pla…" at bounding box center [891, 333] width 1354 height 534
click at [619, 246] on div "Planned Maint [GEOGRAPHIC_DATA] ([GEOGRAPHIC_DATA]) No Crew No Crew No Crew Pla…" at bounding box center [891, 333] width 1354 height 534
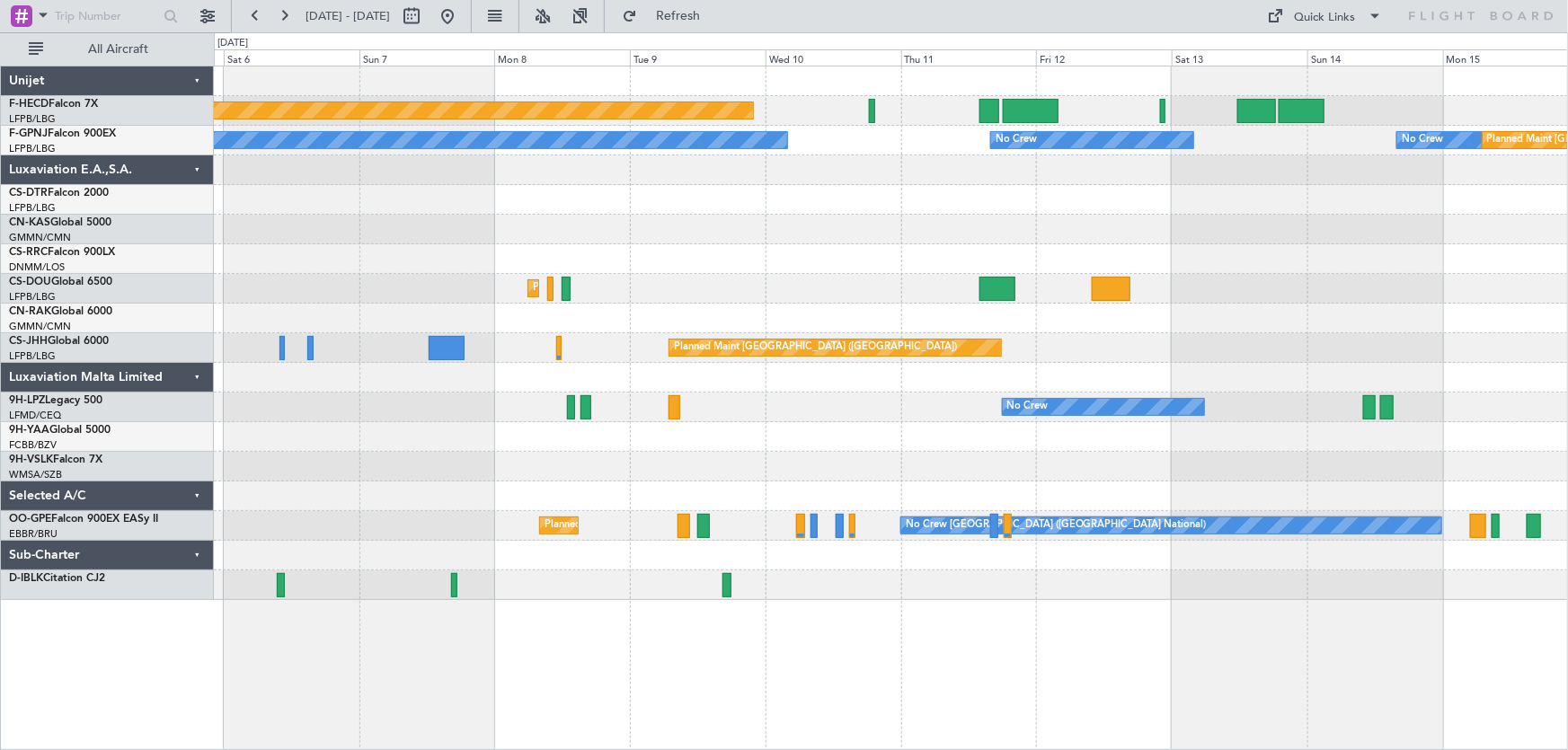
click at [489, 277] on div "Planned Maint [GEOGRAPHIC_DATA] ([GEOGRAPHIC_DATA]) No Crew No Crew No Crew No …" at bounding box center [891, 333] width 1354 height 534
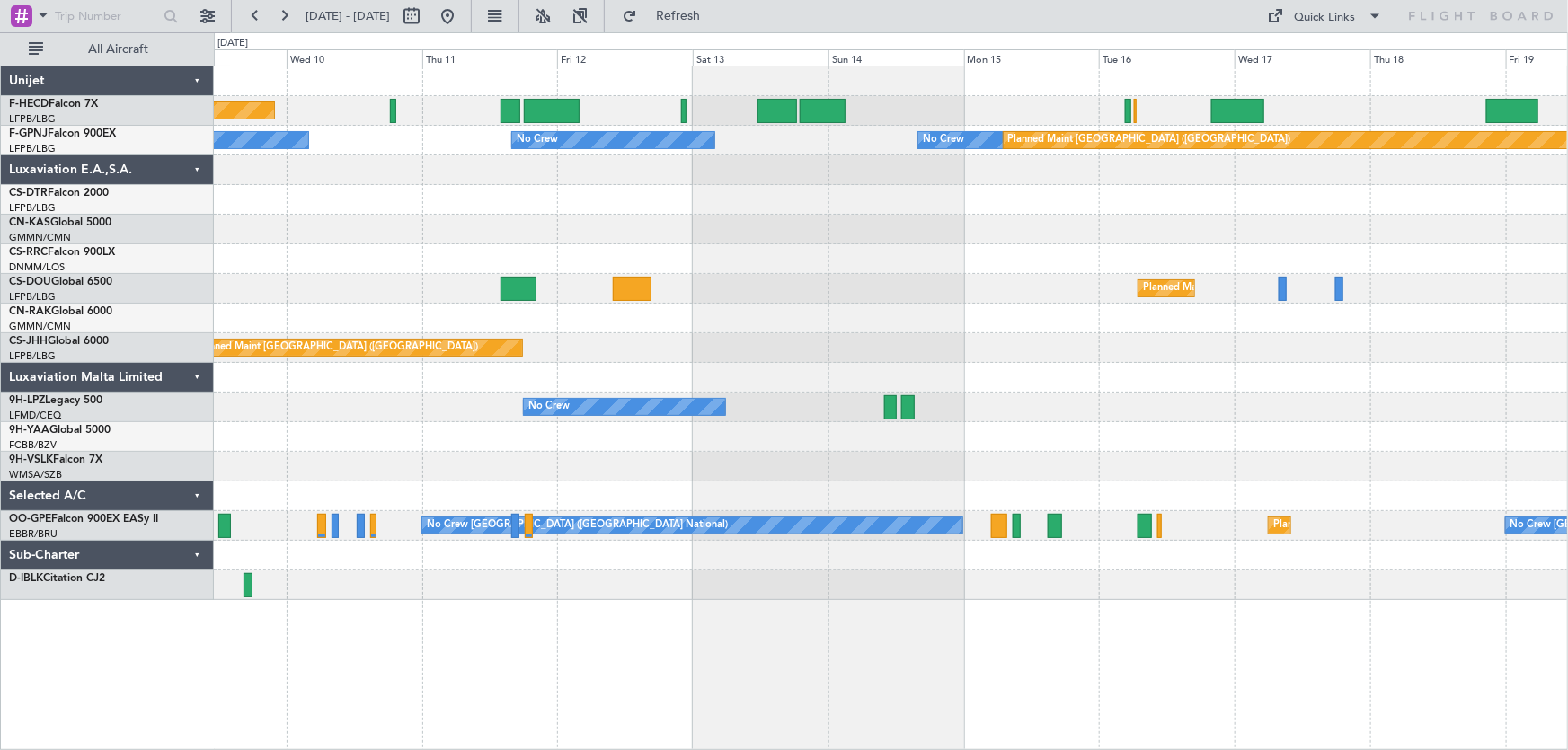
click at [456, 251] on div "Planned Maint [GEOGRAPHIC_DATA] ([GEOGRAPHIC_DATA]) No Crew No Crew No Crew No …" at bounding box center [891, 333] width 1354 height 534
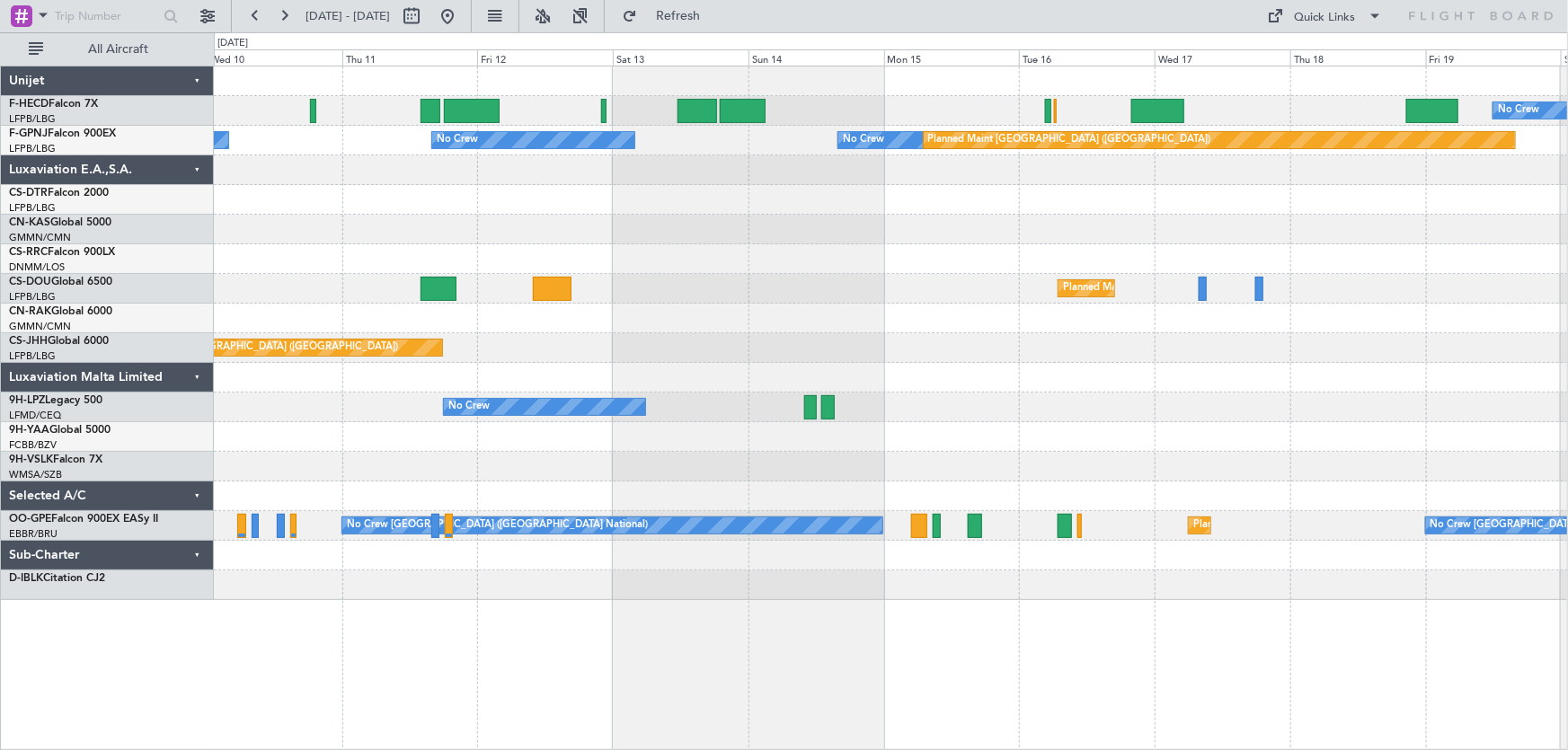
click at [389, 248] on div "No Crew Planned Maint [GEOGRAPHIC_DATA] ([GEOGRAPHIC_DATA]) No Crew No Crew No …" at bounding box center [891, 333] width 1354 height 534
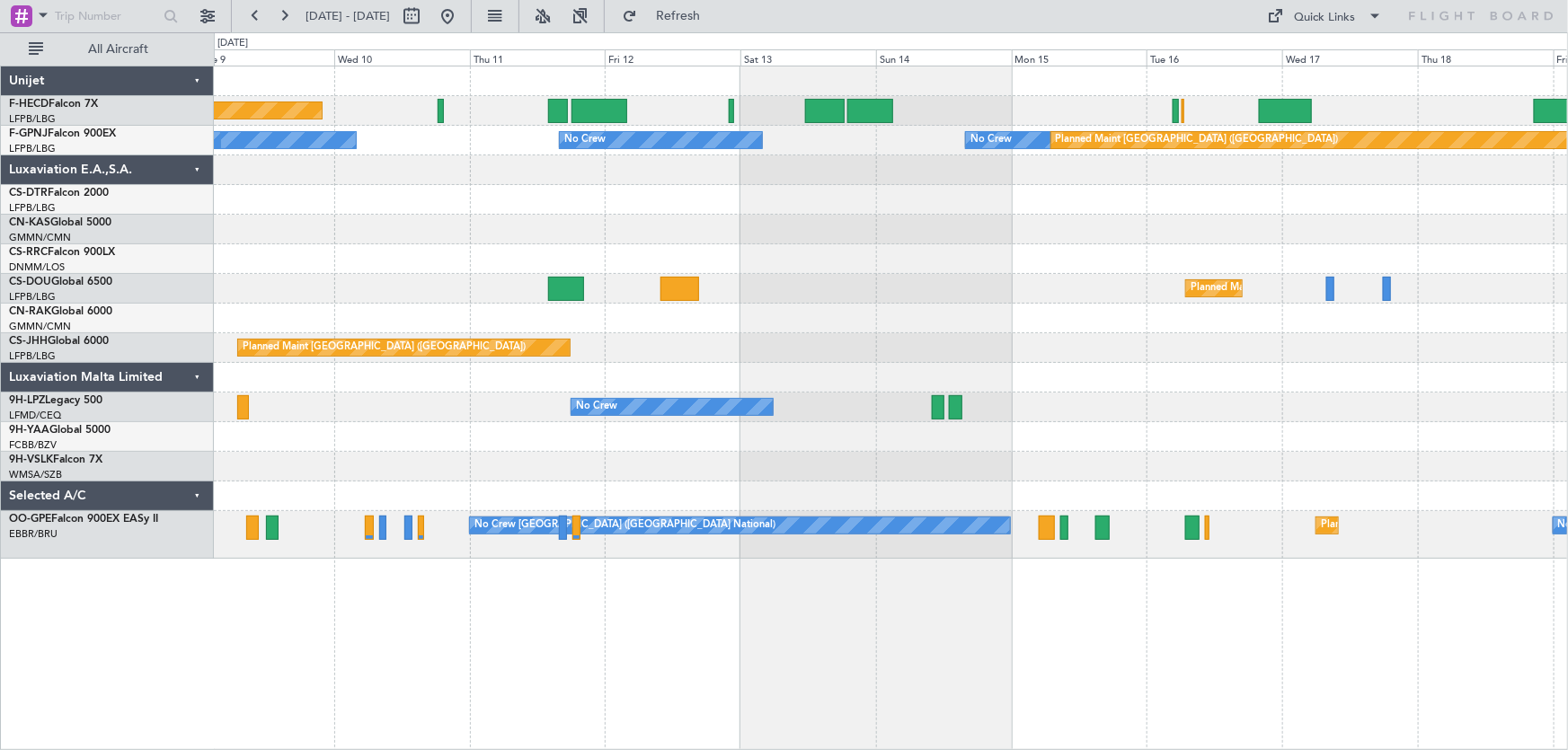
click at [974, 192] on div "Planned Maint [GEOGRAPHIC_DATA] ([GEOGRAPHIC_DATA]) No Crew No Crew Planned Mai…" at bounding box center [891, 313] width 1354 height 493
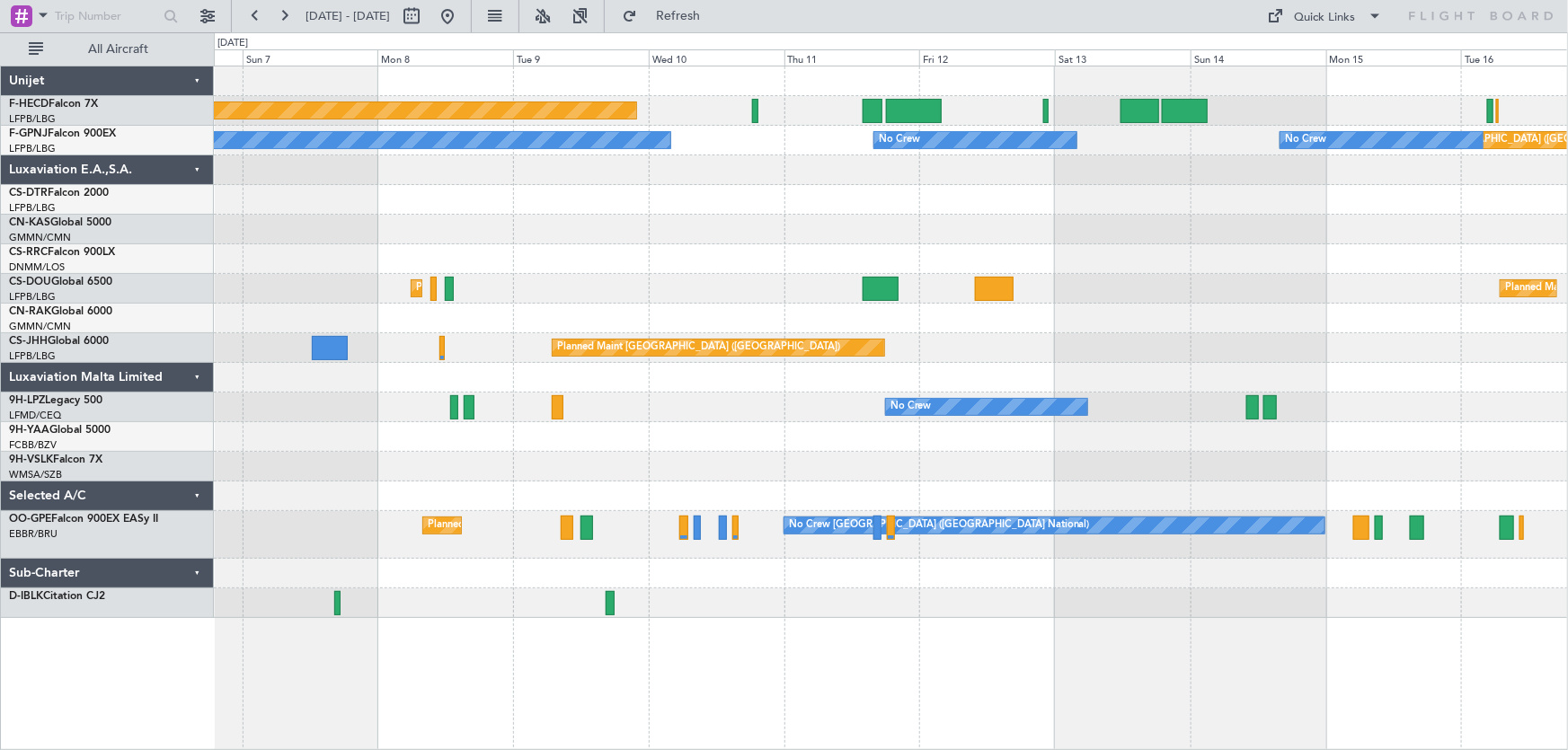
click at [1157, 210] on div at bounding box center [891, 199] width 1354 height 30
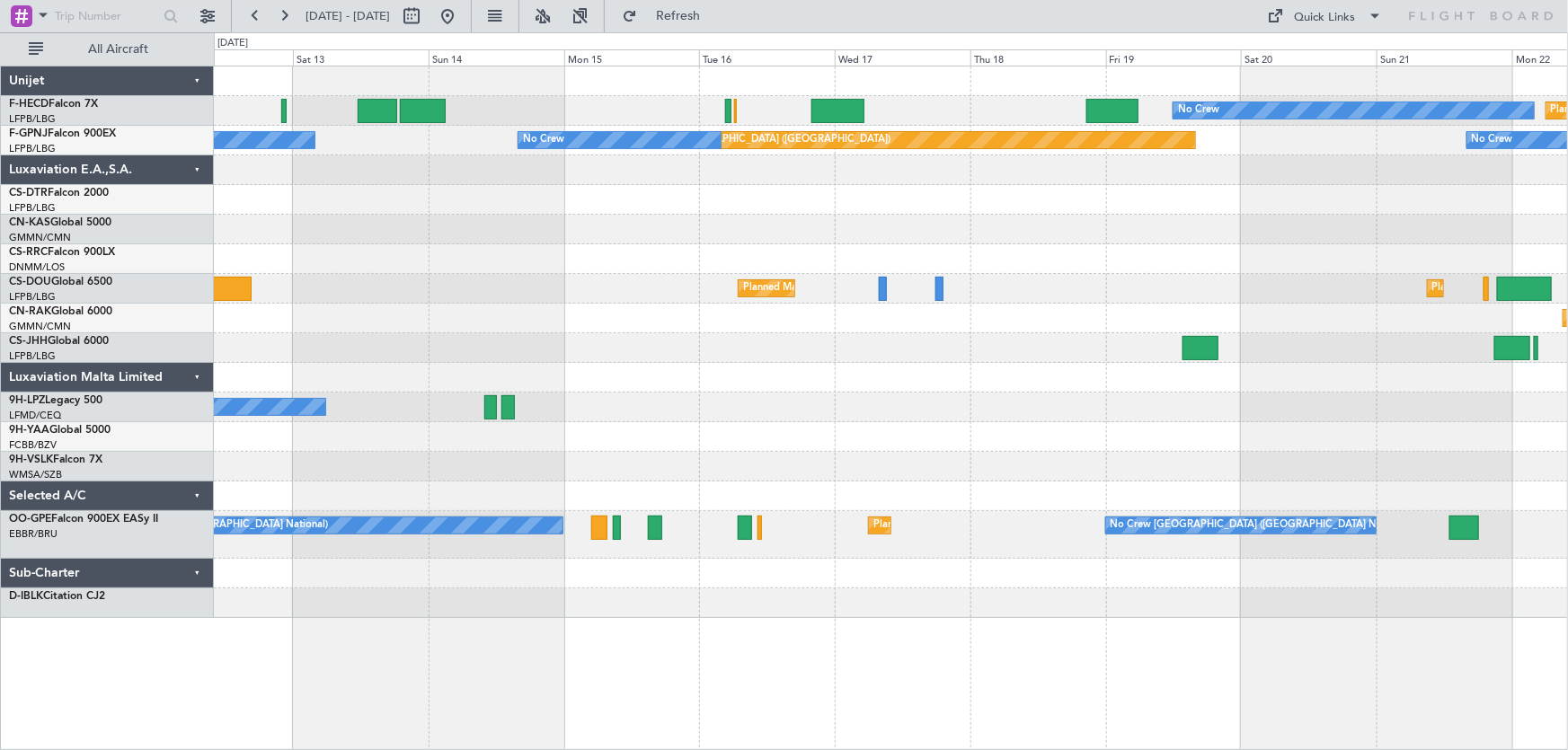
click at [638, 264] on div "No Crew Planned Maint Paris (Le Bourget) Planned Maint Paris (Le Bourget) No Cr…" at bounding box center [891, 341] width 1354 height 551
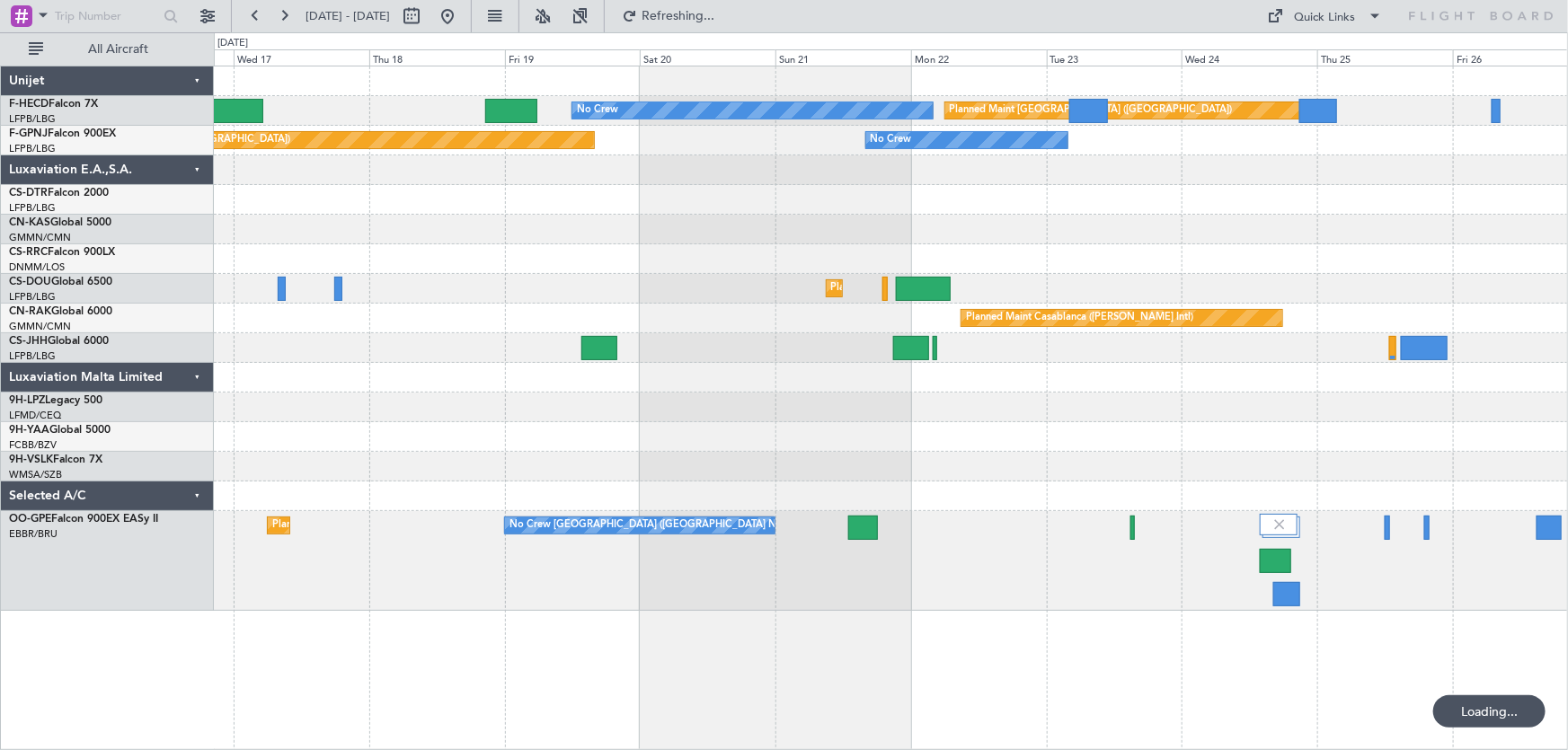
click at [430, 215] on div "No Crew Planned Maint Paris (Le Bourget) Planned Maint Paris (Le Bourget) No Cr…" at bounding box center [891, 339] width 1354 height 545
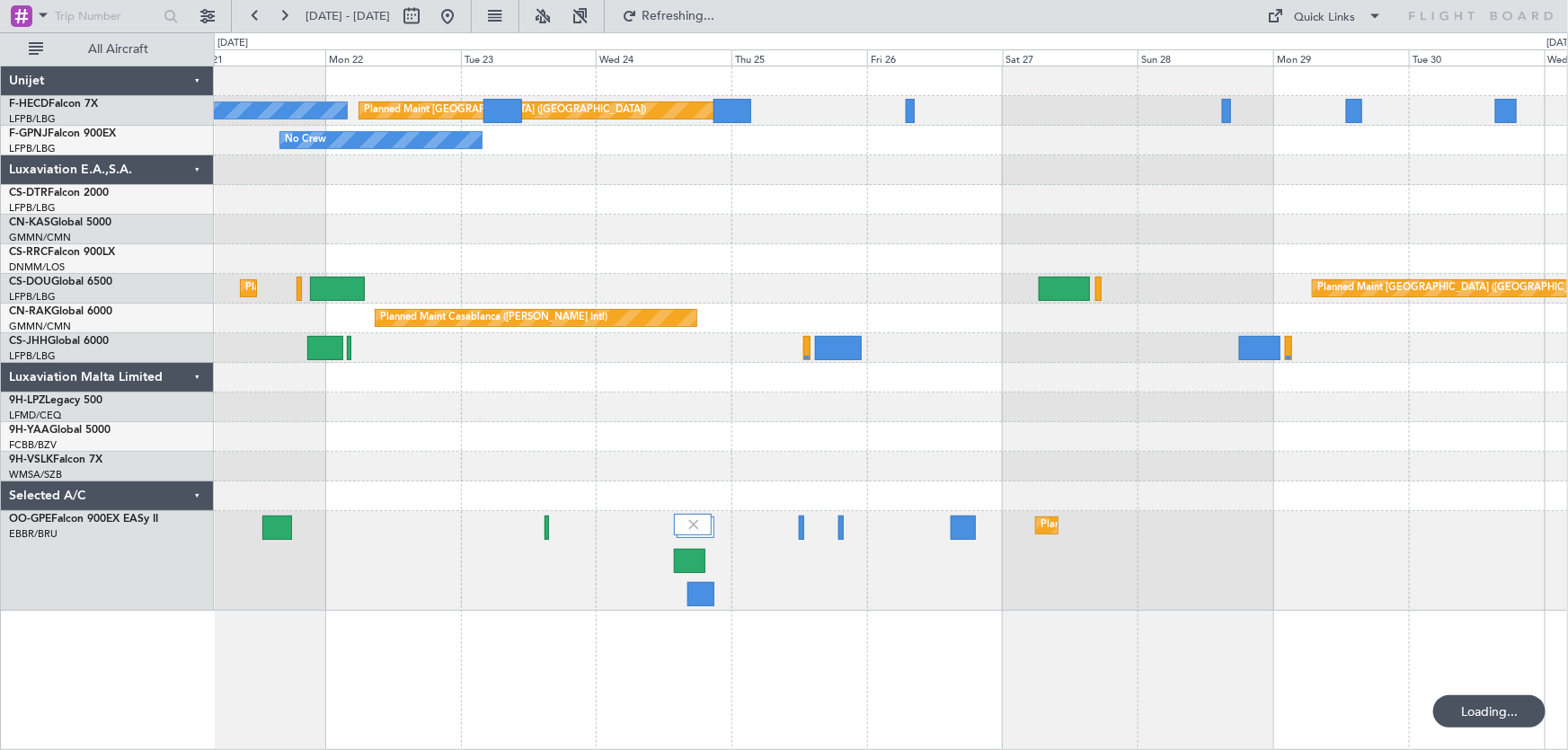
click at [611, 254] on div "No Crew Planned Maint Paris (Le Bourget) No Crew Planned Maint Paris (Le Bourge…" at bounding box center [891, 339] width 1354 height 545
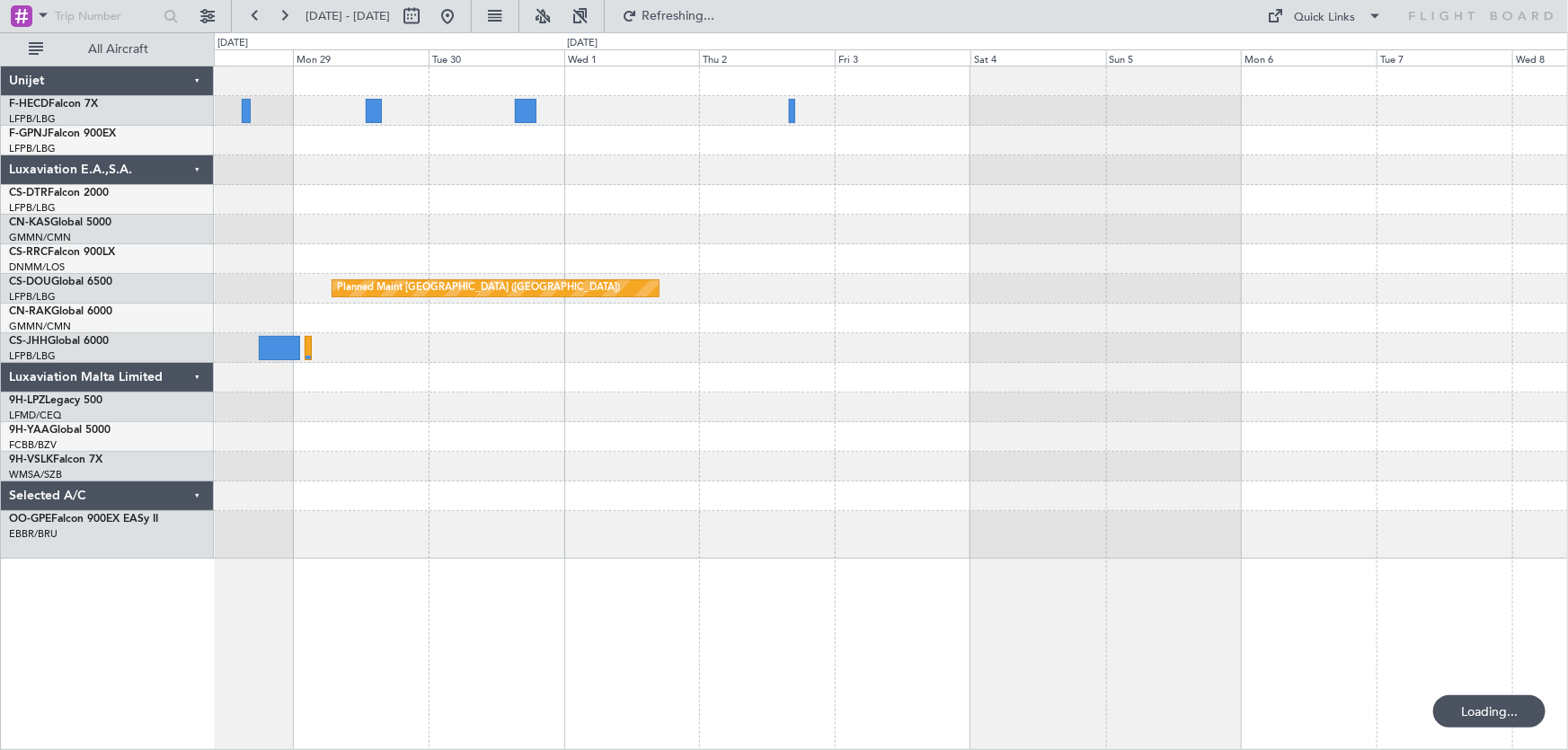
click at [550, 272] on div at bounding box center [891, 259] width 1354 height 30
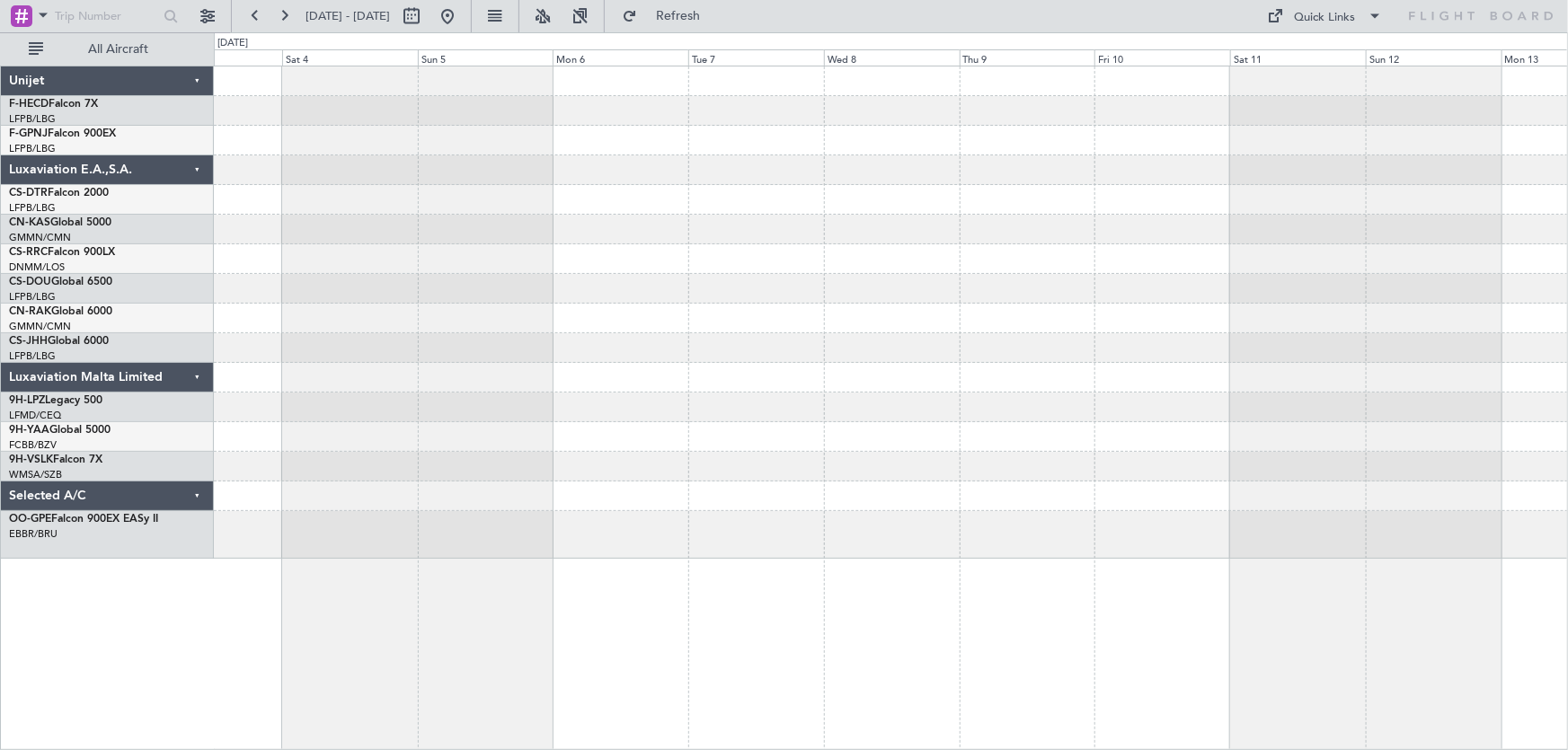
click at [752, 279] on div "Planned Maint [GEOGRAPHIC_DATA] ([GEOGRAPHIC_DATA])" at bounding box center [891, 289] width 1354 height 30
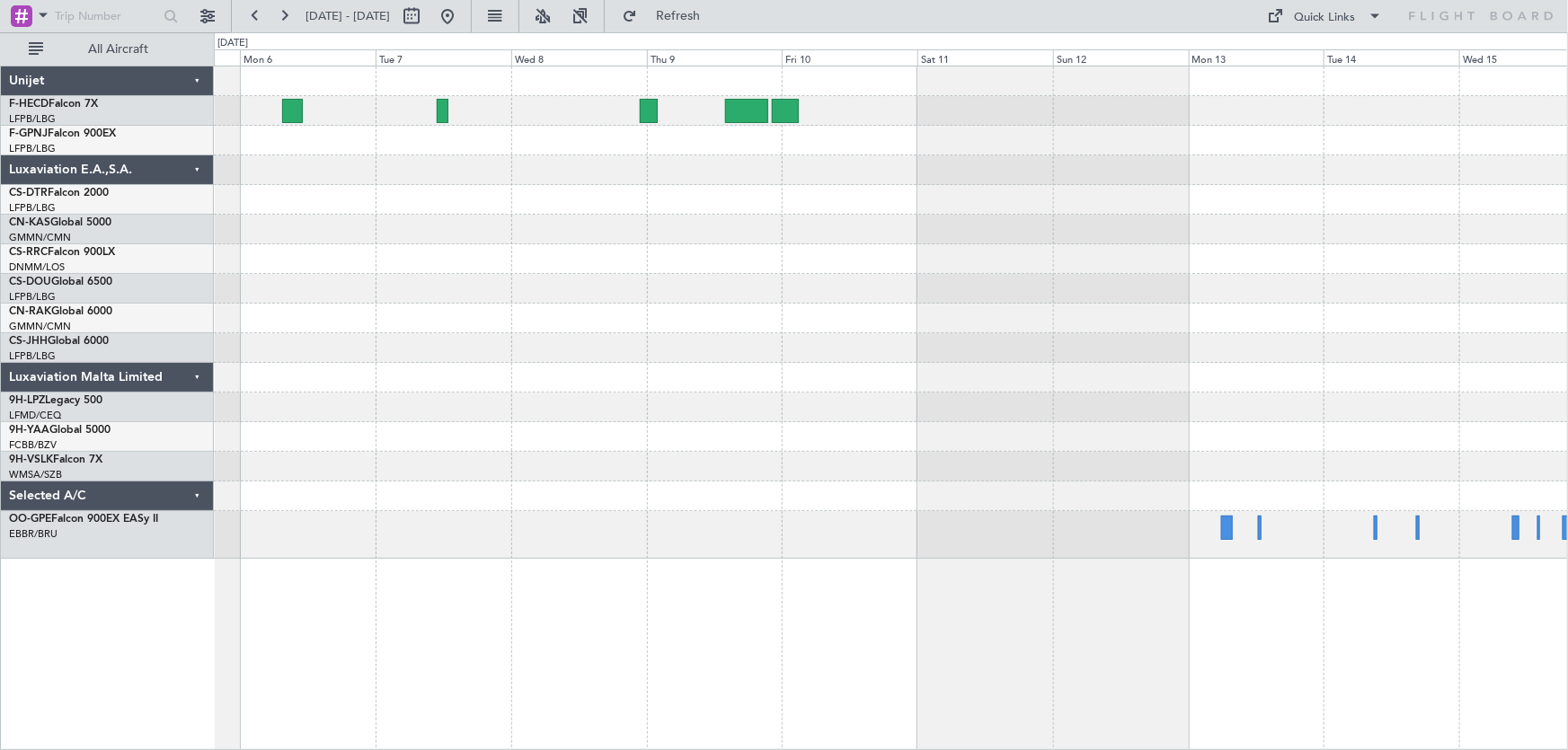
click at [924, 261] on div at bounding box center [891, 313] width 1354 height 493
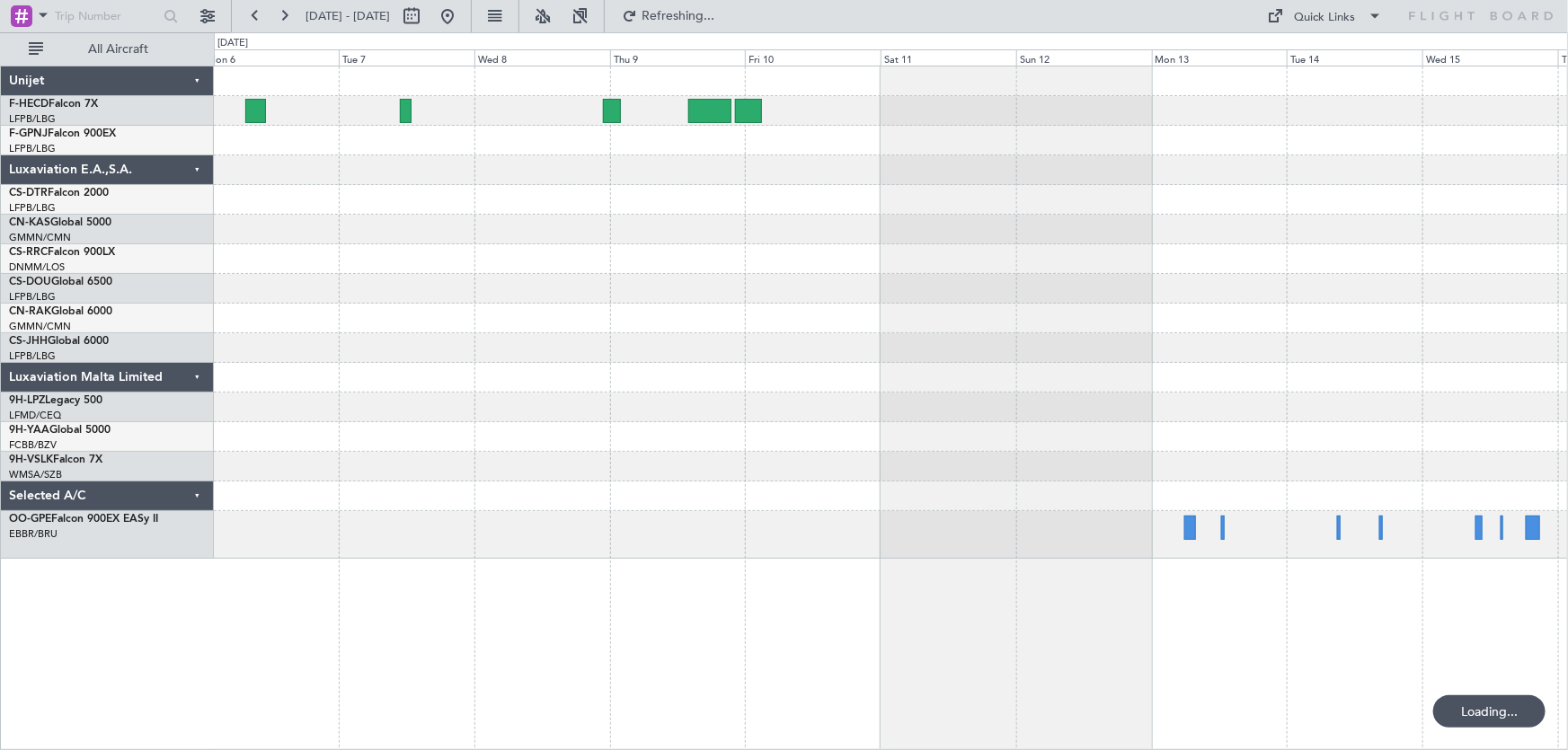
click at [821, 217] on div at bounding box center [891, 313] width 1354 height 493
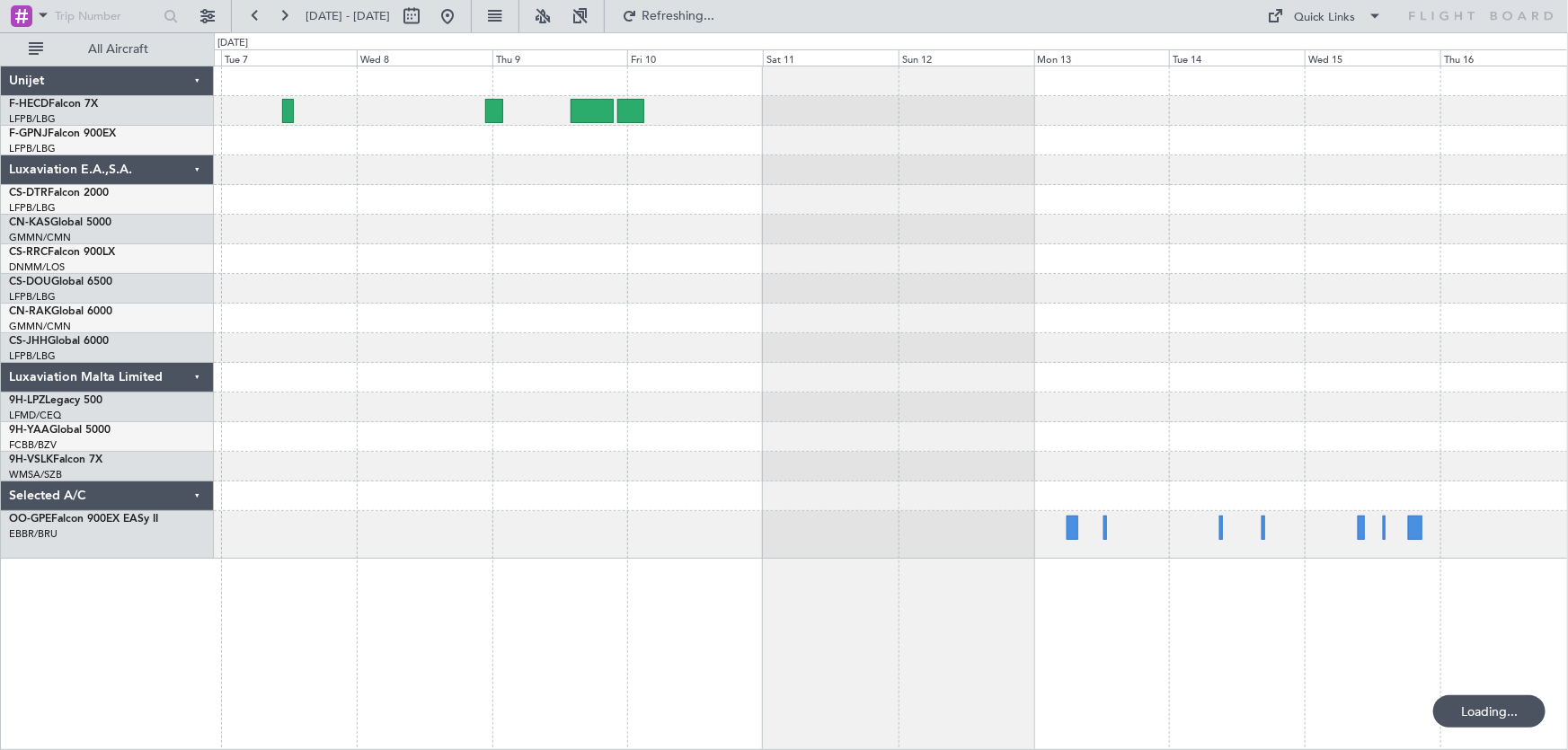
click at [1045, 246] on div at bounding box center [891, 259] width 1354 height 30
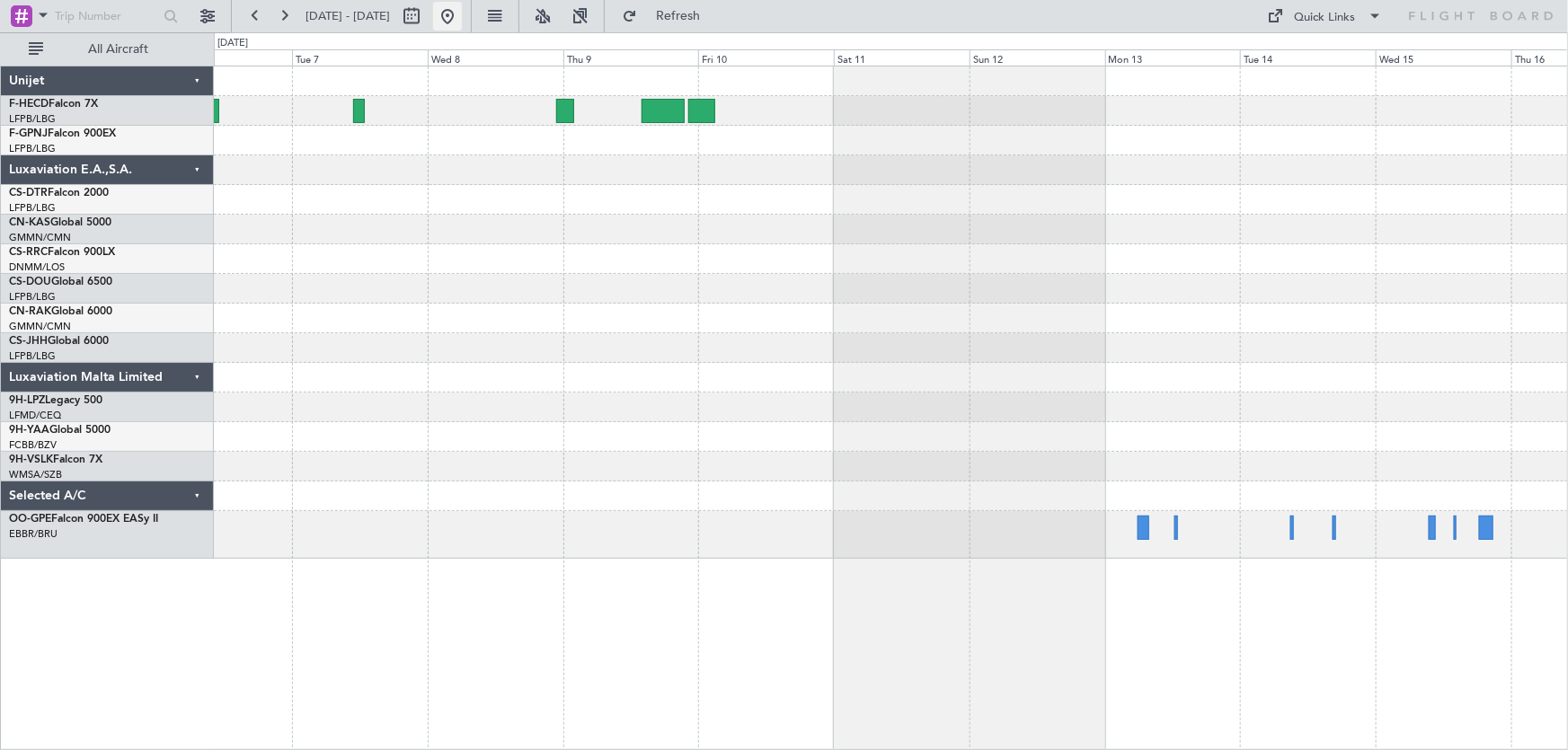
click at [462, 12] on button at bounding box center [448, 16] width 29 height 29
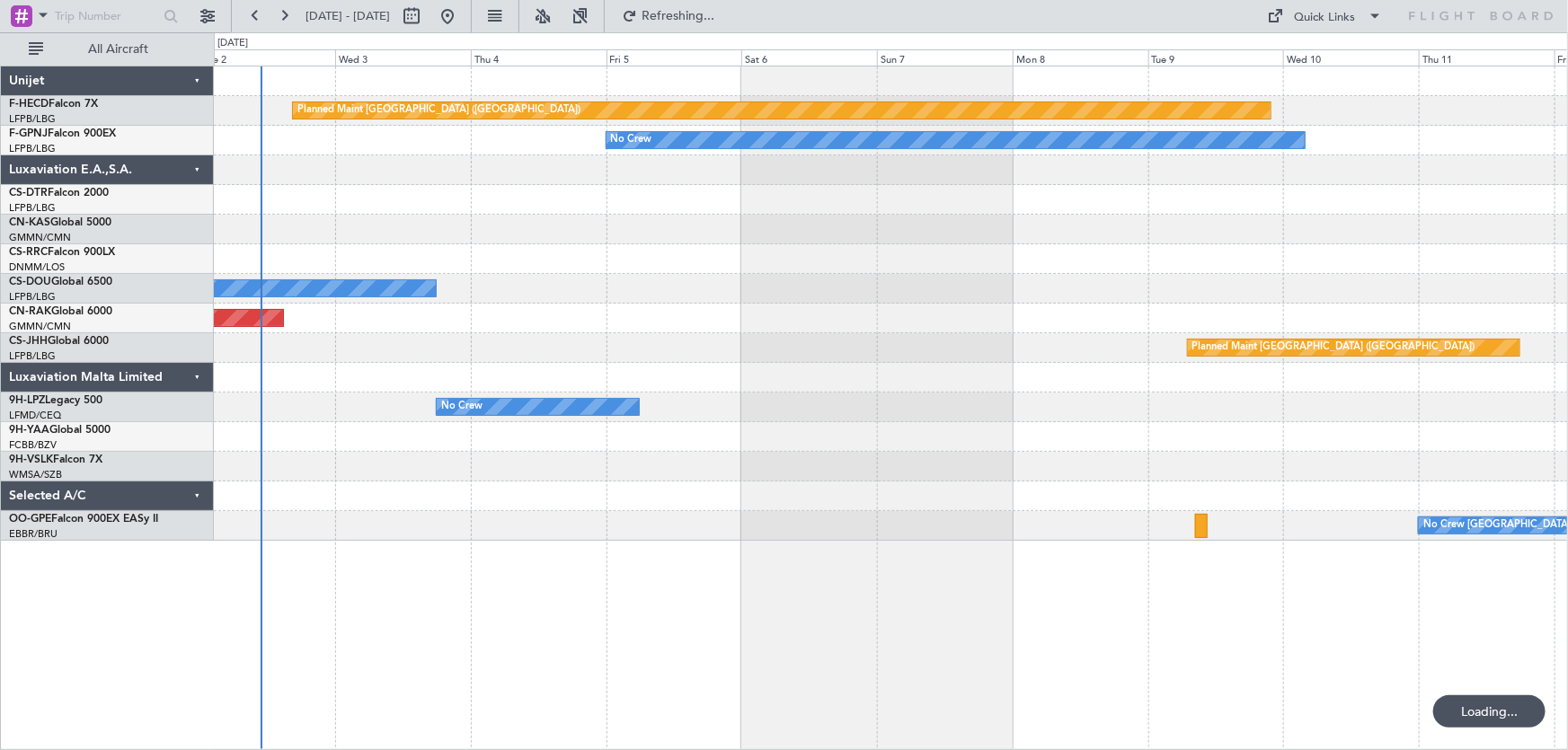
click at [609, 207] on div "Planned Maint Paris (Le Bourget) No Crew No Crew Planned Maint Berlin (Brandenb…" at bounding box center [891, 303] width 1354 height 475
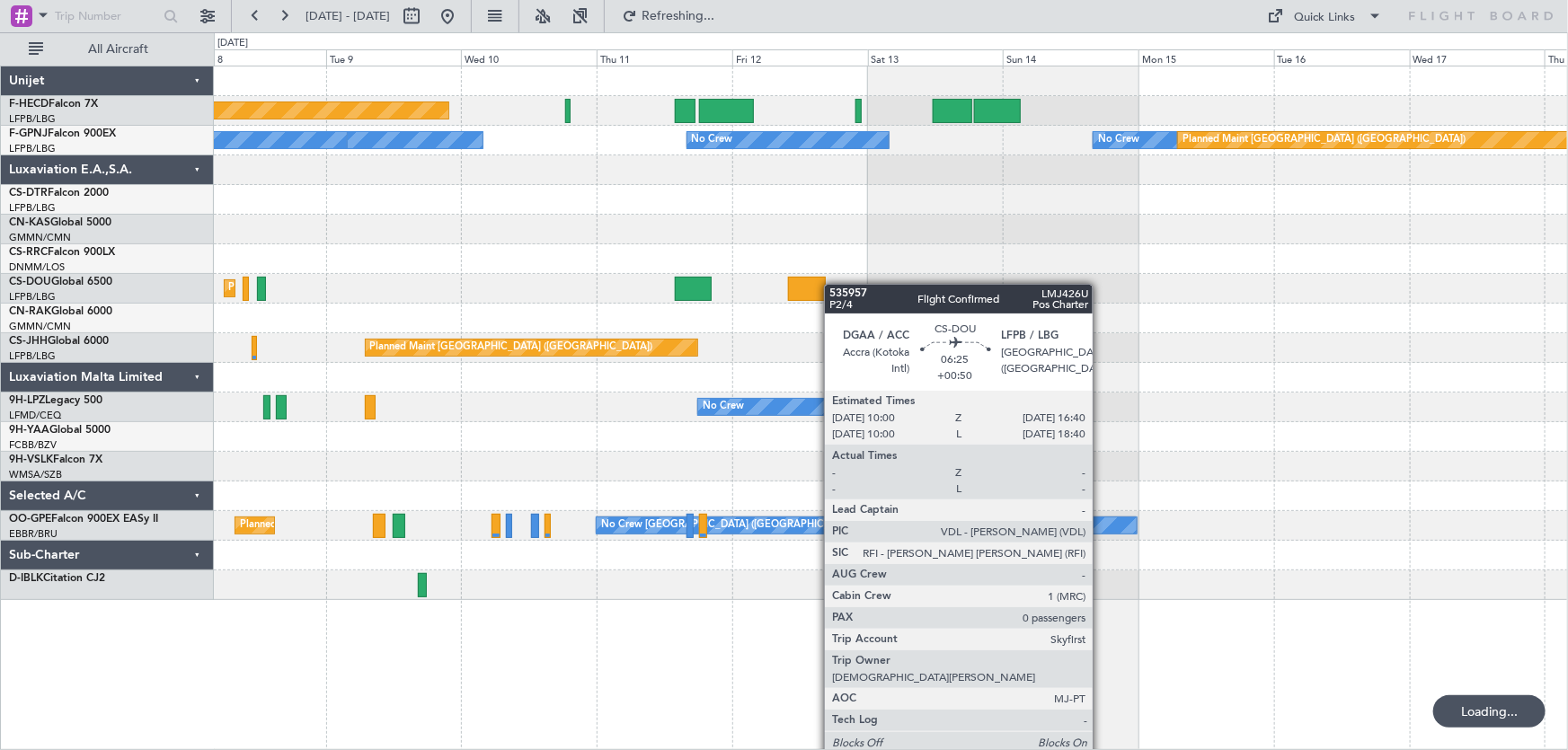
click at [812, 288] on div "Planned Maint Paris (Le Bourget) No Crew No Crew No Crew No Crew No Crew Planne…" at bounding box center [891, 333] width 1354 height 534
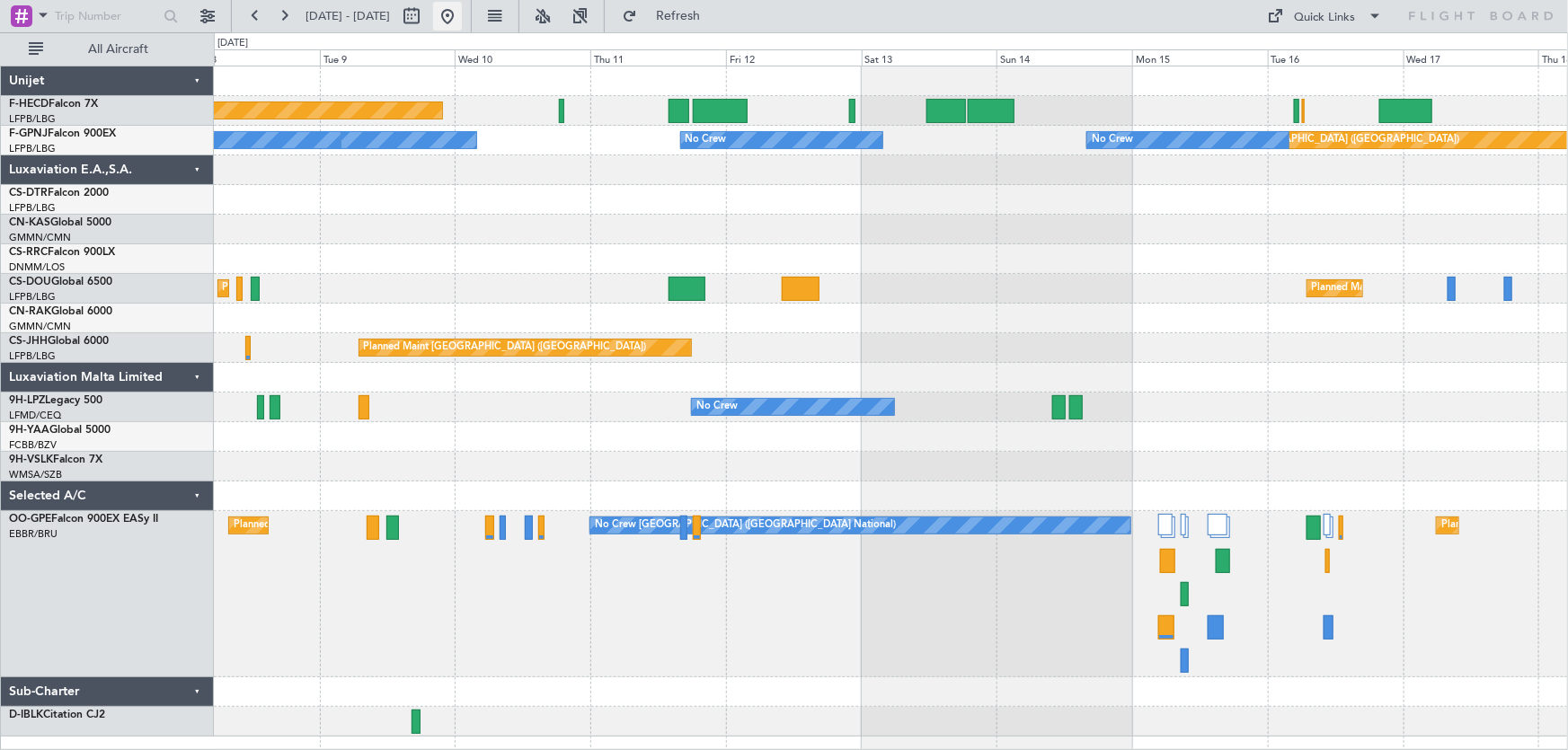
click at [462, 20] on button at bounding box center [448, 16] width 29 height 29
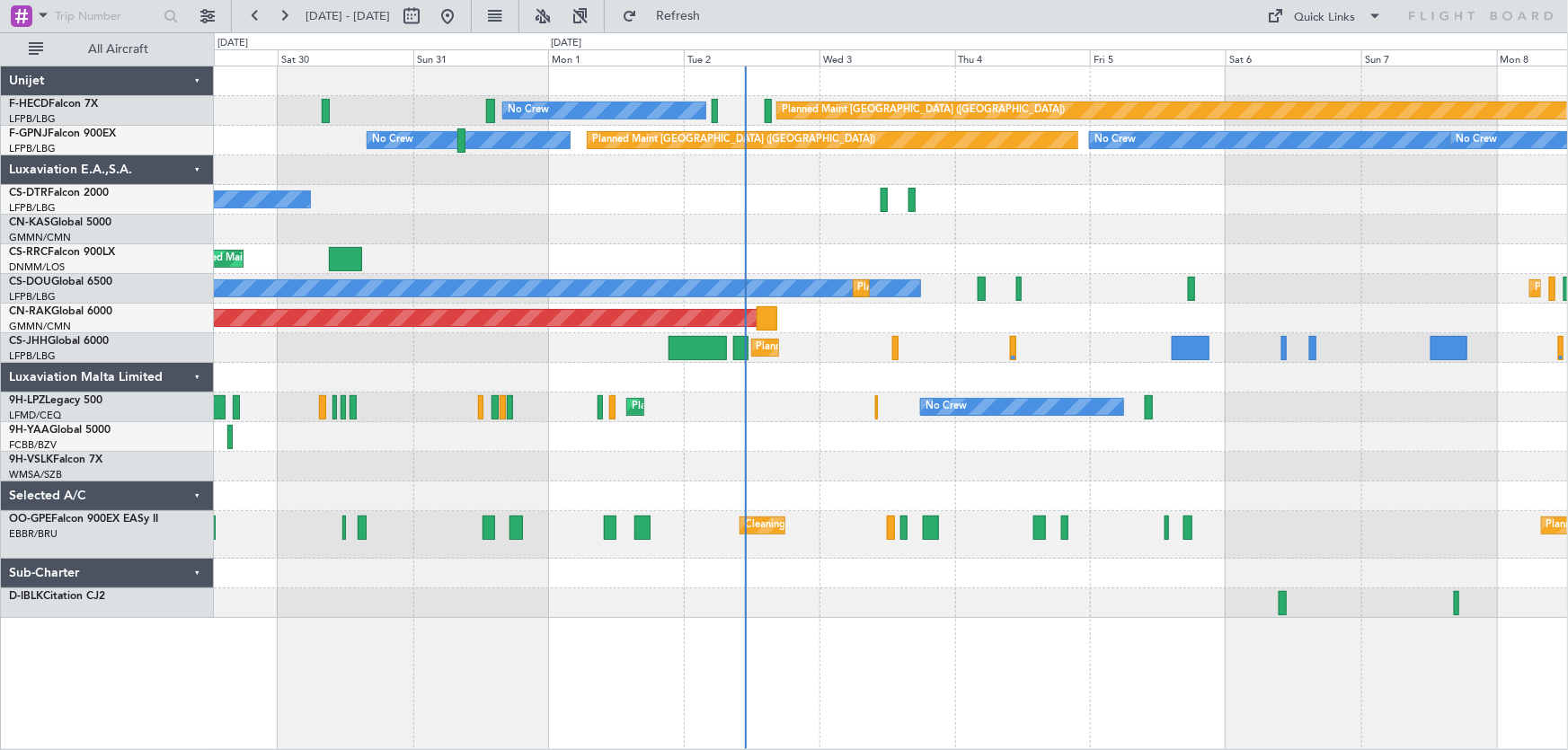
click at [943, 234] on div at bounding box center [891, 229] width 1354 height 30
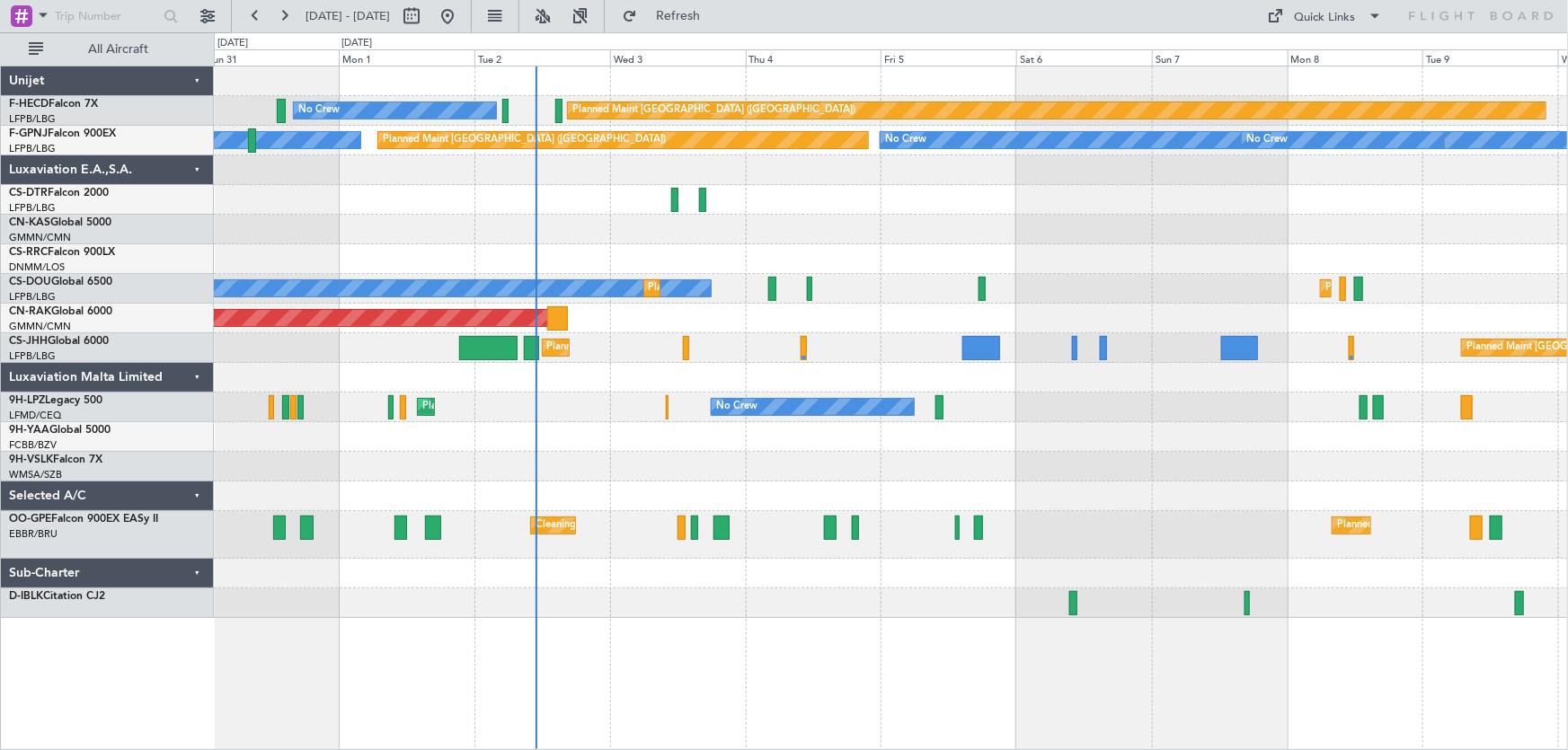
click at [1021, 223] on div at bounding box center [891, 229] width 1354 height 30
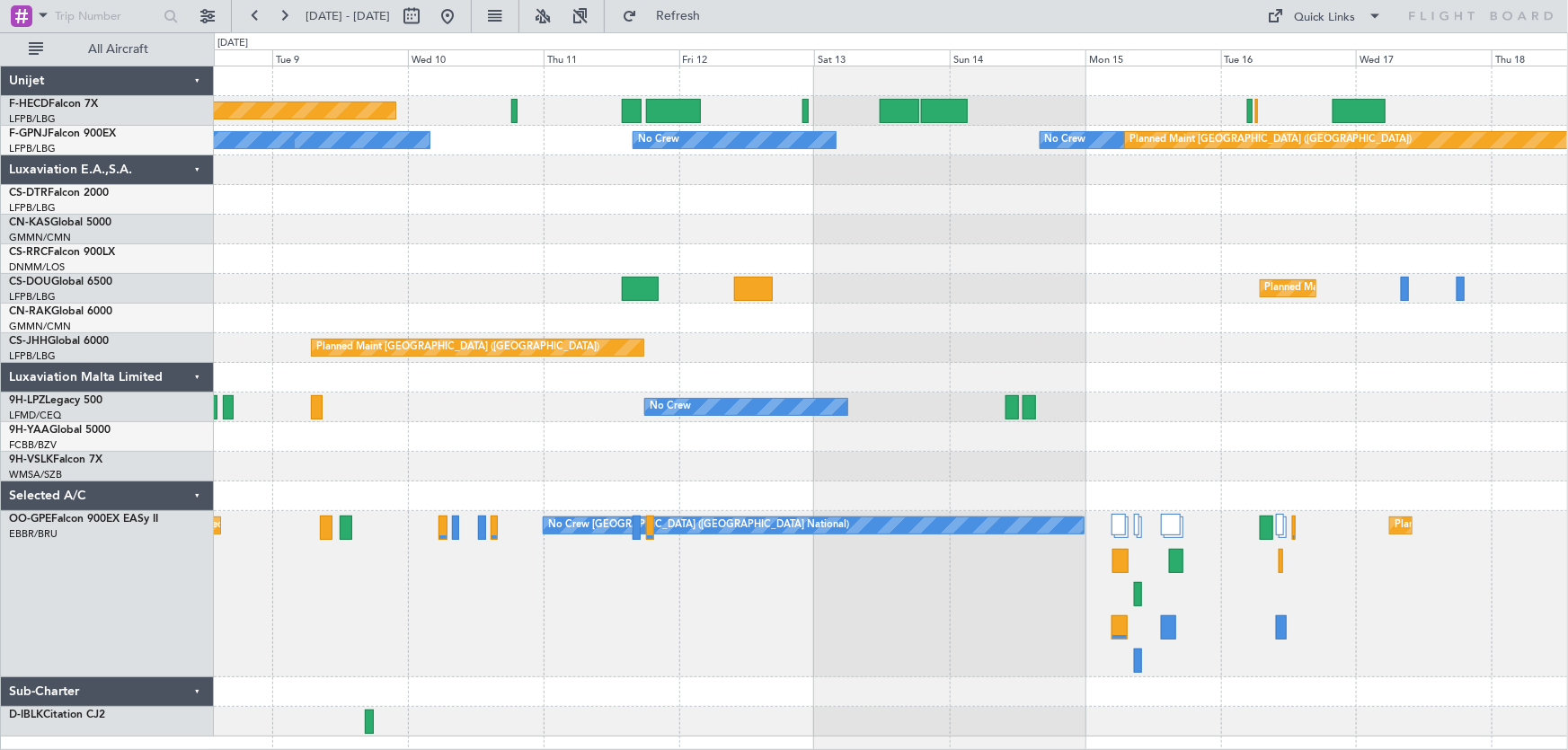
click at [690, 215] on div "Planned Maint Paris (Le Bourget) No Crew No Crew No Crew No Crew No Crew Planne…" at bounding box center [891, 401] width 1354 height 670
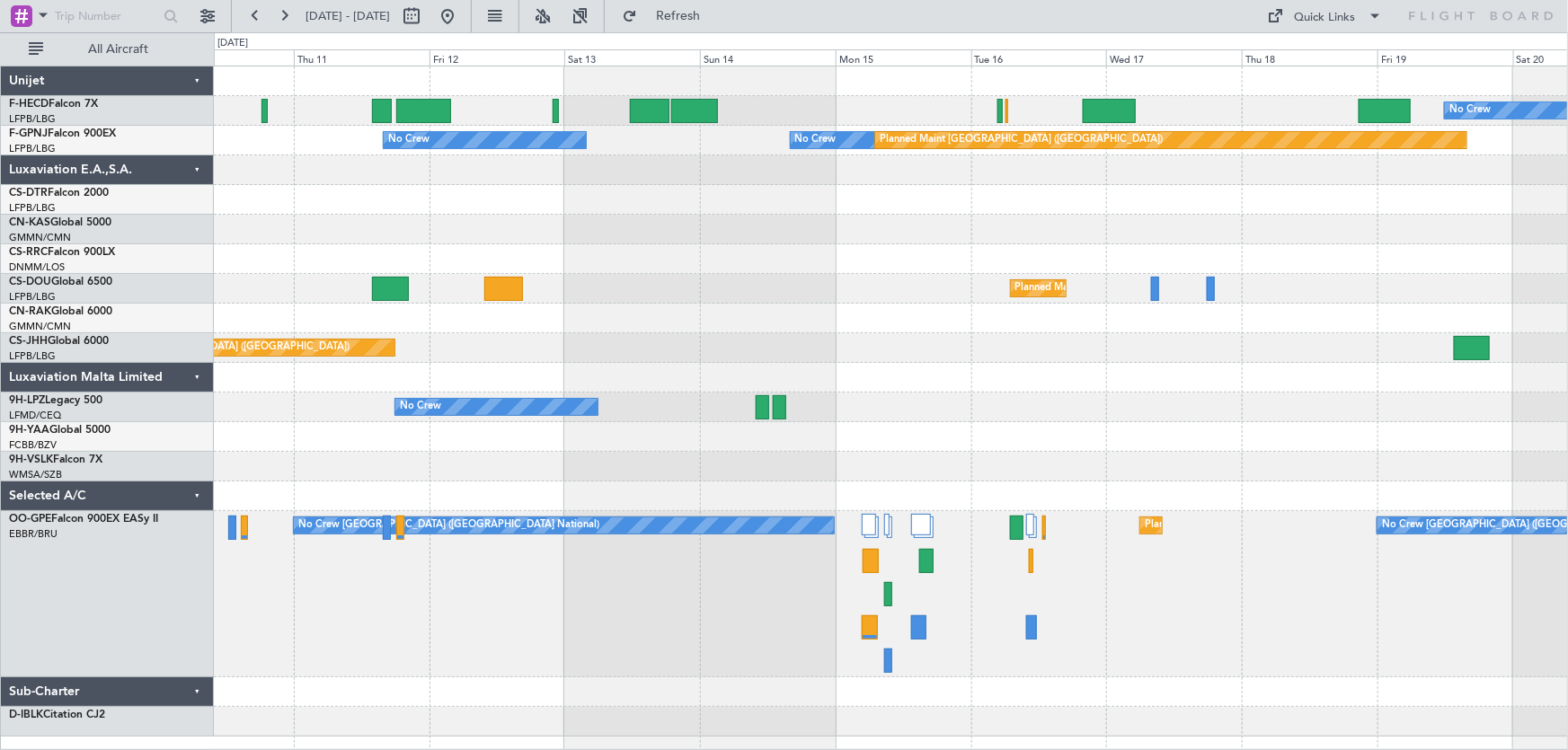
click at [612, 188] on div "No Crew Planned Maint Paris (Le Bourget) Planned Maint Paris (Le Bourget) No Cr…" at bounding box center [891, 401] width 1354 height 670
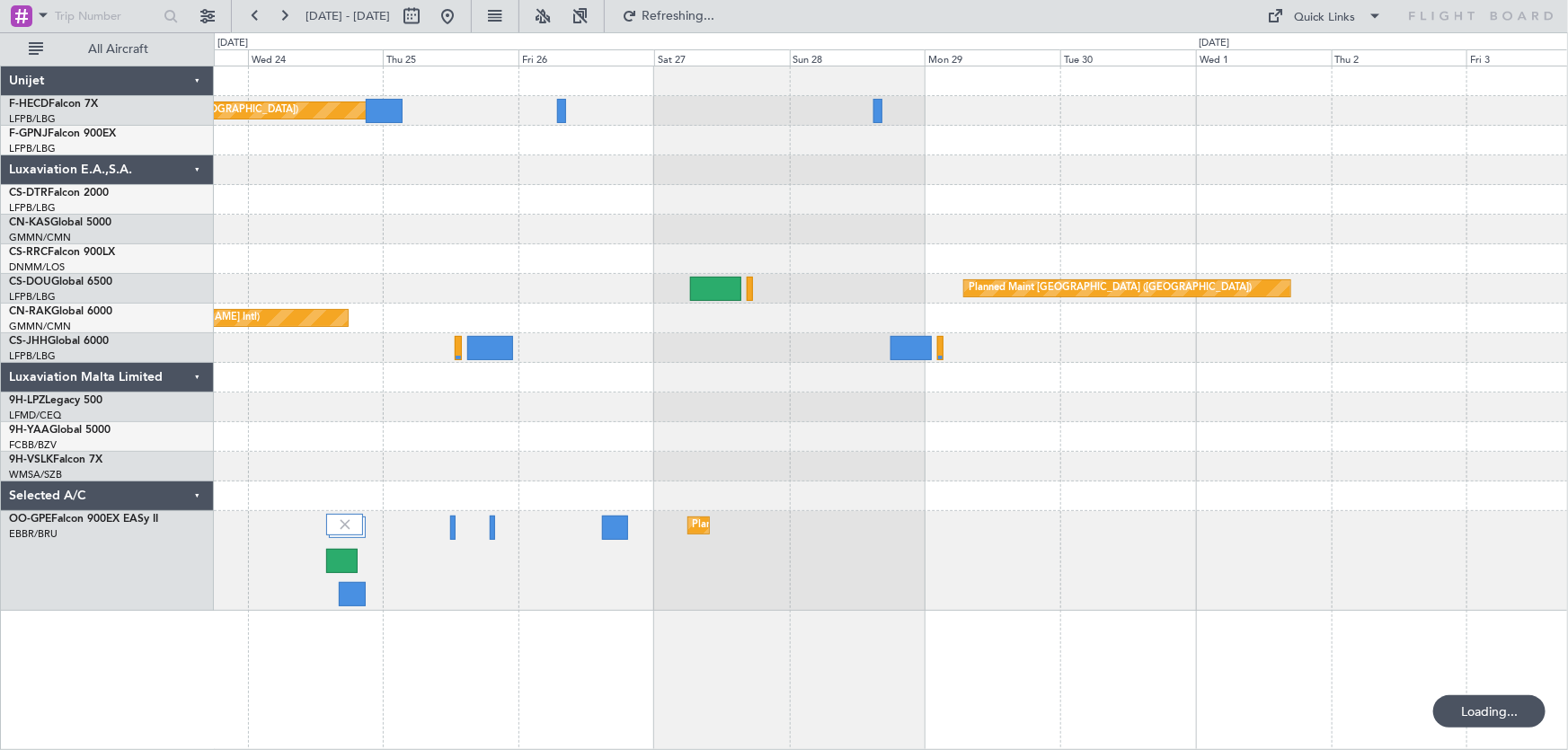
click at [529, 220] on div "Planned Maint Paris (Le Bourget) No Crew No Crew Planned Maint Paris (Le Bourge…" at bounding box center [891, 339] width 1354 height 545
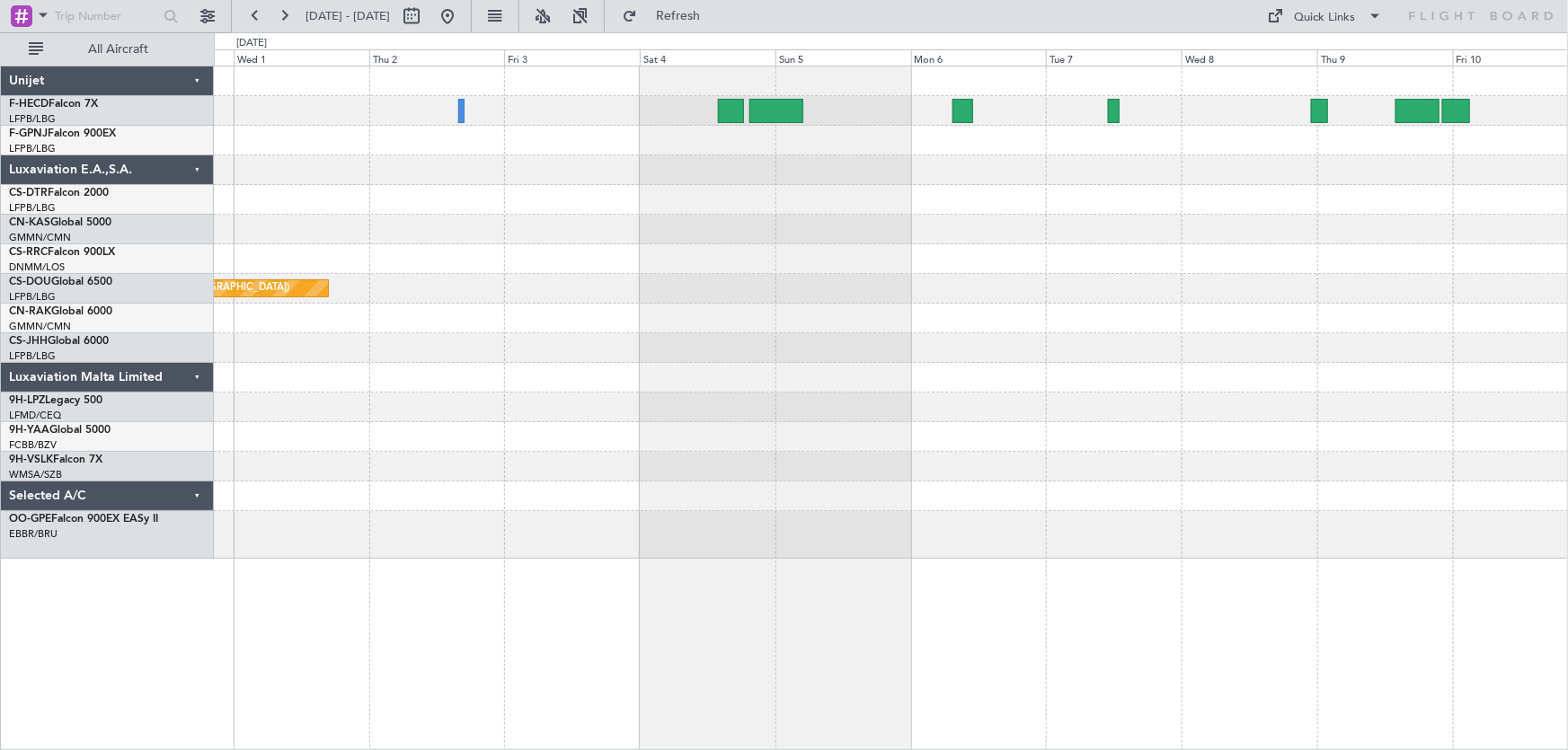
click at [784, 235] on div "Planned Maint [GEOGRAPHIC_DATA] ([GEOGRAPHIC_DATA])" at bounding box center [891, 313] width 1354 height 493
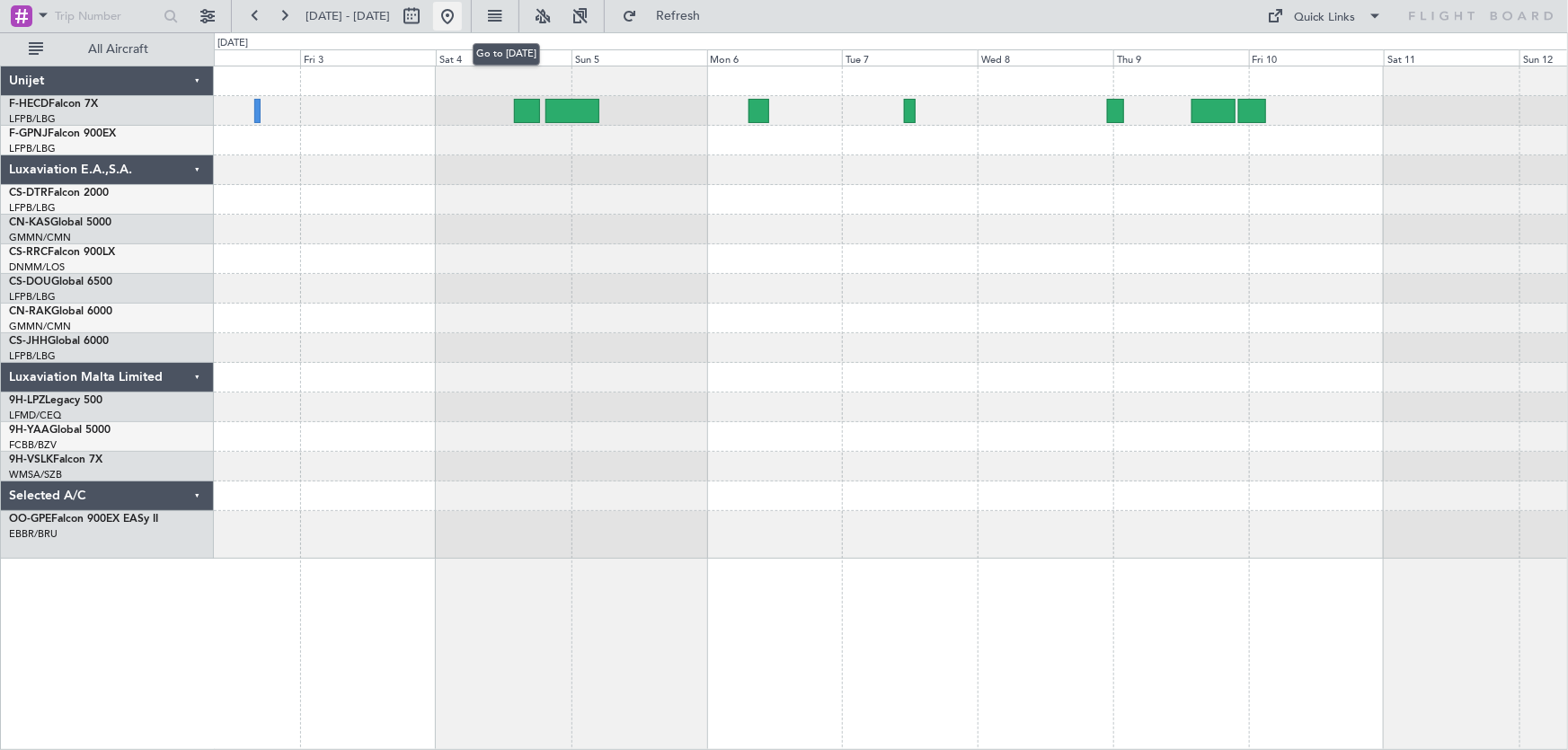
click at [462, 12] on button at bounding box center [448, 16] width 29 height 29
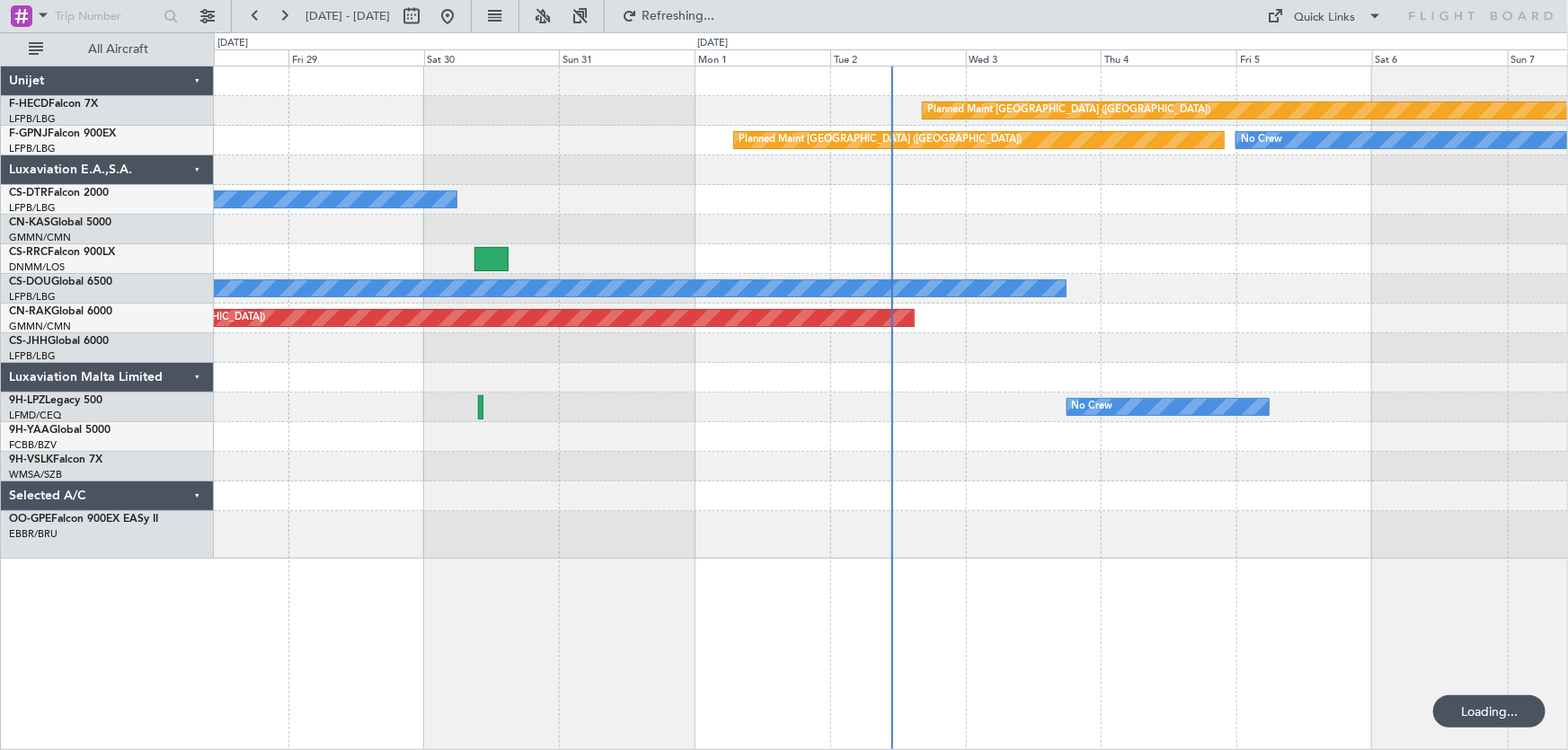
click at [584, 243] on div "Planned Maint Paris (Le Bourget) No Crew No Crew Planned Maint Paris (Le Bourge…" at bounding box center [891, 313] width 1354 height 493
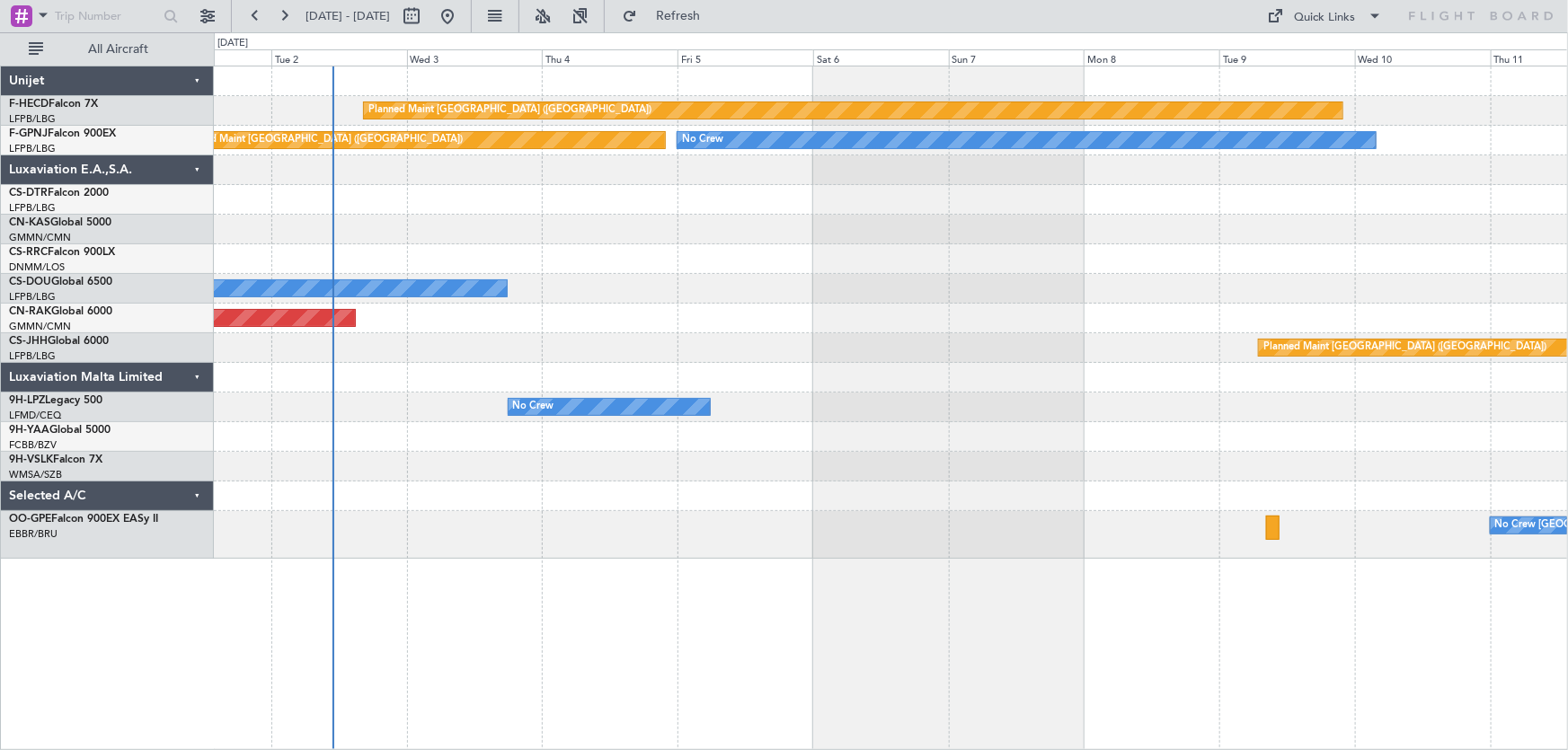
click at [658, 250] on div "Planned Maint Paris (Le Bourget) No Crew Planned Maint Paris (Le Bourget) No Cr…" at bounding box center [891, 313] width 1354 height 493
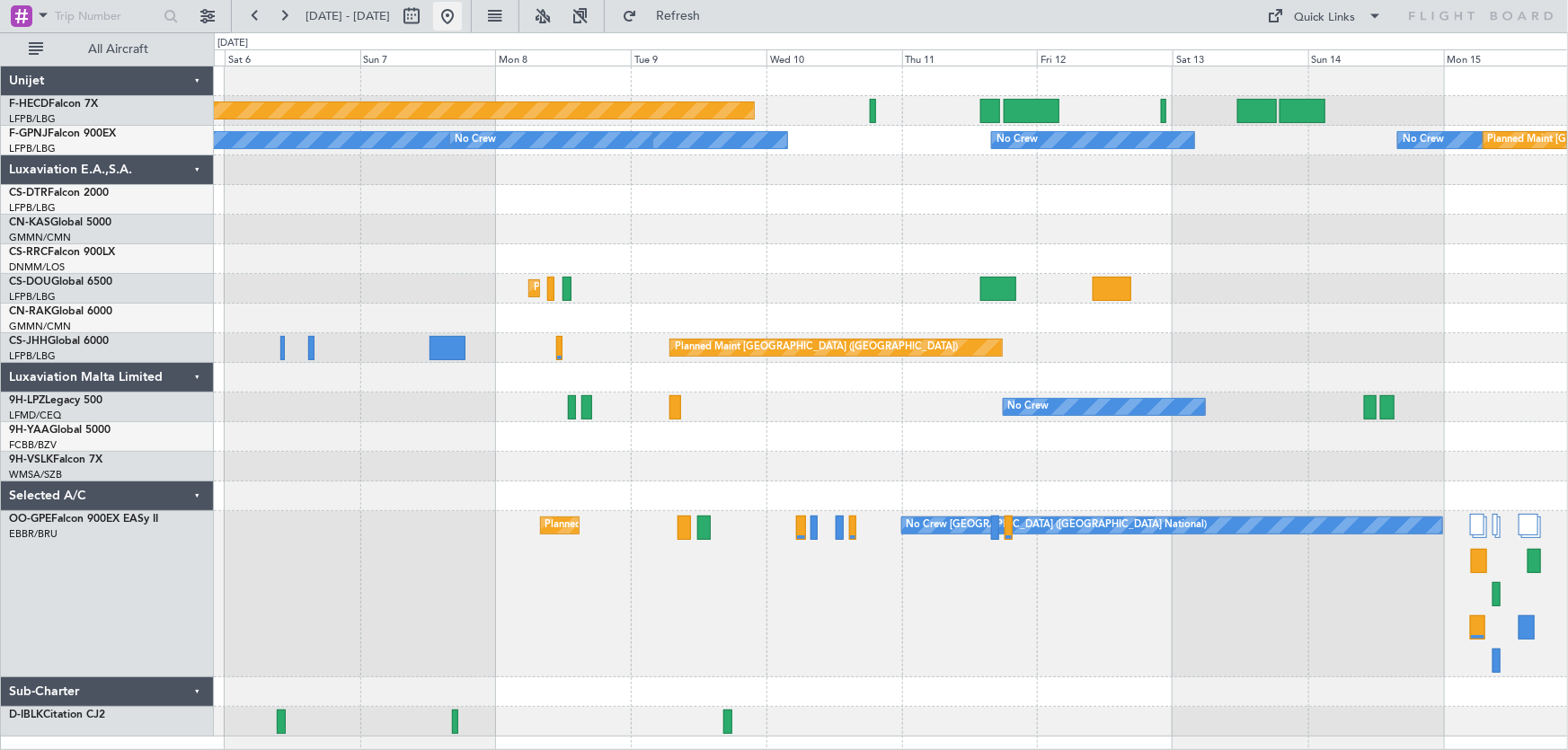
click at [462, 8] on button at bounding box center [448, 16] width 29 height 29
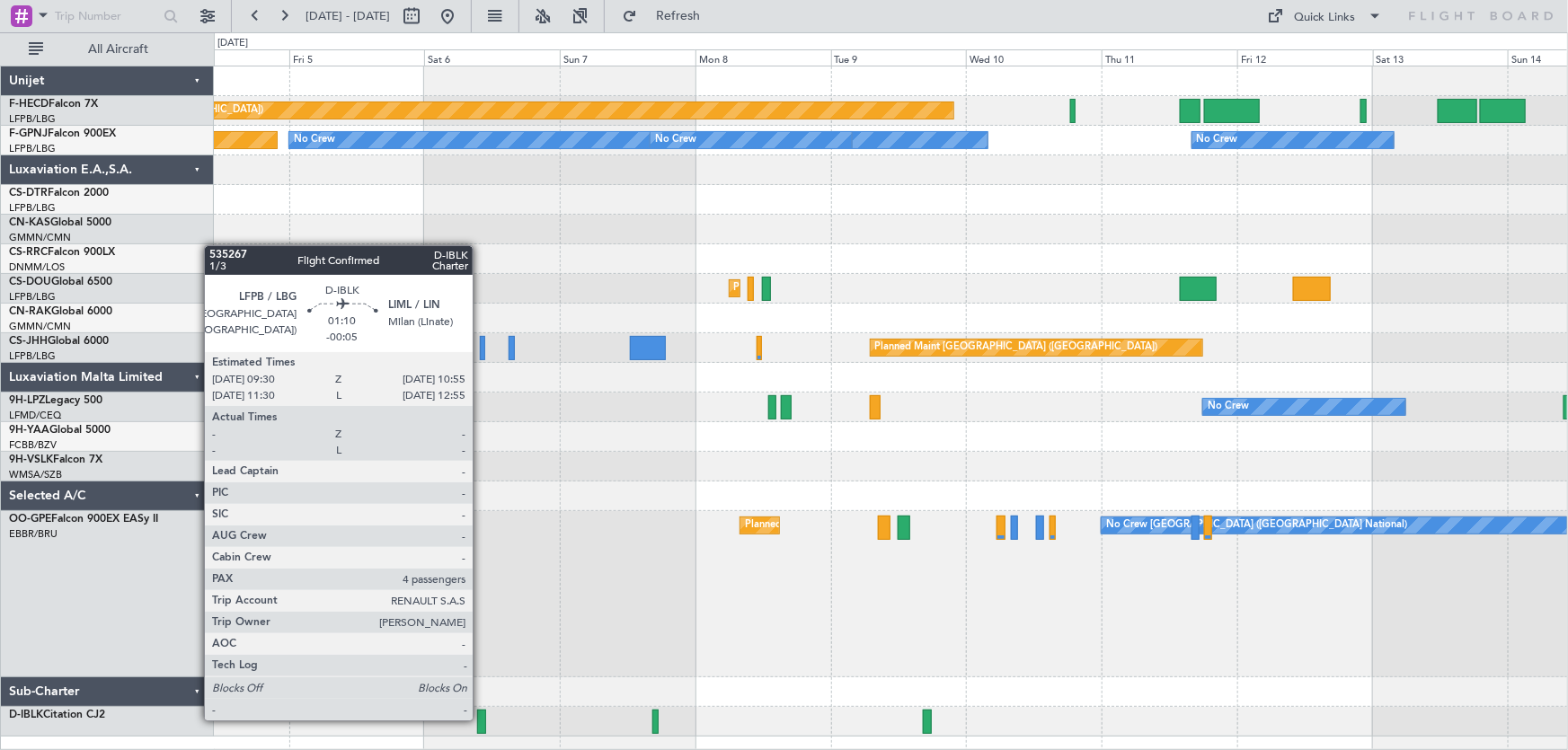
click at [480, 719] on div at bounding box center [481, 721] width 8 height 24
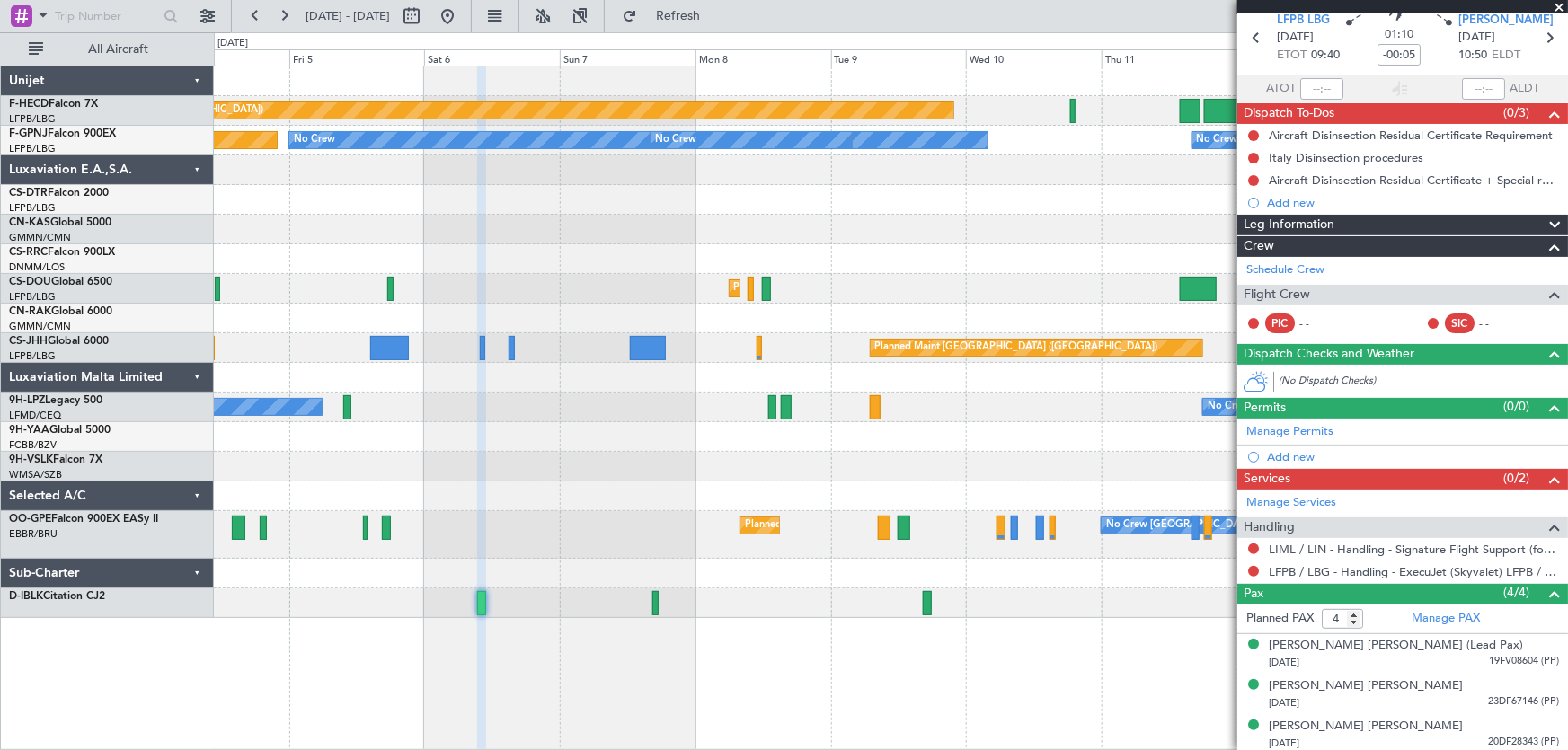
scroll to position [116, 0]
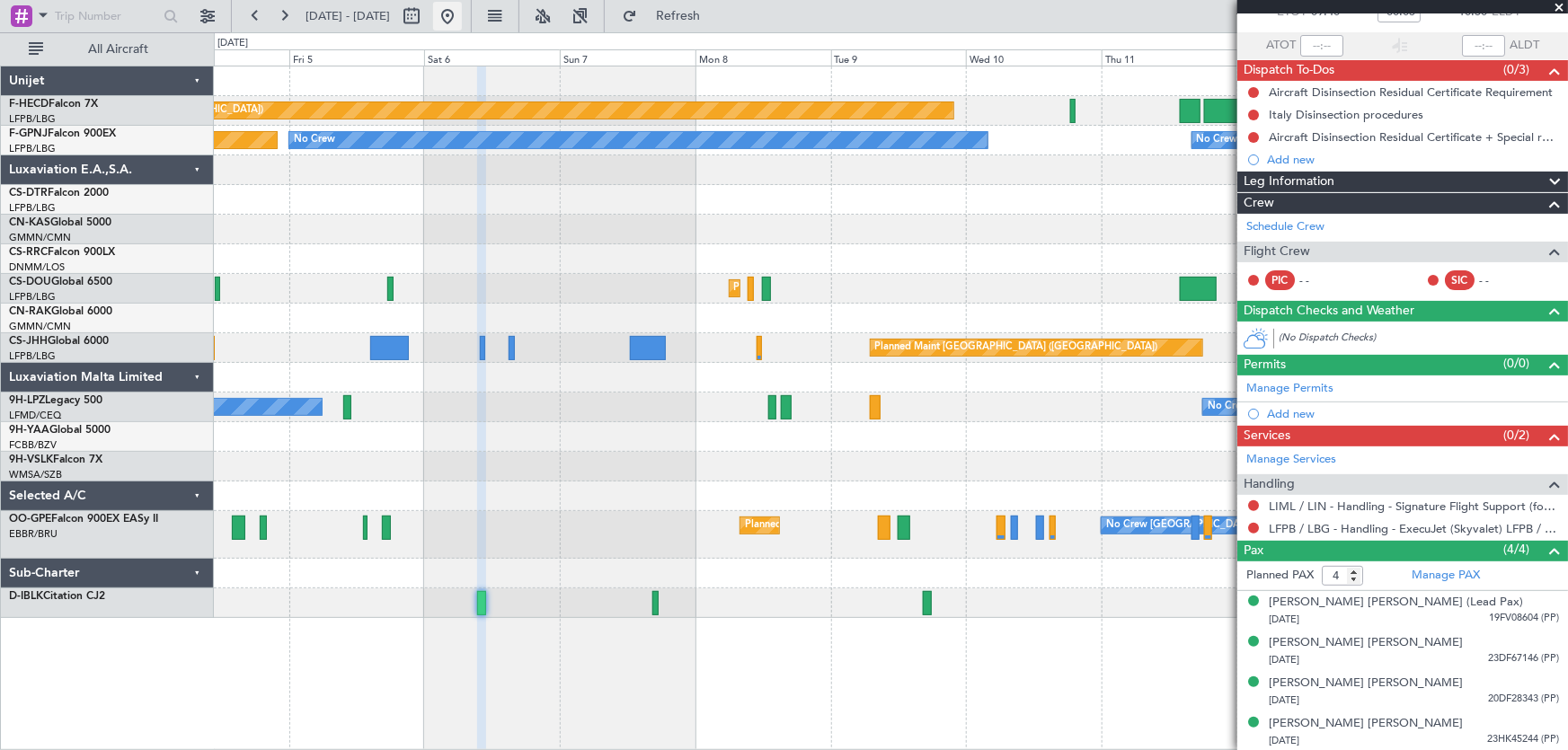
click at [462, 20] on button at bounding box center [448, 16] width 29 height 29
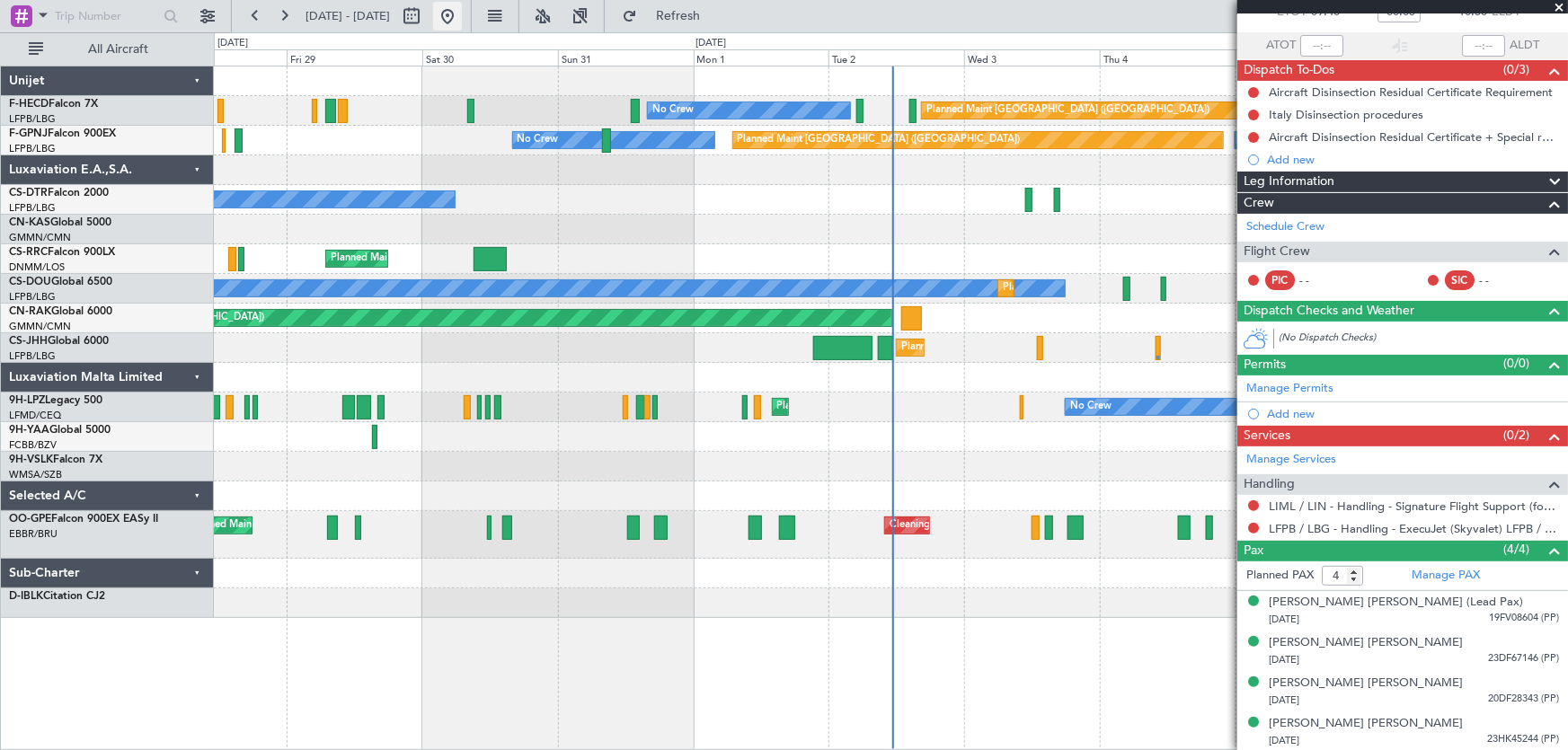
click at [462, 25] on button at bounding box center [448, 16] width 29 height 29
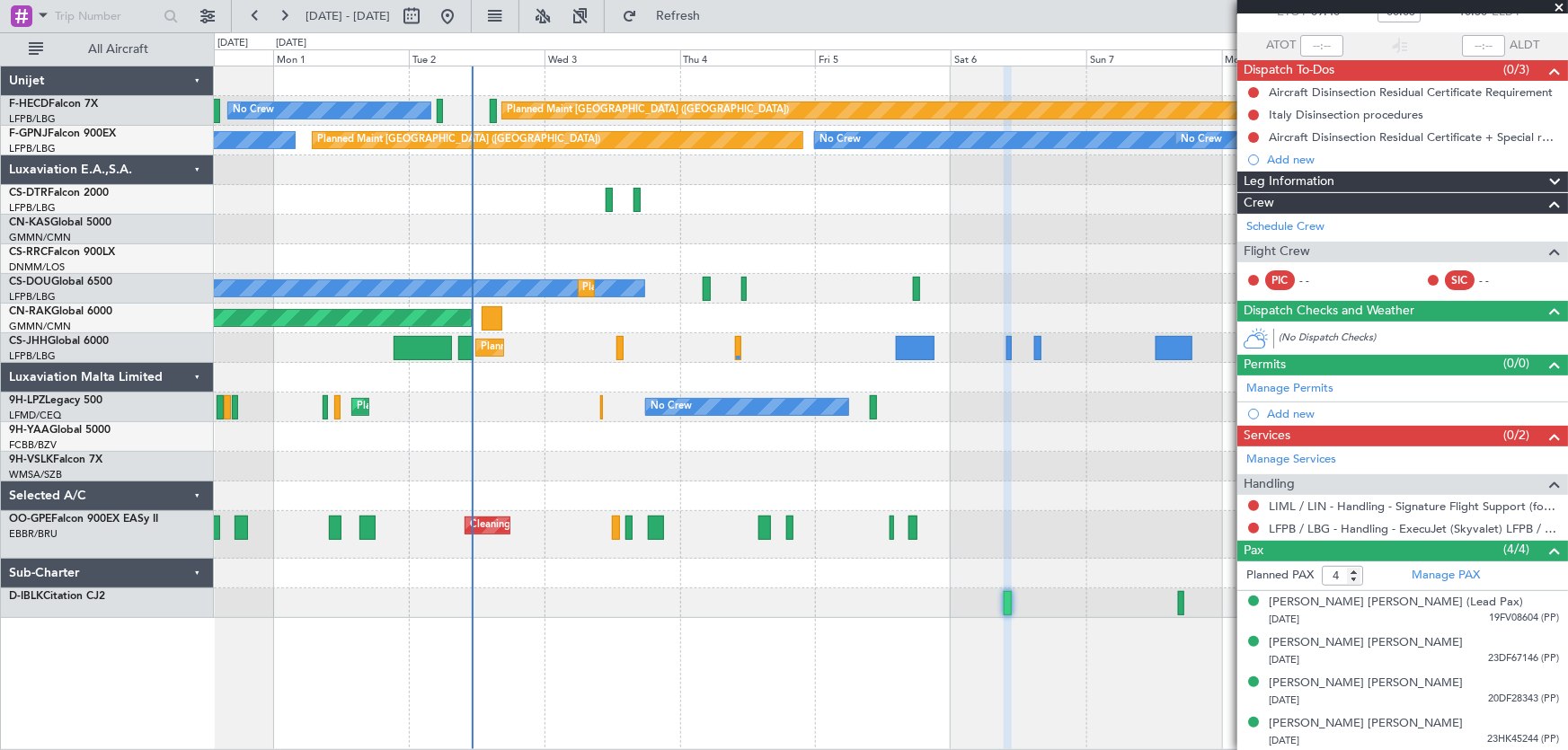
click at [498, 234] on div "Planned Maint Paris (Le Bourget) No Crew No Crew Planned Maint Paris (Le Bourge…" at bounding box center [891, 341] width 1354 height 551
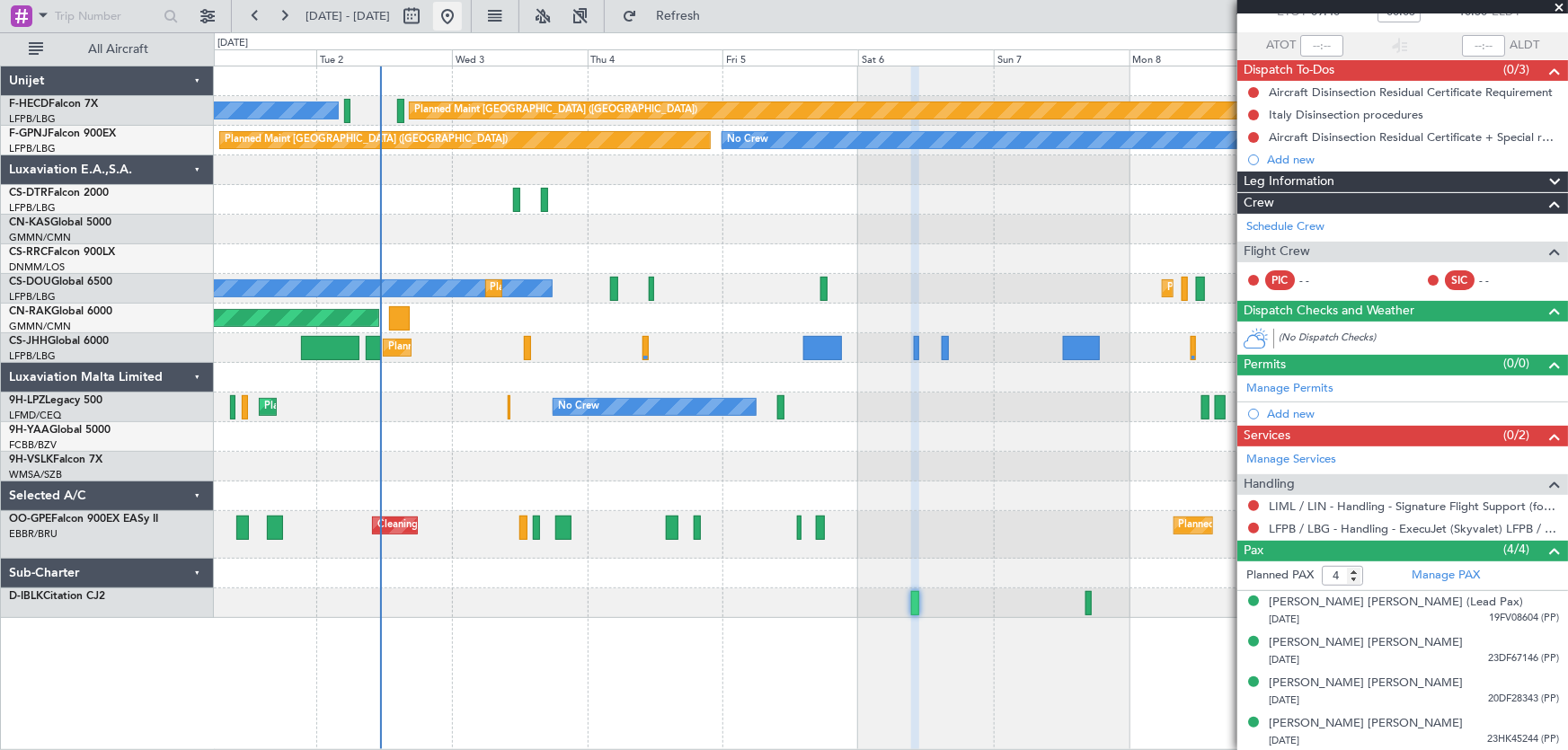
click at [462, 9] on button at bounding box center [448, 16] width 29 height 29
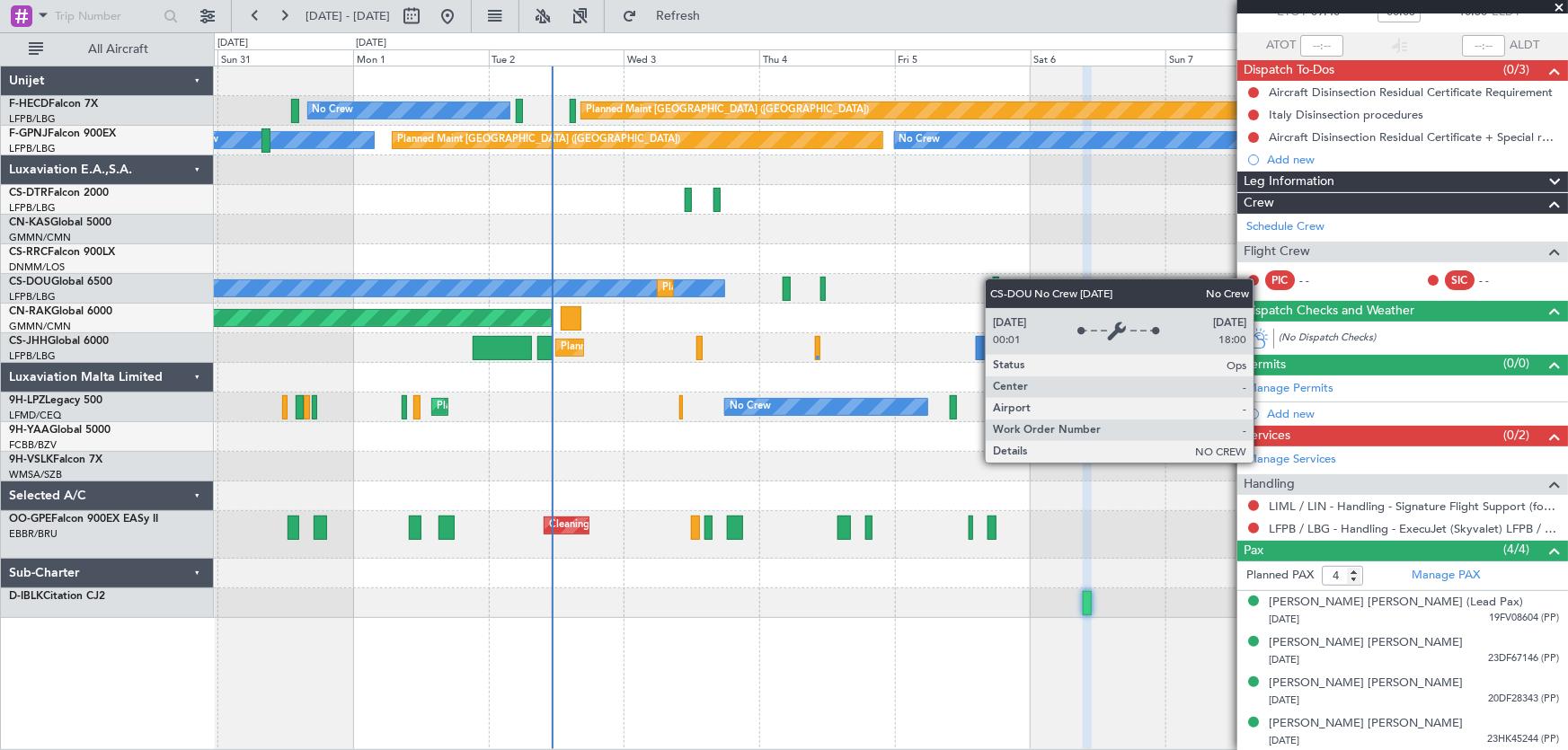
click at [665, 294] on div "No Crew Planned Maint Paris (Le Bourget) Planned Maint Paris (Le Bourget) Plann…" at bounding box center [891, 289] width 1354 height 30
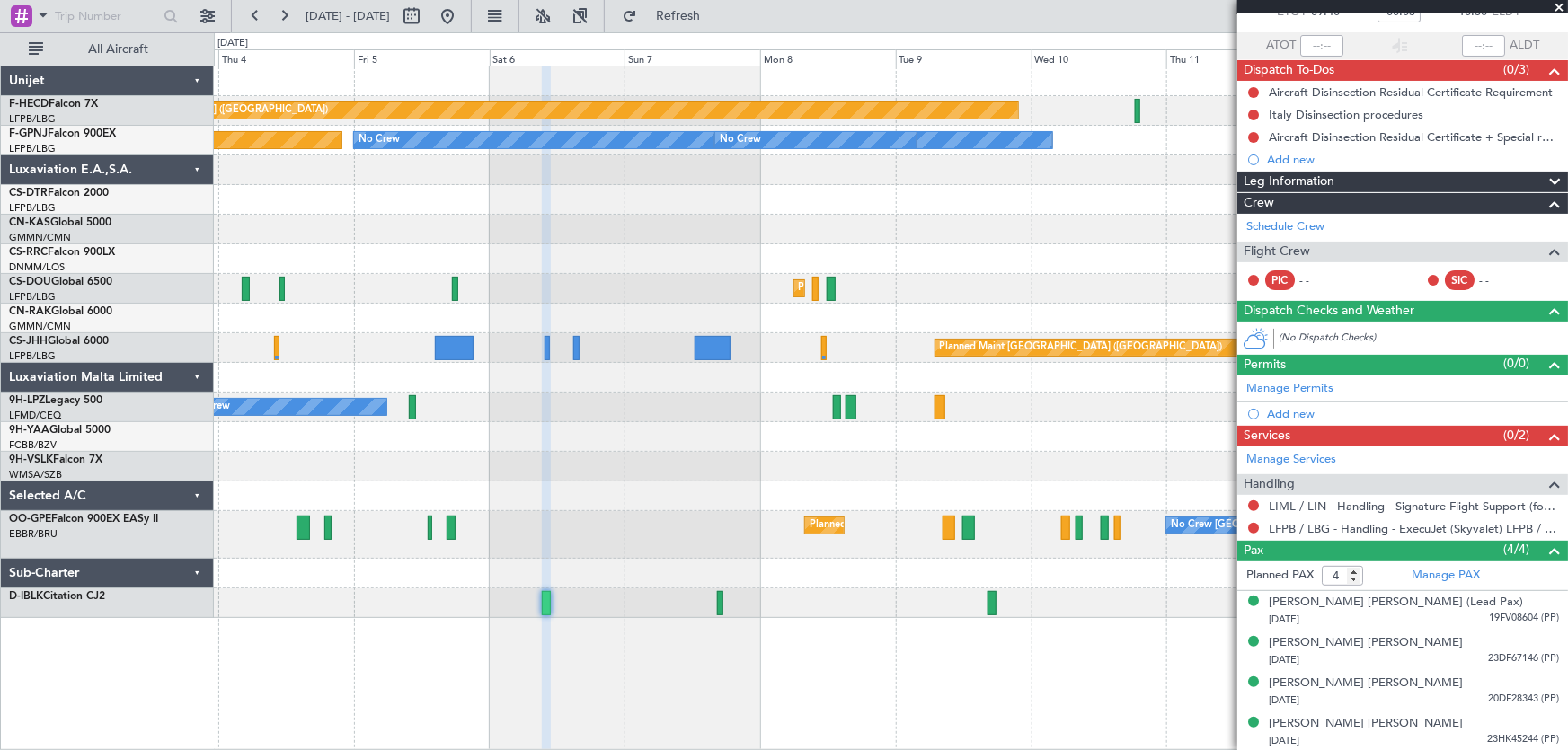
click at [679, 296] on div "Planned Maint Paris (Le Bourget) No Crew No Crew Planned Maint Paris (Le Bourge…" at bounding box center [891, 341] width 1354 height 551
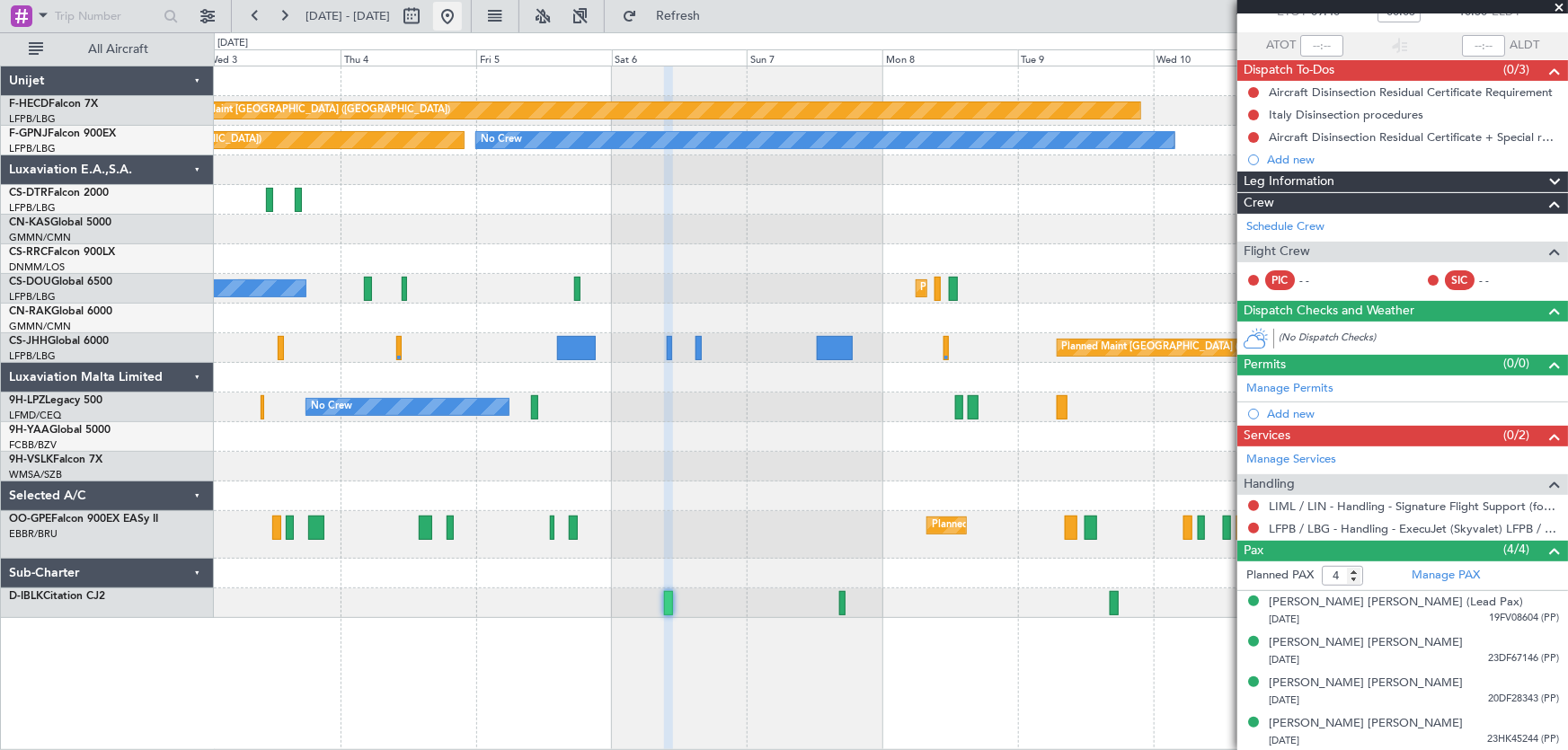
click at [462, 10] on button at bounding box center [448, 16] width 29 height 29
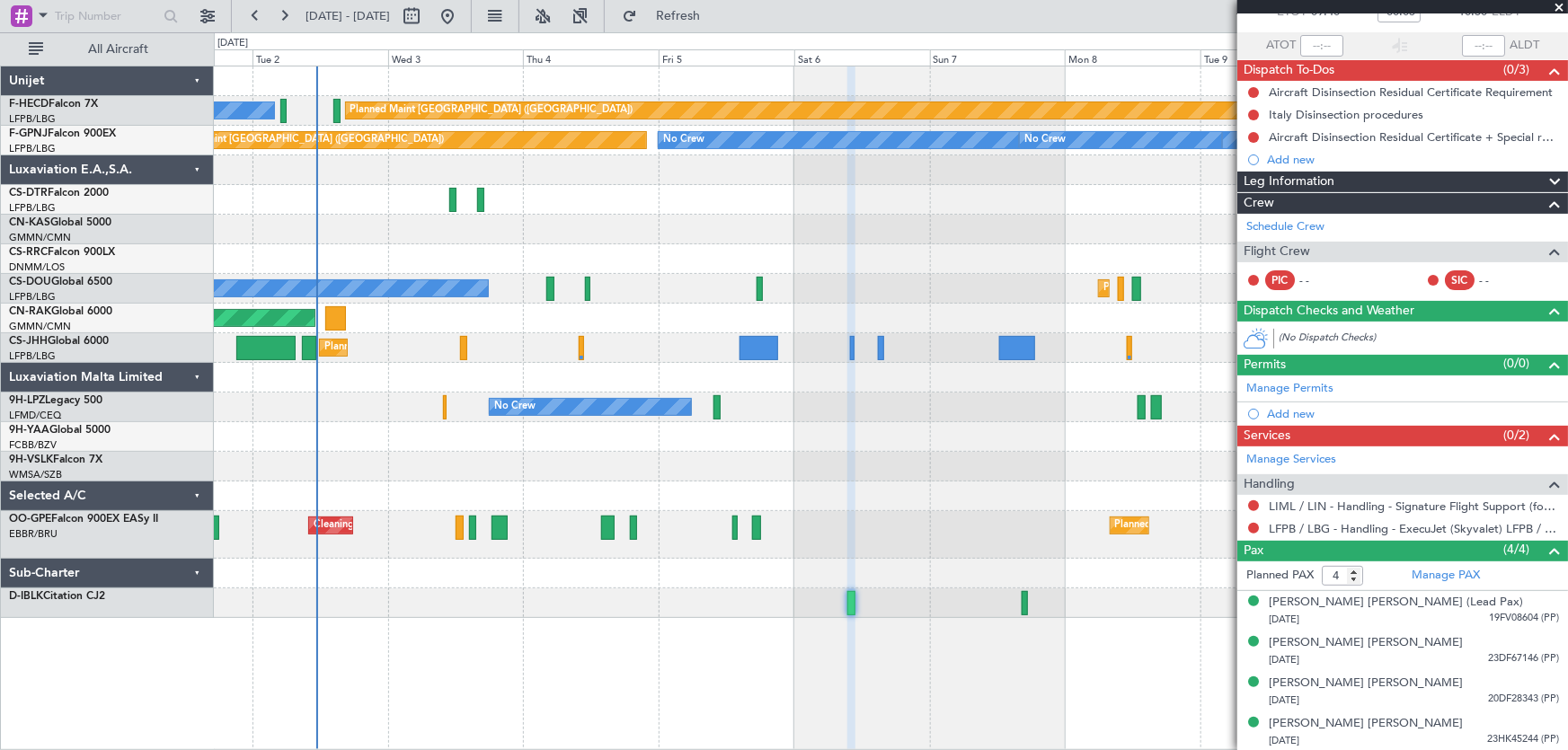
click at [523, 587] on div "Planned Maint Paris (Le Bourget) No Crew Planned Maint Paris (Le Bourget) No Cr…" at bounding box center [891, 341] width 1354 height 551
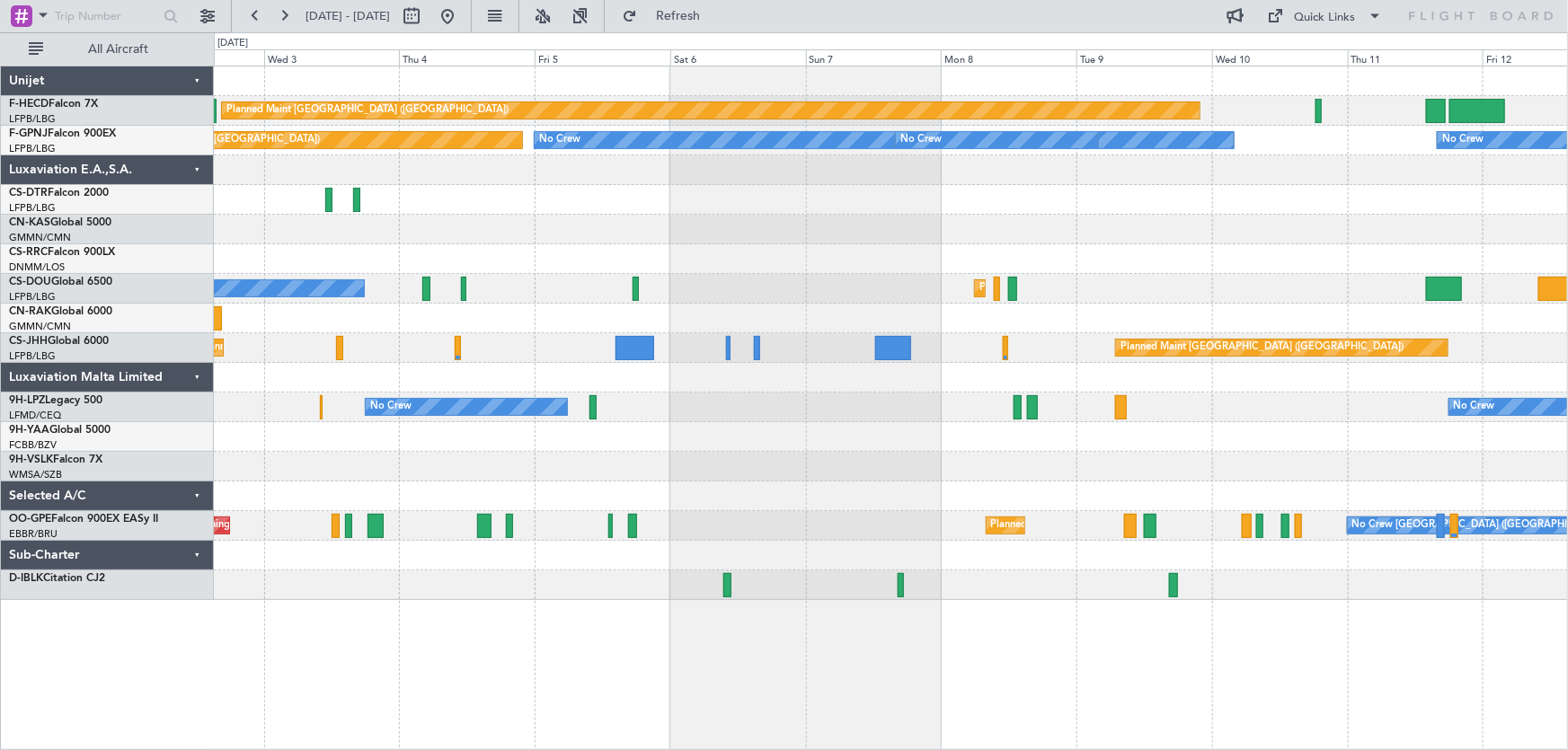
click at [610, 258] on div "Planned Maint [GEOGRAPHIC_DATA] ([GEOGRAPHIC_DATA]) No Crew Planned Maint [GEOG…" at bounding box center [891, 333] width 1354 height 534
click at [774, 292] on div "Planned Maint [GEOGRAPHIC_DATA] ([GEOGRAPHIC_DATA]) No Crew Planned Maint [GEOG…" at bounding box center [891, 333] width 1354 height 534
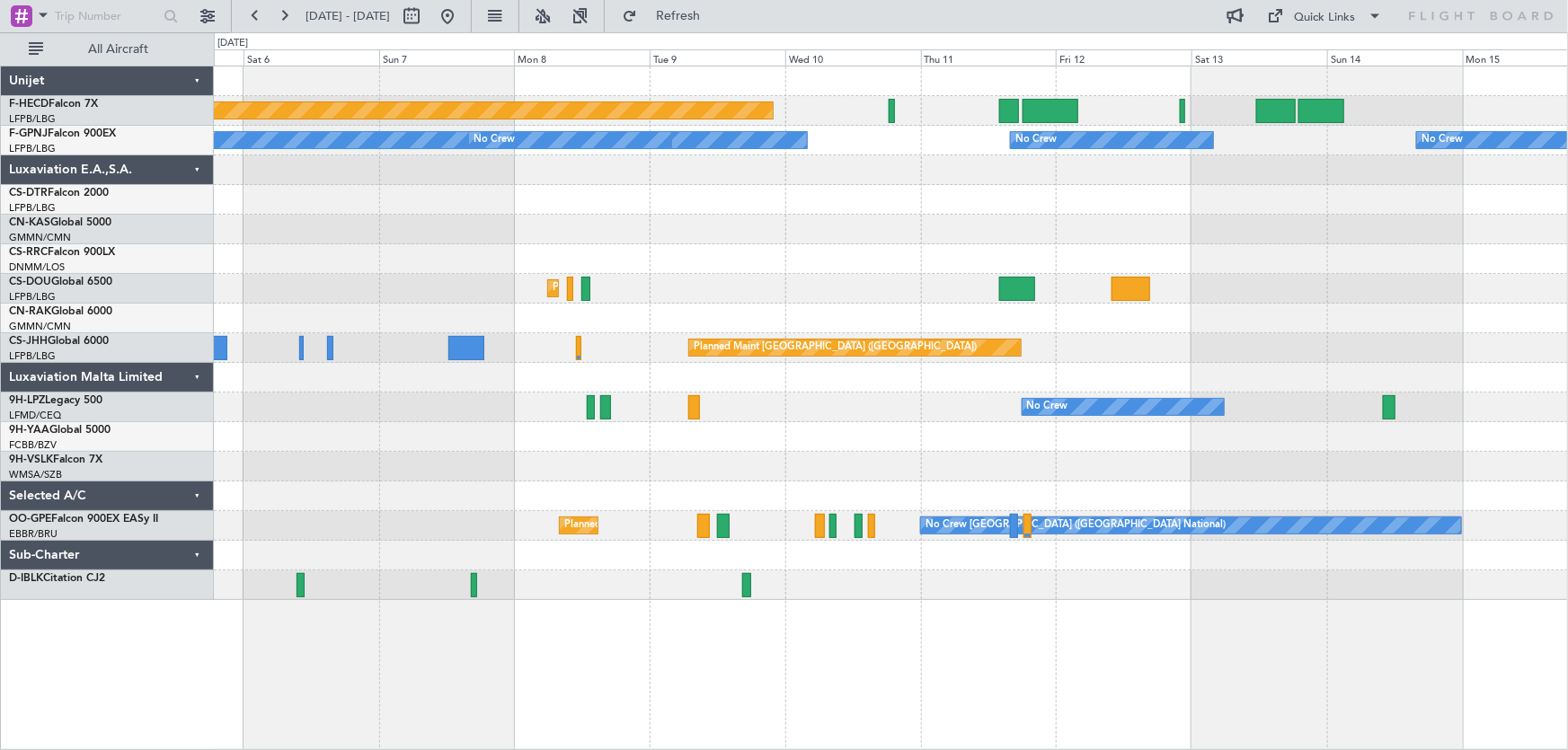
click at [710, 281] on div "Planned Maint [GEOGRAPHIC_DATA] ([GEOGRAPHIC_DATA]) No Crew Planned Maint [GEOG…" at bounding box center [891, 289] width 1354 height 30
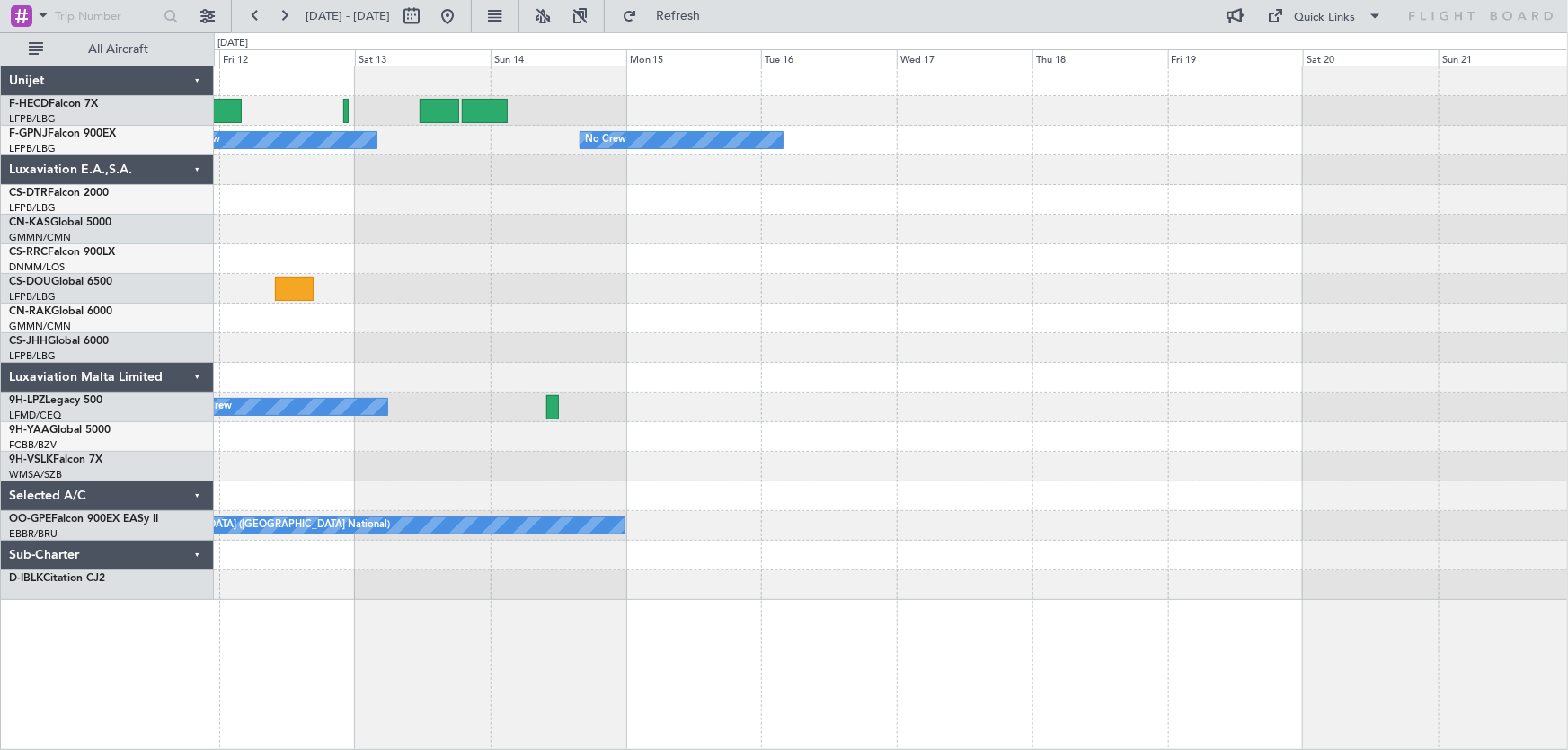
click at [701, 277] on div "Planned Maint [GEOGRAPHIC_DATA] ([GEOGRAPHIC_DATA]) No Crew No Crew No Crew Pla…" at bounding box center [891, 333] width 1354 height 534
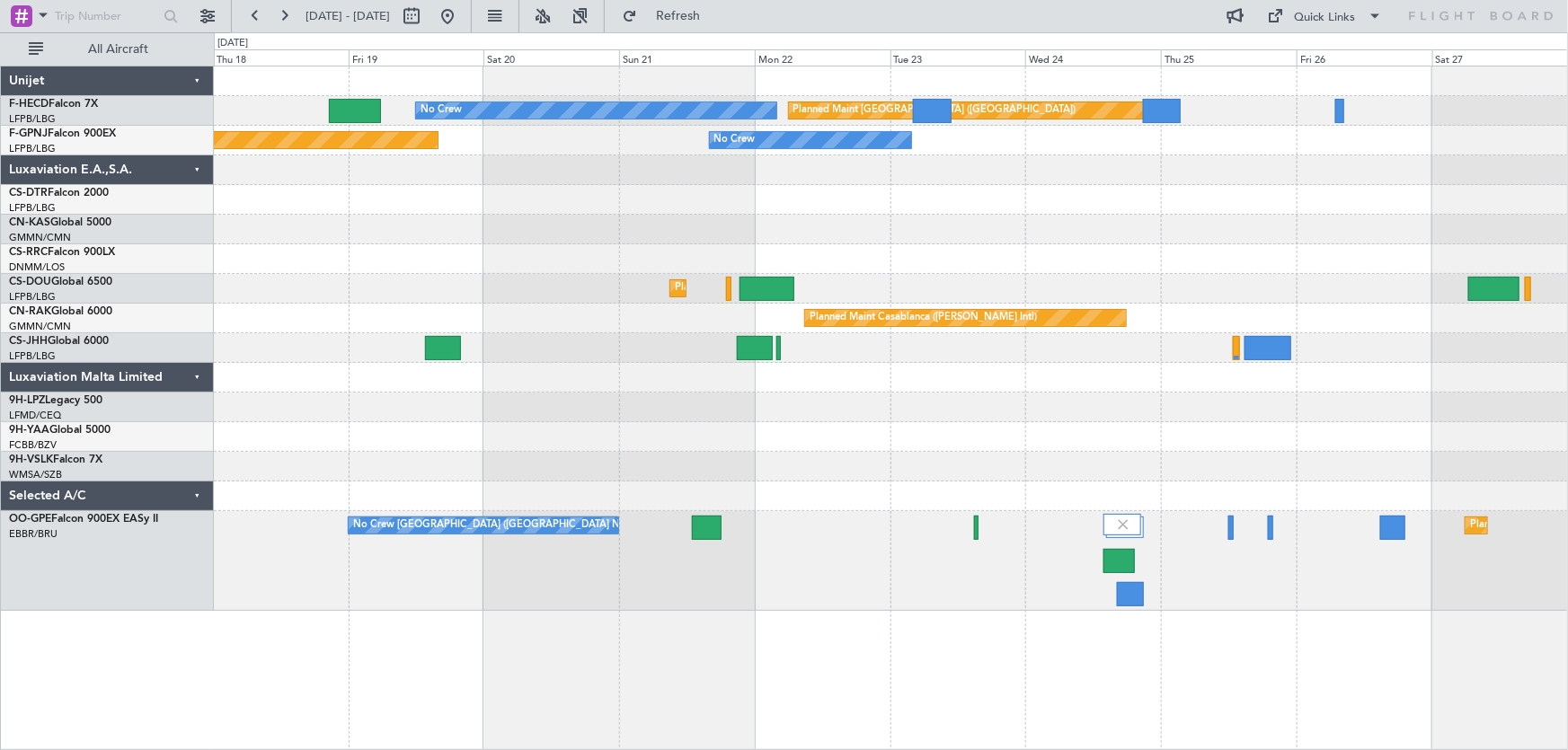
click at [790, 293] on div "No Crew Planned Maint [GEOGRAPHIC_DATA] ([GEOGRAPHIC_DATA]) Planned Maint [GEOG…" at bounding box center [891, 339] width 1354 height 545
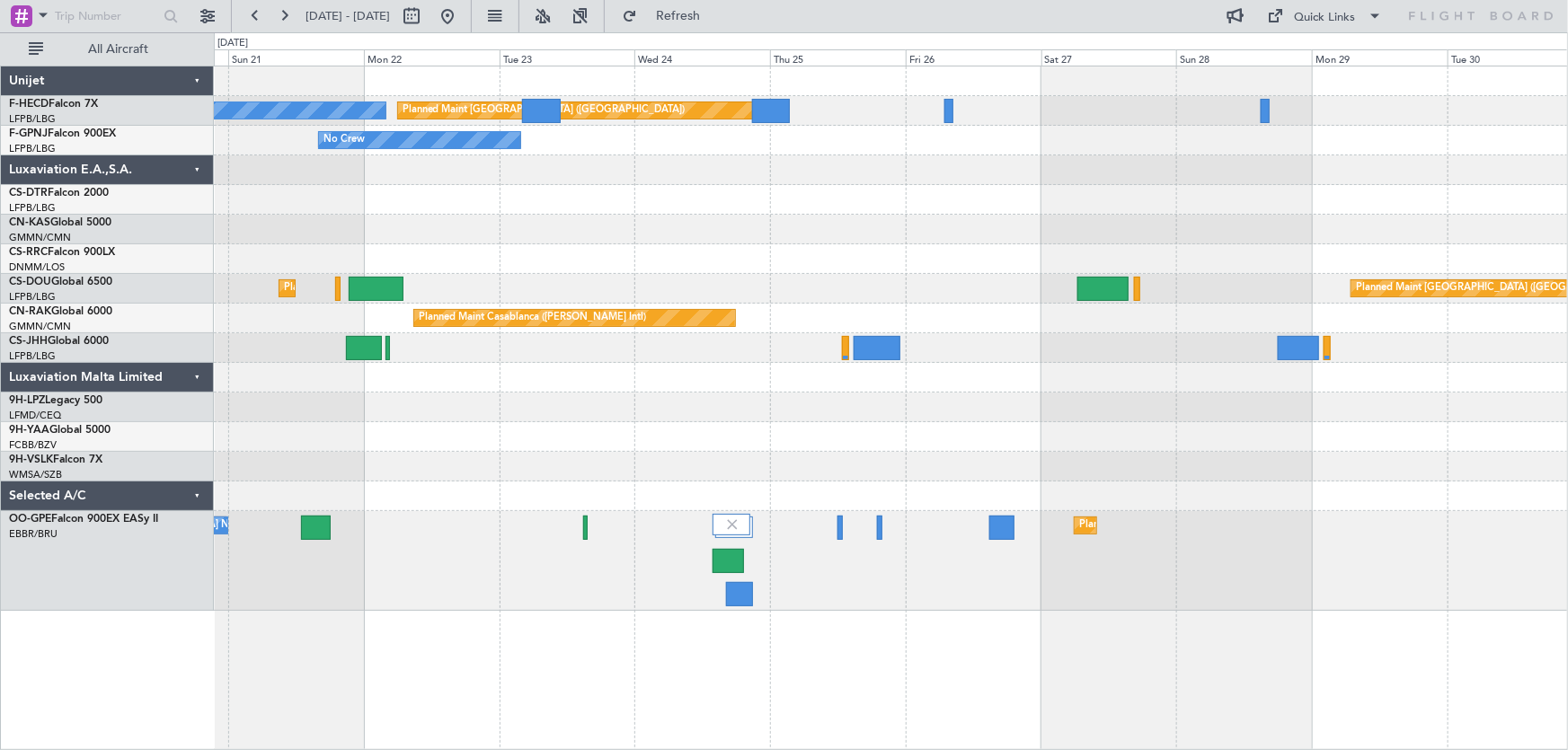
click at [844, 261] on div "No Crew Planned Maint [GEOGRAPHIC_DATA] ([GEOGRAPHIC_DATA]) No Crew Planned Mai…" at bounding box center [891, 339] width 1354 height 545
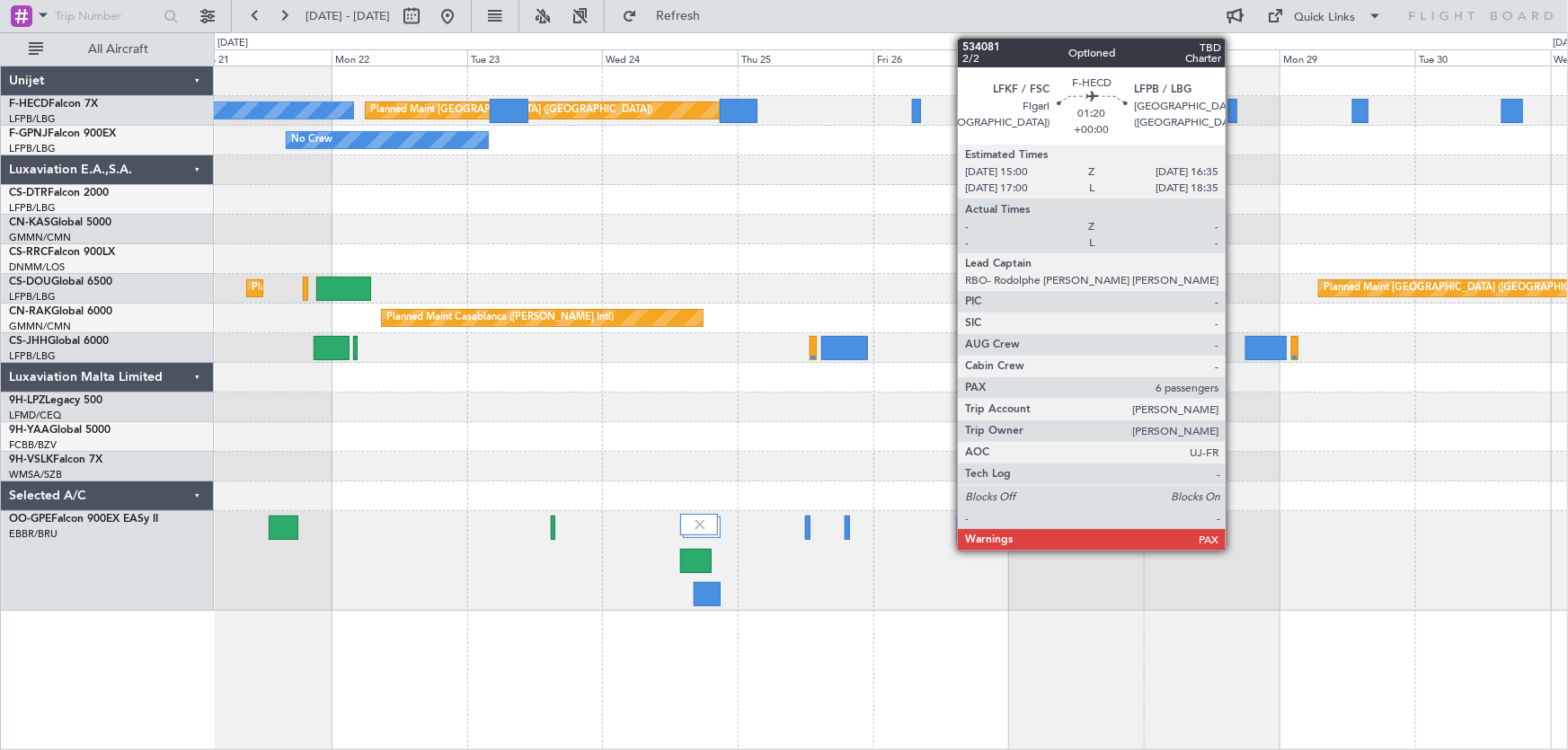
click at [1234, 112] on div at bounding box center [1232, 110] width 9 height 24
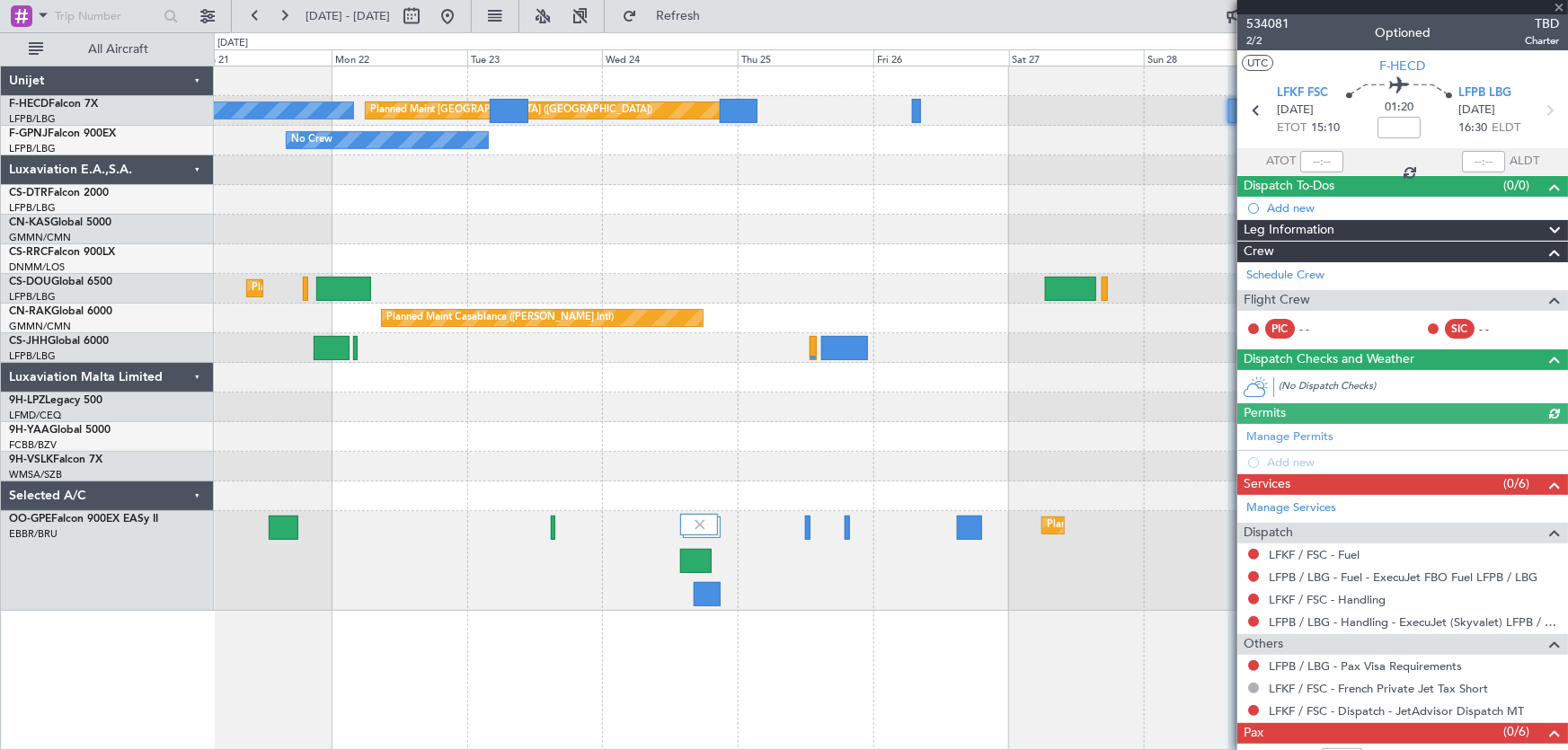
drag, startPoint x: 1275, startPoint y: 21, endPoint x: 1183, endPoint y: 84, distance: 111.5
click at [1274, 21] on span "534081" at bounding box center [1268, 24] width 43 height 19
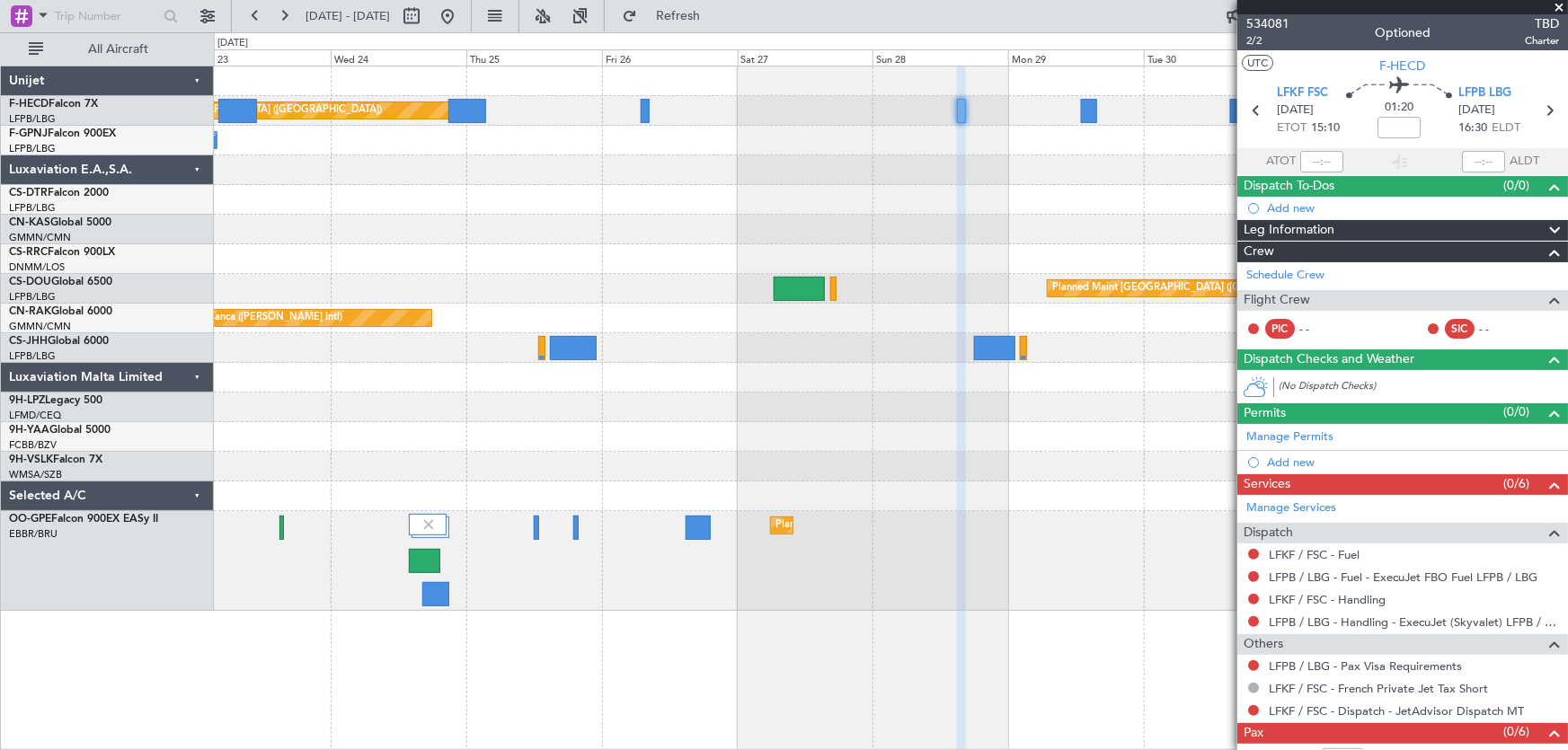
click at [841, 246] on div "Planned Maint [GEOGRAPHIC_DATA] ([GEOGRAPHIC_DATA]) No Crew No Crew Planned Mai…" at bounding box center [891, 339] width 1354 height 545
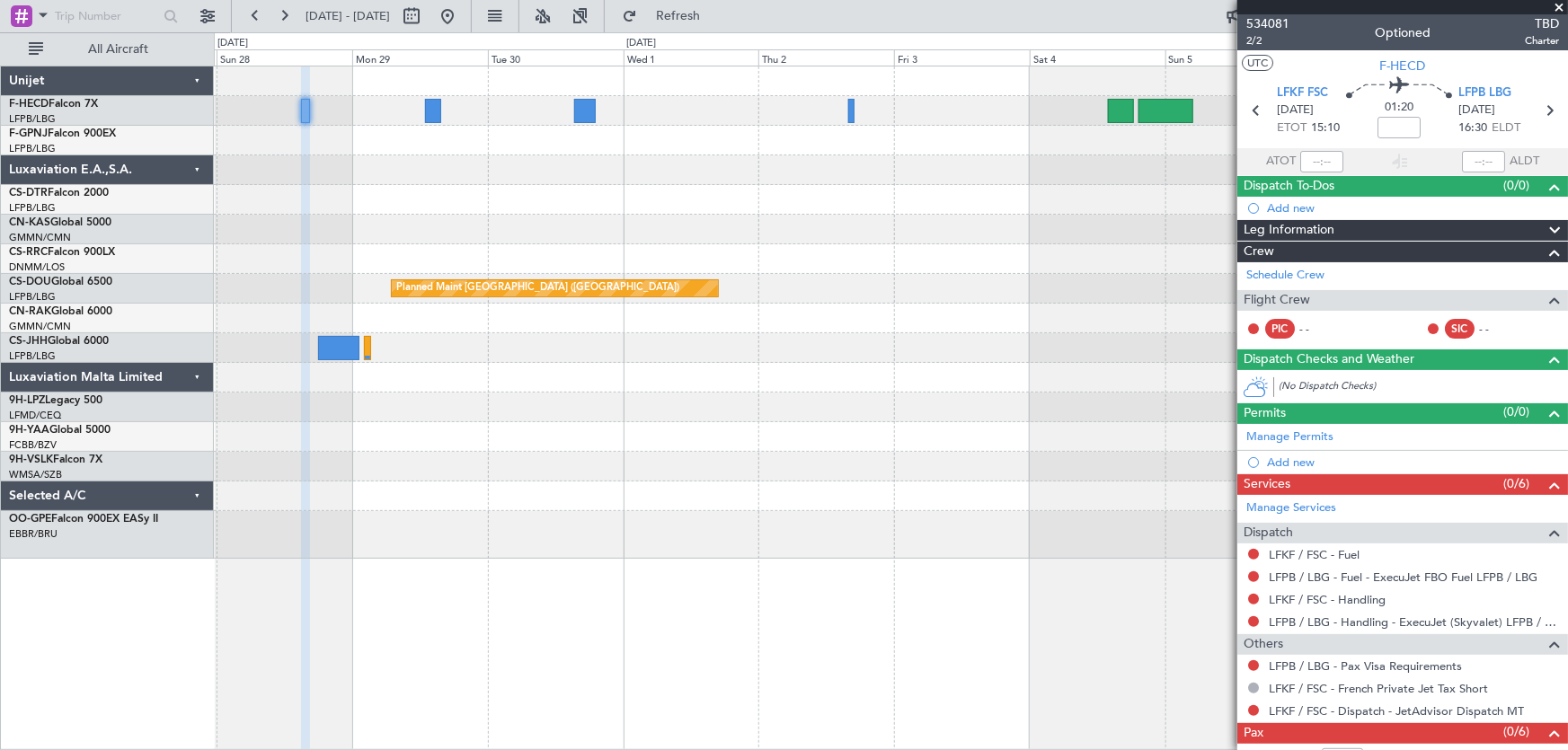
click at [421, 261] on div at bounding box center [891, 259] width 1354 height 30
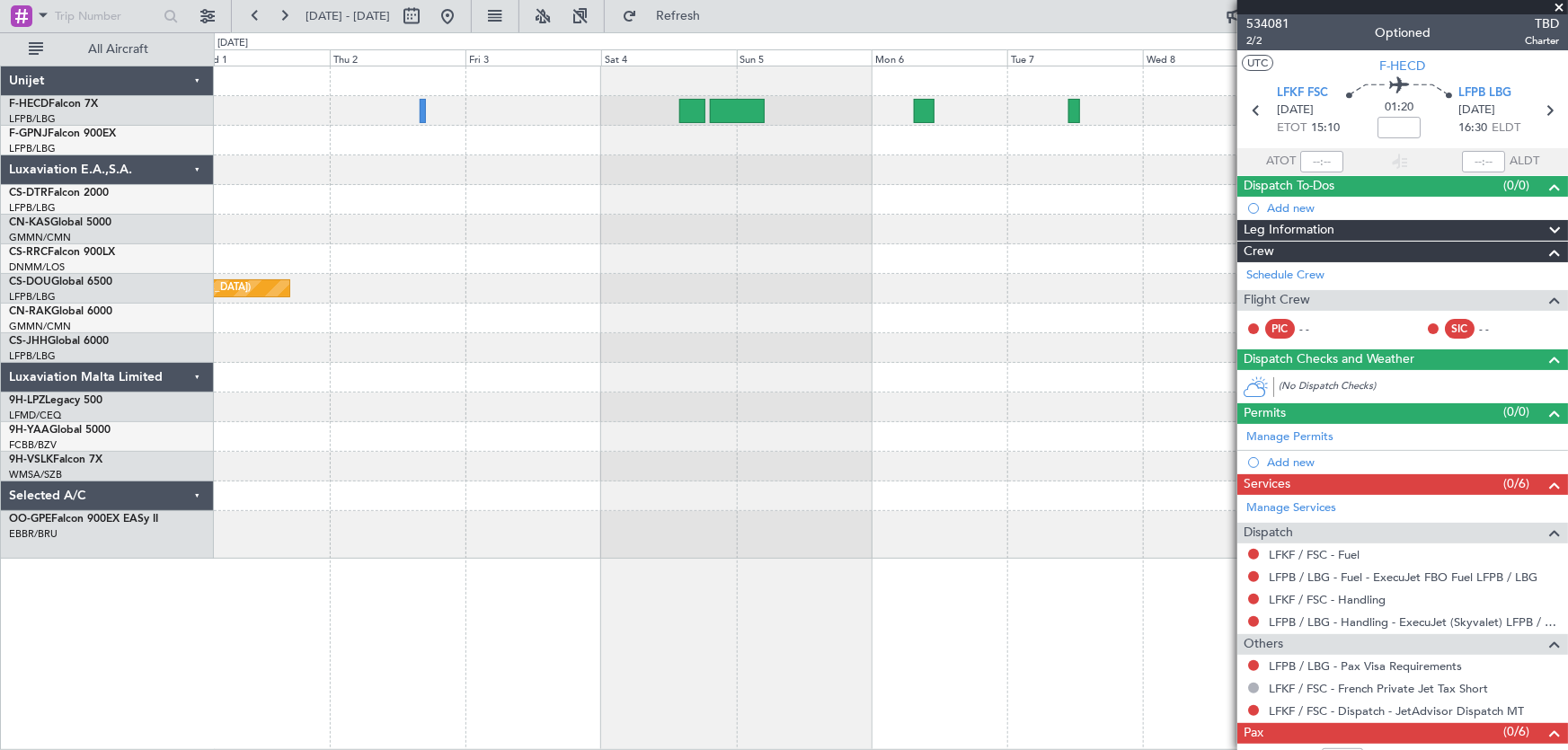
click at [397, 273] on div "Planned Maint [GEOGRAPHIC_DATA] ([GEOGRAPHIC_DATA])" at bounding box center [891, 313] width 1354 height 493
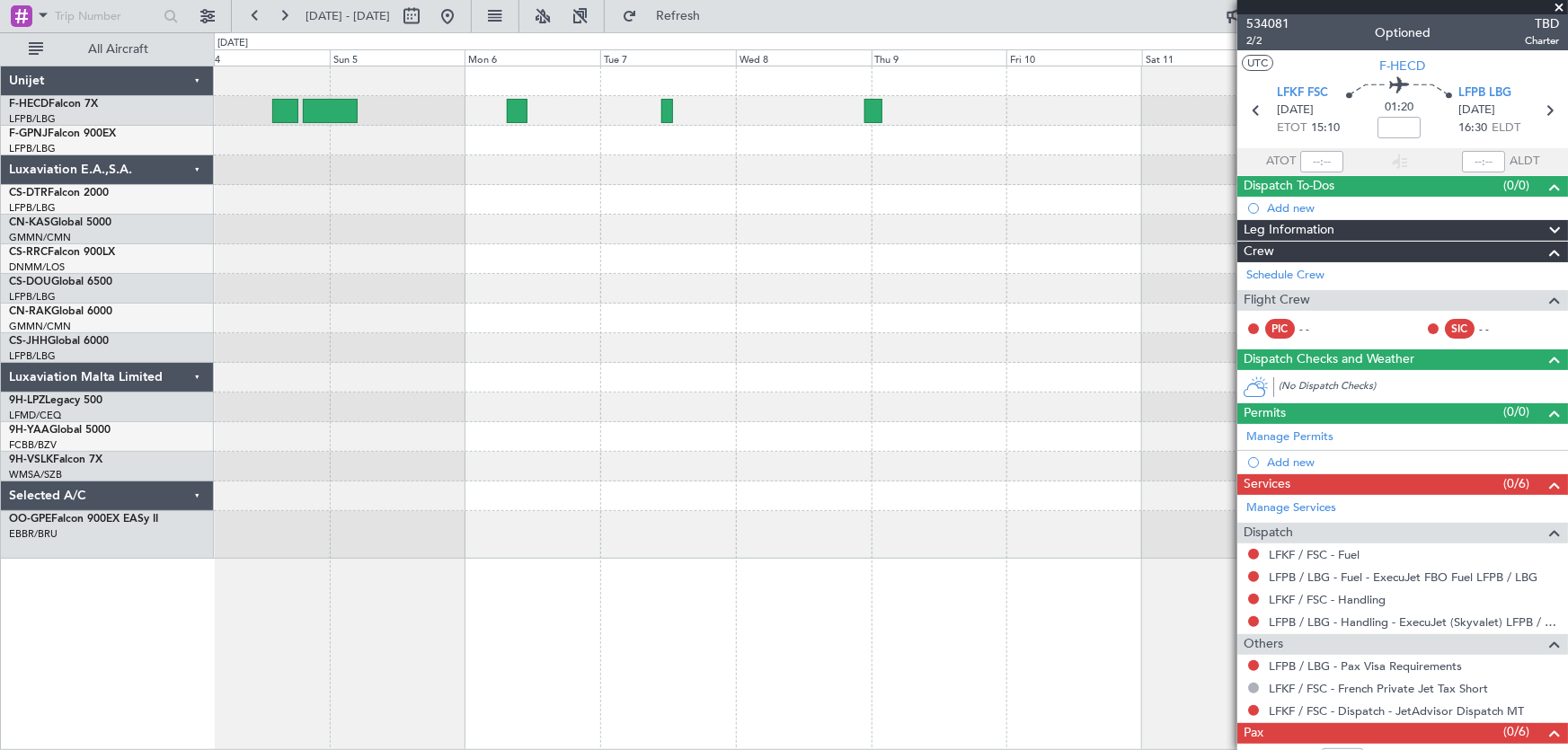
click at [383, 263] on div at bounding box center [891, 259] width 1354 height 30
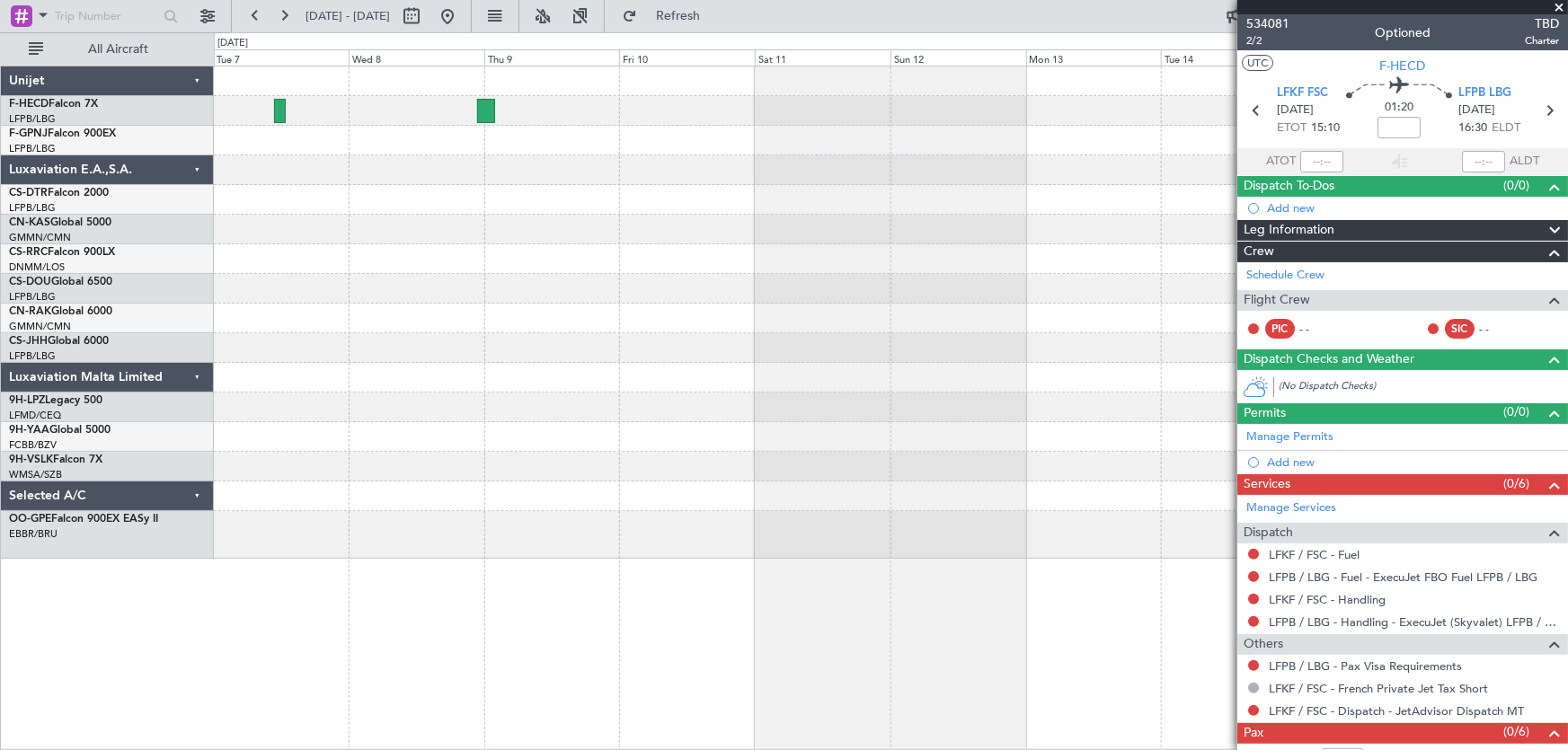
click at [566, 264] on div at bounding box center [891, 313] width 1354 height 493
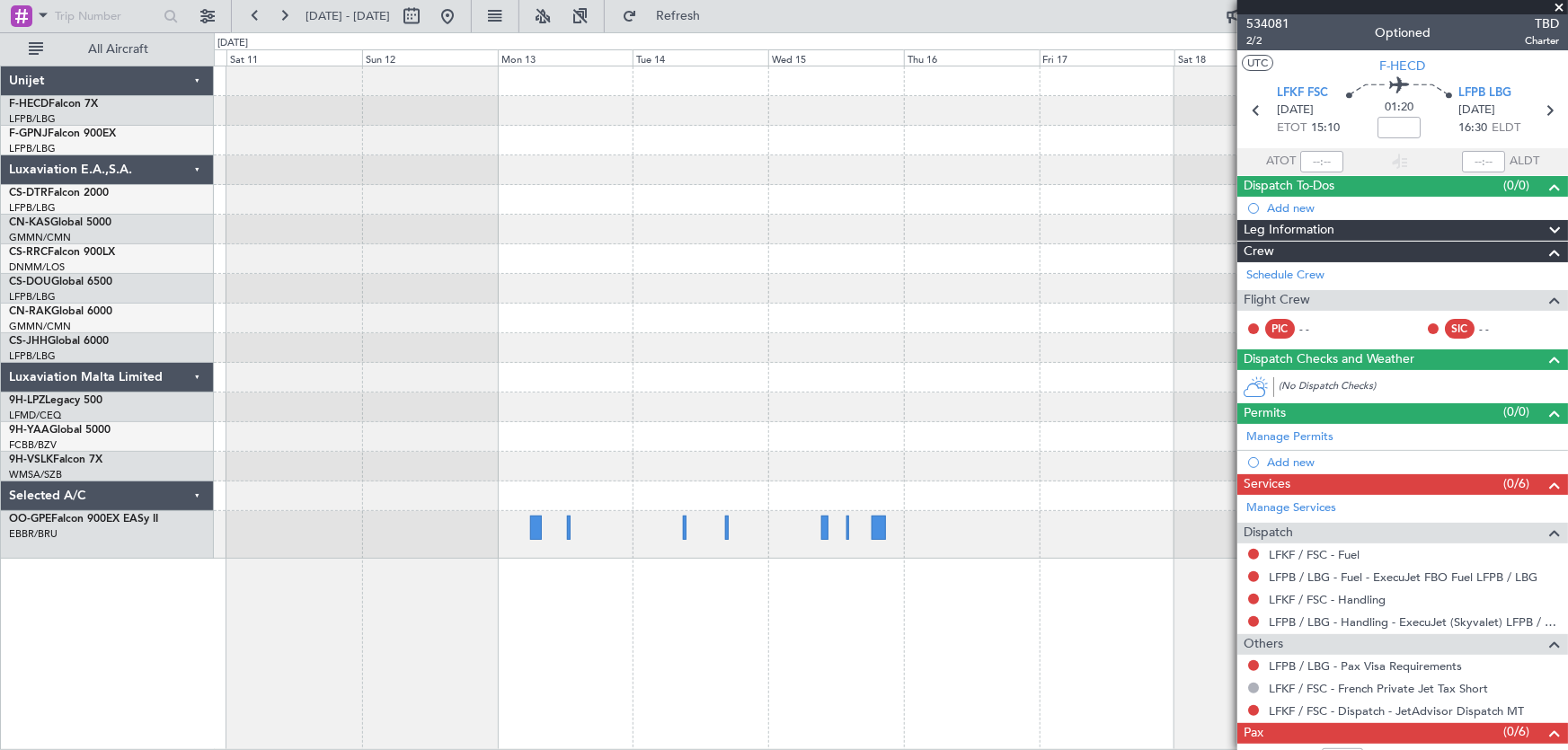
click at [460, 284] on div "No Crew [GEOGRAPHIC_DATA] ([GEOGRAPHIC_DATA] National)" at bounding box center [891, 313] width 1354 height 493
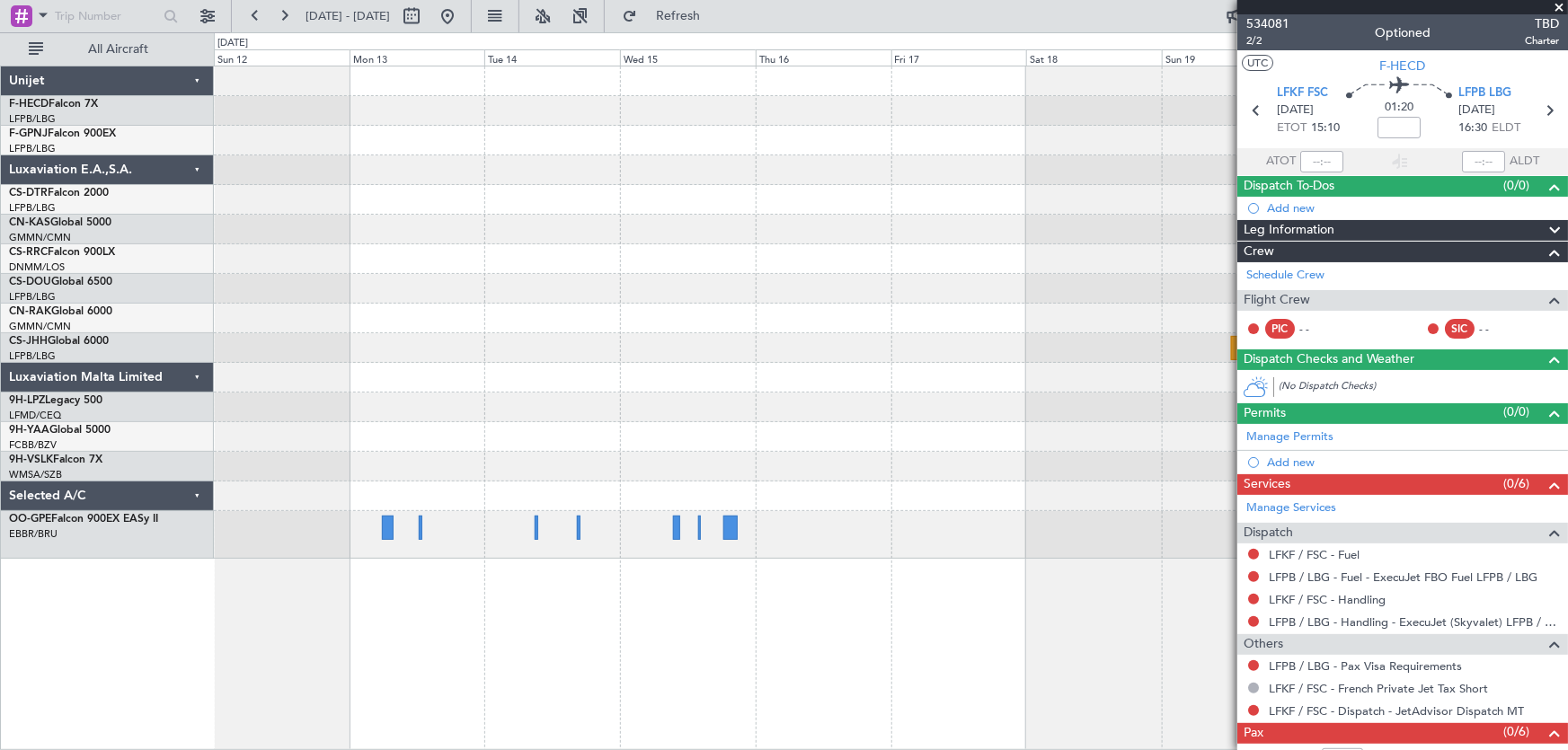
click at [1054, 162] on div at bounding box center [891, 170] width 1354 height 30
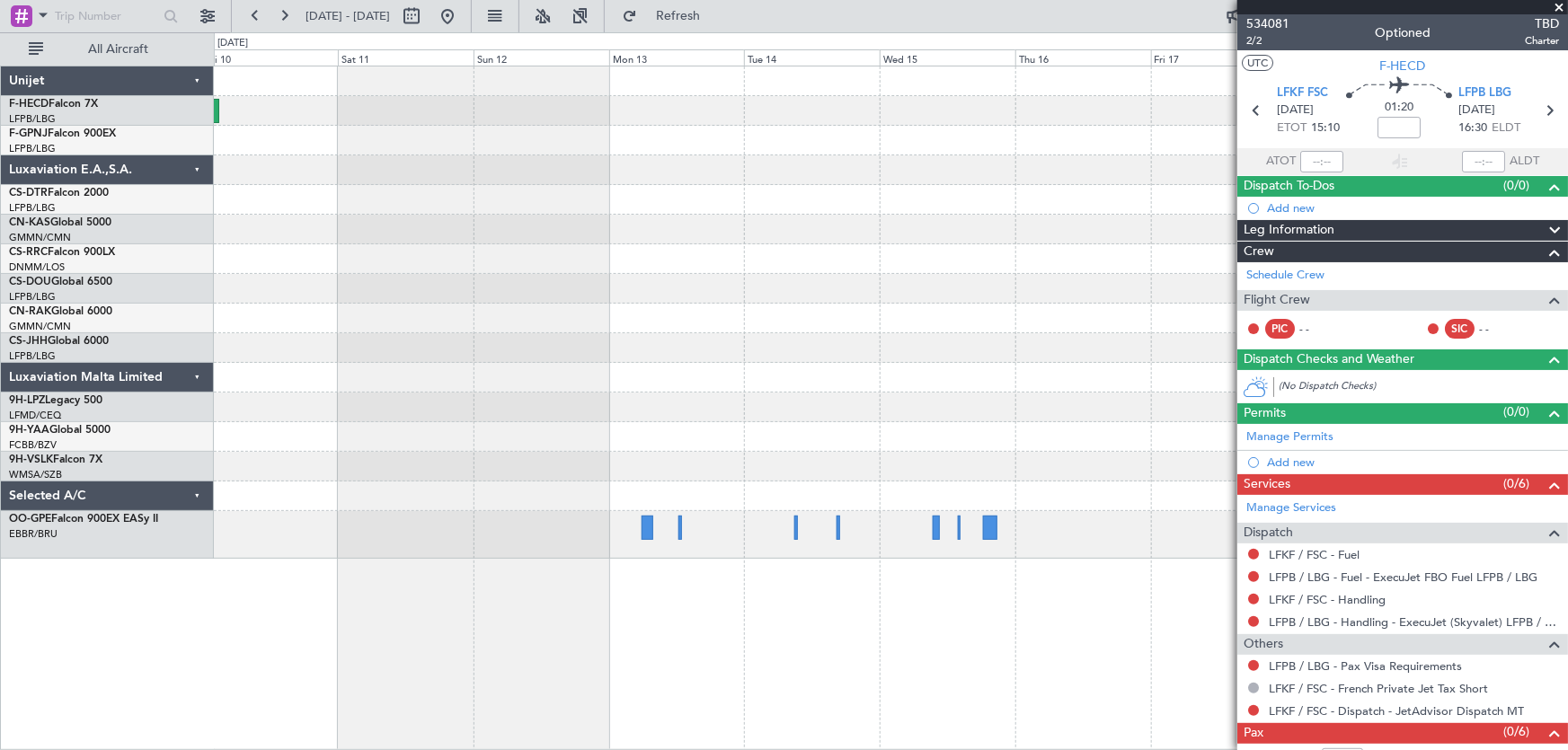
click at [956, 208] on div "No Crew [GEOGRAPHIC_DATA] ([GEOGRAPHIC_DATA] National)" at bounding box center [891, 313] width 1354 height 493
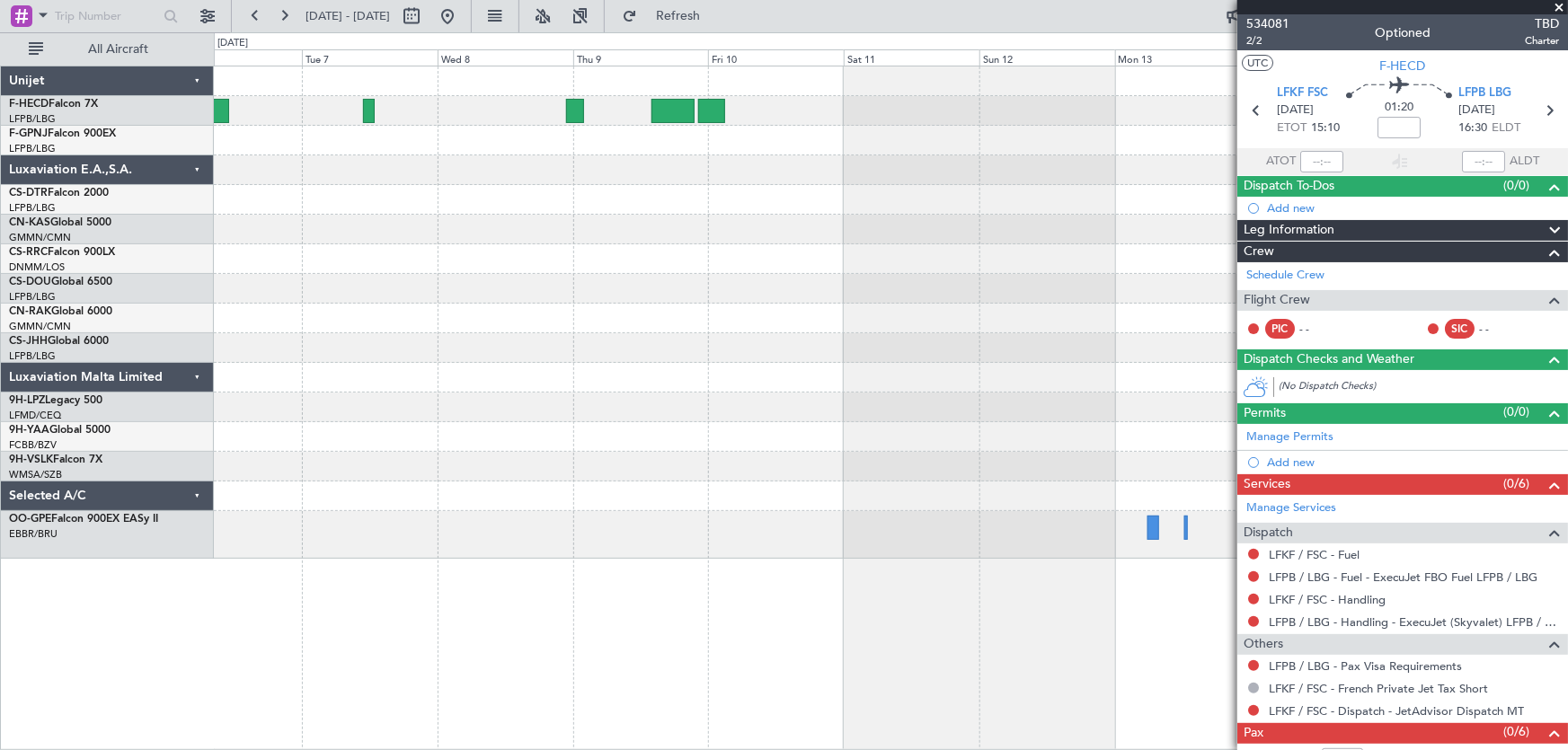
click at [583, 247] on div at bounding box center [891, 259] width 1354 height 30
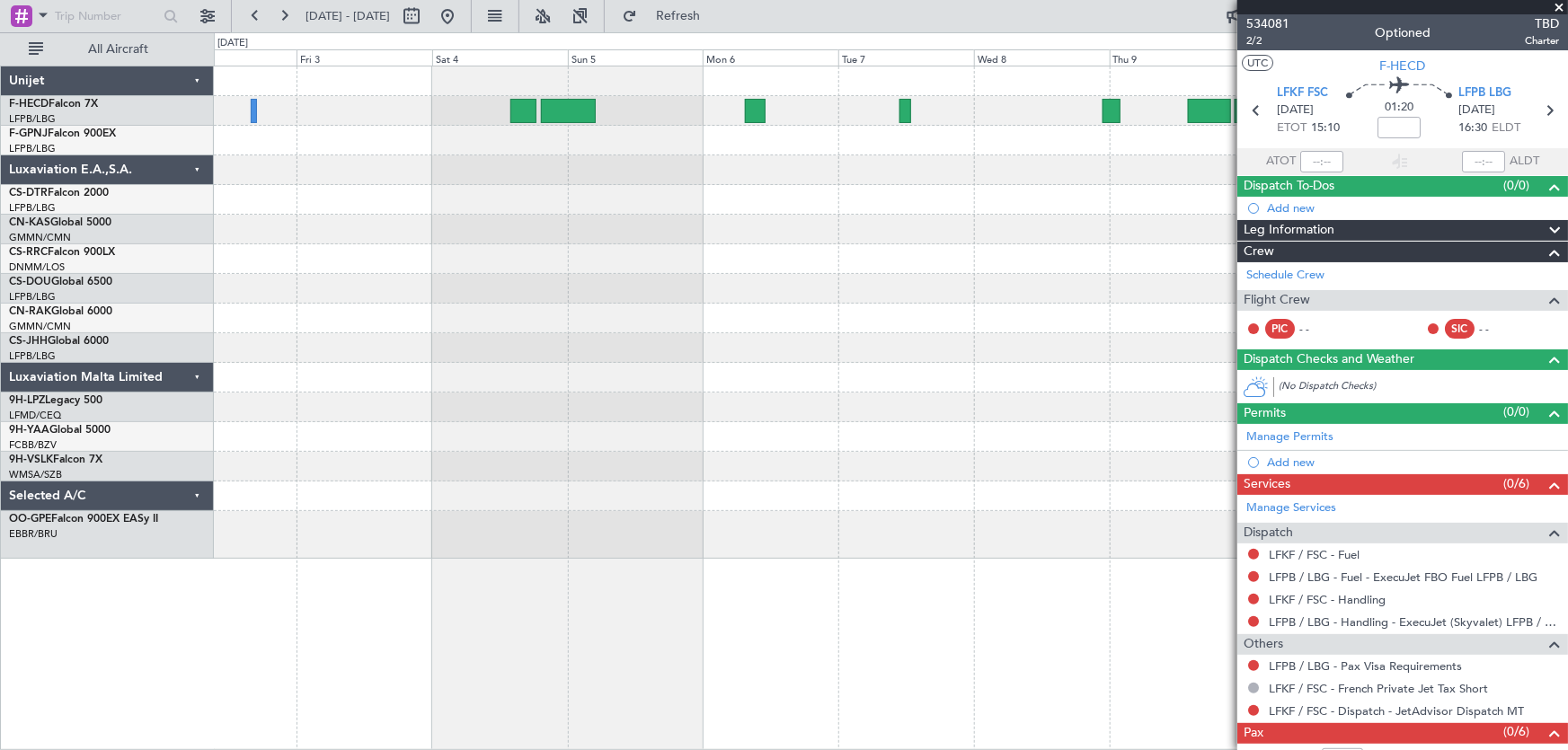
click at [869, 196] on div "Planned Maint [GEOGRAPHIC_DATA] ([GEOGRAPHIC_DATA])" at bounding box center [891, 313] width 1354 height 493
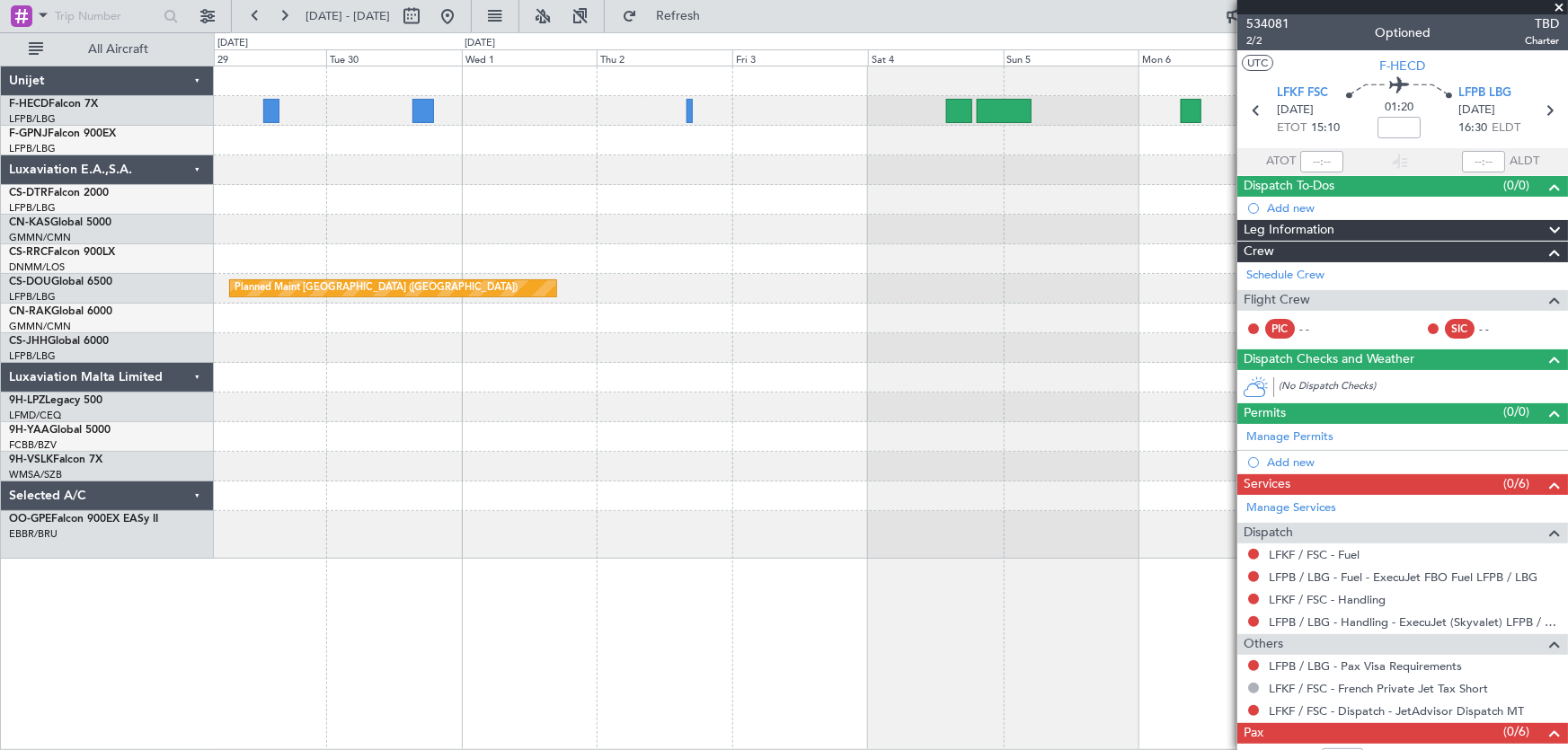
click at [836, 236] on div "Planned Maint [GEOGRAPHIC_DATA] ([GEOGRAPHIC_DATA]) Planned Maint [GEOGRAPHIC_D…" at bounding box center [891, 313] width 1354 height 493
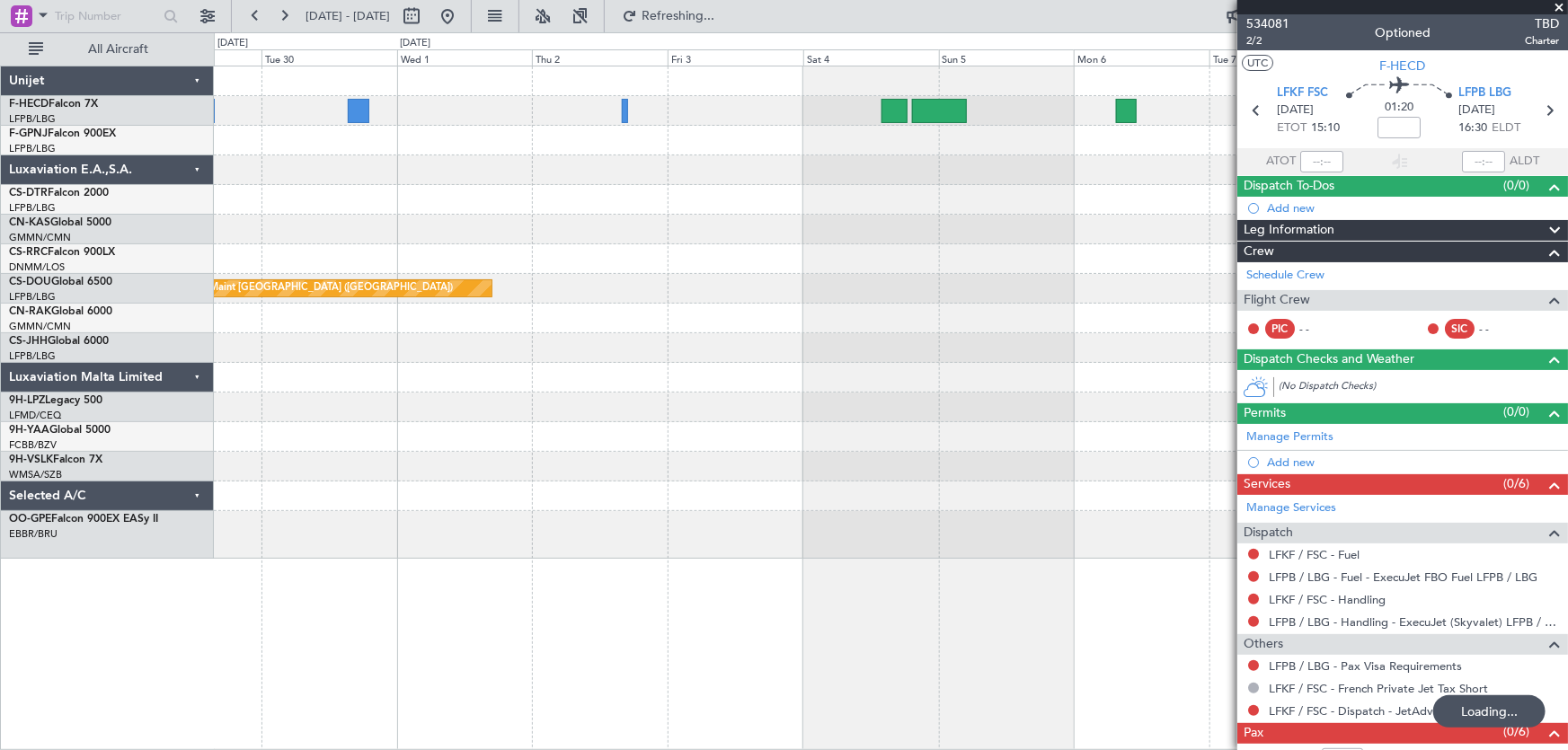
click at [317, 236] on div at bounding box center [891, 229] width 1354 height 30
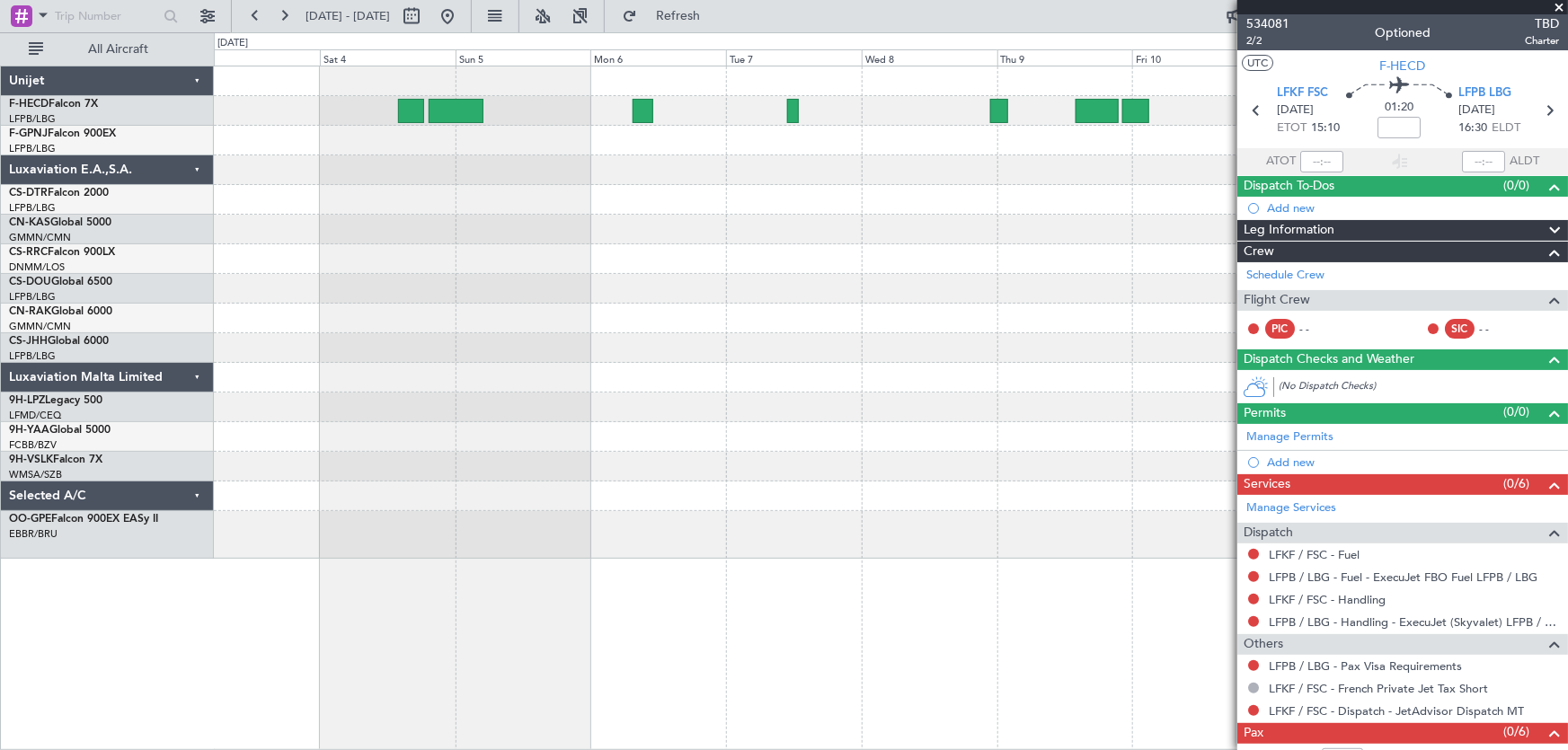
click at [356, 268] on div "Planned Maint [GEOGRAPHIC_DATA] ([GEOGRAPHIC_DATA])" at bounding box center [891, 313] width 1354 height 493
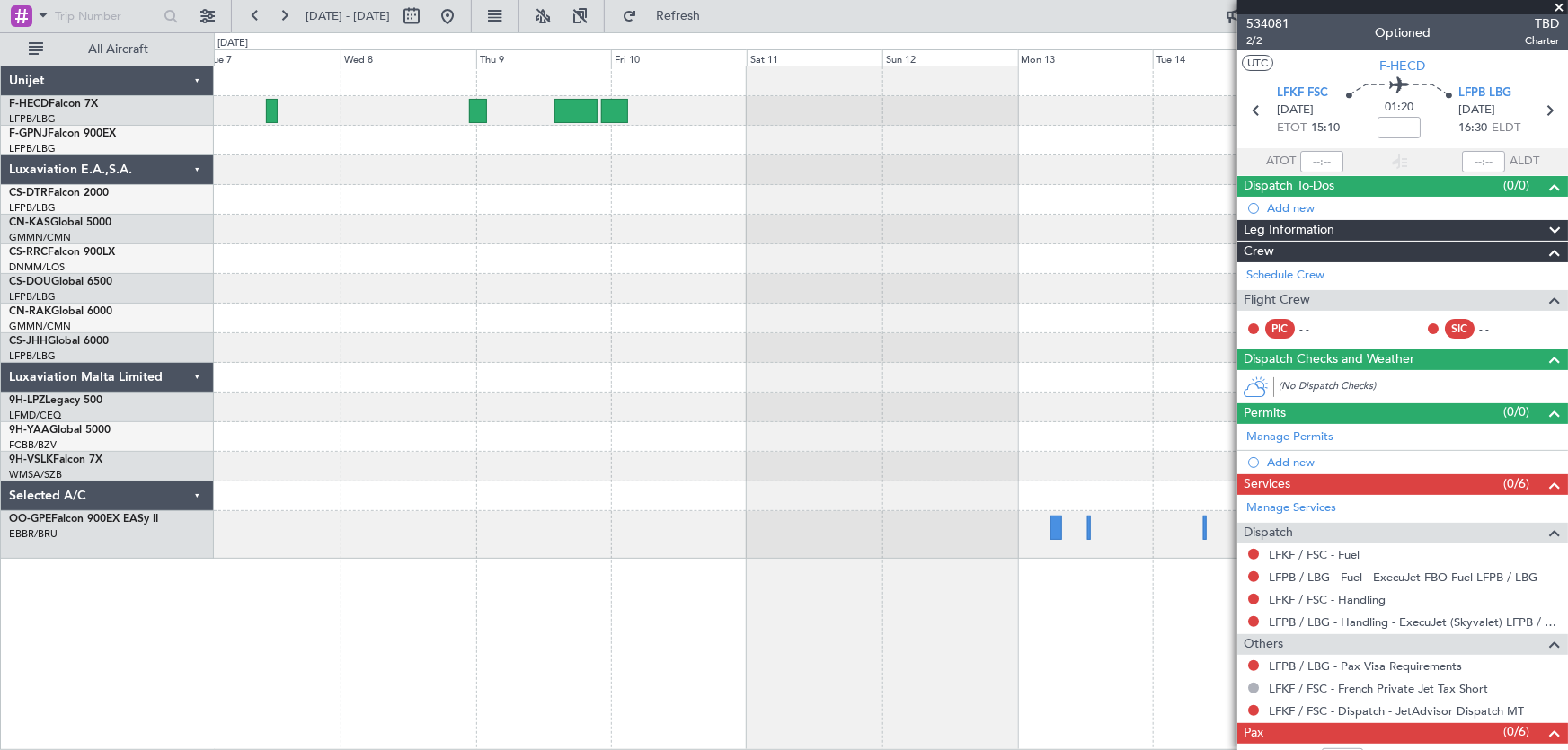
click at [527, 288] on div at bounding box center [891, 313] width 1354 height 493
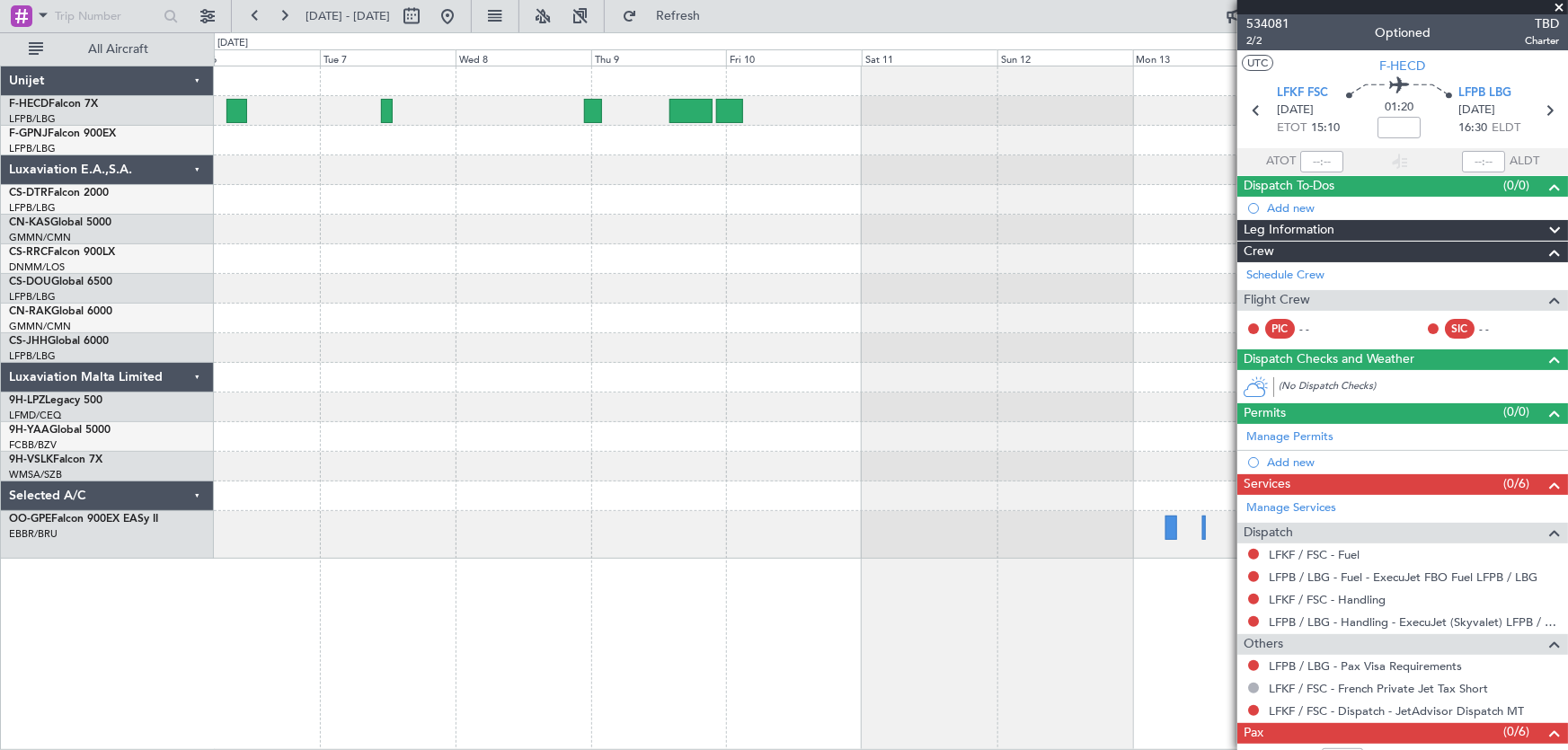
click at [896, 237] on div at bounding box center [891, 313] width 1354 height 493
click at [462, 19] on button at bounding box center [448, 16] width 29 height 29
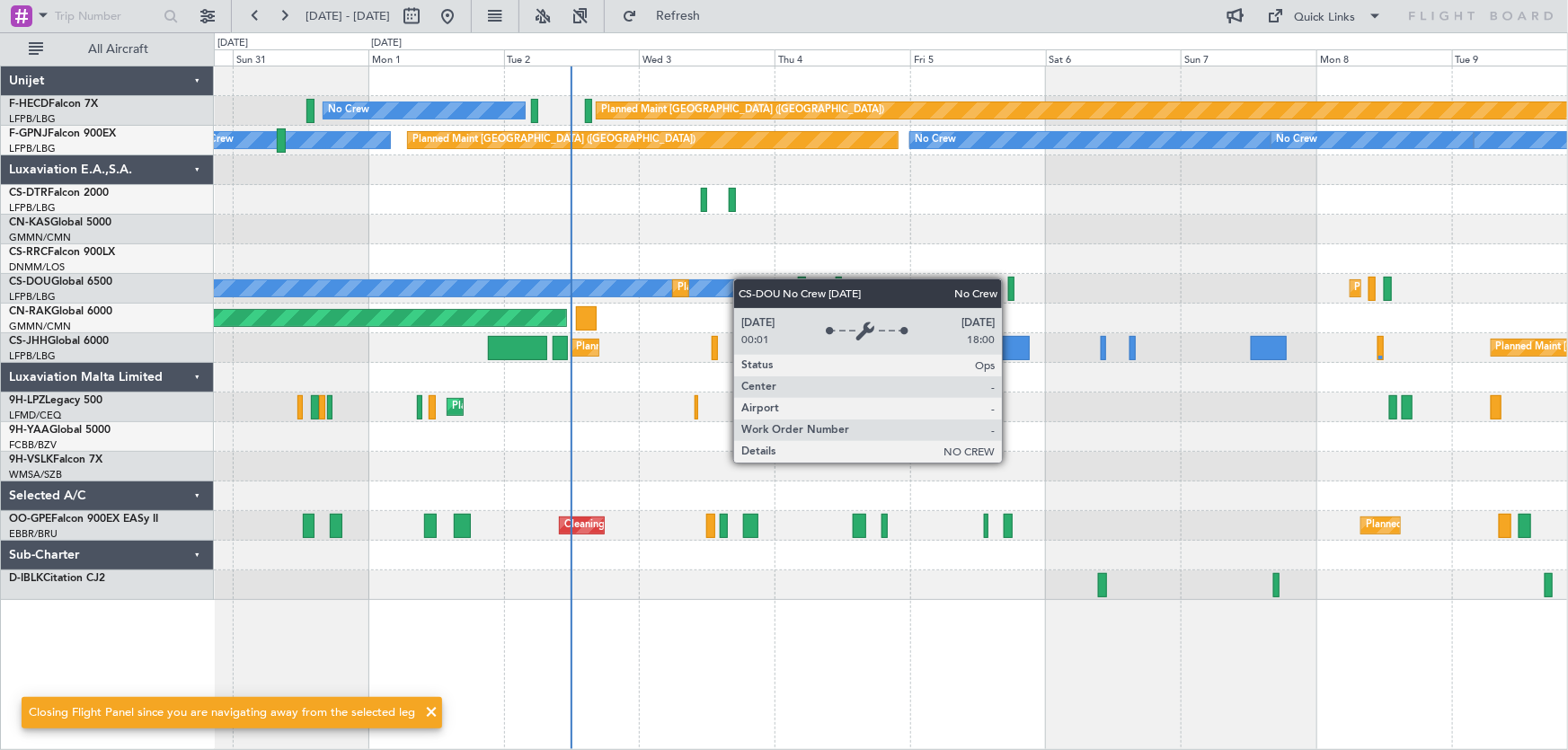
click at [645, 285] on div "Planned Maint [GEOGRAPHIC_DATA] ([GEOGRAPHIC_DATA]) No Crew Planned Maint [GEOG…" at bounding box center [891, 333] width 1354 height 534
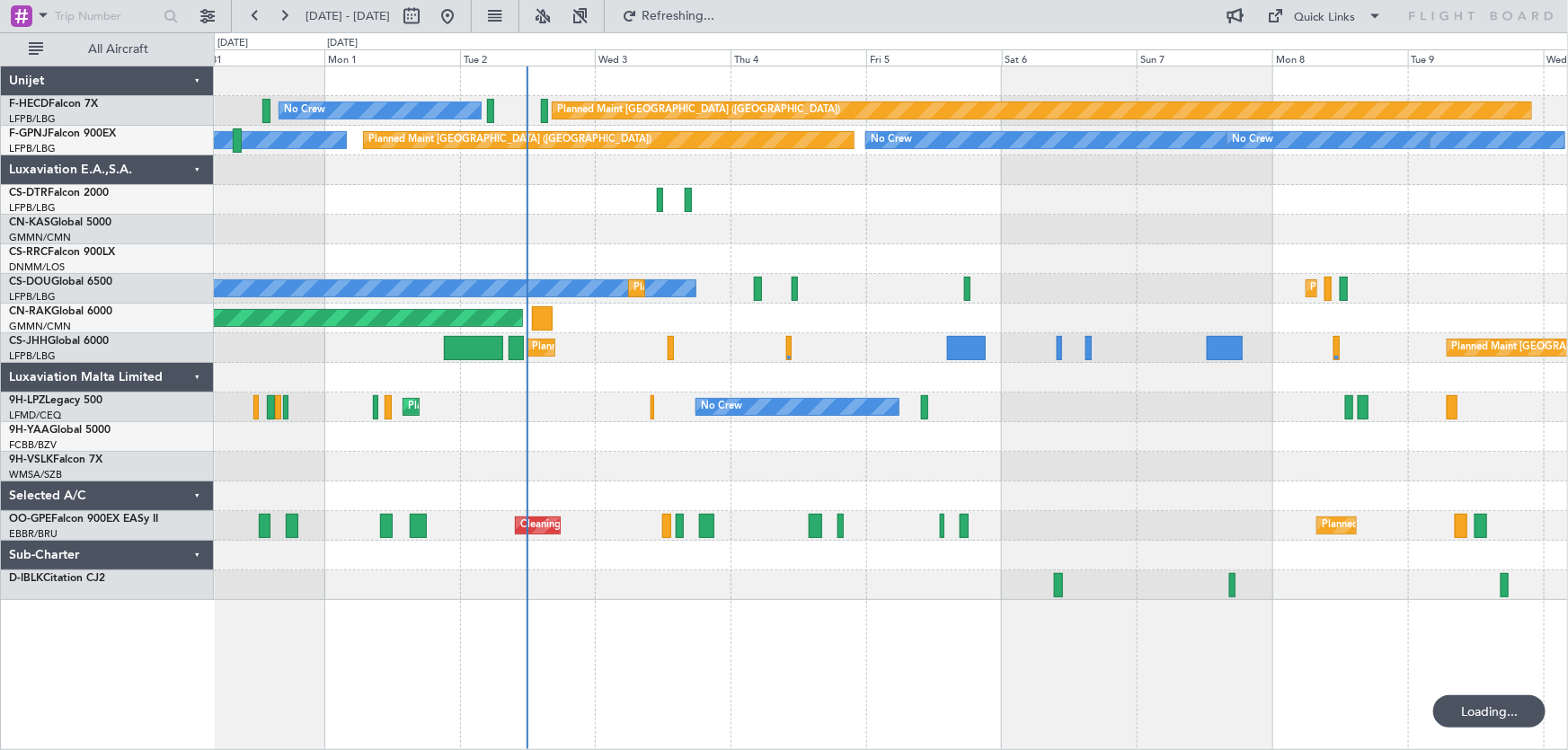
click at [478, 278] on div "Planned Maint [GEOGRAPHIC_DATA] ([GEOGRAPHIC_DATA]) No Crew Planned Maint [GEOG…" at bounding box center [891, 333] width 1354 height 534
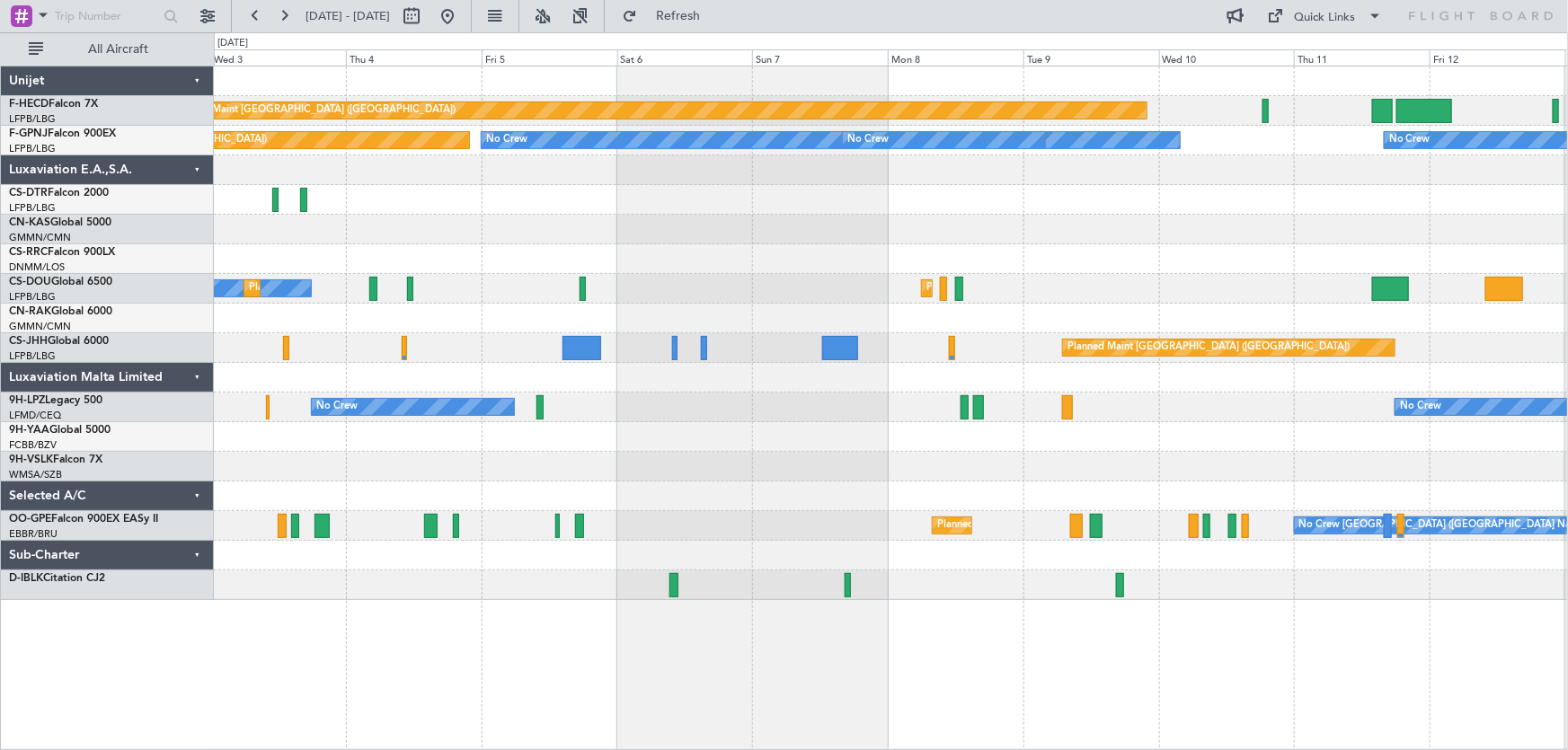
click at [652, 274] on div "Planned Maint [GEOGRAPHIC_DATA] ([GEOGRAPHIC_DATA]) No Crew Planned Maint [GEOG…" at bounding box center [891, 333] width 1354 height 534
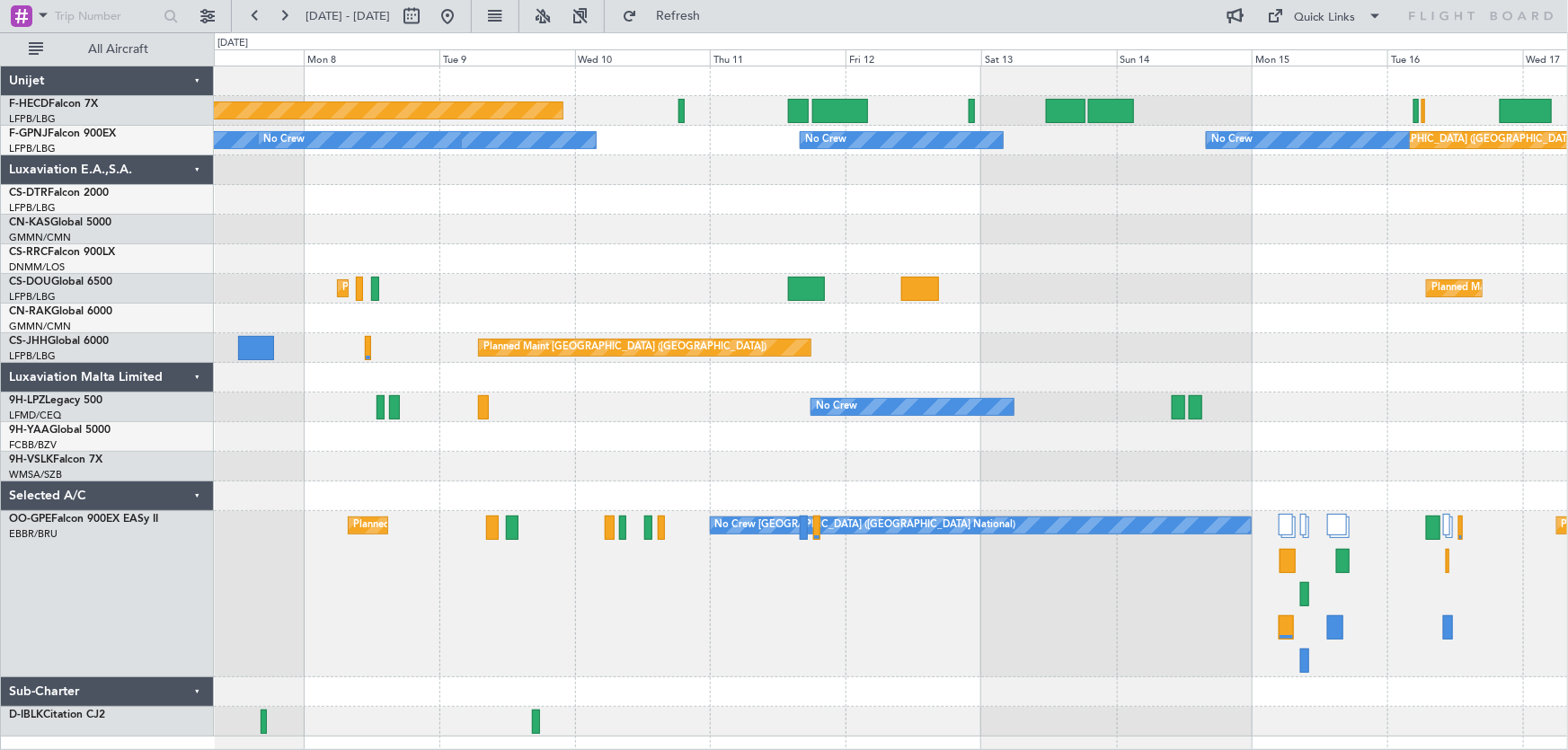
click at [694, 275] on div "Planned Maint [GEOGRAPHIC_DATA] ([GEOGRAPHIC_DATA]) No Crew No Crew Planned Mai…" at bounding box center [891, 401] width 1354 height 670
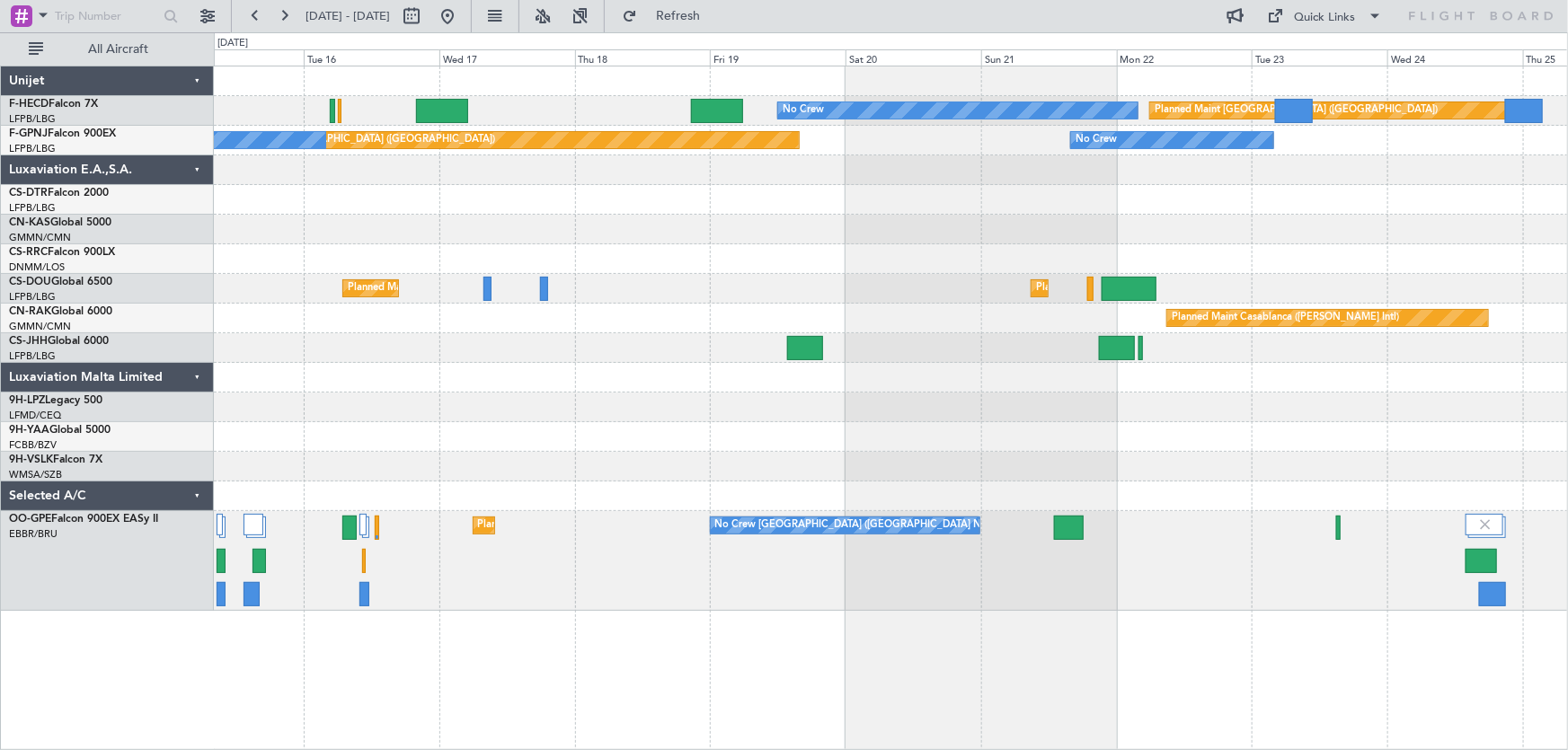
click at [499, 286] on div "Planned Maint [GEOGRAPHIC_DATA] ([GEOGRAPHIC_DATA]) No Crew Planned Maint [GEOG…" at bounding box center [891, 339] width 1354 height 545
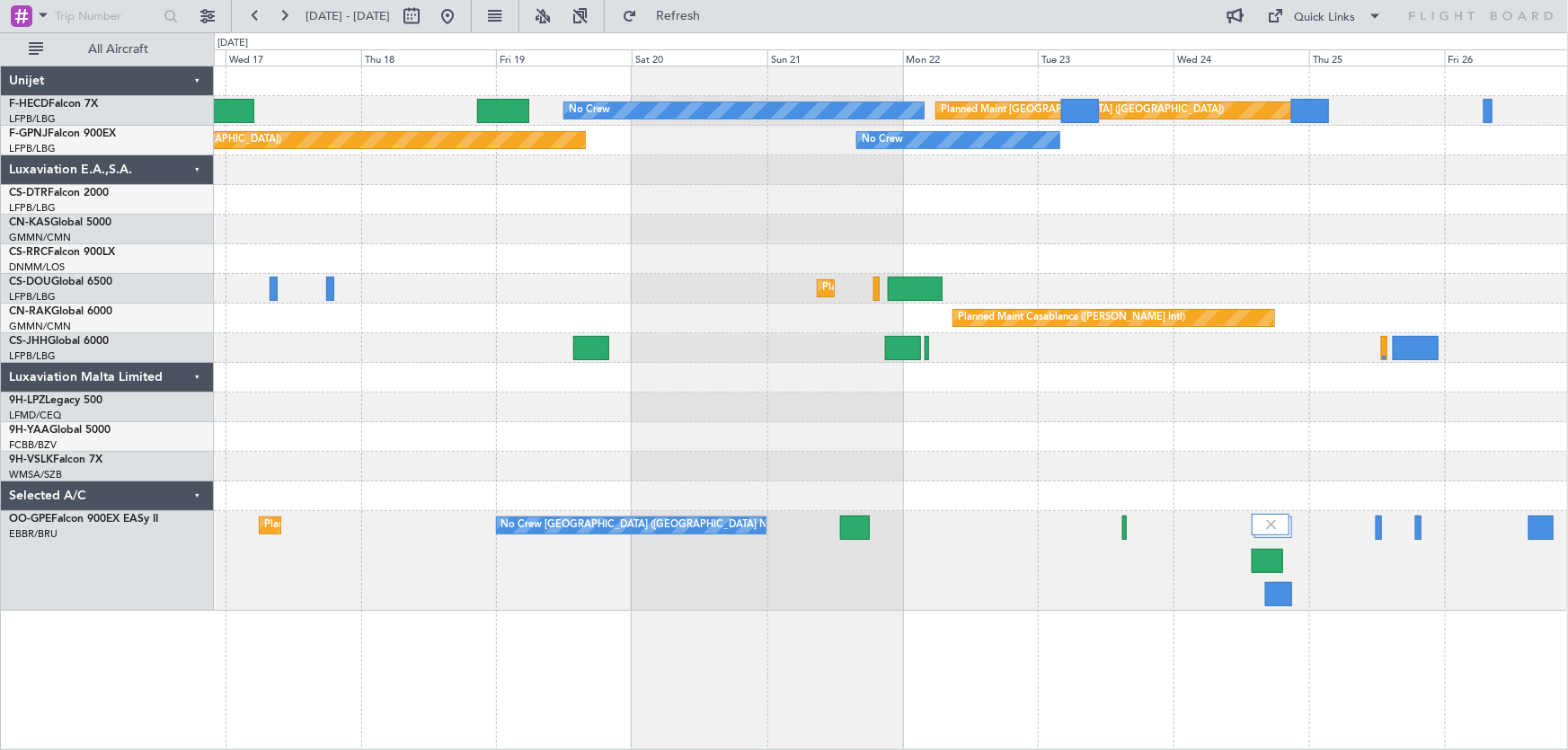
click at [861, 214] on div "Planned Maint [GEOGRAPHIC_DATA] ([GEOGRAPHIC_DATA]) No Crew Planned Maint [GEOG…" at bounding box center [891, 339] width 1354 height 545
